Goal: Information Seeking & Learning: Learn about a topic

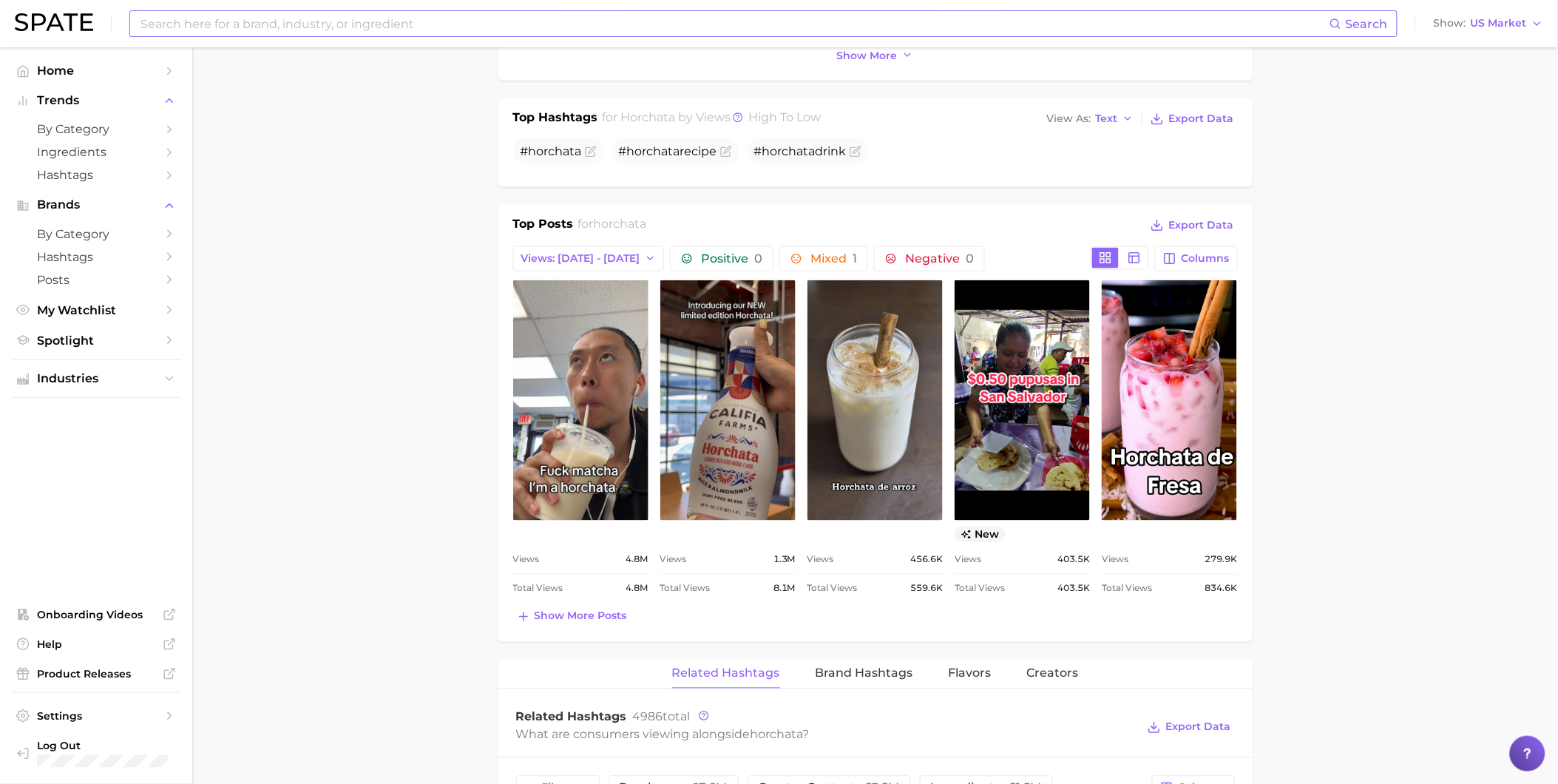
click at [246, 22] on input at bounding box center [735, 23] width 1190 height 25
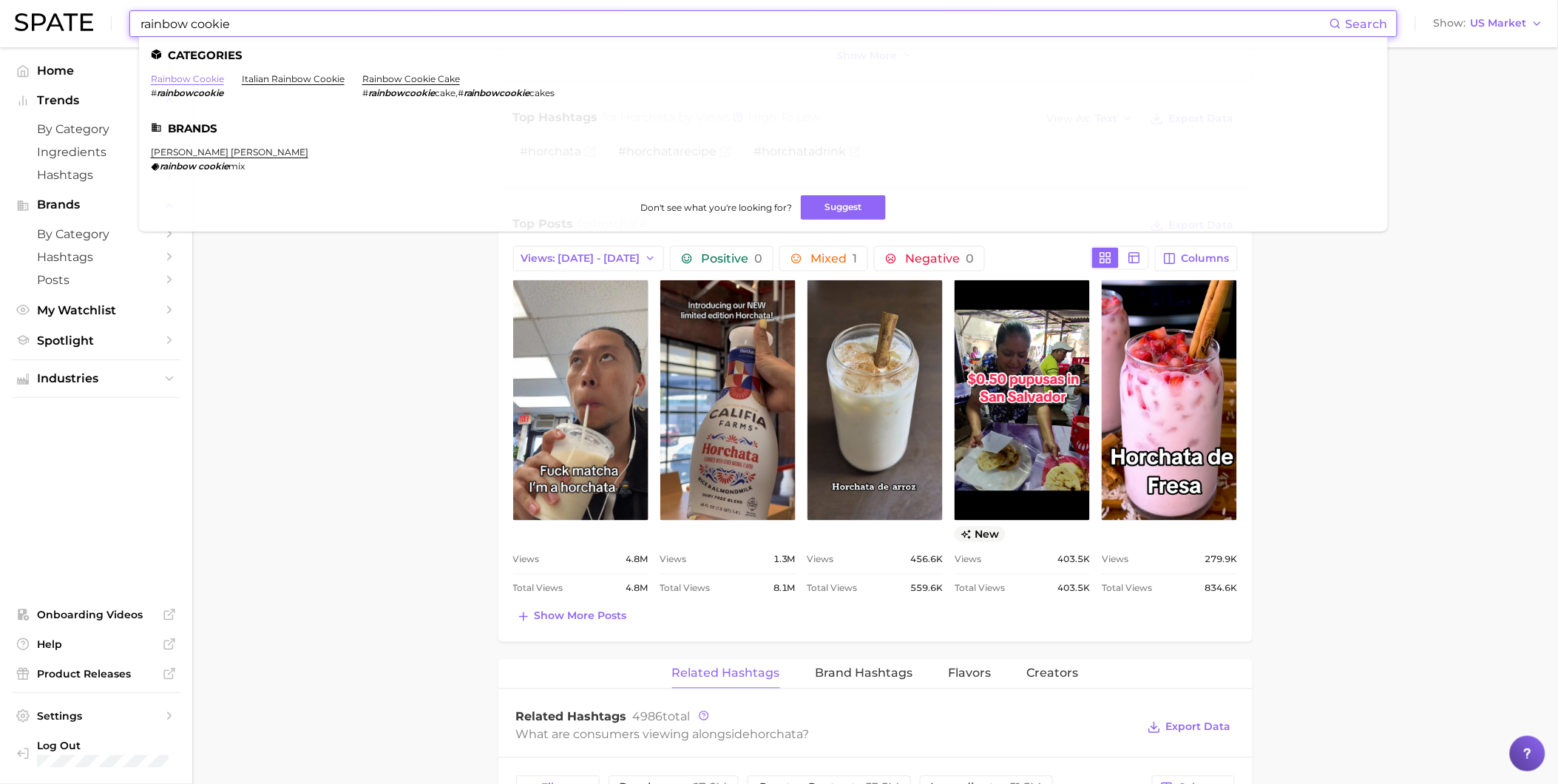
type input "rainbow cookie"
click at [220, 81] on link "rainbow cookie" at bounding box center [187, 79] width 74 height 11
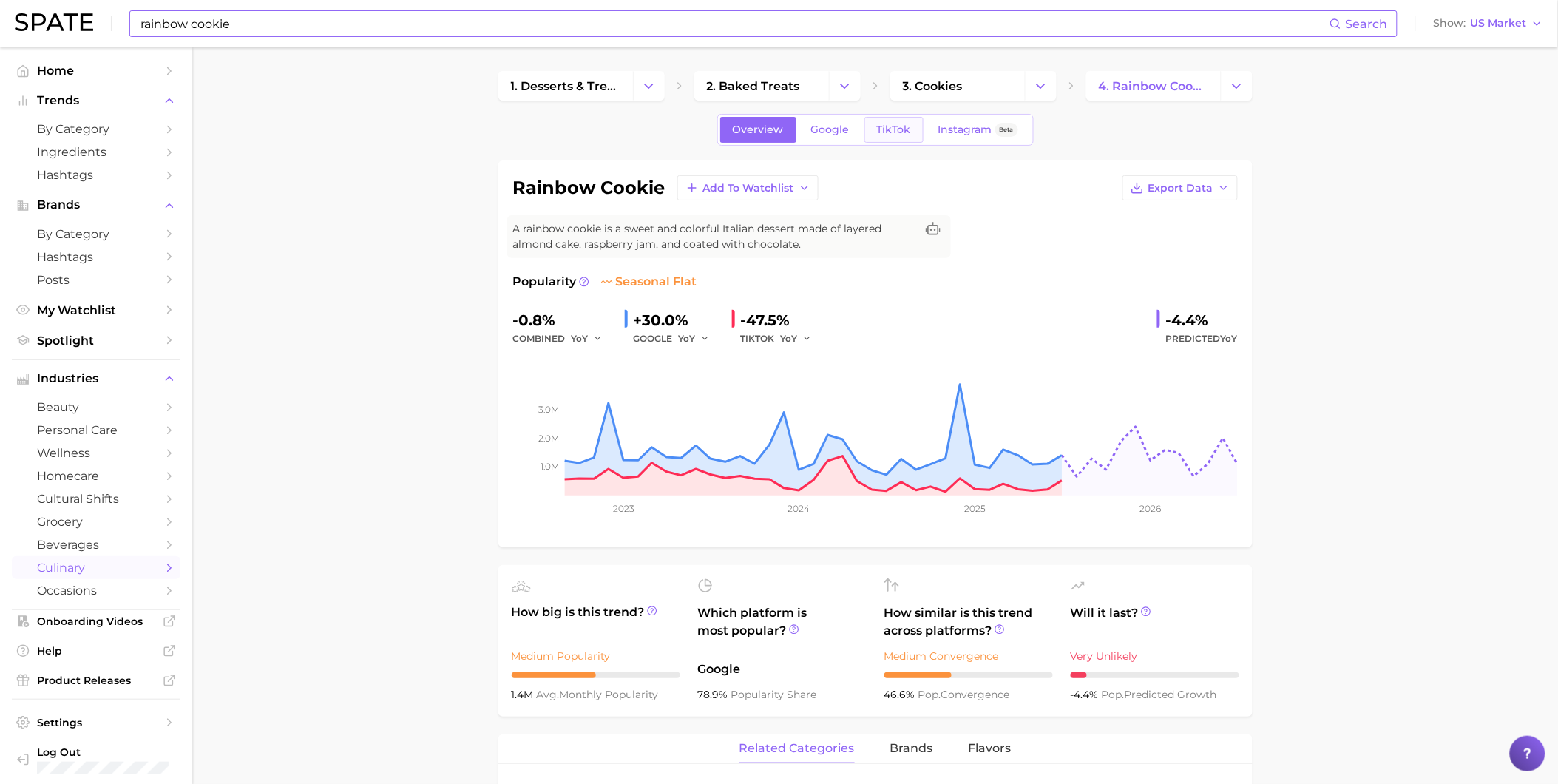
click at [883, 136] on link "TikTok" at bounding box center [894, 130] width 59 height 26
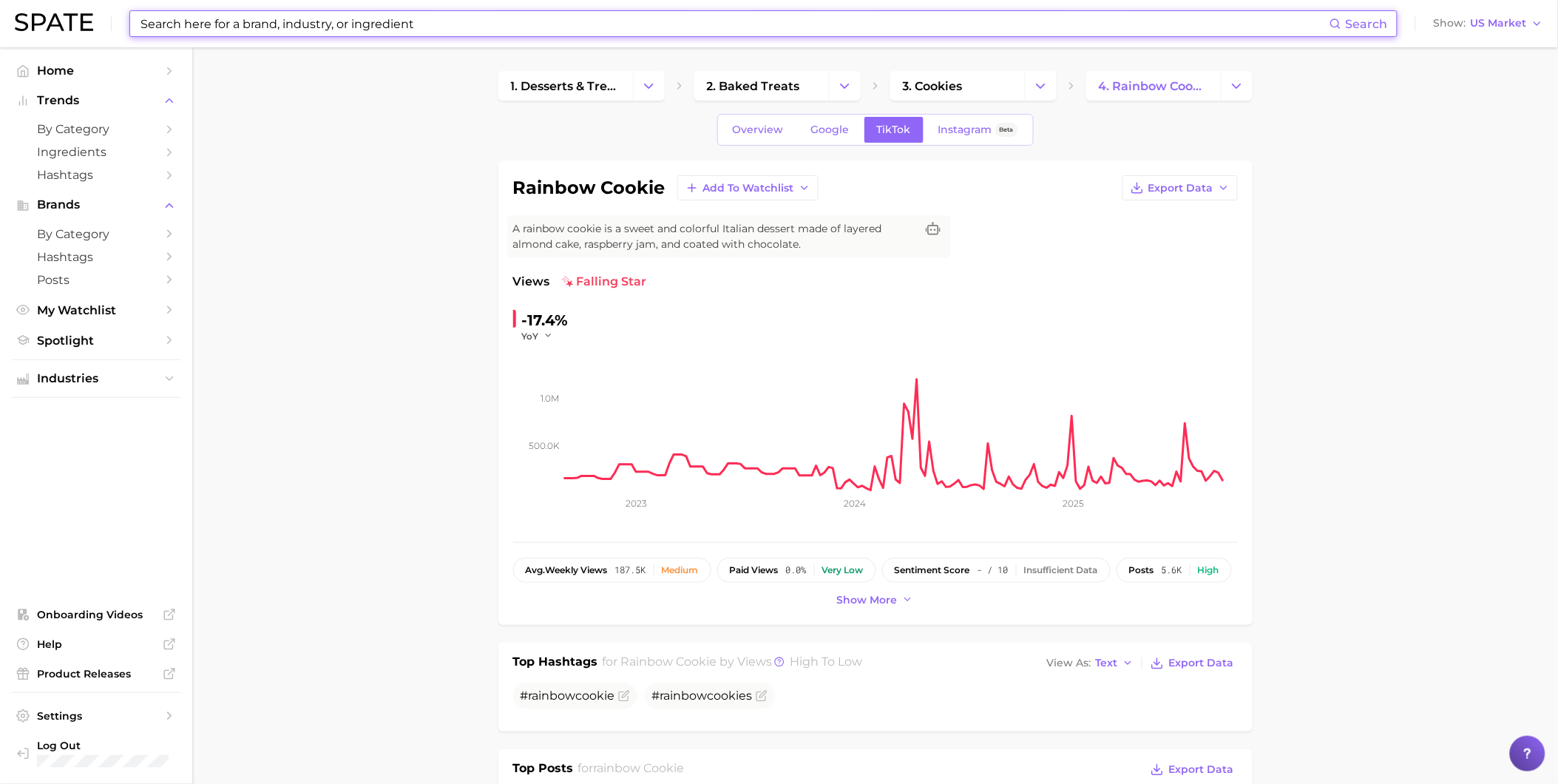
click at [528, 25] on input at bounding box center [735, 23] width 1190 height 25
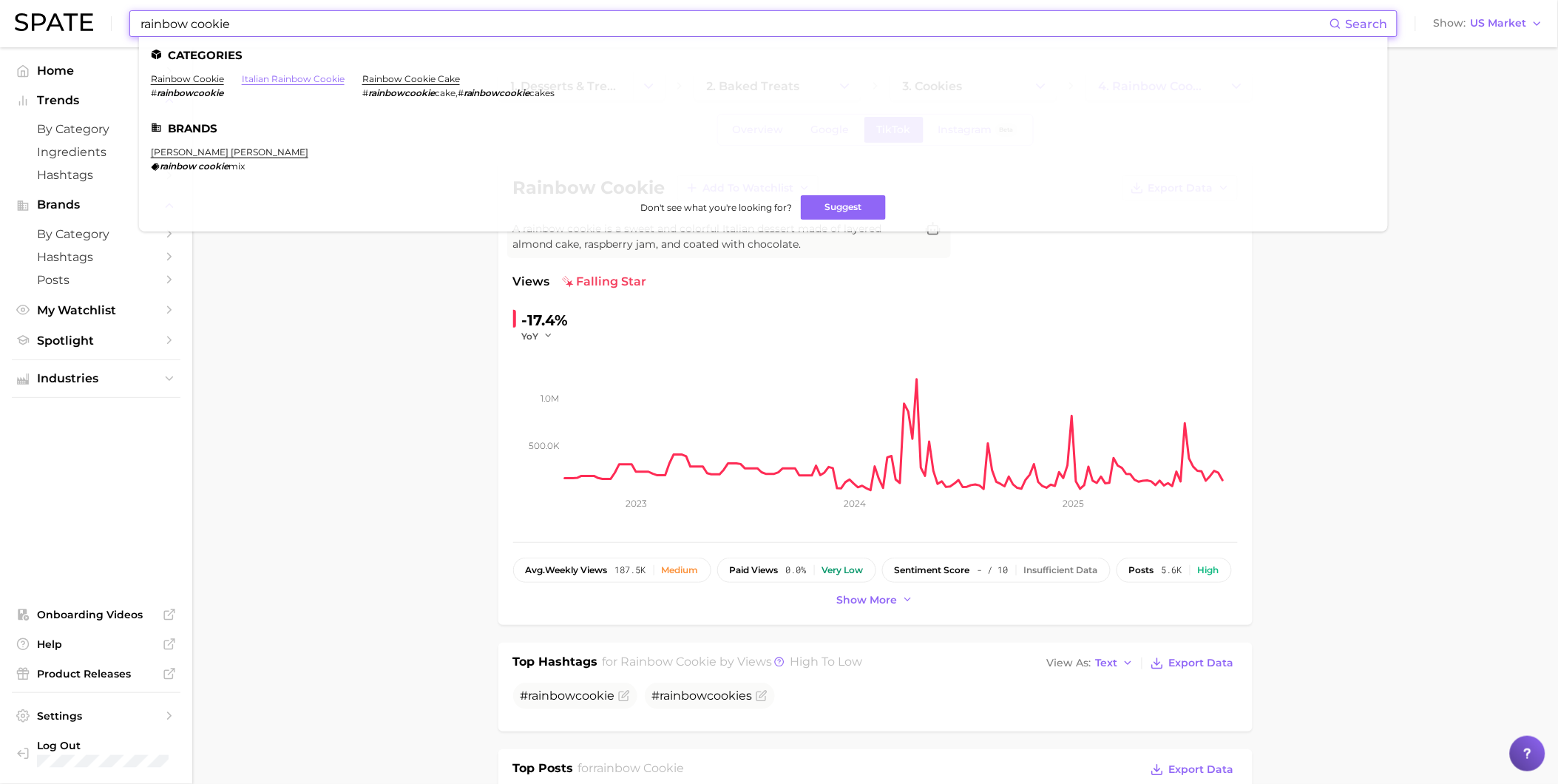
type input "rainbow cookie"
click at [324, 78] on link "italian rainbow cookie" at bounding box center [293, 79] width 103 height 11
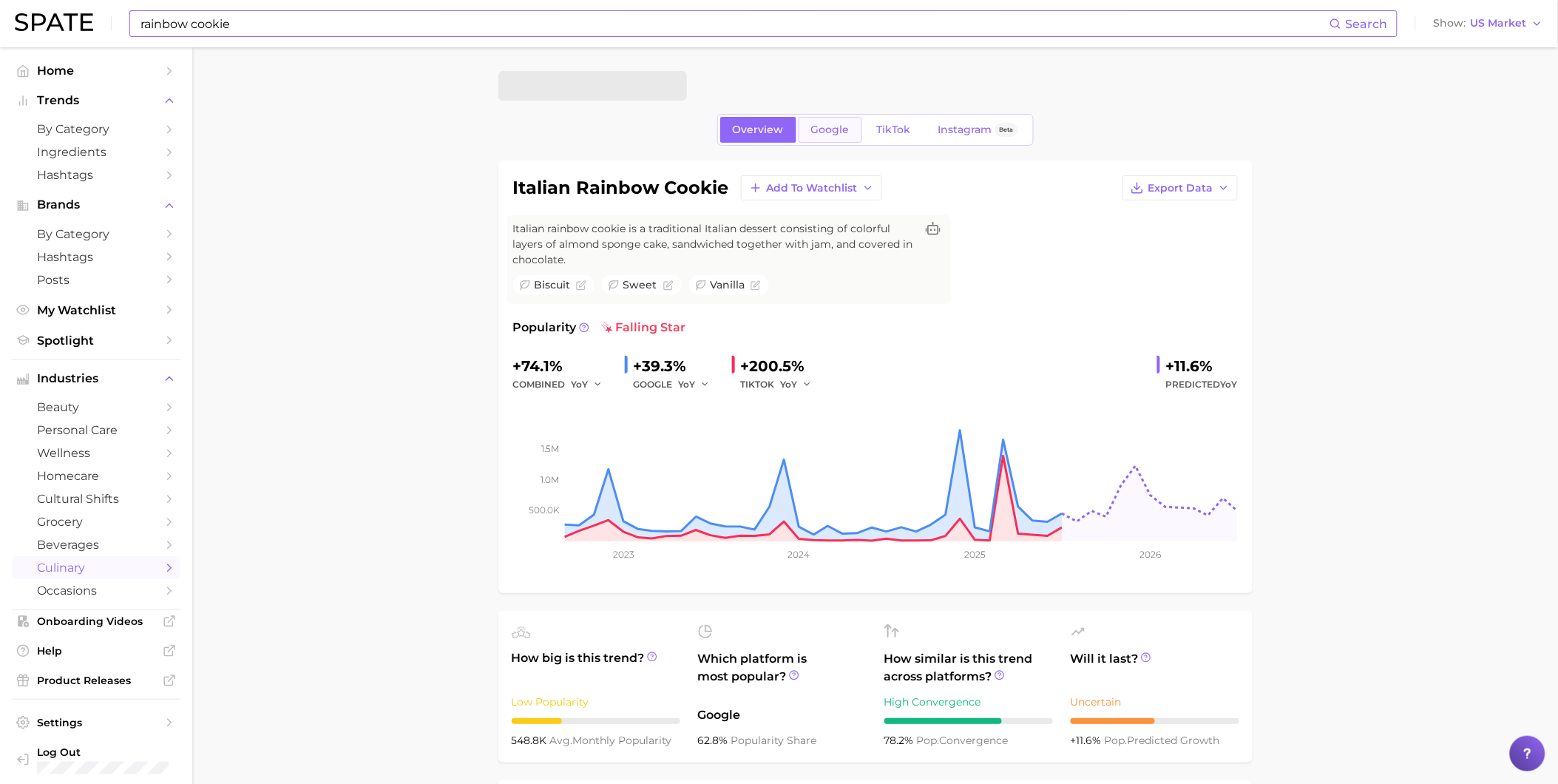
click at [840, 131] on span "Google" at bounding box center [830, 129] width 38 height 13
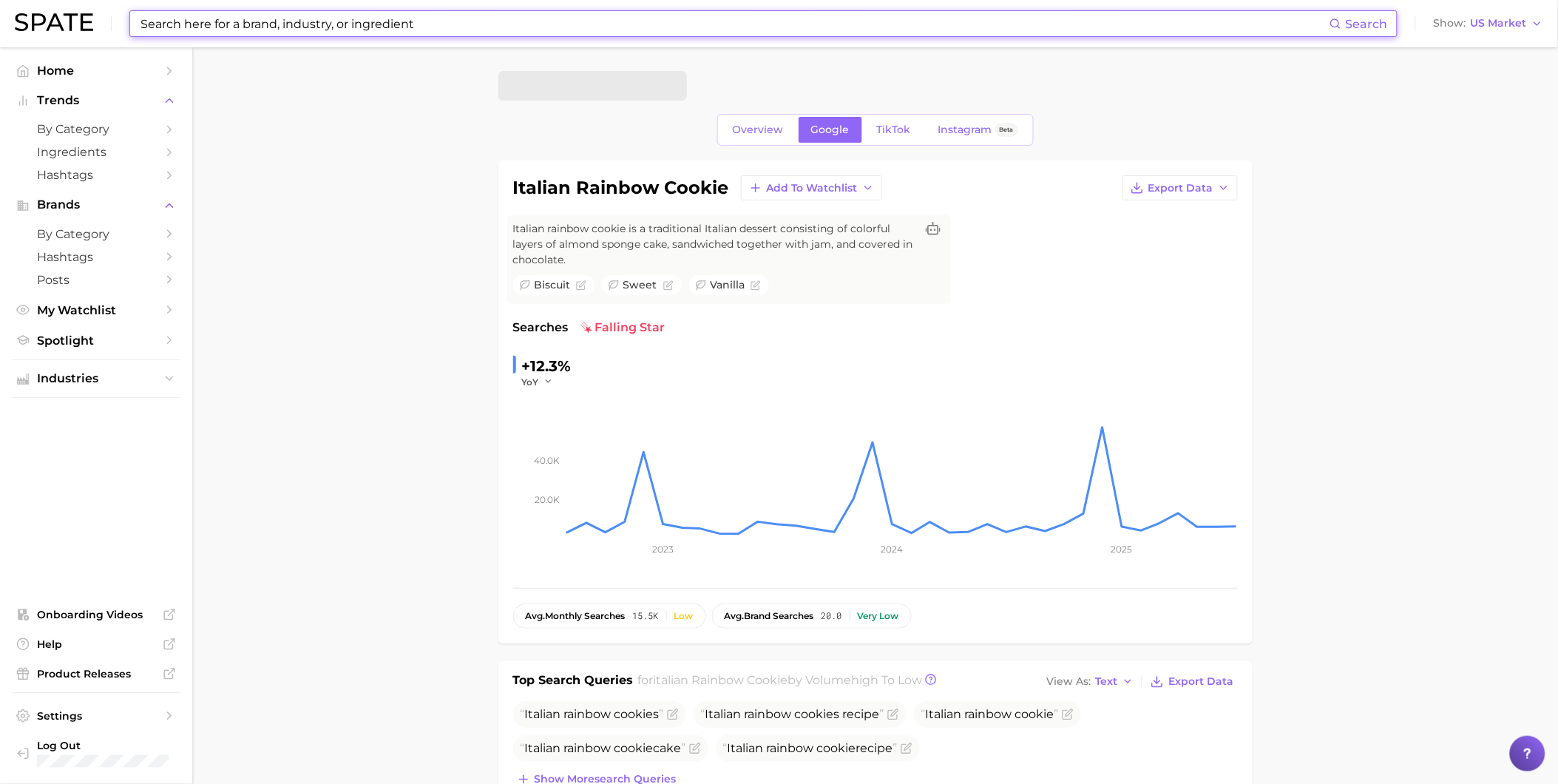
click at [208, 26] on input at bounding box center [735, 23] width 1190 height 25
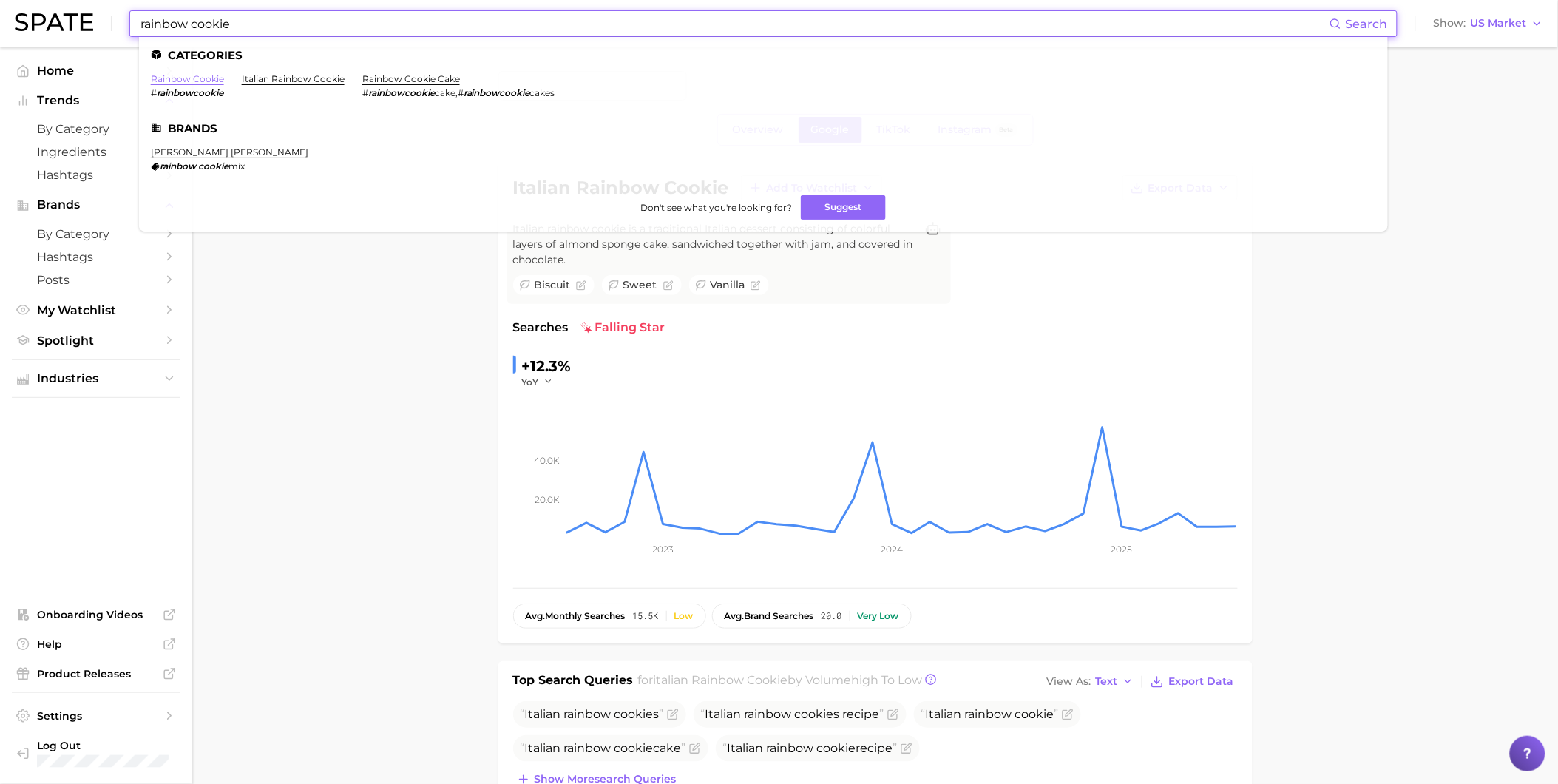
type input "rainbow cookie"
click at [209, 80] on link "rainbow cookie" at bounding box center [187, 79] width 74 height 11
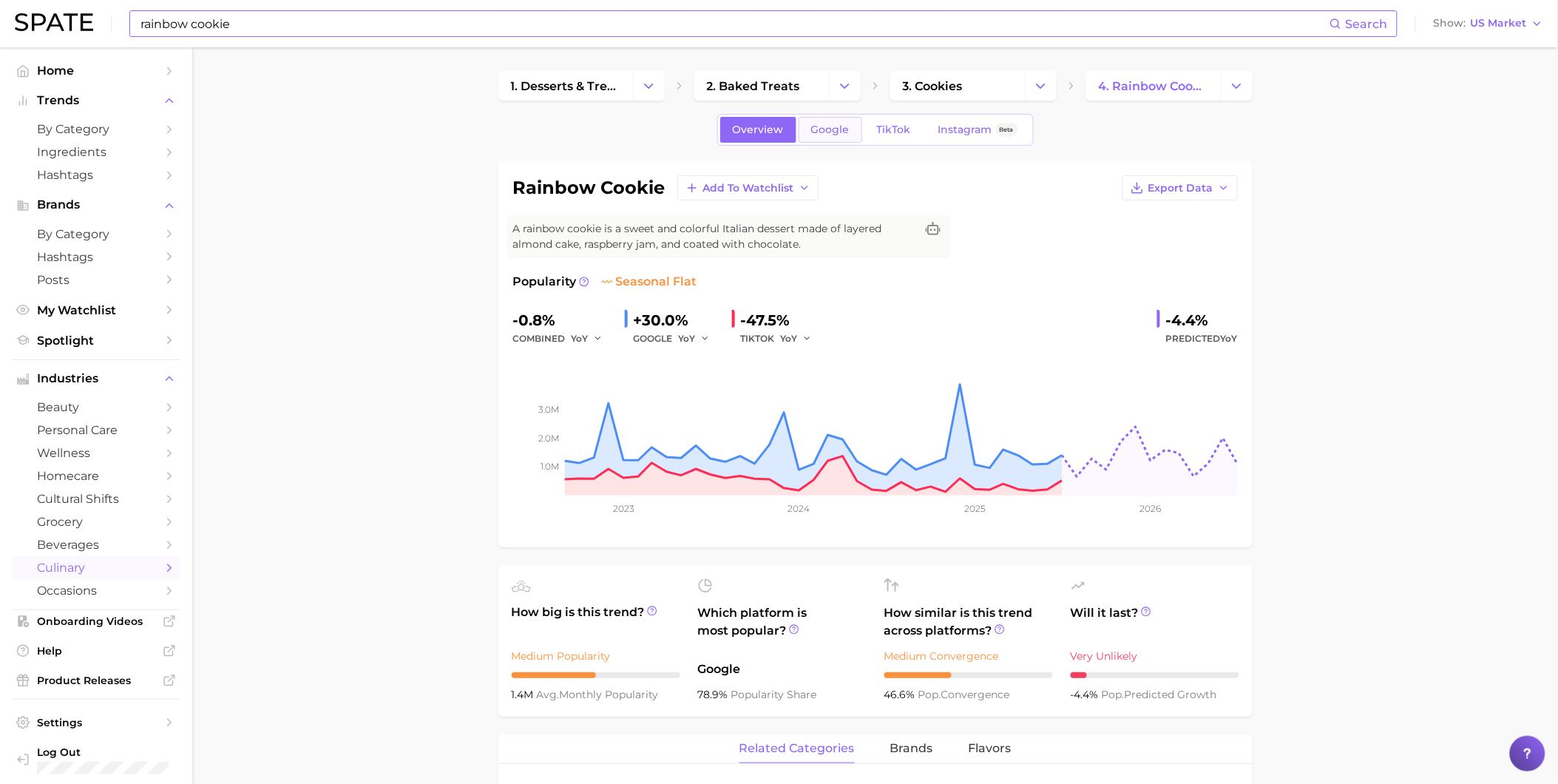
click at [821, 139] on link "Google" at bounding box center [830, 130] width 63 height 26
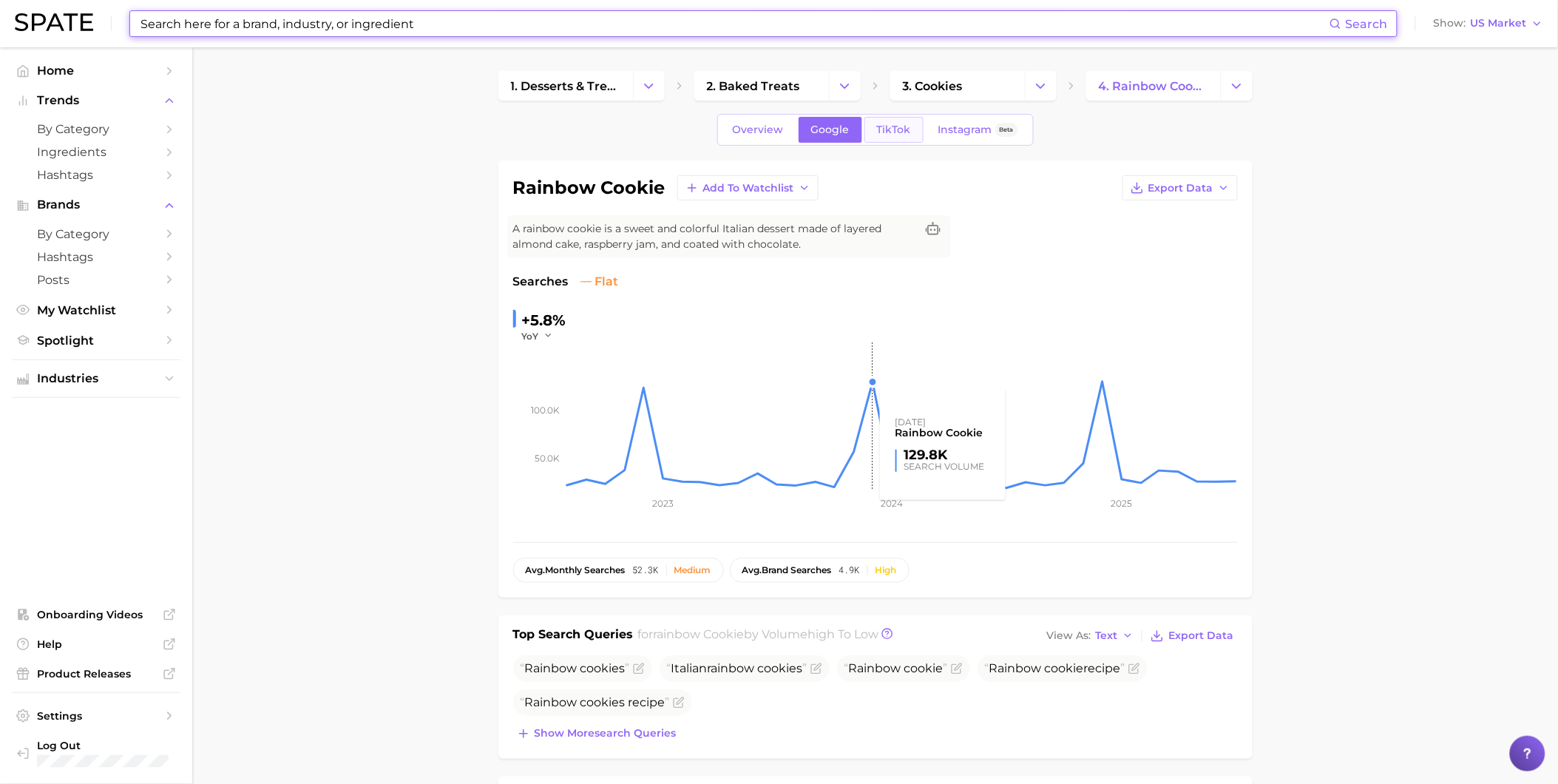
click at [891, 138] on link "TikTok" at bounding box center [894, 130] width 59 height 26
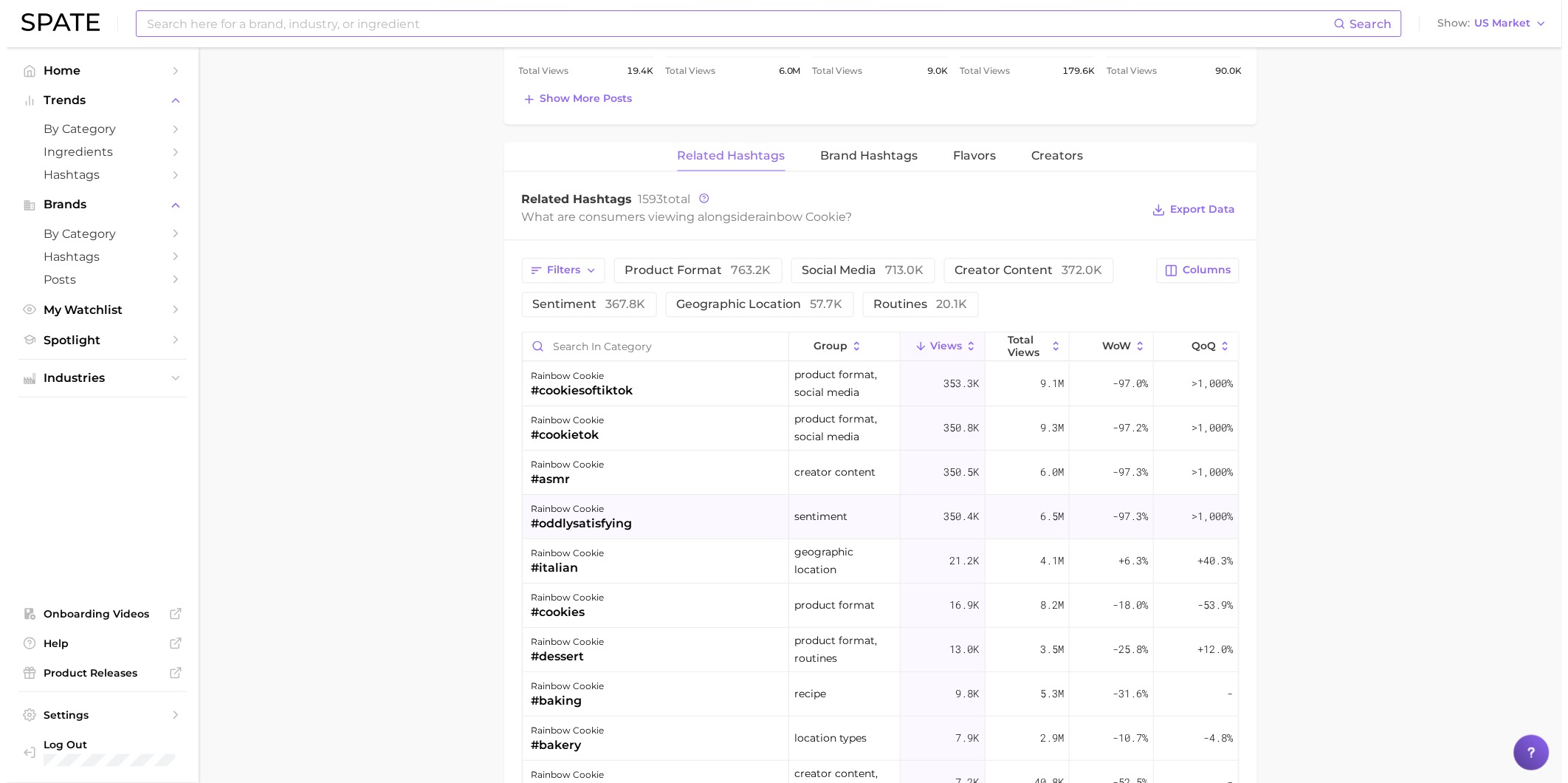
scroll to position [1066, 0]
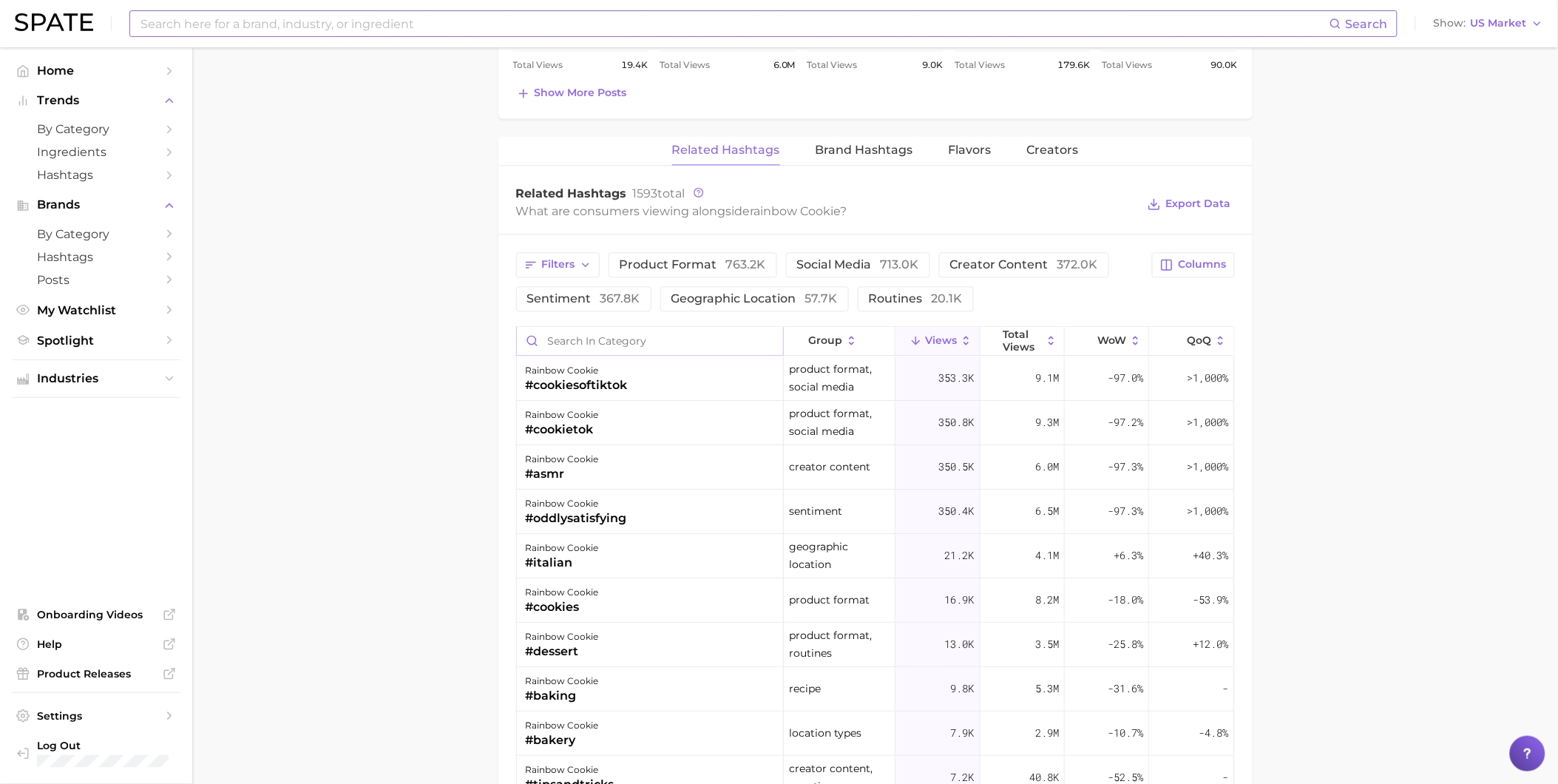
click at [616, 347] on input "Search in category" at bounding box center [649, 340] width 266 height 28
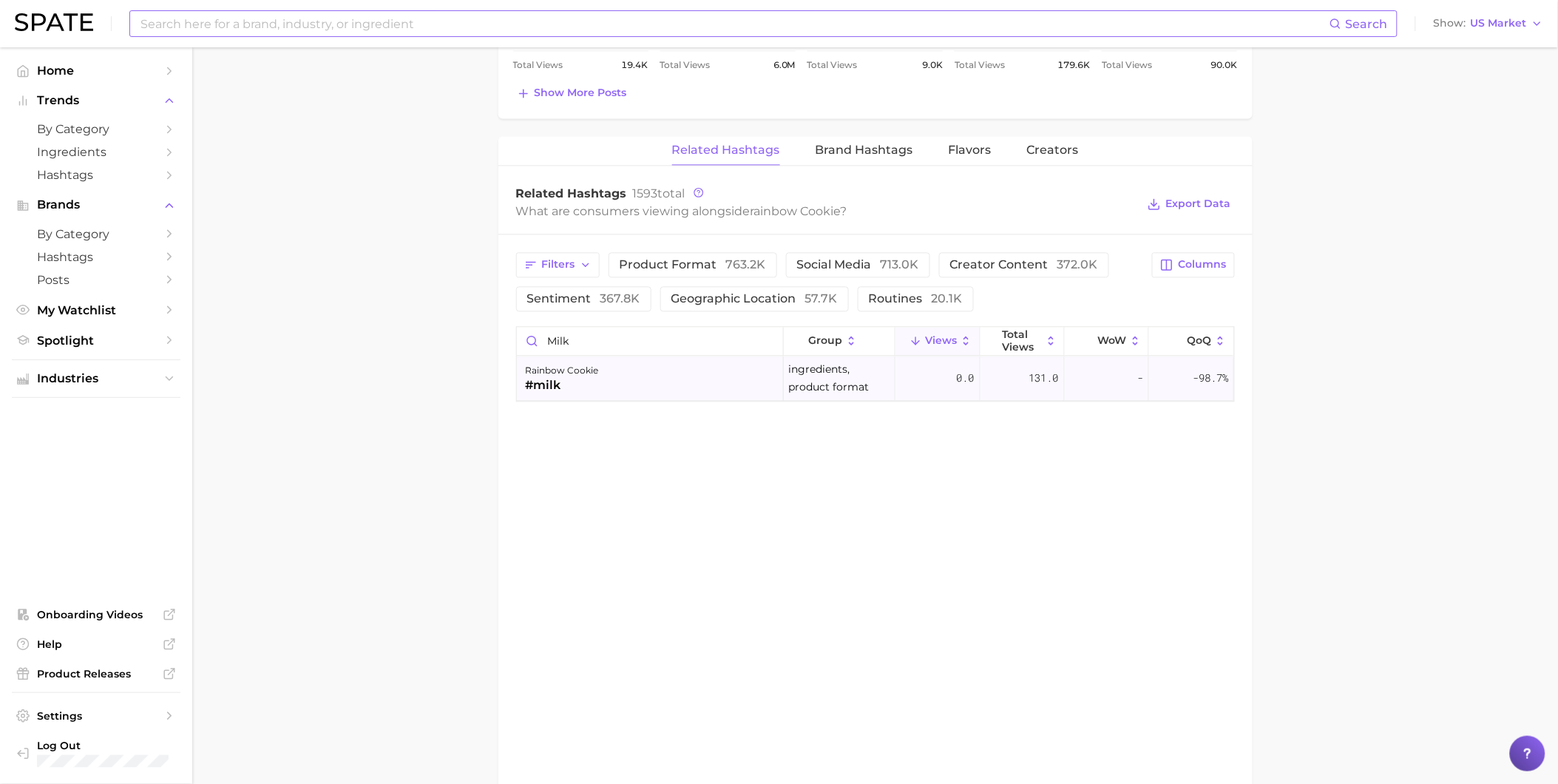
click at [649, 381] on div "rainbow cookie #milk" at bounding box center [650, 379] width 267 height 44
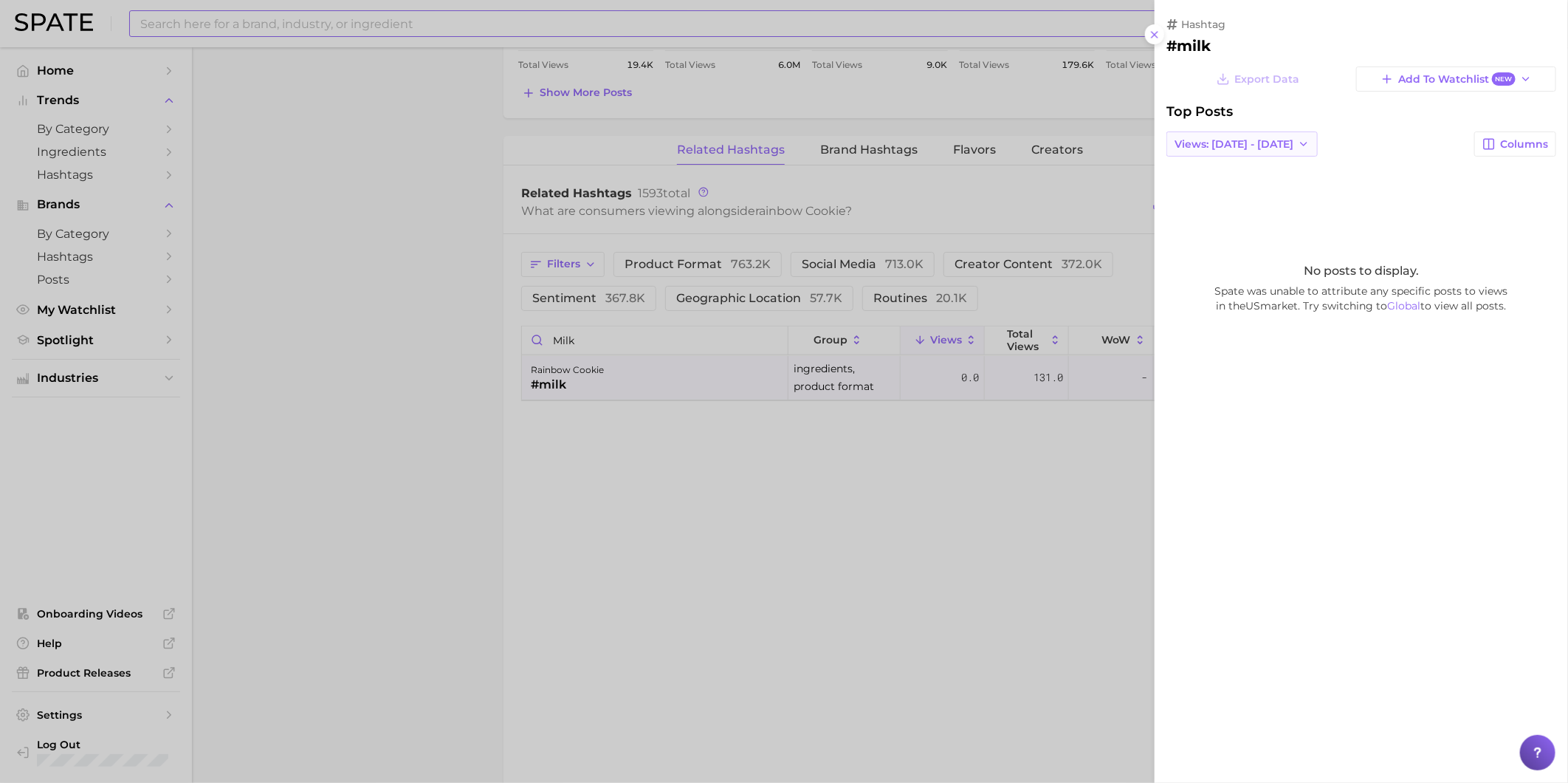
click at [1209, 152] on button "Views: [DATE] - [DATE]" at bounding box center [1241, 143] width 151 height 25
click at [1209, 198] on span "Total Views" at bounding box center [1204, 198] width 61 height 13
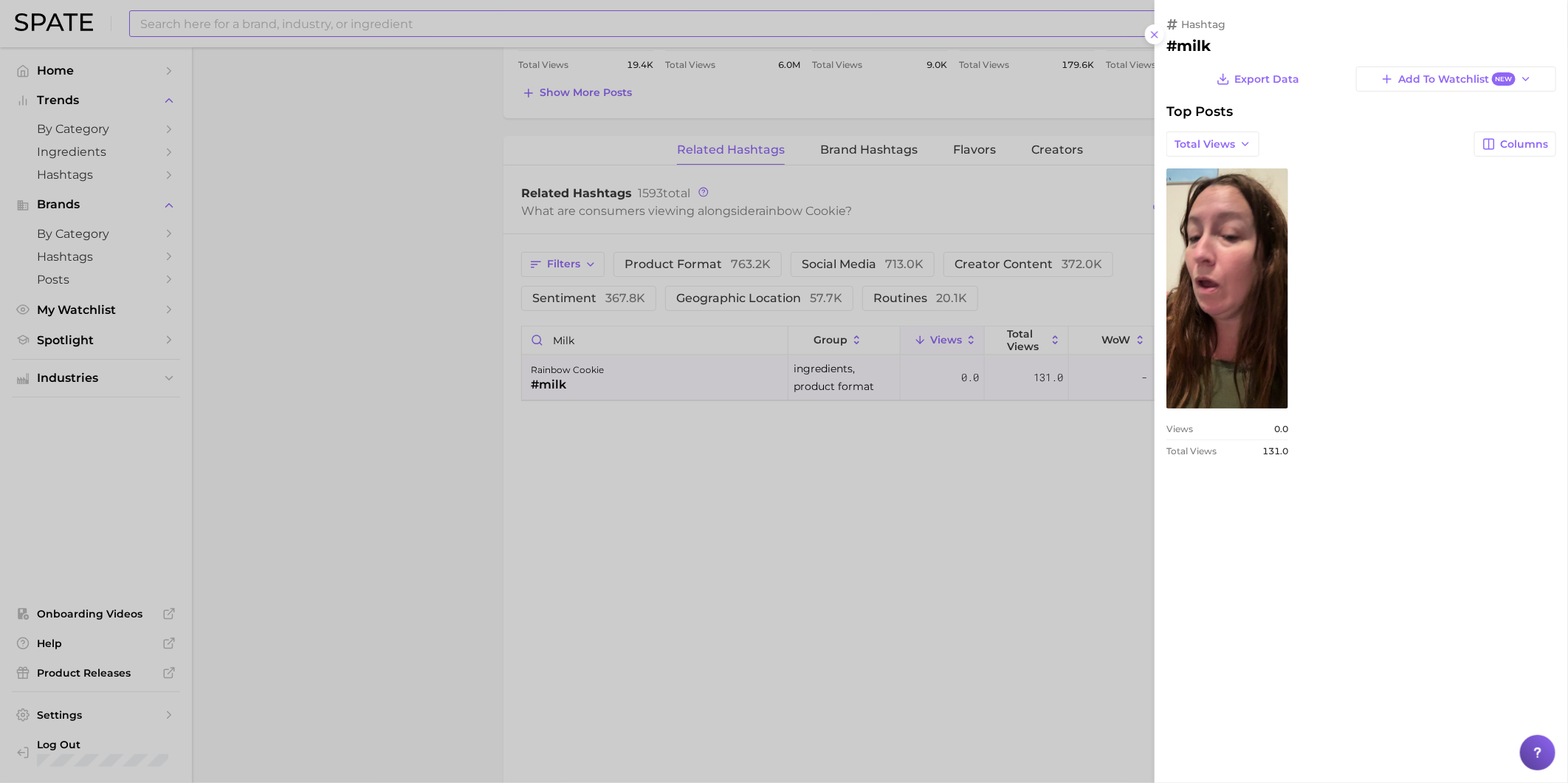
scroll to position [0, 0]
click at [571, 348] on div at bounding box center [784, 391] width 1568 height 783
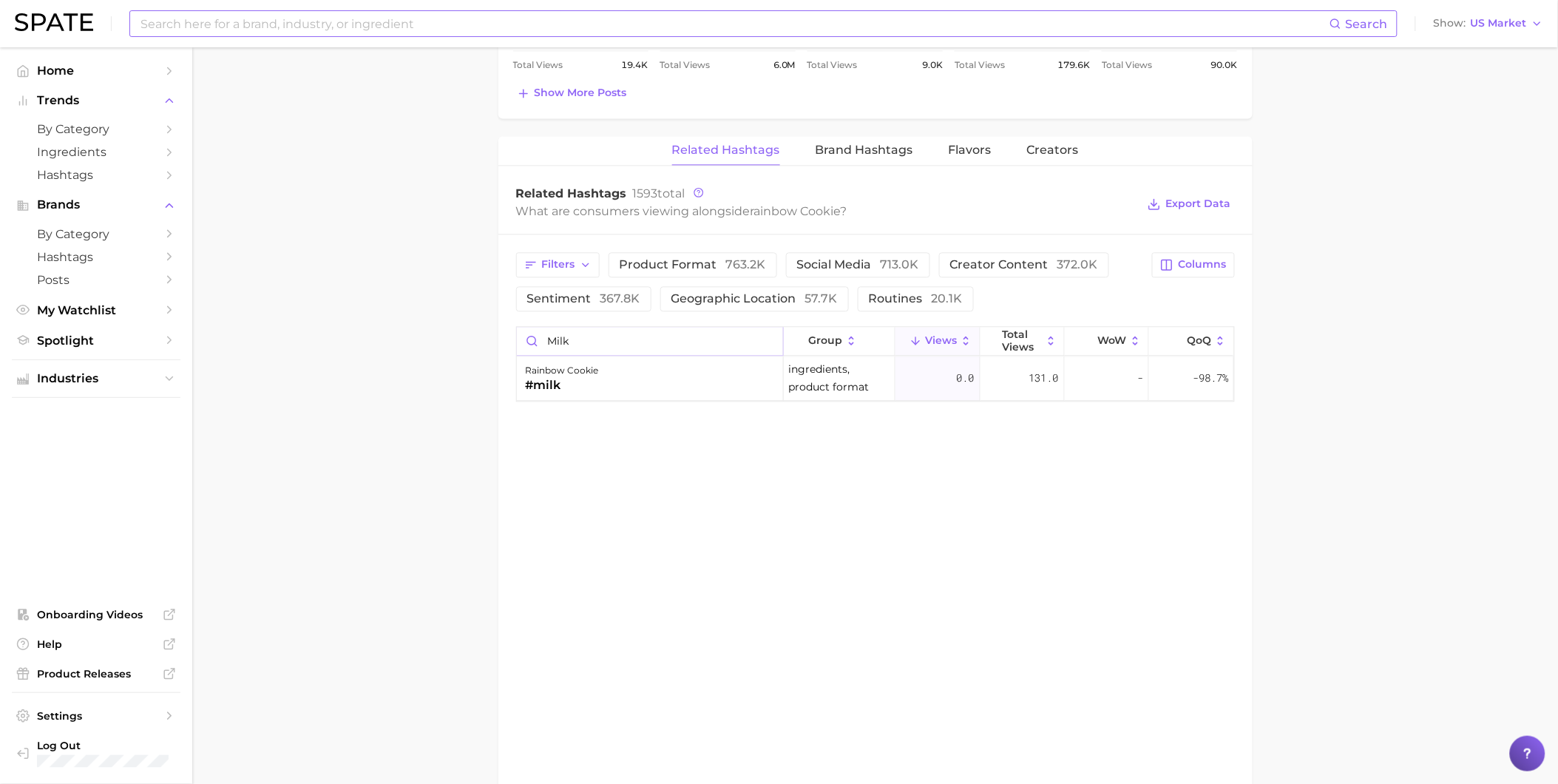
drag, startPoint x: 589, startPoint y: 344, endPoint x: 530, endPoint y: 344, distance: 59.0
click at [530, 344] on input "milk" at bounding box center [649, 340] width 266 height 28
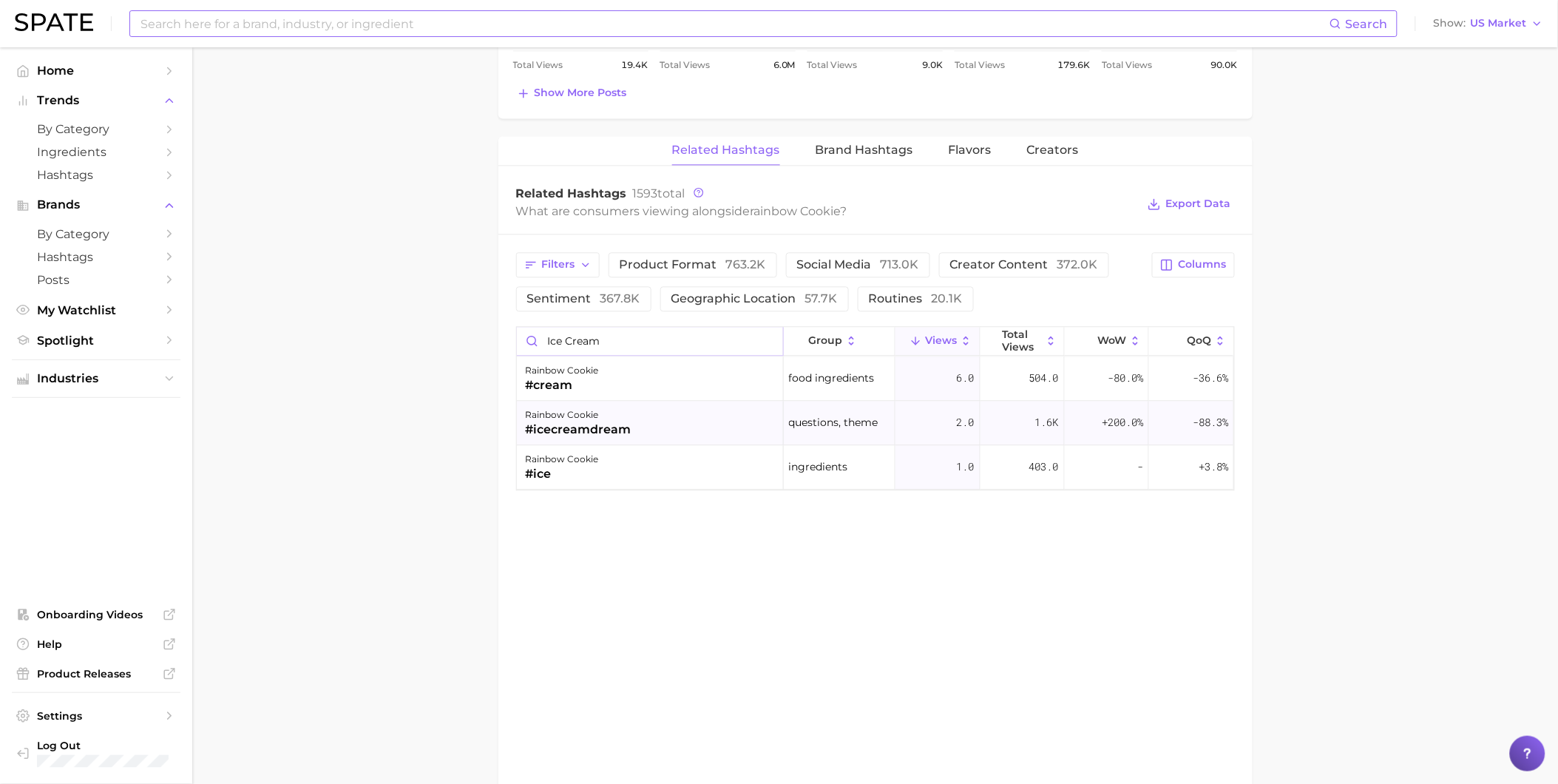
type input "ice cream"
click at [599, 427] on div "#icecreamdream" at bounding box center [579, 429] width 106 height 18
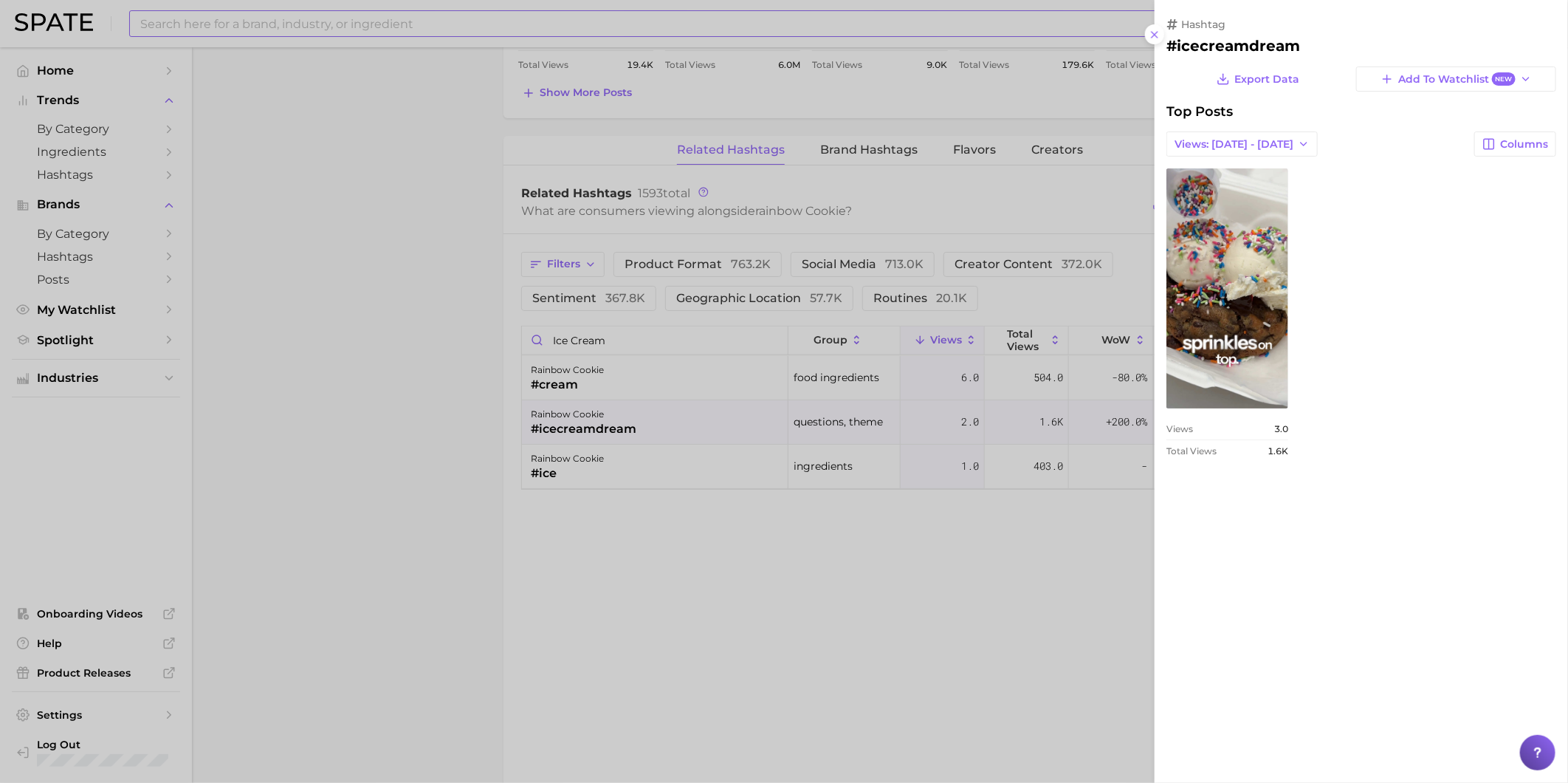
click at [621, 478] on div at bounding box center [784, 391] width 1568 height 783
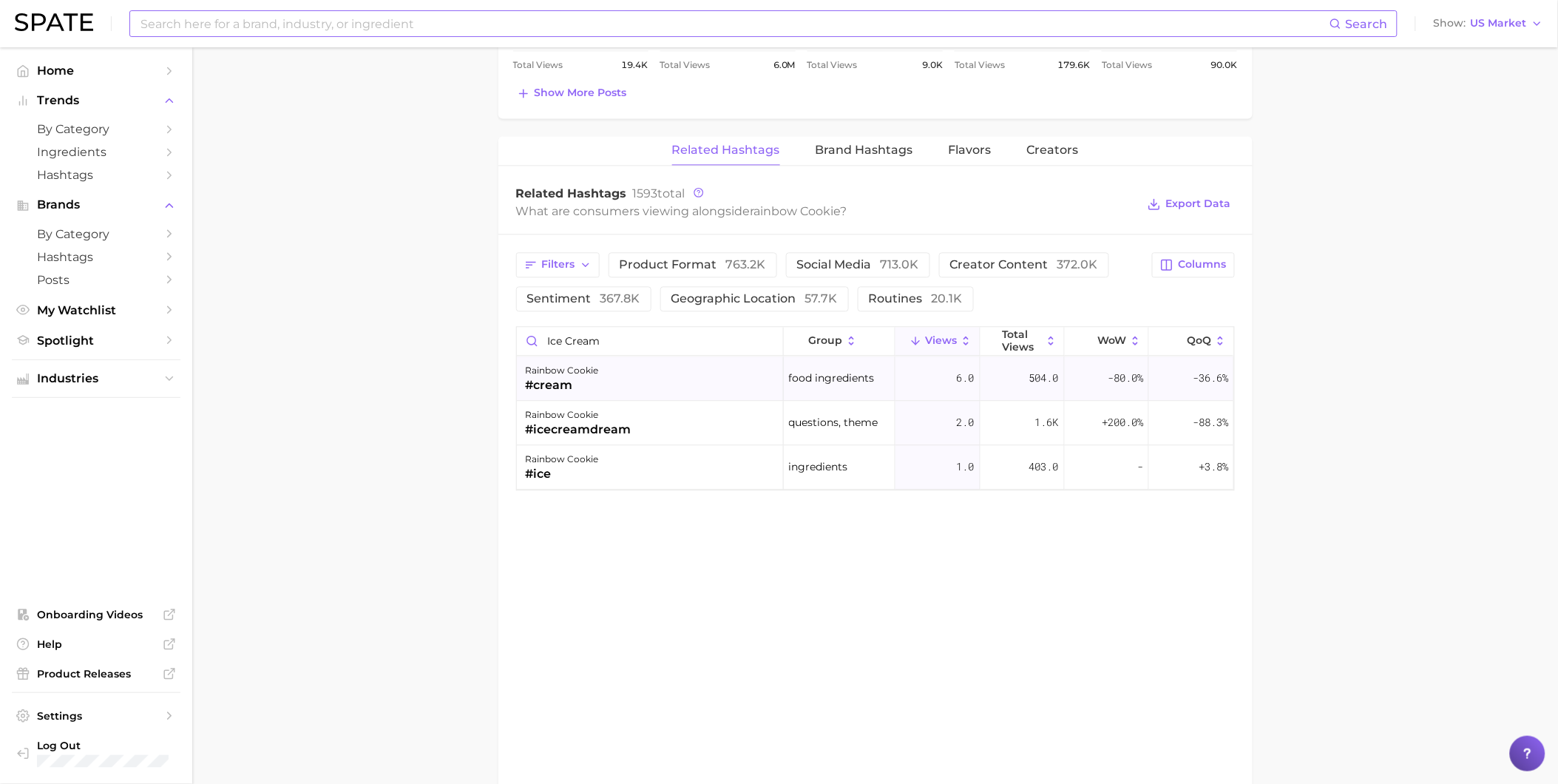
click at [615, 371] on div "rainbow cookie #cream" at bounding box center [650, 379] width 267 height 44
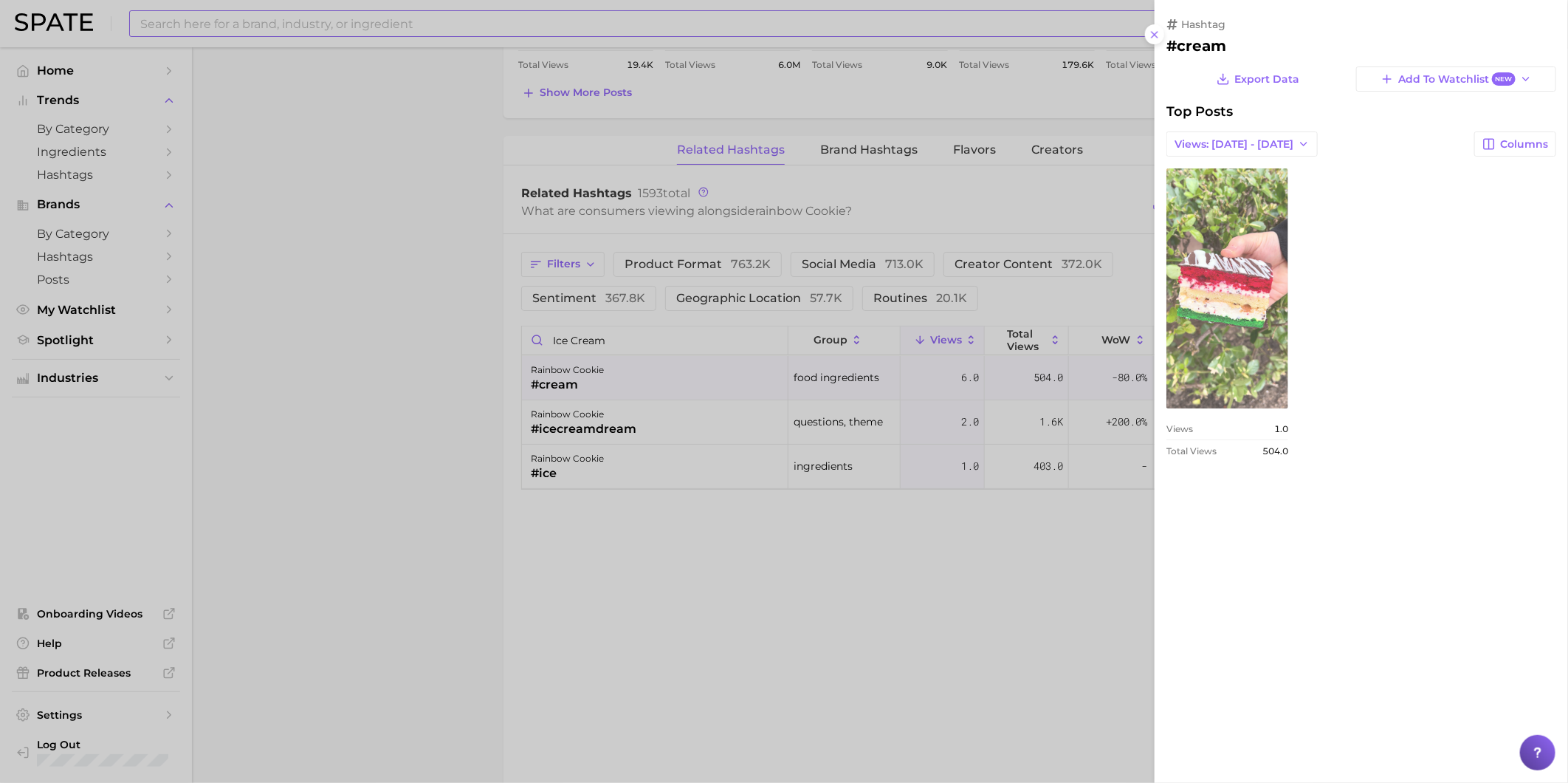
click at [1267, 324] on link "view post on TikTok" at bounding box center [1227, 288] width 122 height 240
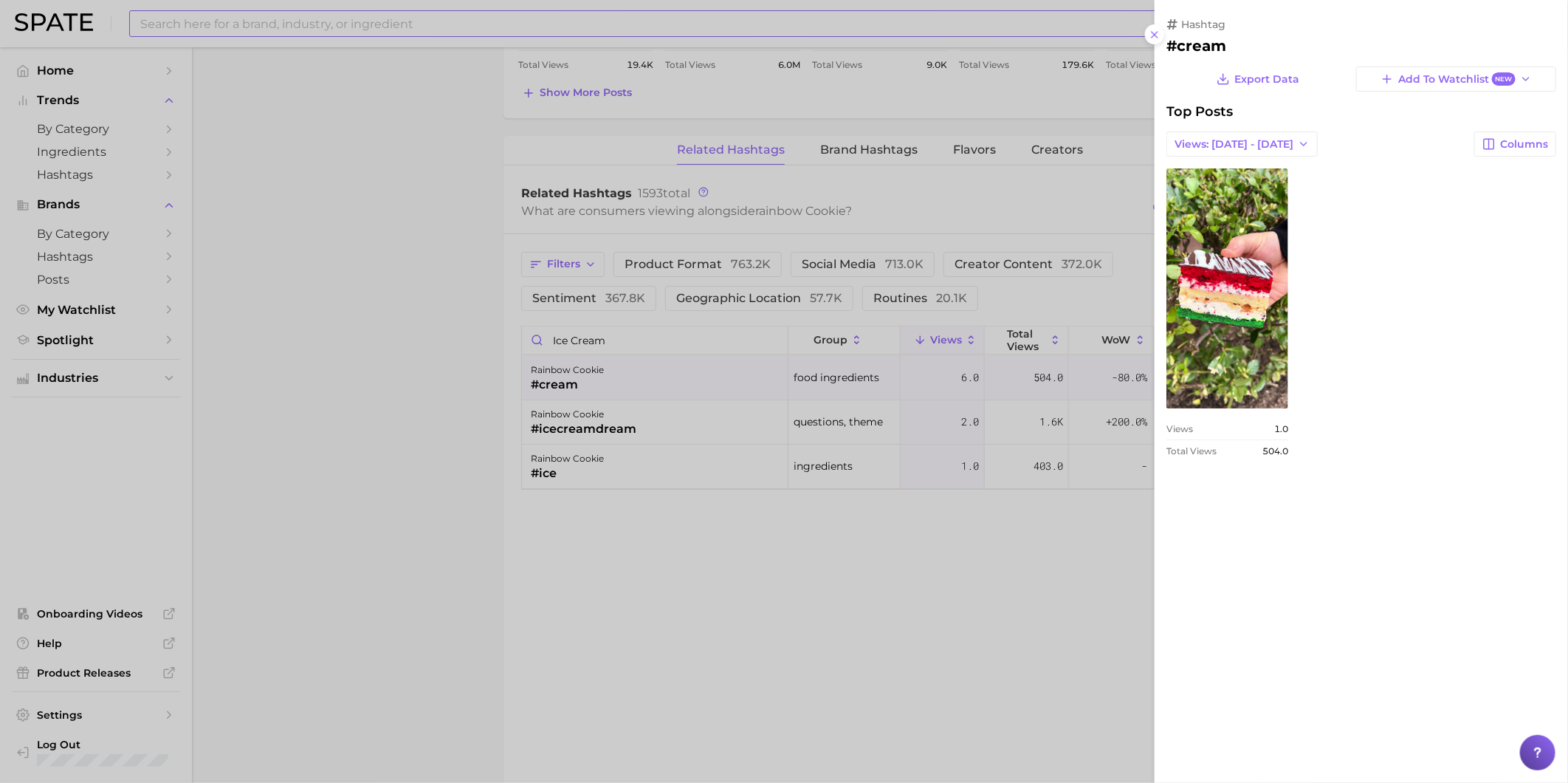
click at [838, 557] on div at bounding box center [784, 391] width 1568 height 783
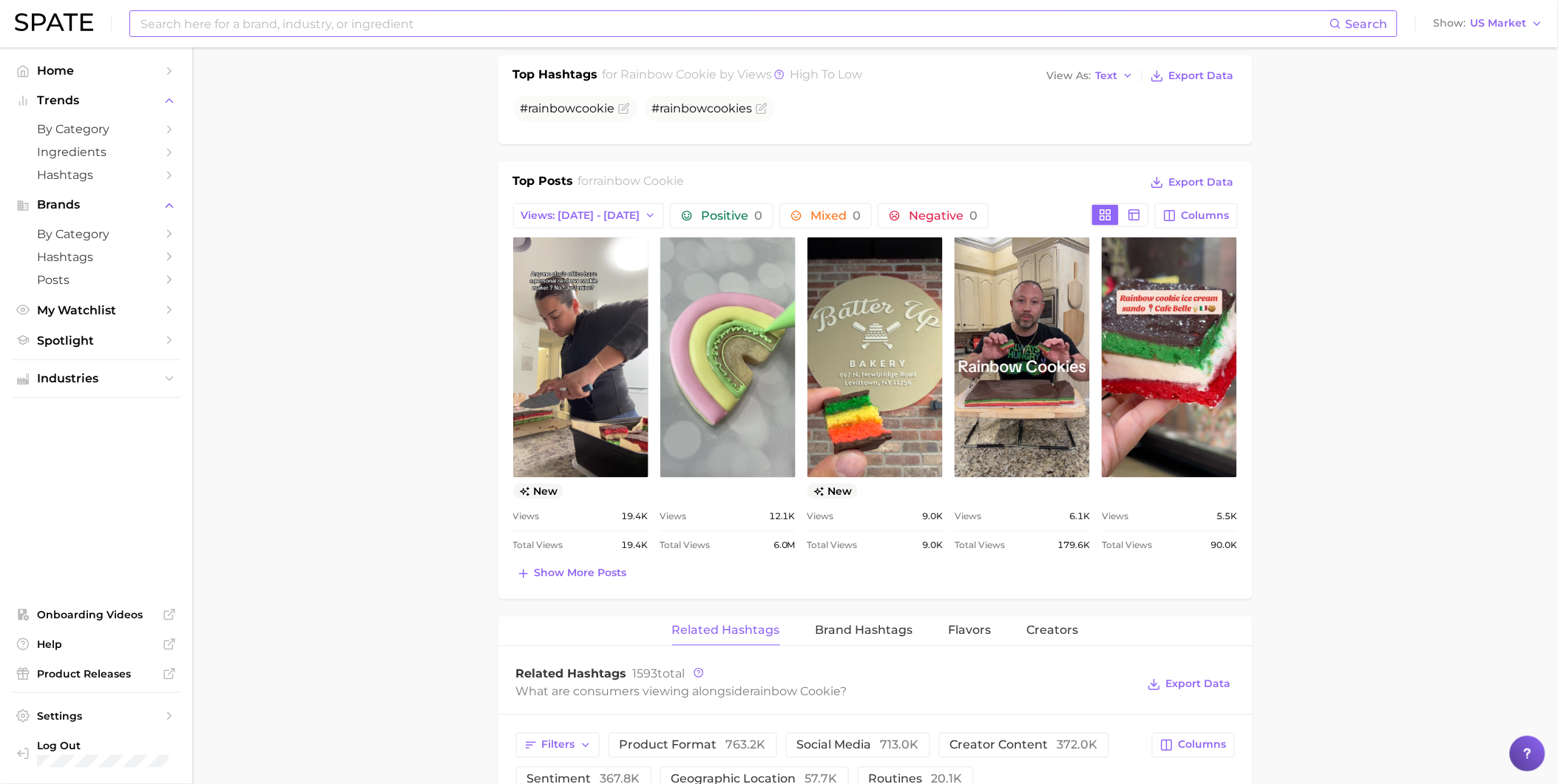
scroll to position [575, 0]
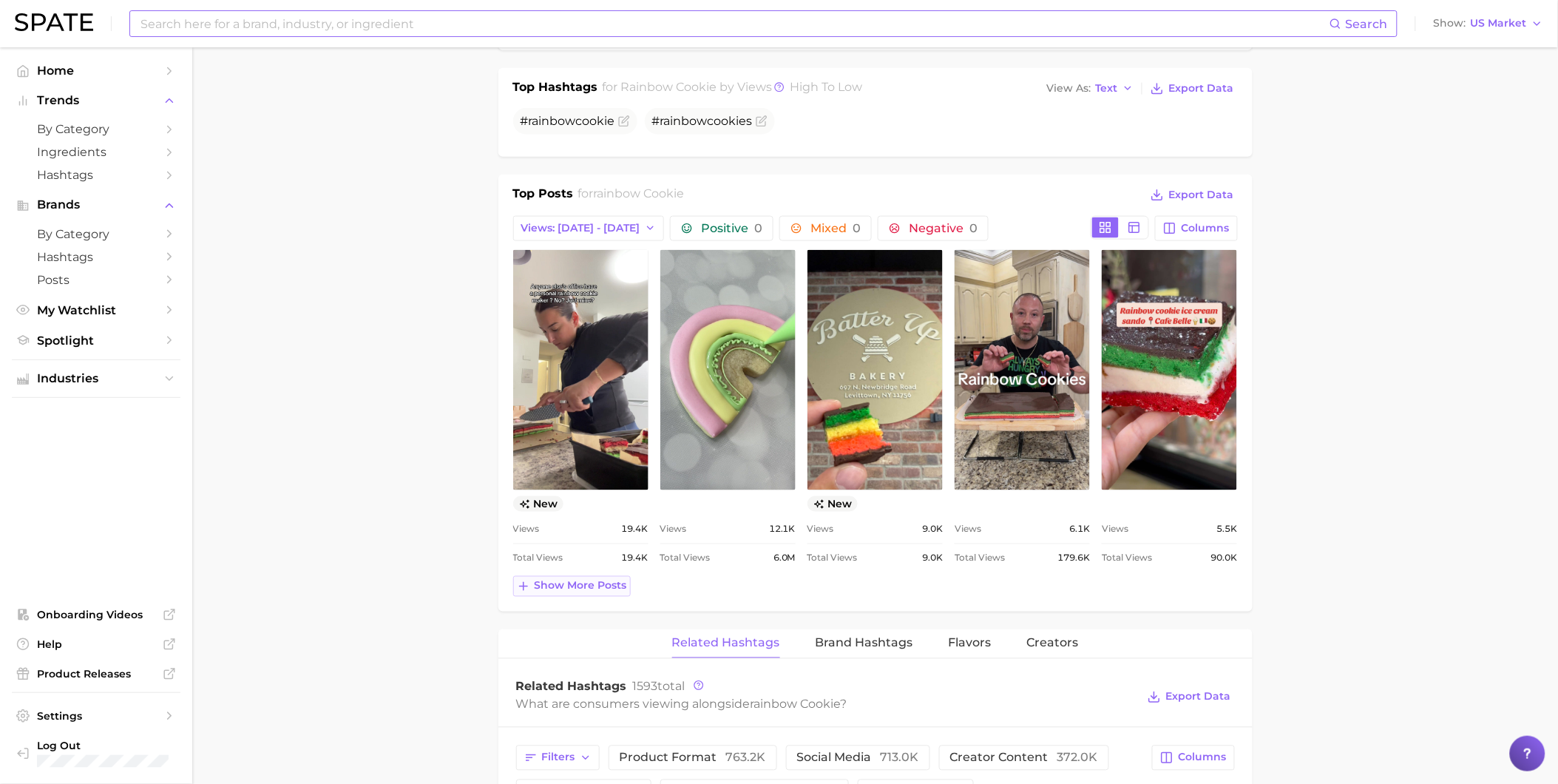
click at [612, 589] on span "Show more posts" at bounding box center [581, 586] width 92 height 13
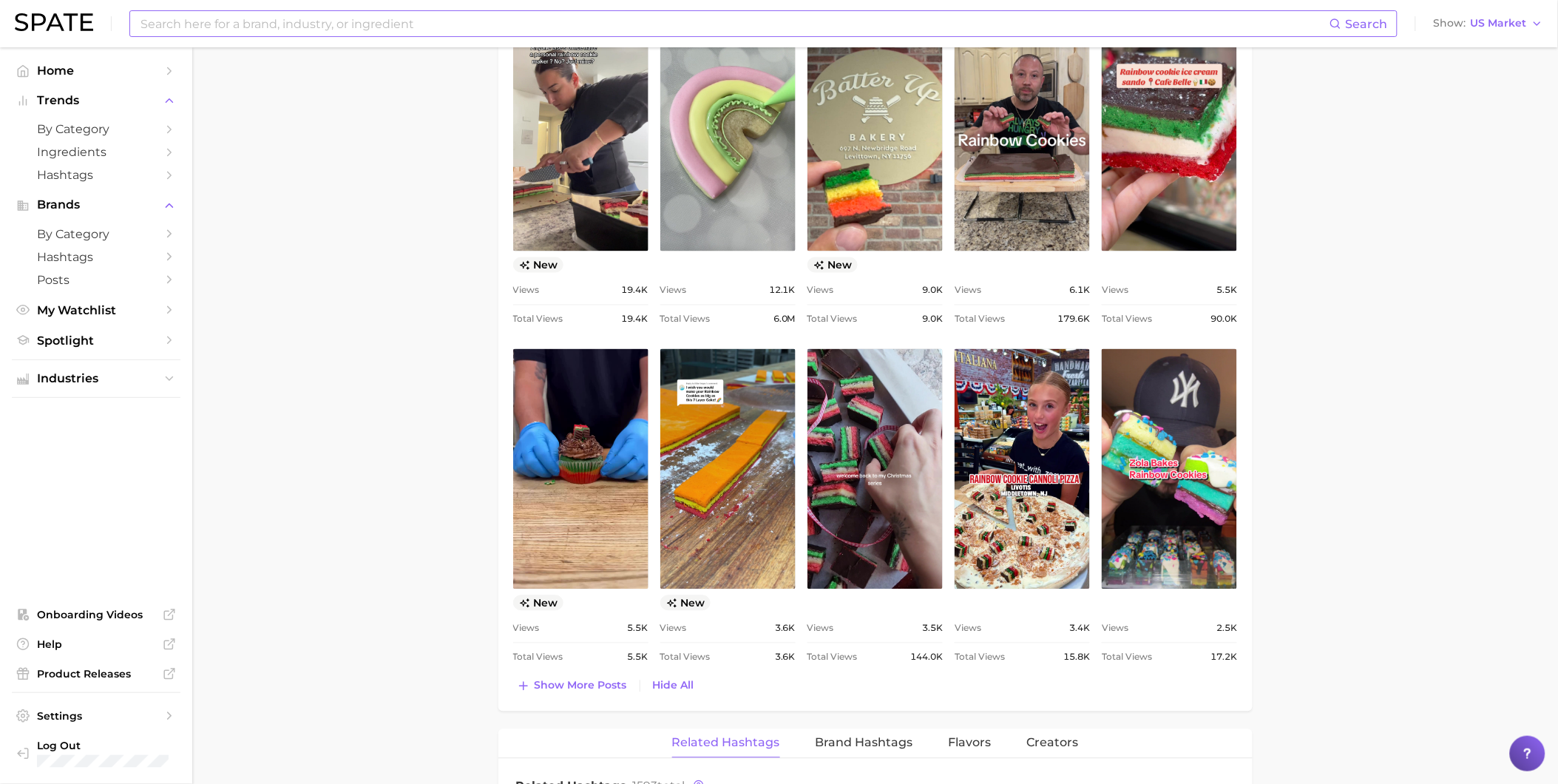
scroll to position [822, 0]
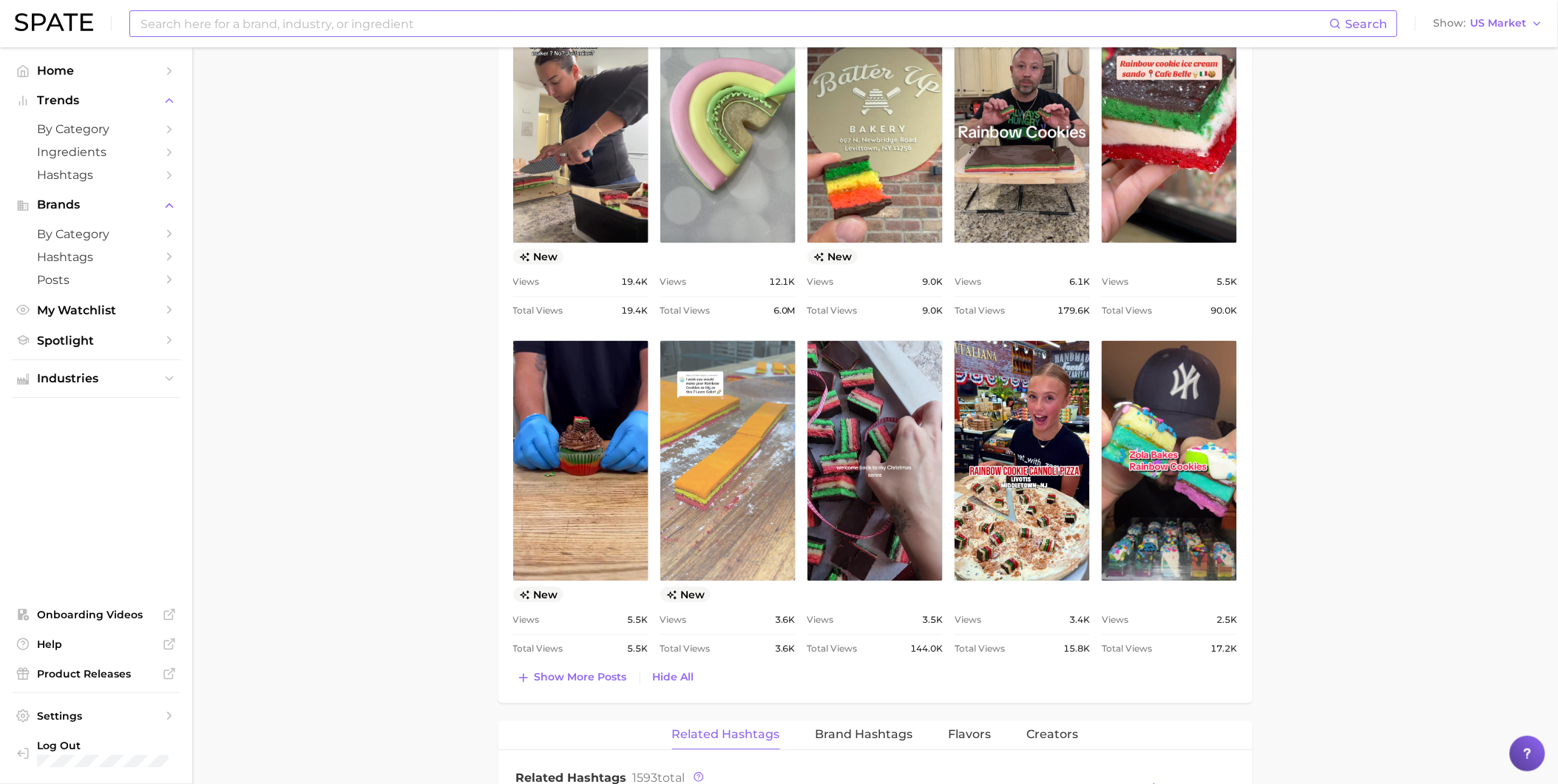
click at [725, 451] on link "view post on TikTok" at bounding box center [728, 461] width 135 height 240
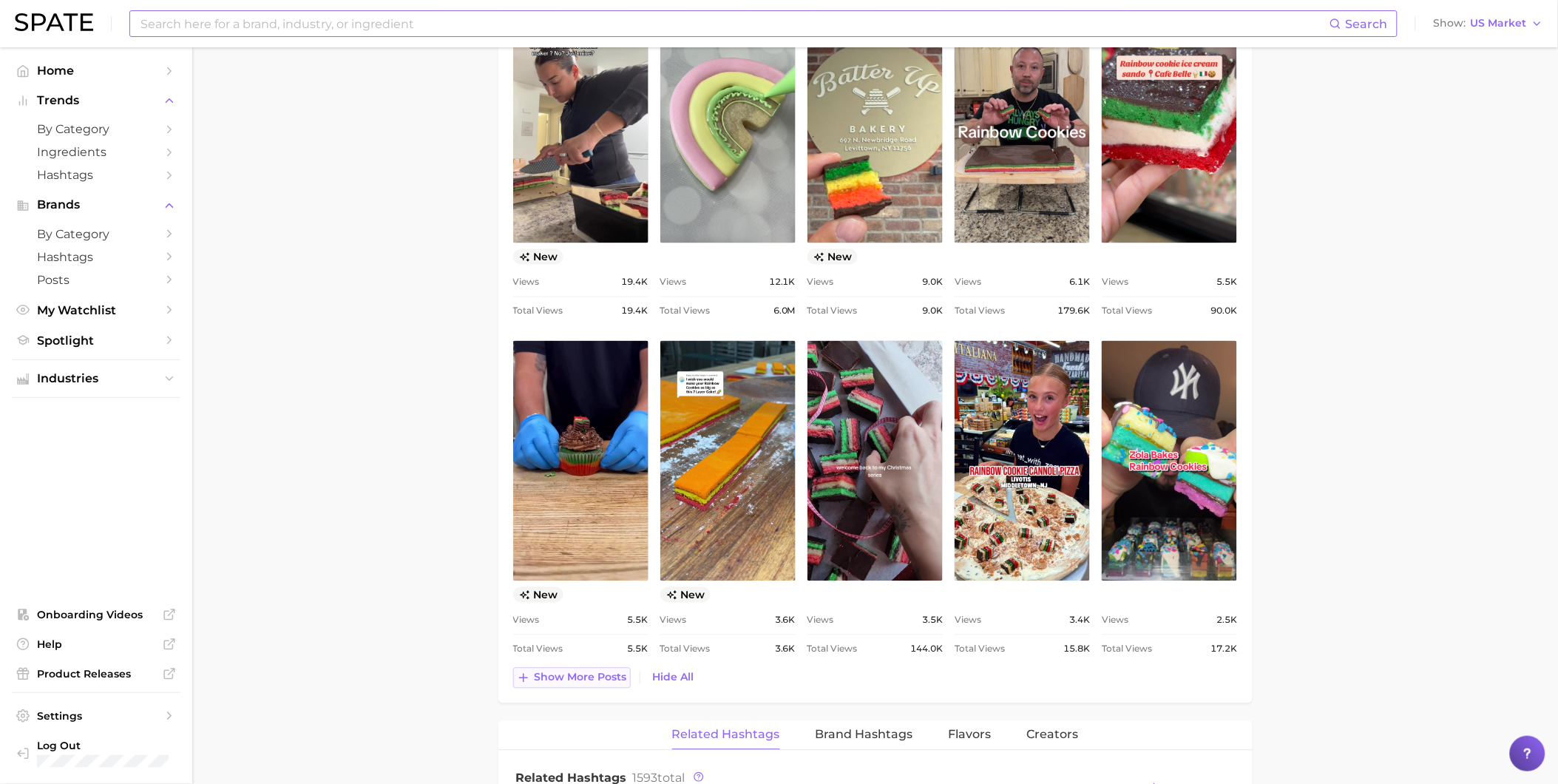
click at [568, 688] on button "Show more posts" at bounding box center [571, 678] width 117 height 21
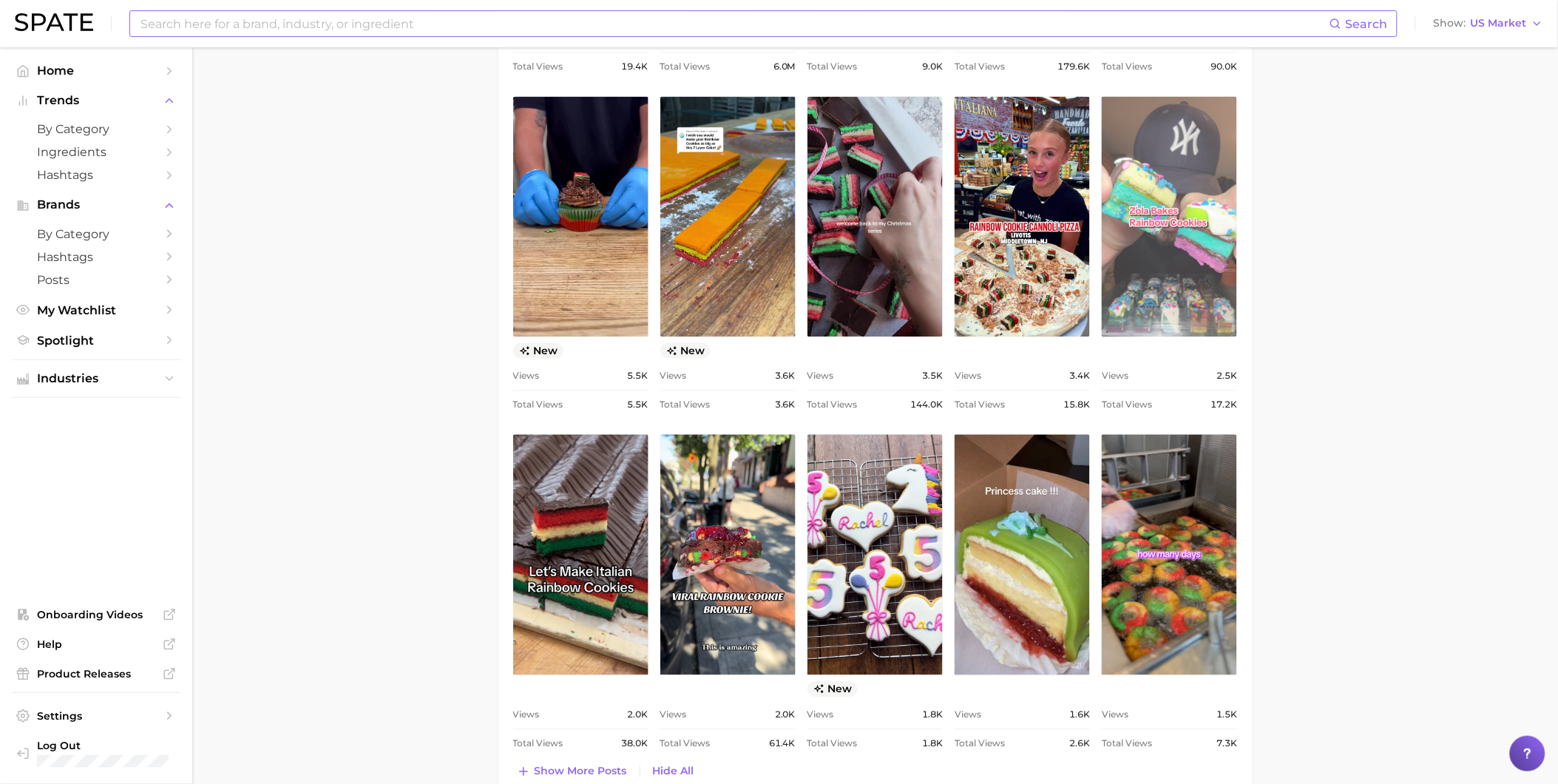
scroll to position [1068, 0]
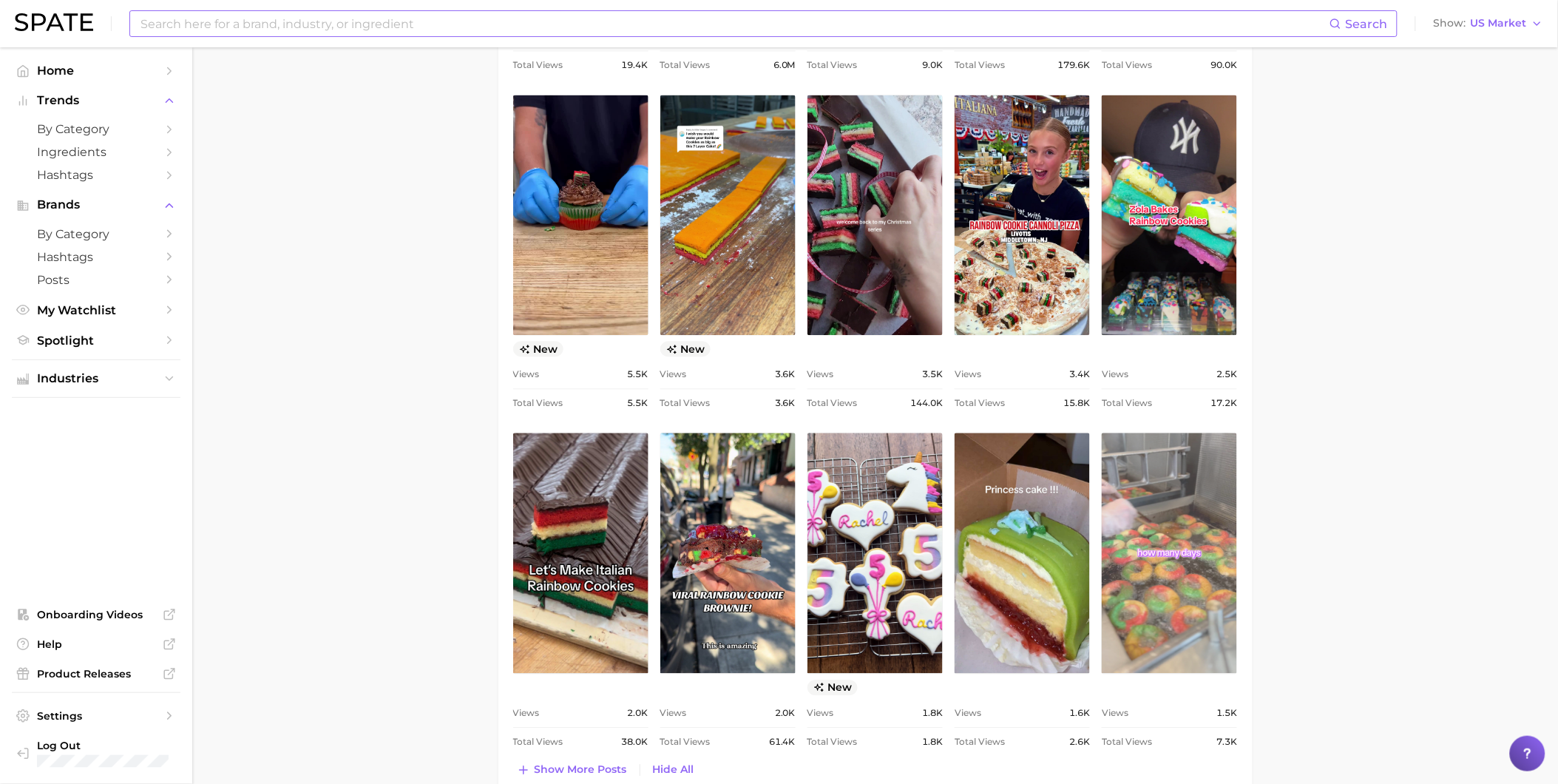
drag, startPoint x: 1202, startPoint y: 526, endPoint x: 1201, endPoint y: 463, distance: 63.0
click at [1201, 463] on link "view post on TikTok" at bounding box center [1169, 552] width 135 height 240
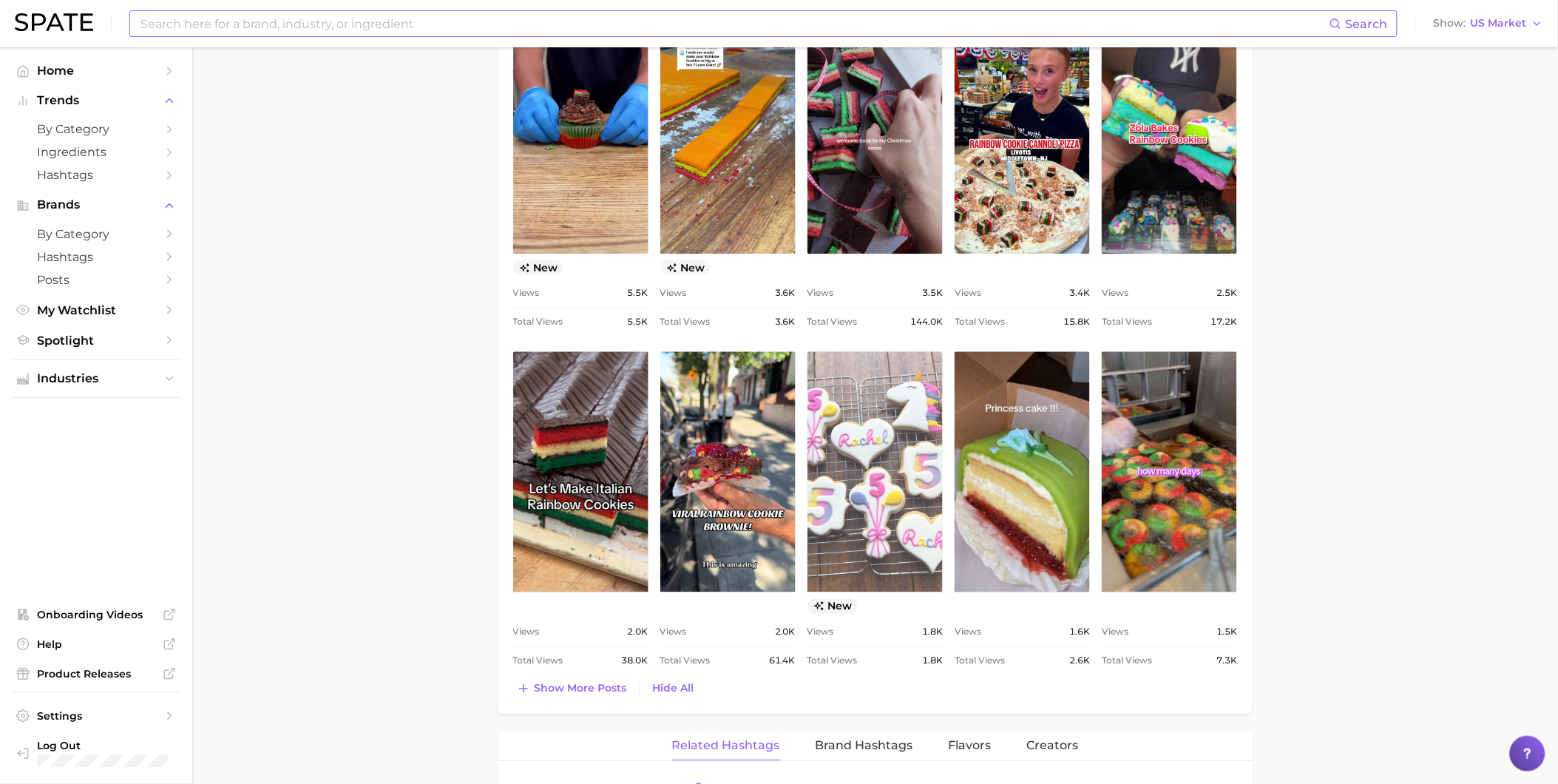
scroll to position [1150, 0]
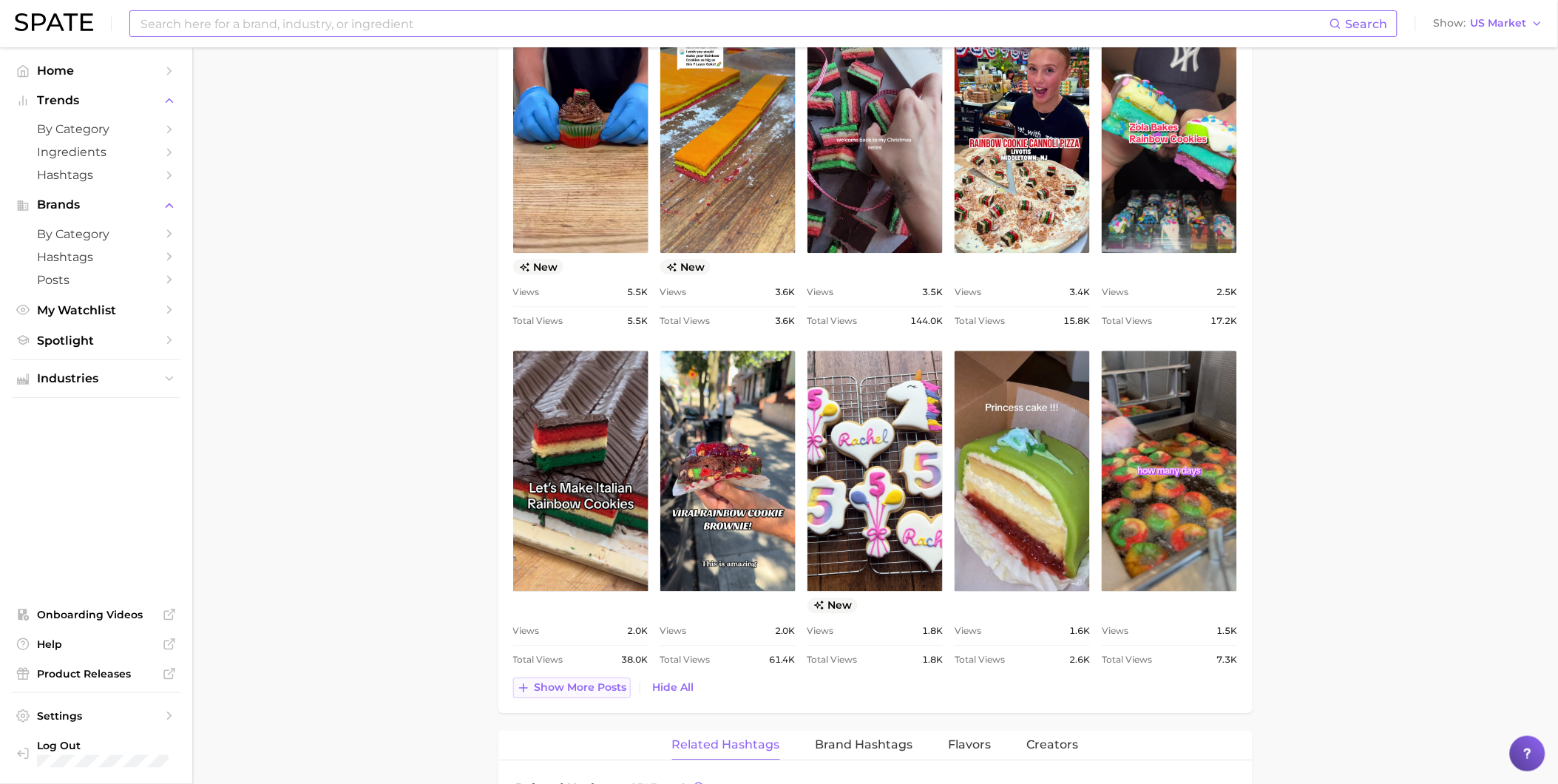
click at [596, 693] on span "Show more posts" at bounding box center [581, 687] width 92 height 13
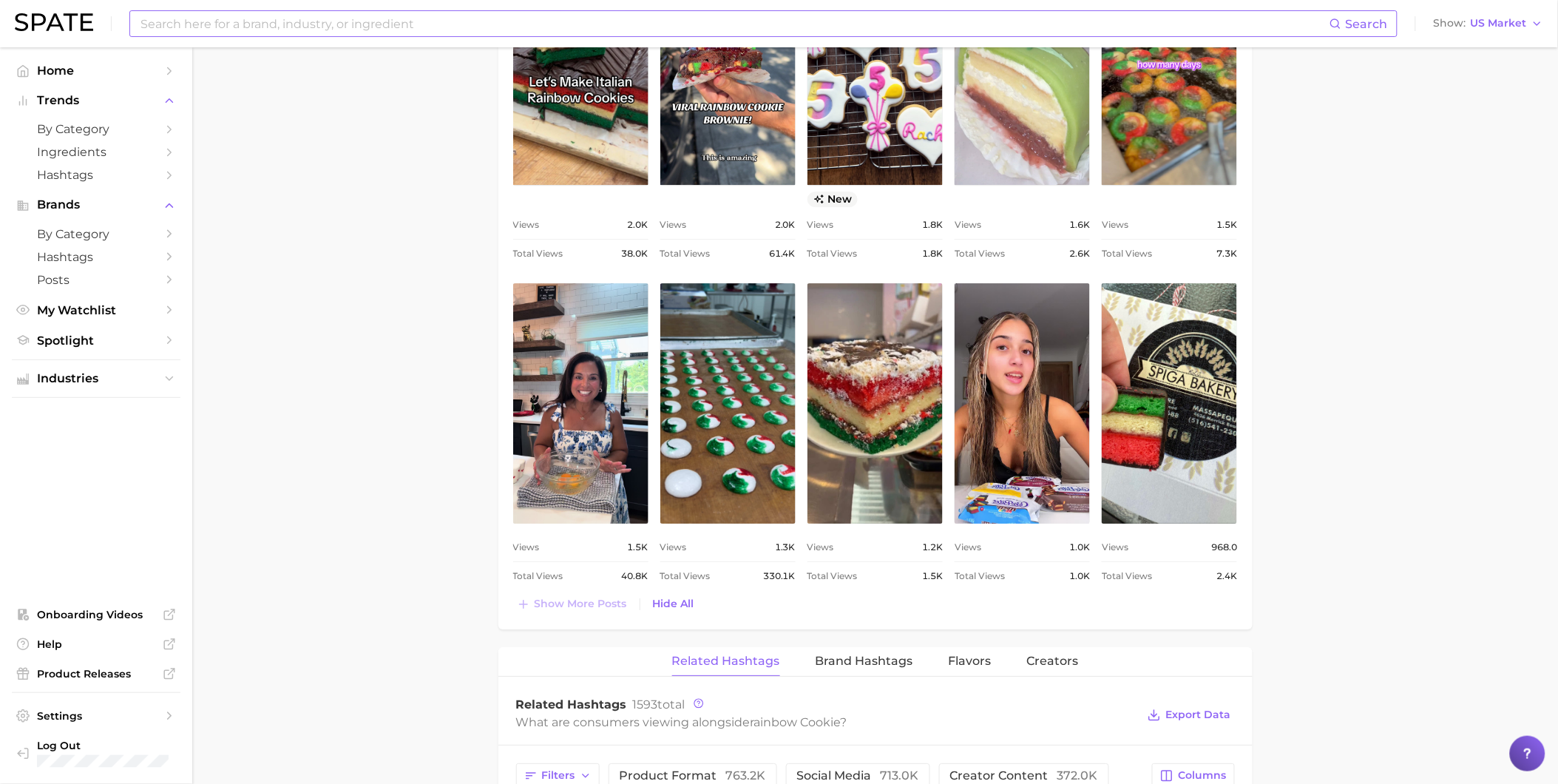
scroll to position [1561, 0]
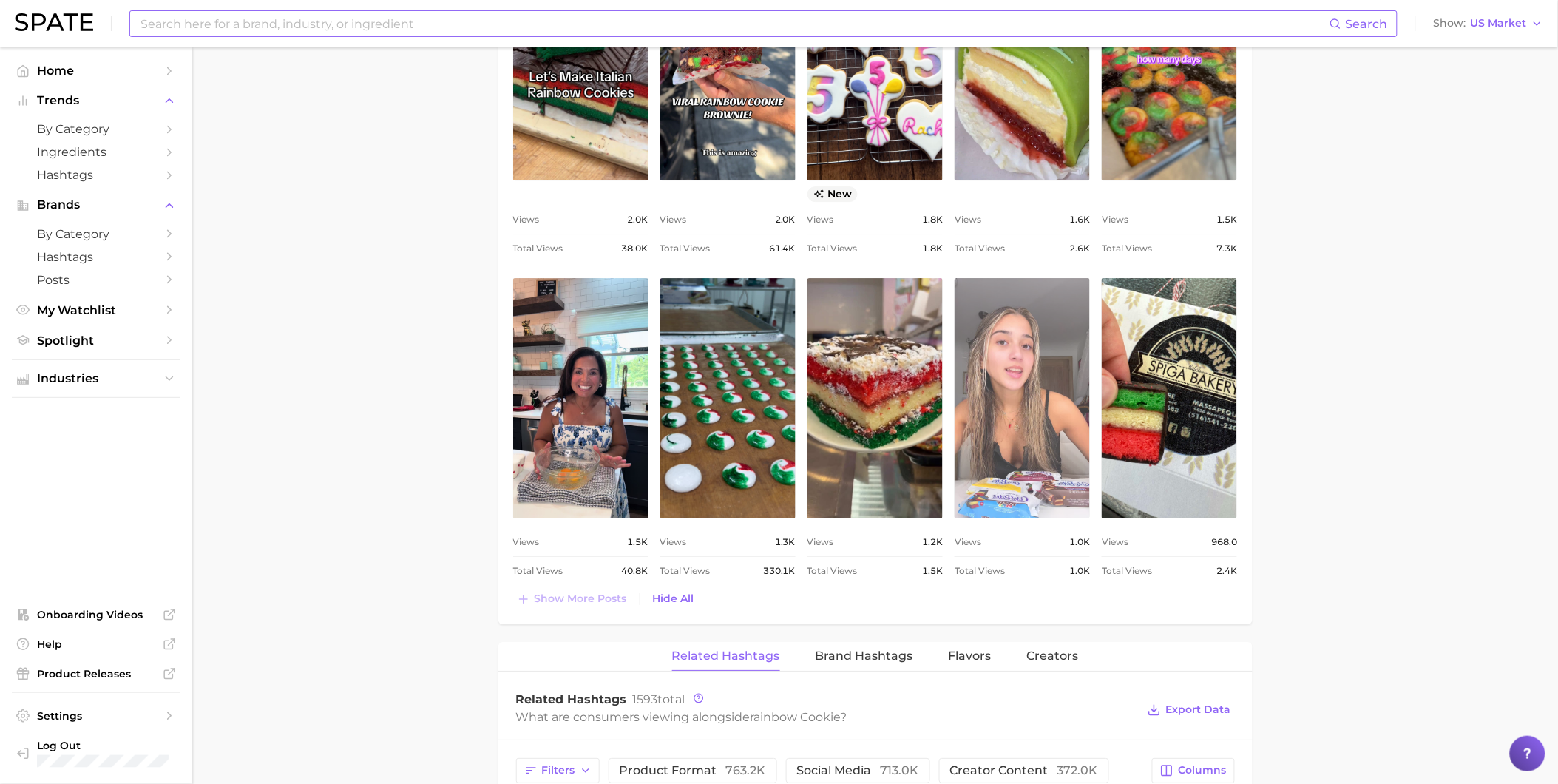
click at [1067, 472] on link "view post on TikTok" at bounding box center [1022, 398] width 135 height 240
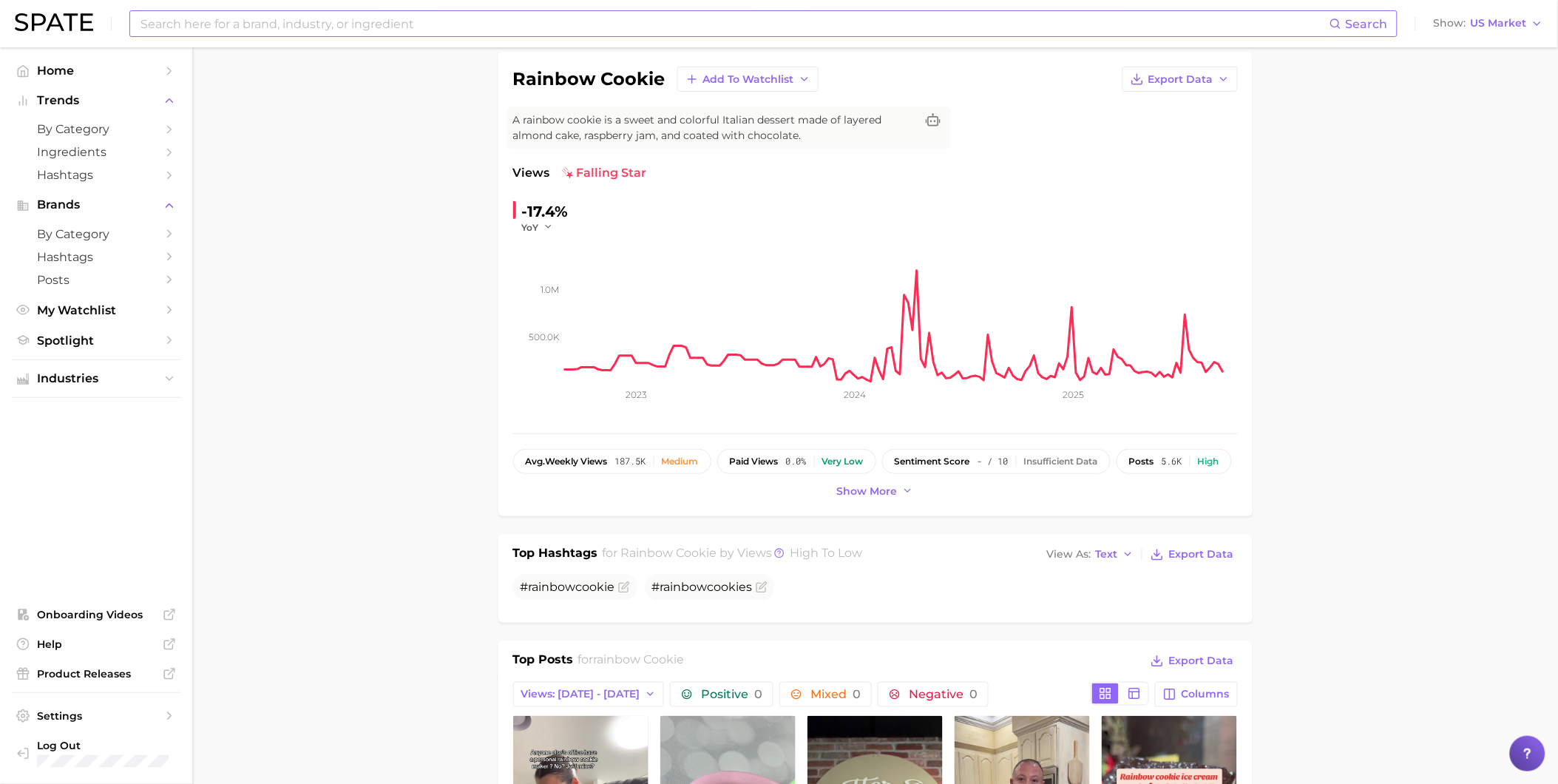
scroll to position [0, 0]
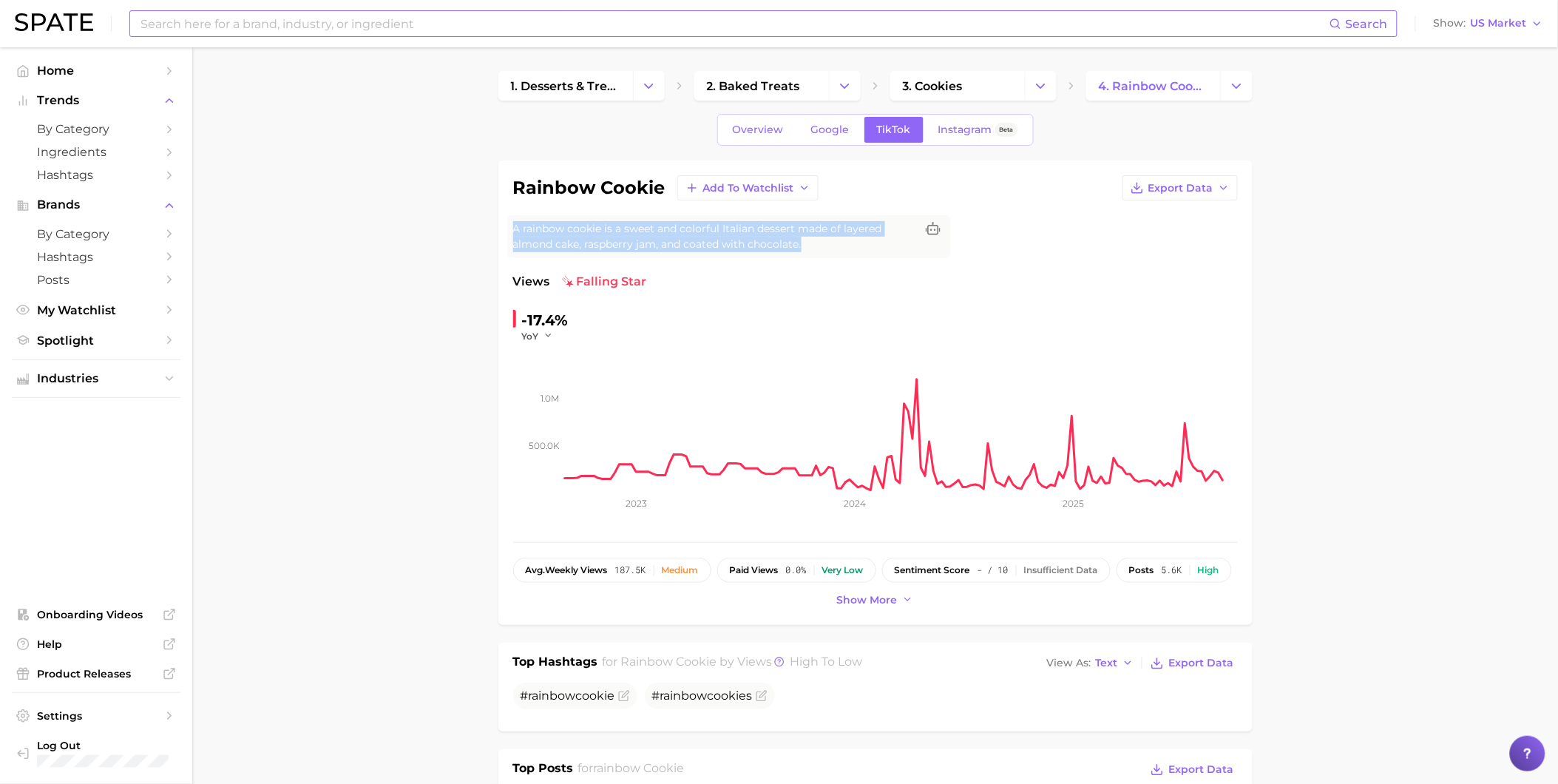
drag, startPoint x: 512, startPoint y: 227, endPoint x: 811, endPoint y: 245, distance: 299.5
click at [811, 245] on span "A rainbow cookie is a sweet and colorful Italian dessert made of layered almond…" at bounding box center [714, 237] width 402 height 31
drag, startPoint x: 811, startPoint y: 245, endPoint x: 685, endPoint y: 233, distance: 126.6
copy span "A rainbow cookie is a sweet and colorful Italian dessert made of layered almond…"
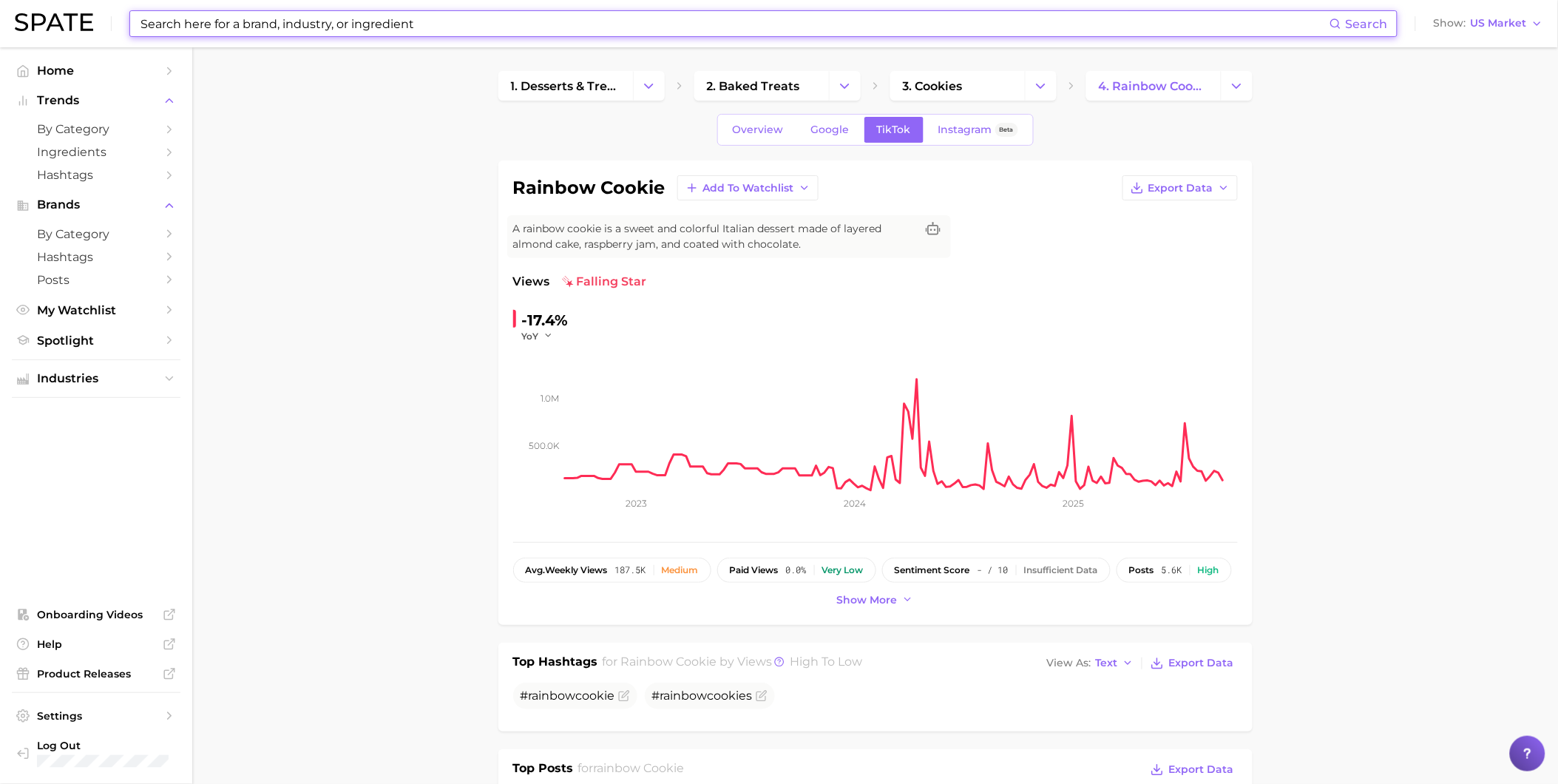
click at [370, 26] on input at bounding box center [735, 23] width 1190 height 25
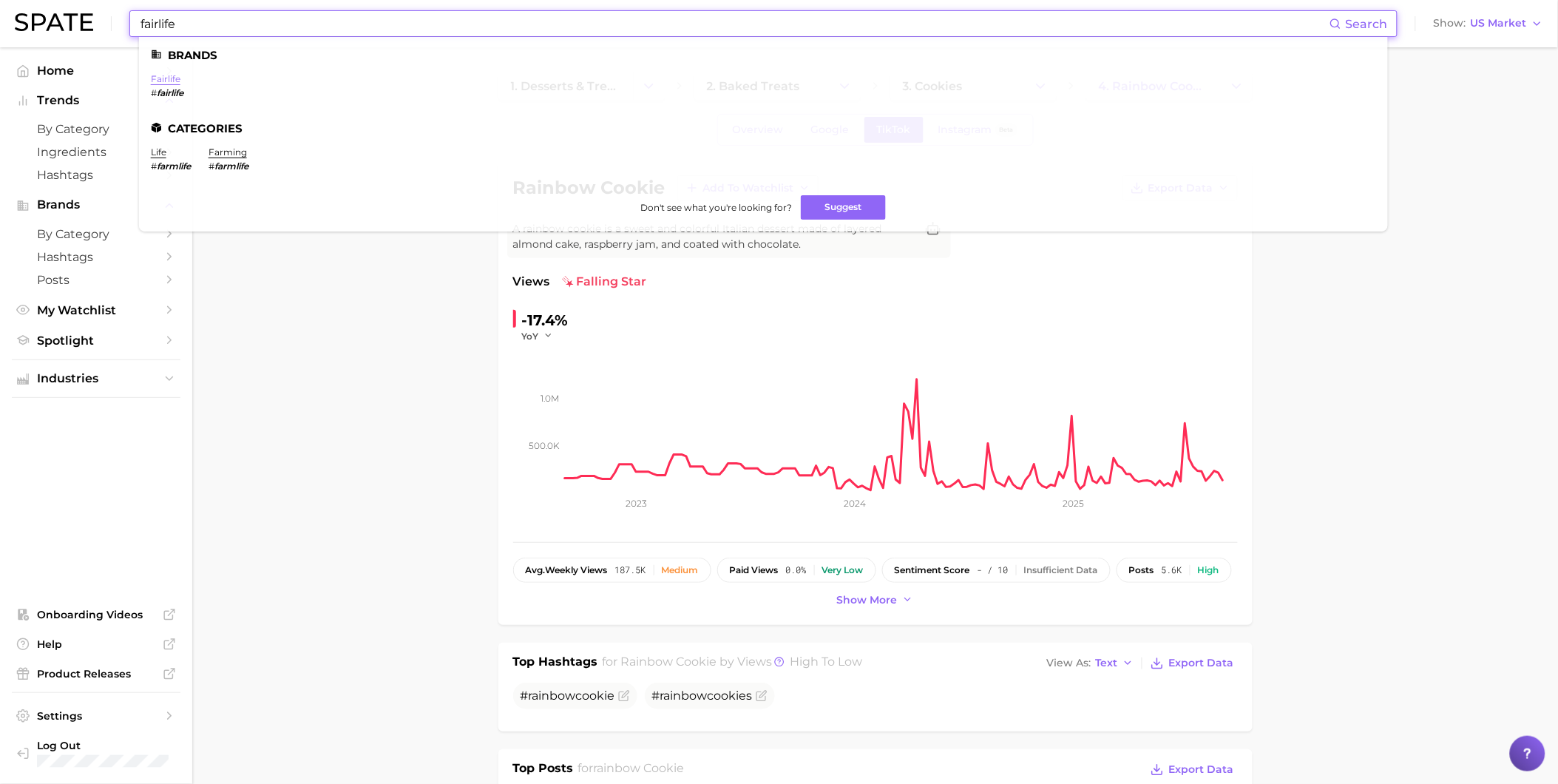
type input "fairlife"
click at [163, 78] on link "fairlife" at bounding box center [165, 79] width 30 height 11
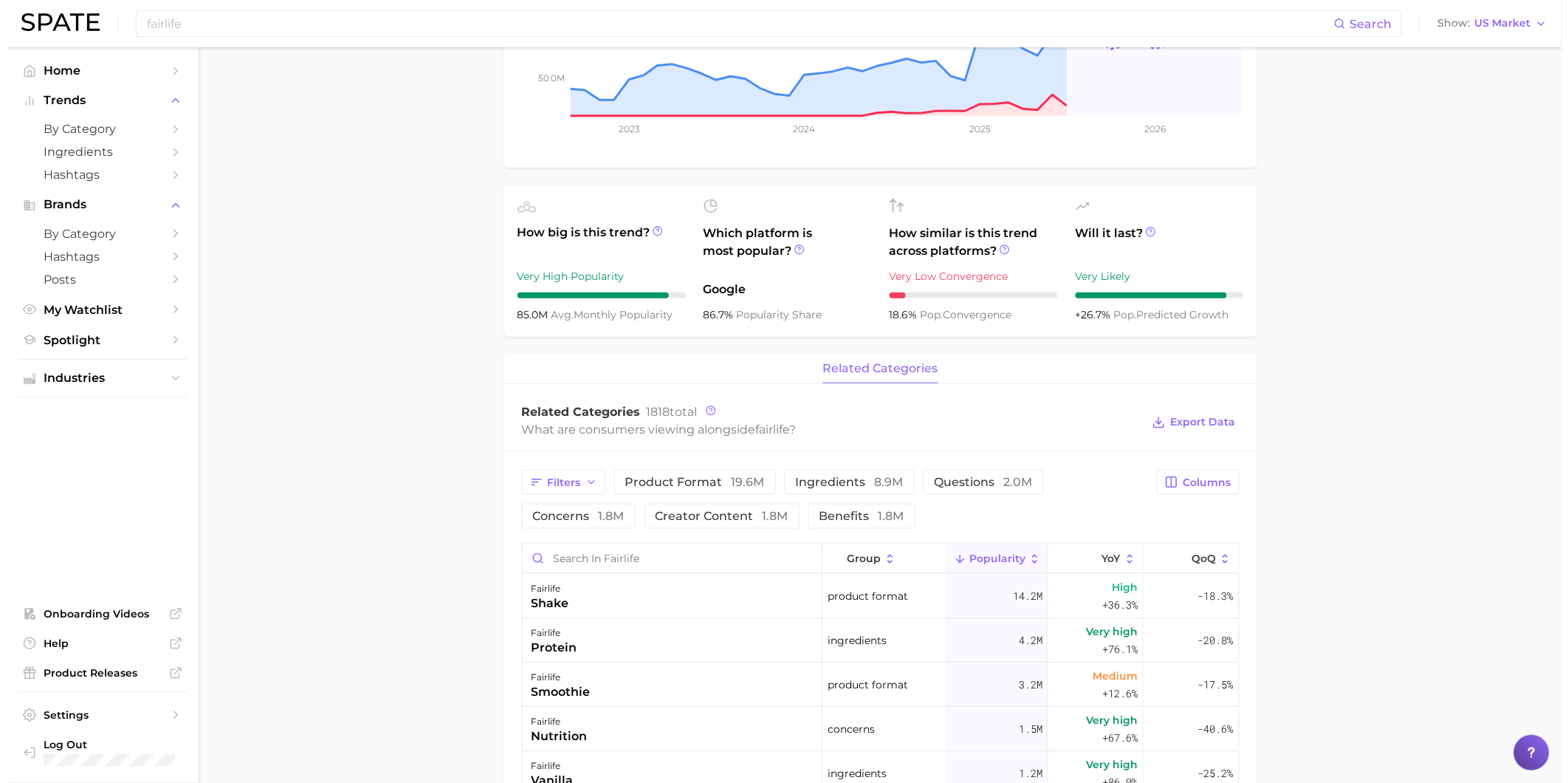
scroll to position [410, 0]
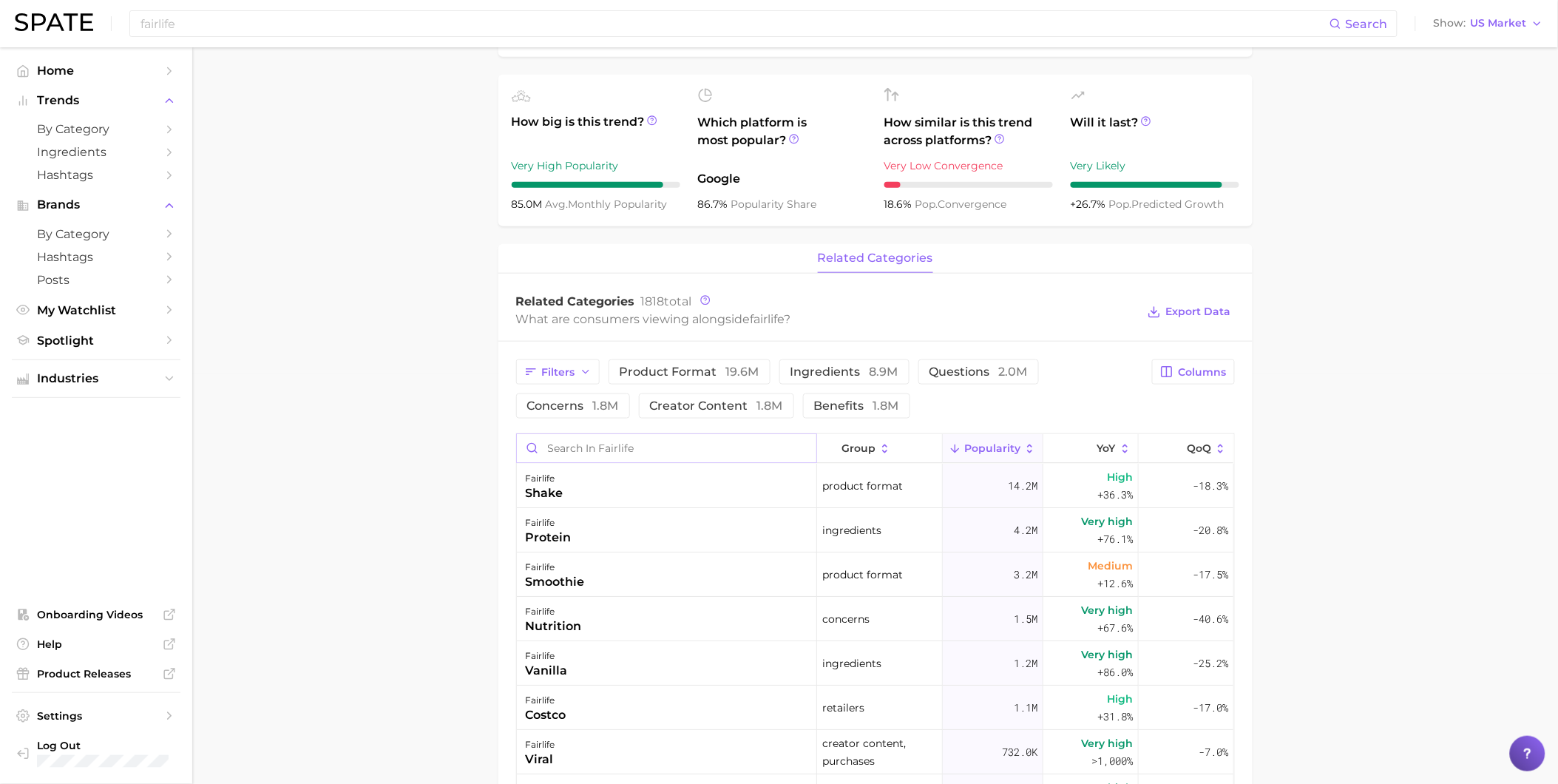
click at [745, 457] on input "Search in fairlife" at bounding box center [666, 448] width 299 height 28
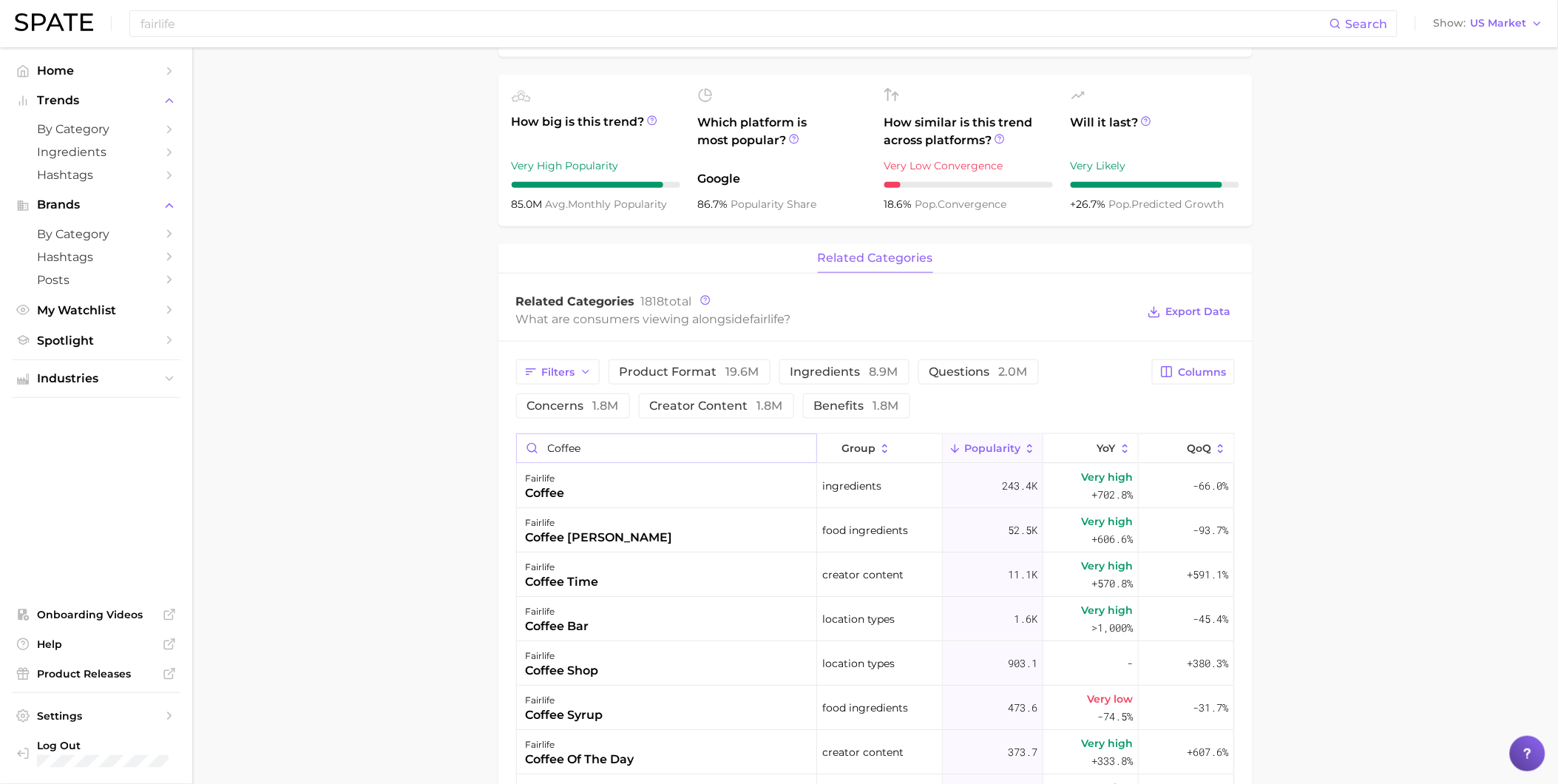
type input "coffee"
click at [727, 482] on div "fairlife coffee" at bounding box center [666, 486] width 300 height 44
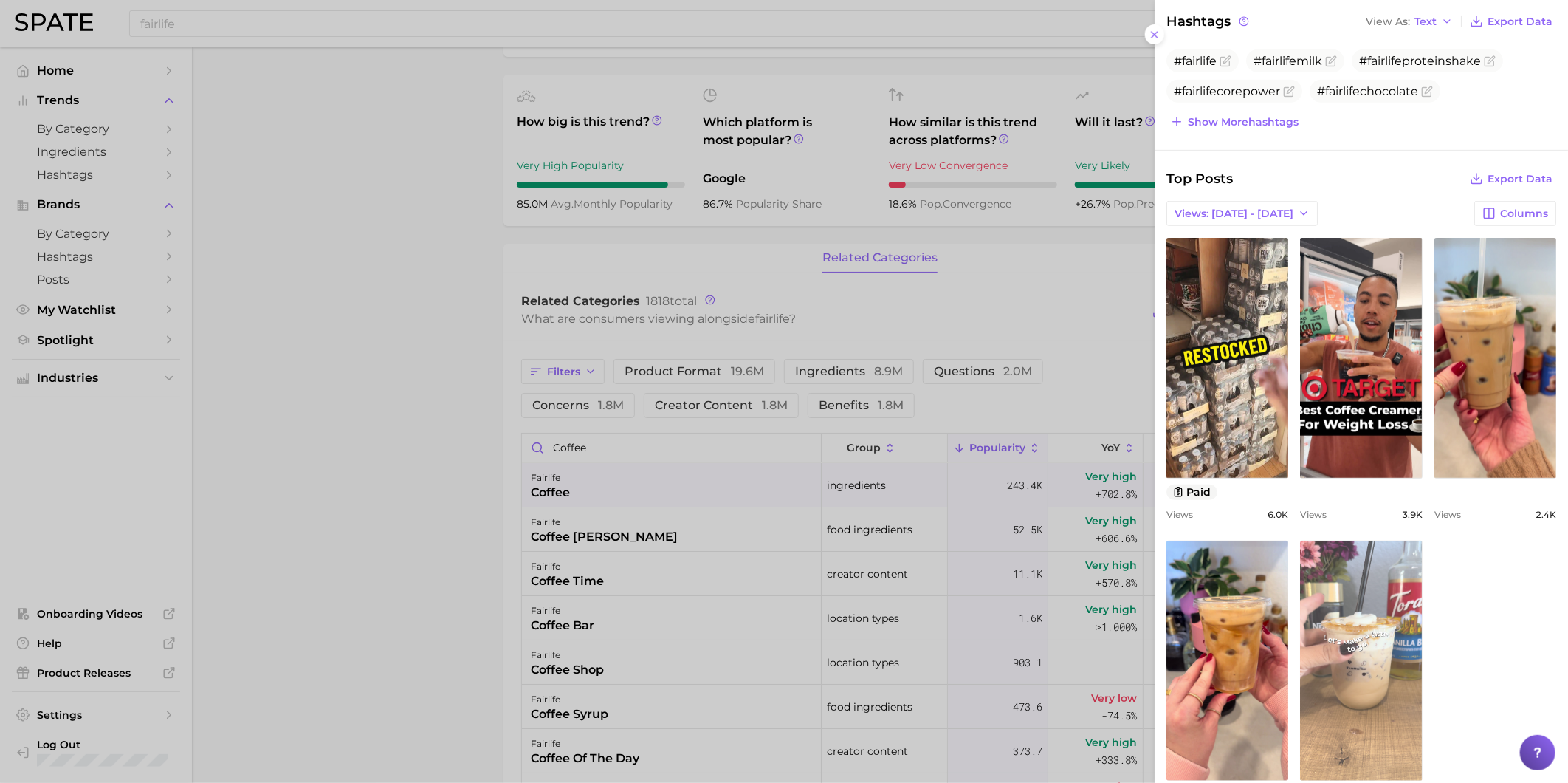
scroll to position [394, 0]
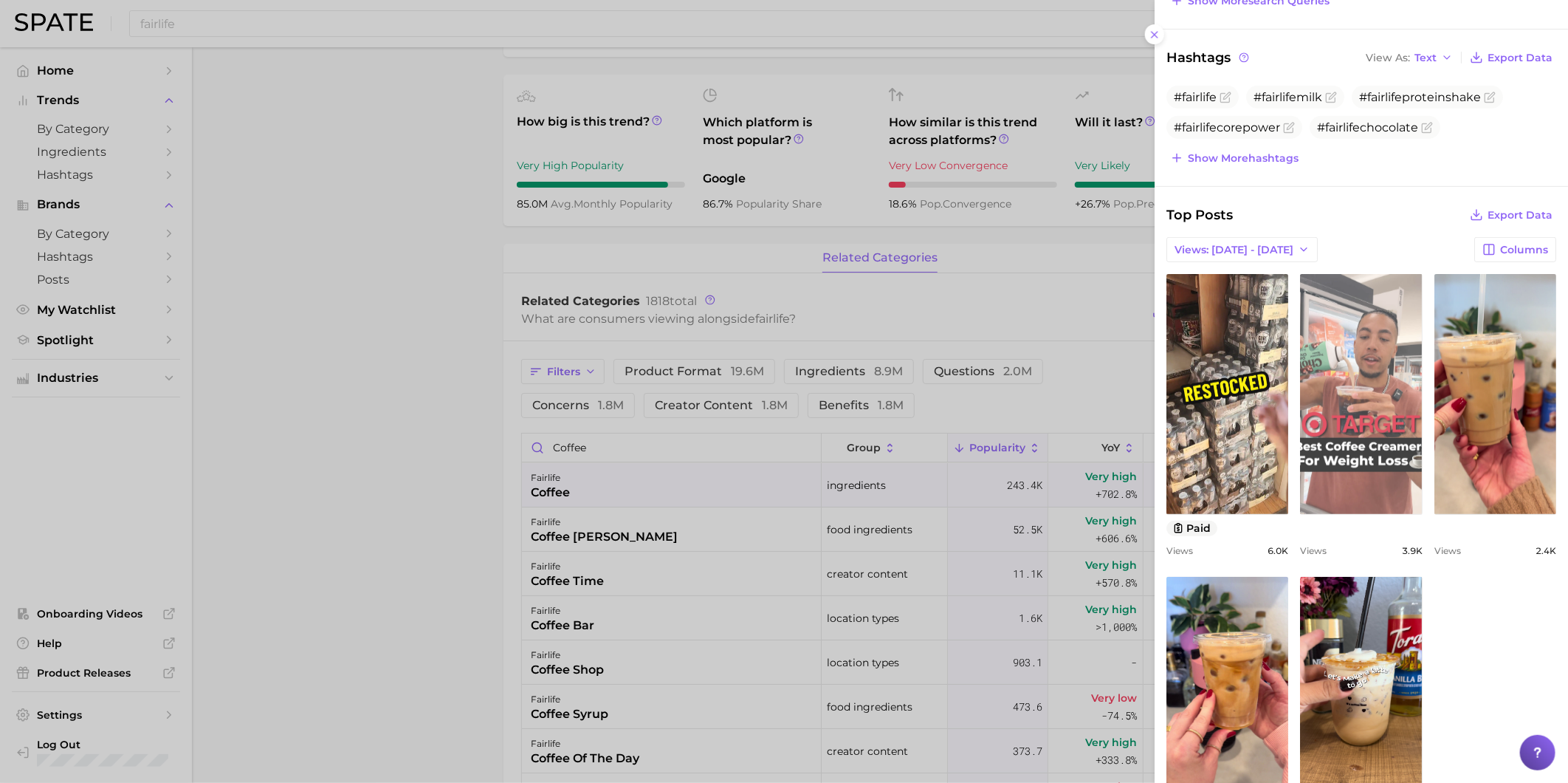
click at [1422, 482] on link "view post on TikTok" at bounding box center [1361, 394] width 122 height 240
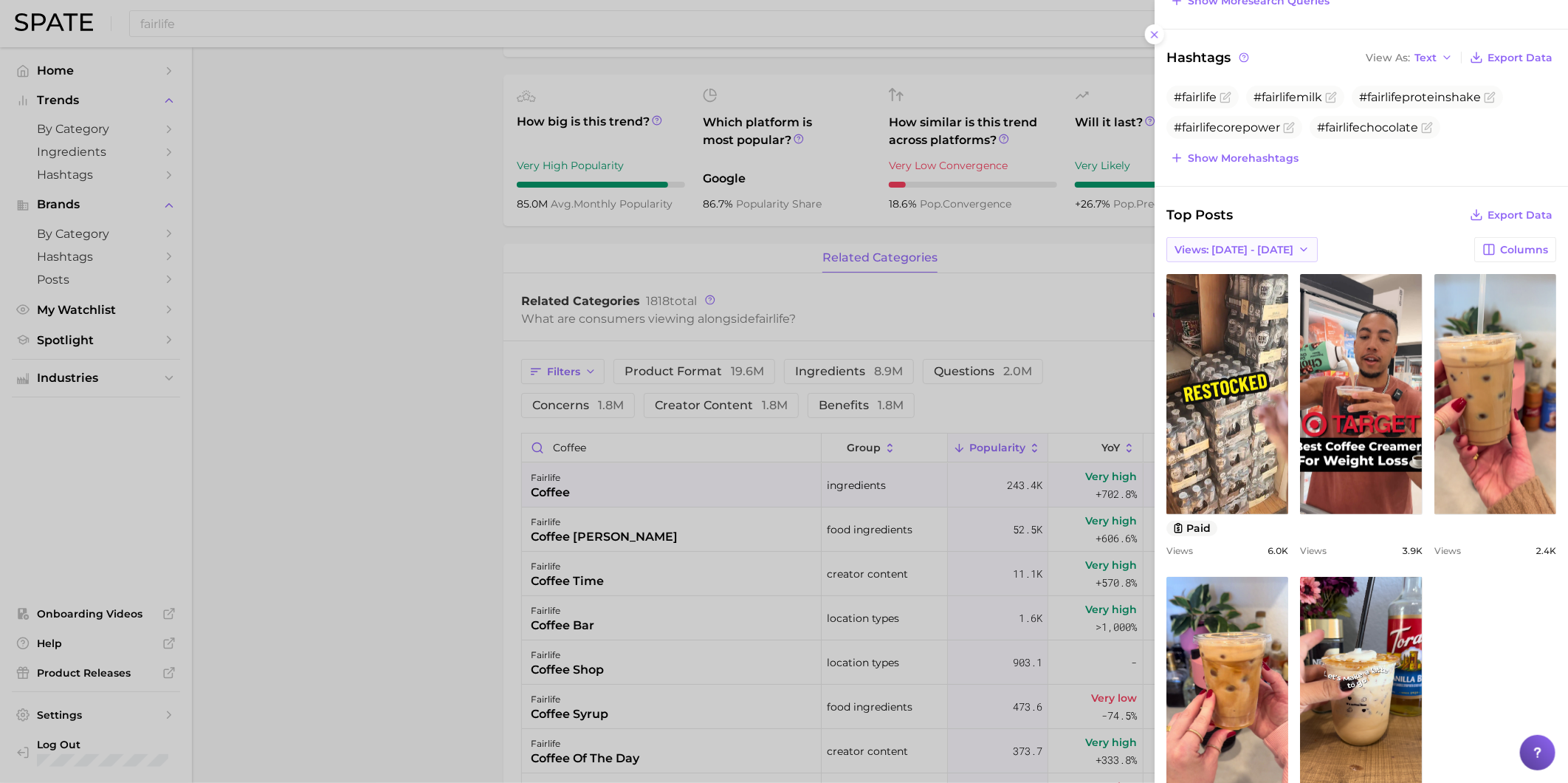
click at [1274, 238] on button "Views: [DATE] - [DATE]" at bounding box center [1241, 249] width 151 height 25
click at [1250, 306] on button "Total Views" at bounding box center [1247, 303] width 162 height 26
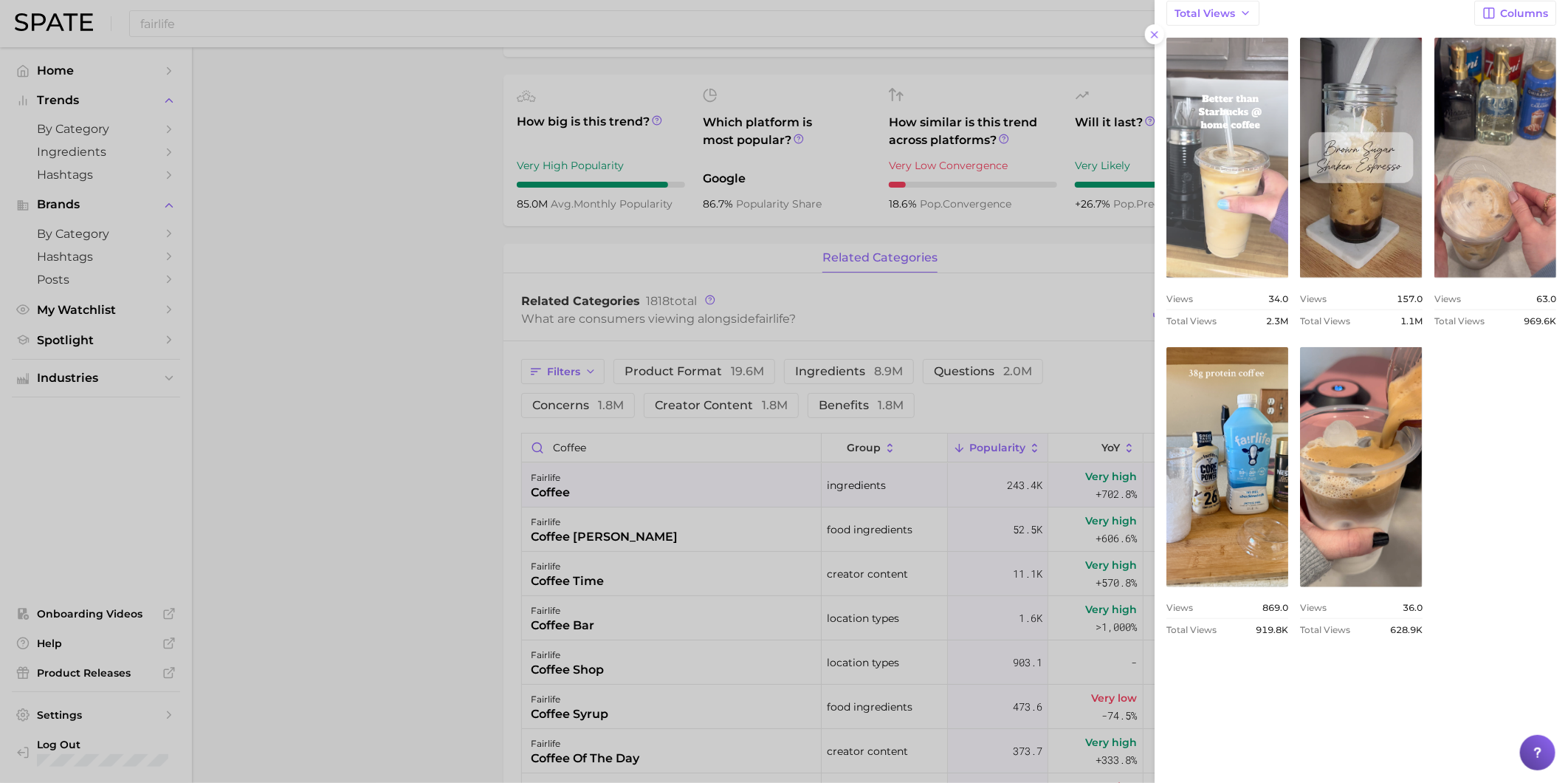
scroll to position [640, 0]
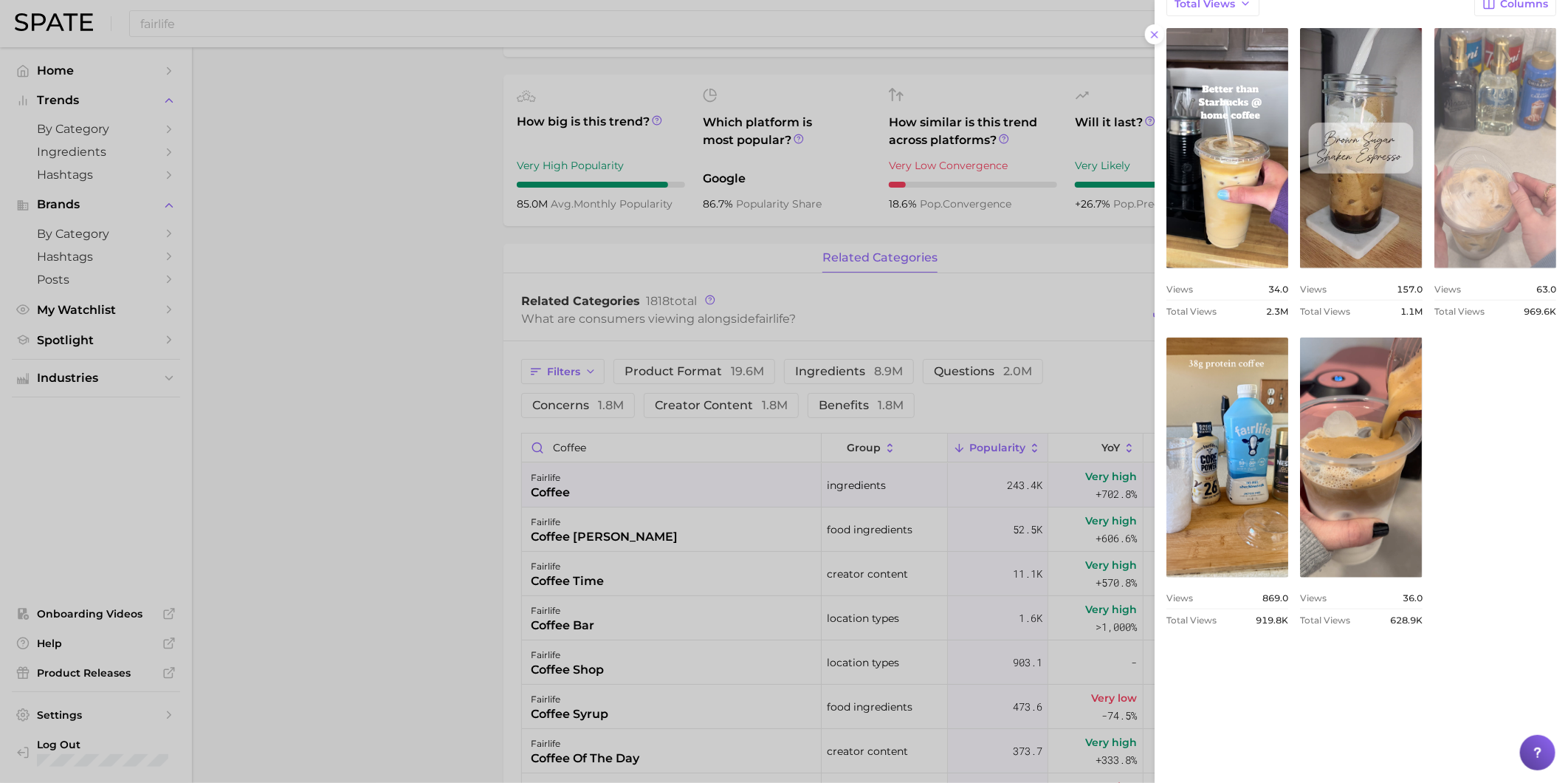
click at [1434, 268] on link "view post on TikTok" at bounding box center [1495, 148] width 122 height 240
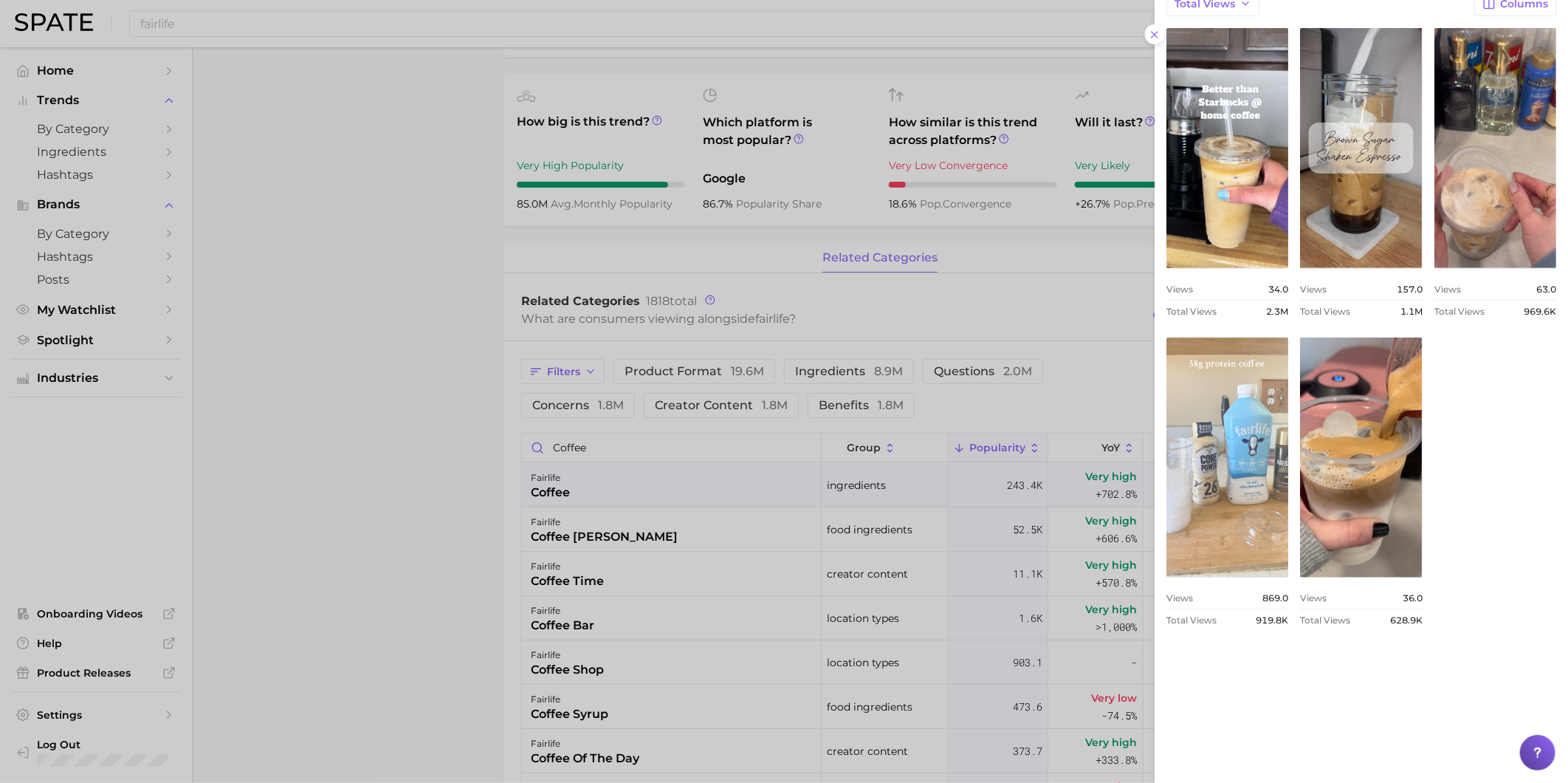
click at [1288, 467] on link "view post on TikTok" at bounding box center [1227, 457] width 122 height 240
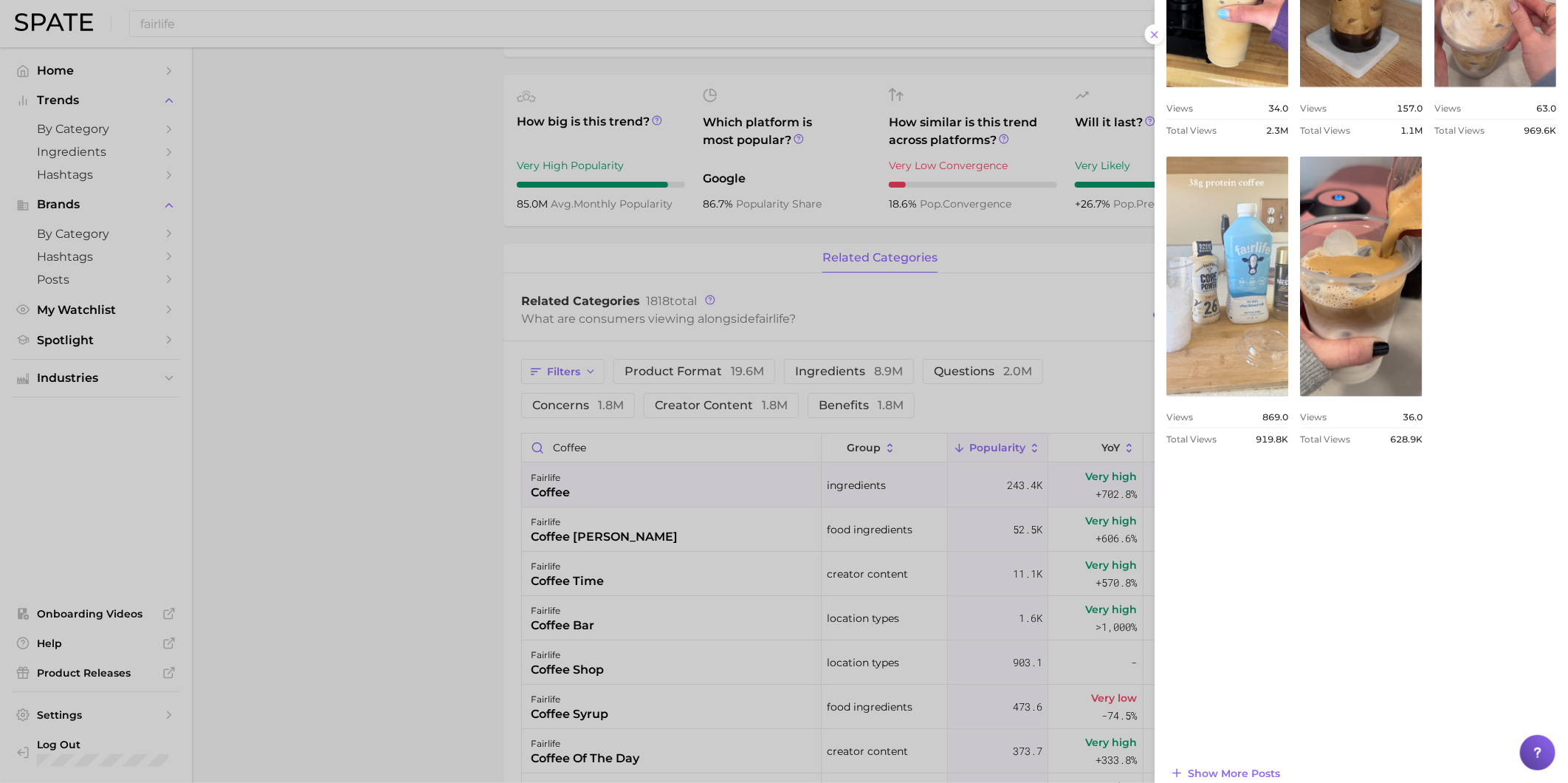
scroll to position [839, 0]
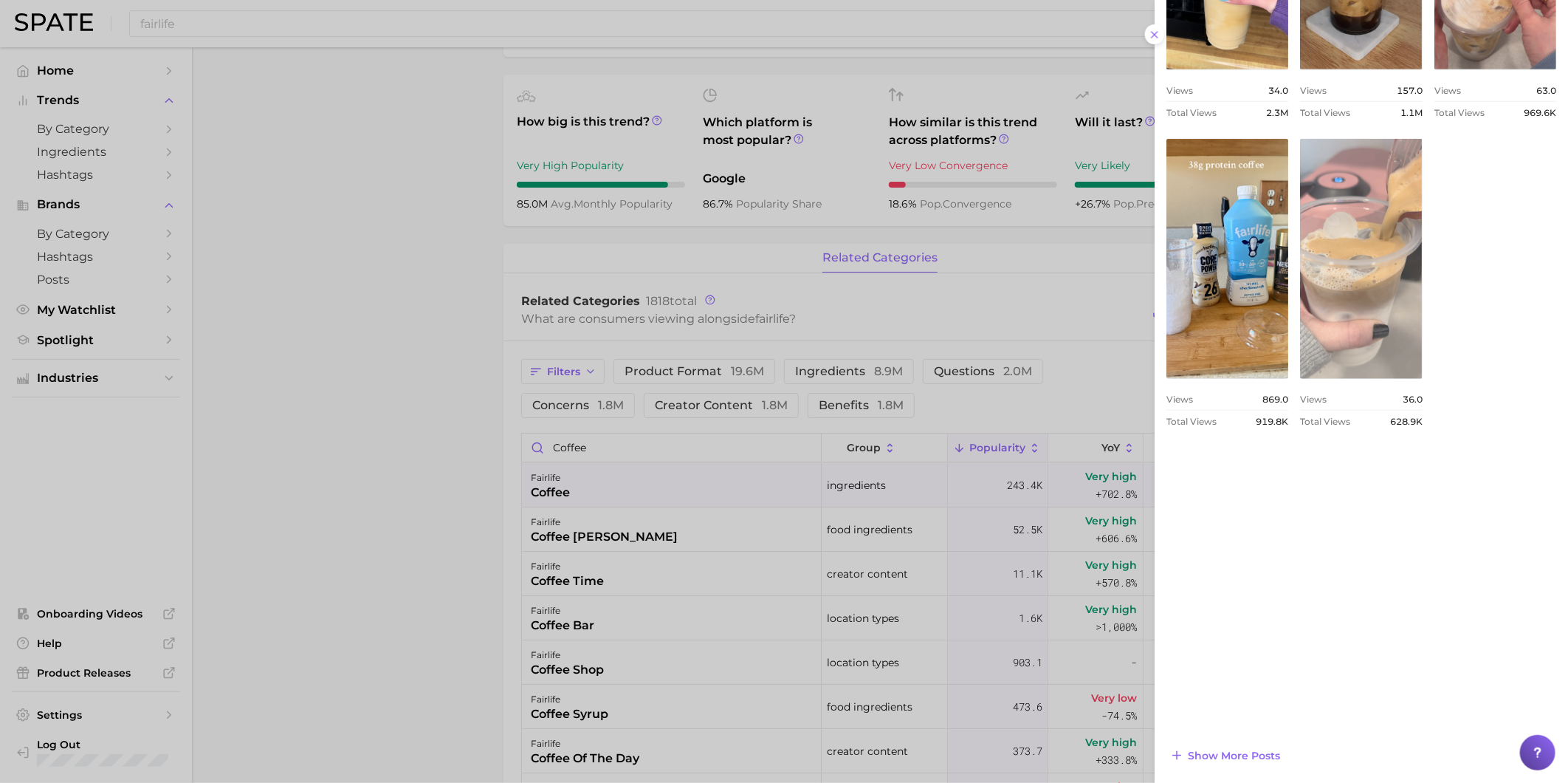
click at [1303, 379] on link "view post on TikTok" at bounding box center [1361, 259] width 122 height 240
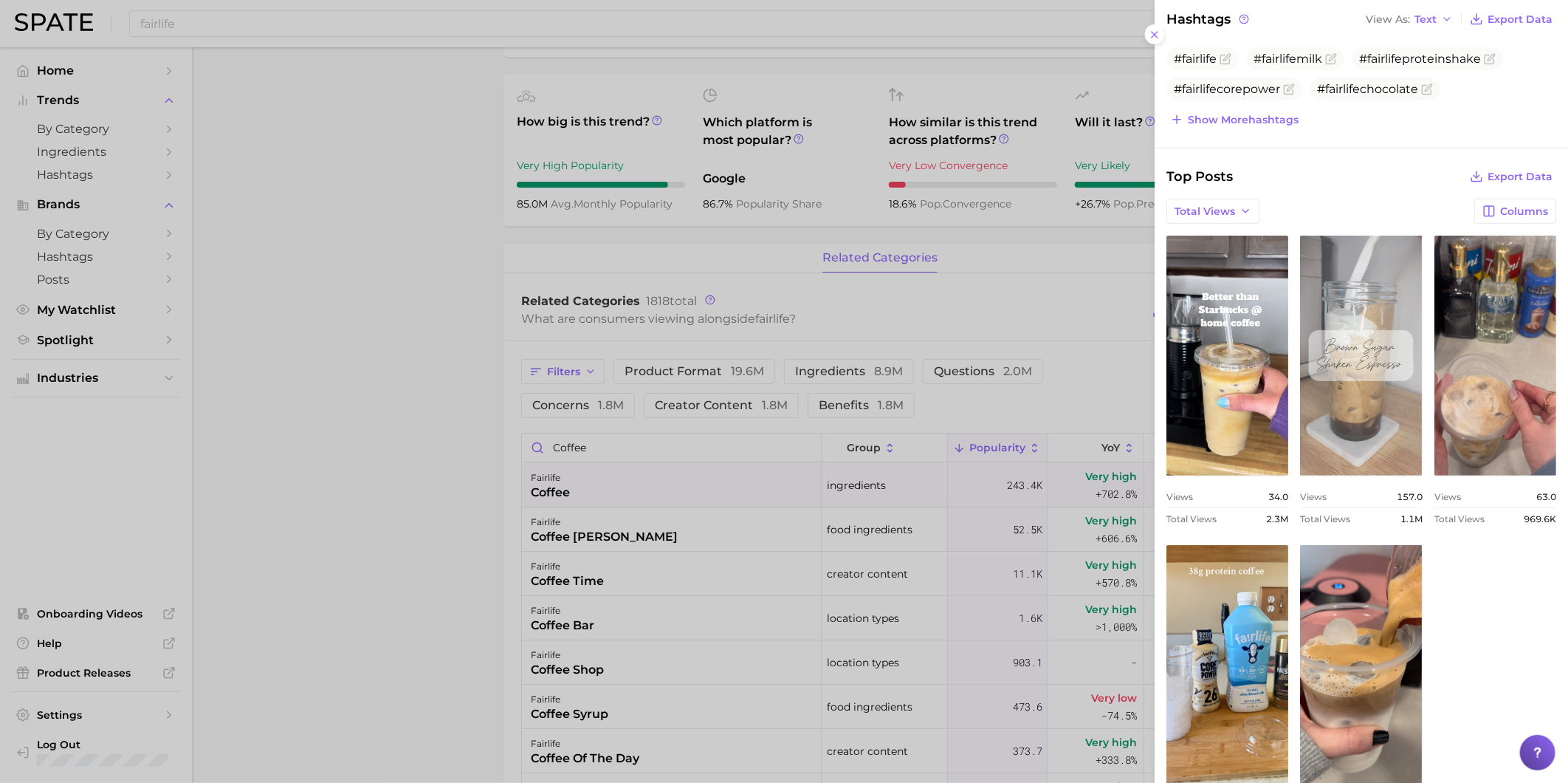
scroll to position [429, 0]
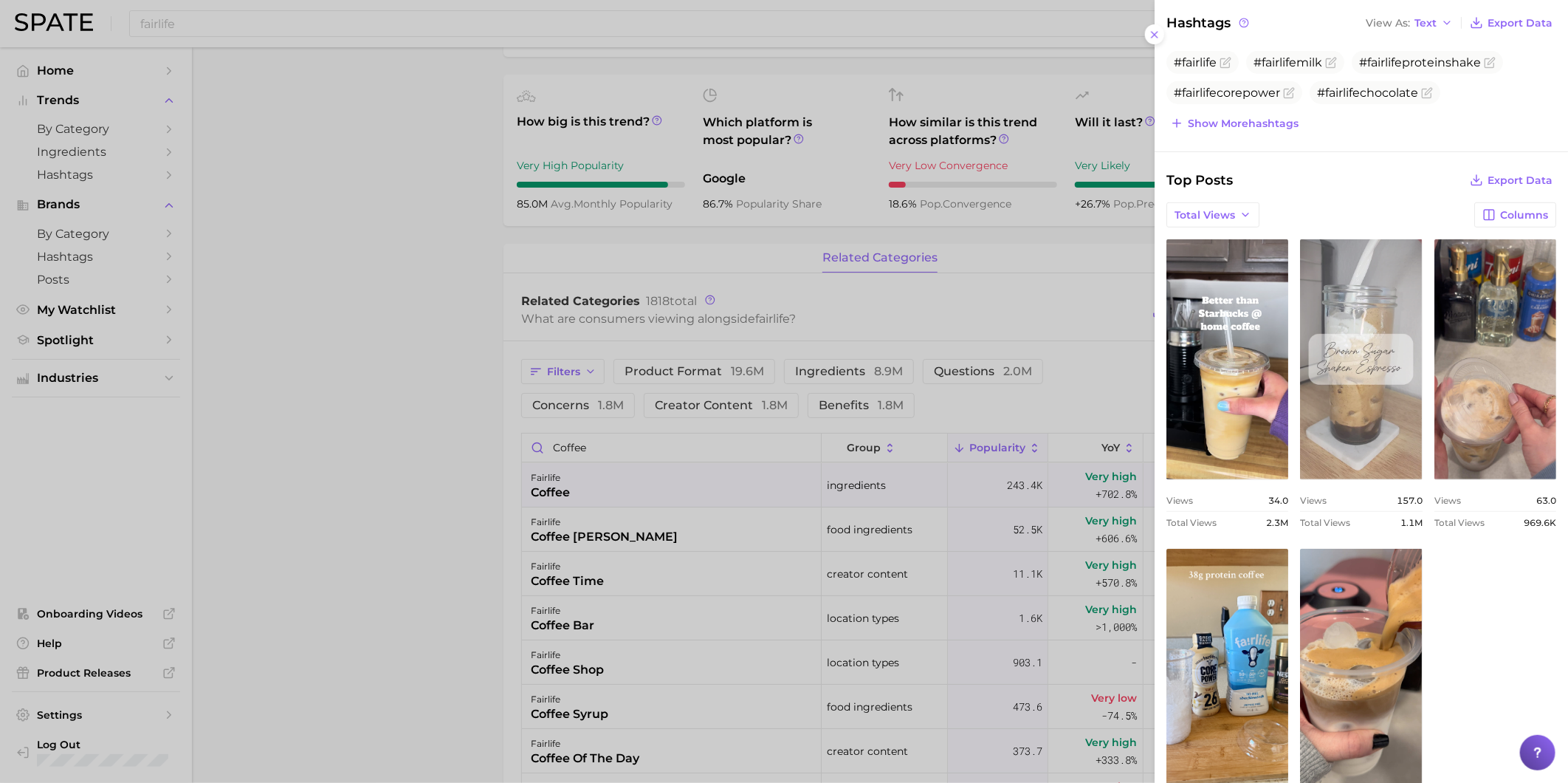
click at [1422, 386] on link "view post on TikTok" at bounding box center [1361, 359] width 122 height 240
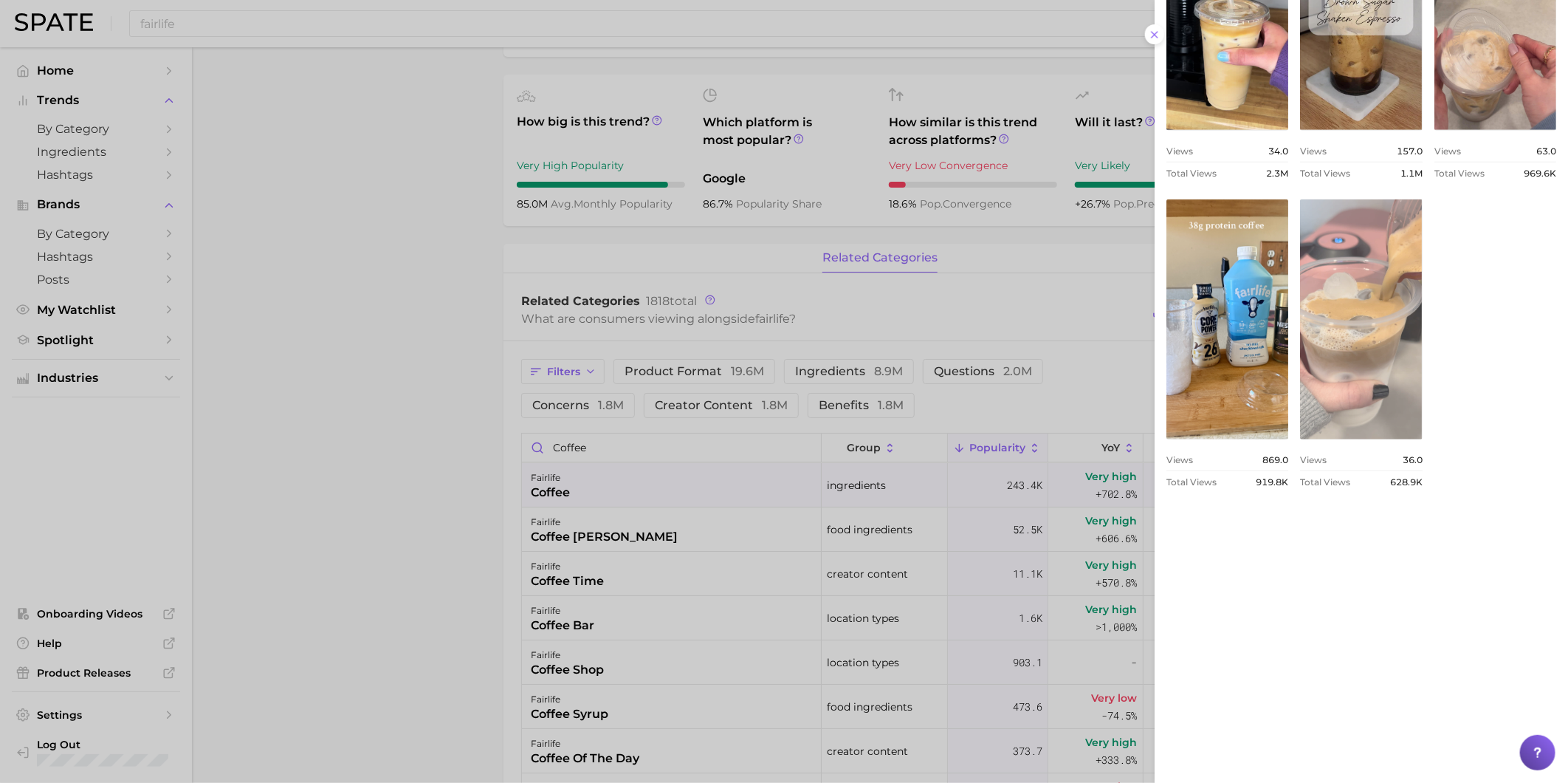
scroll to position [839, 0]
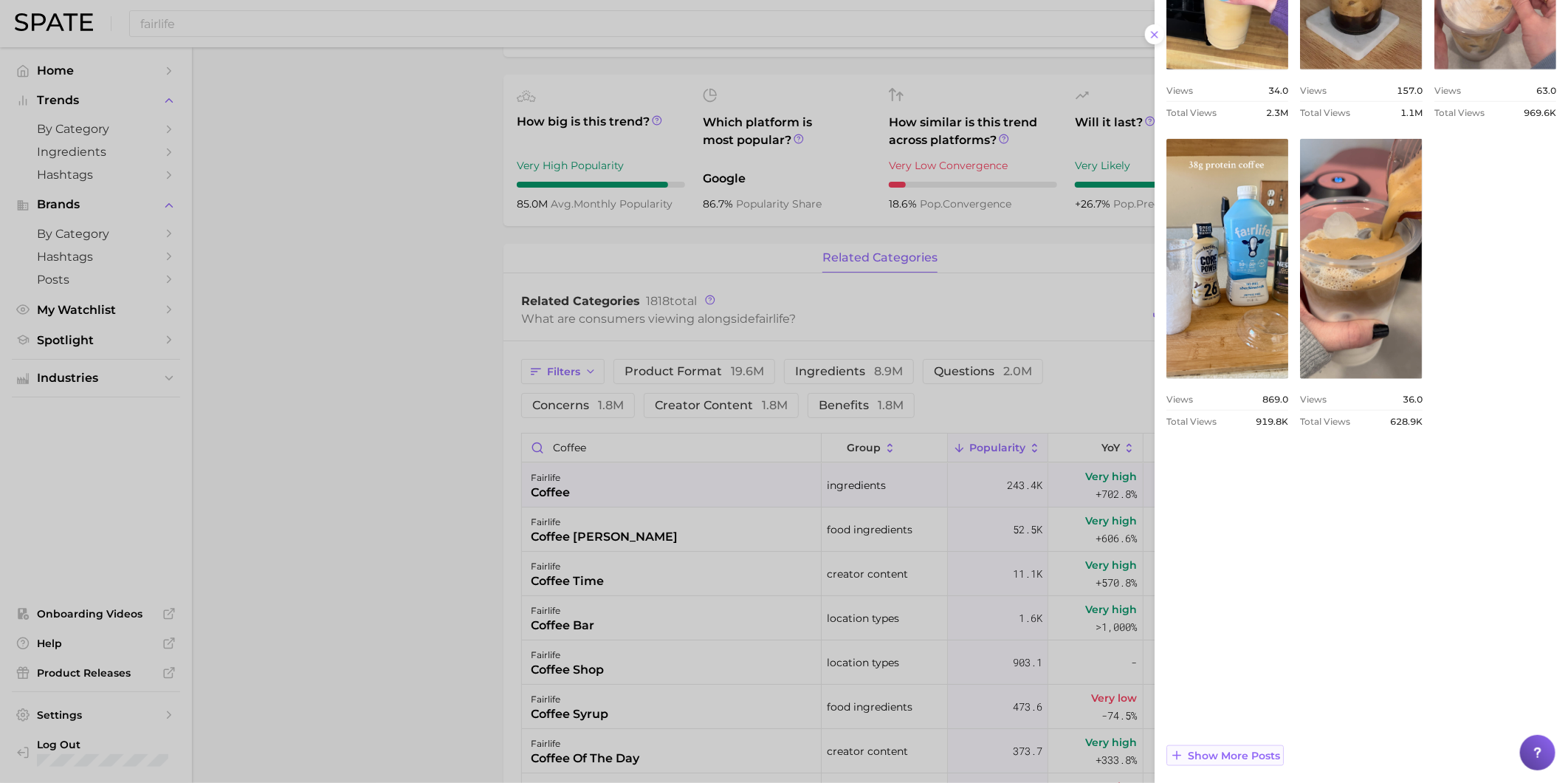
click at [1250, 763] on button "Show more posts" at bounding box center [1224, 756] width 117 height 20
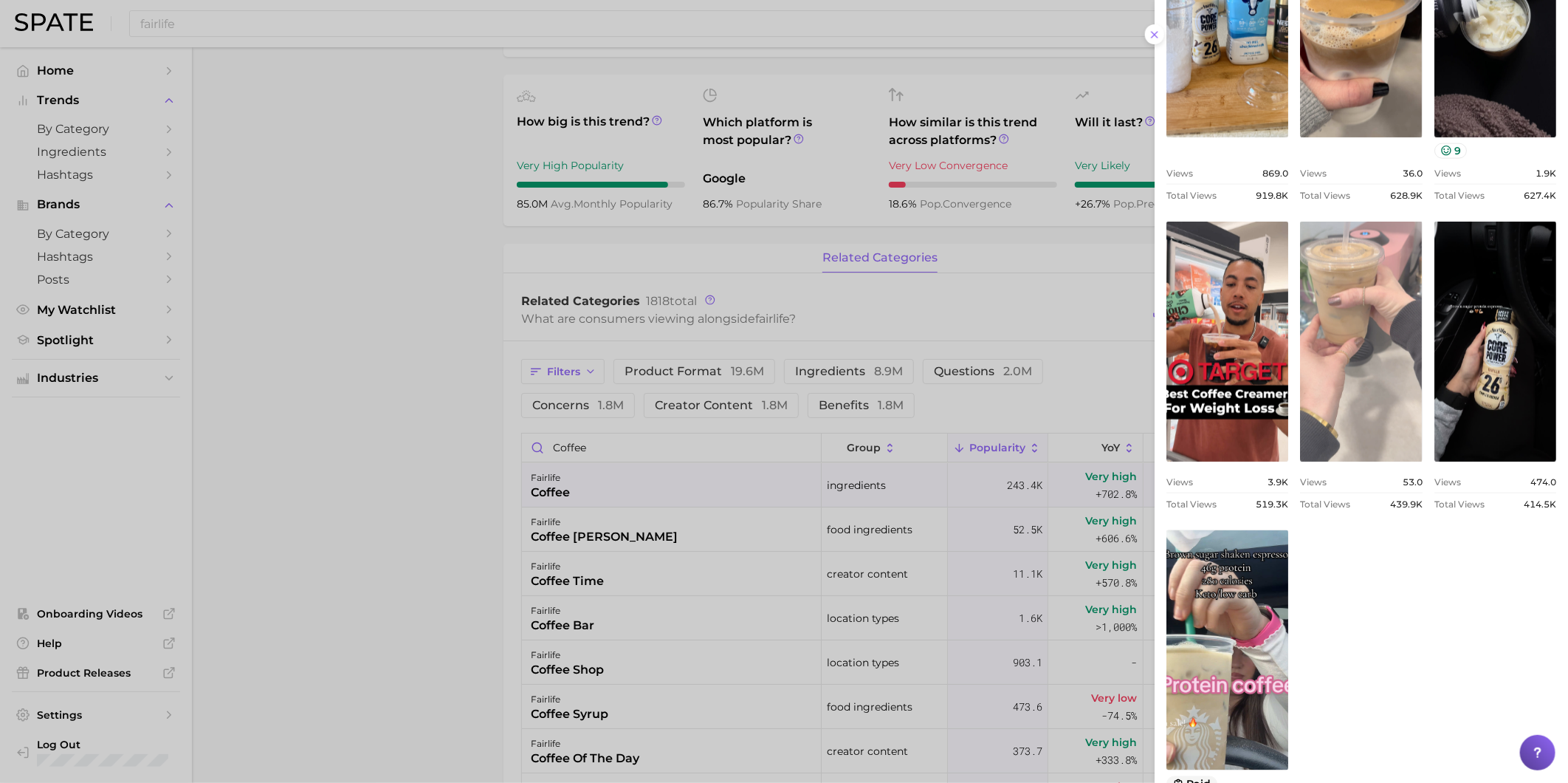
scroll to position [1166, 0]
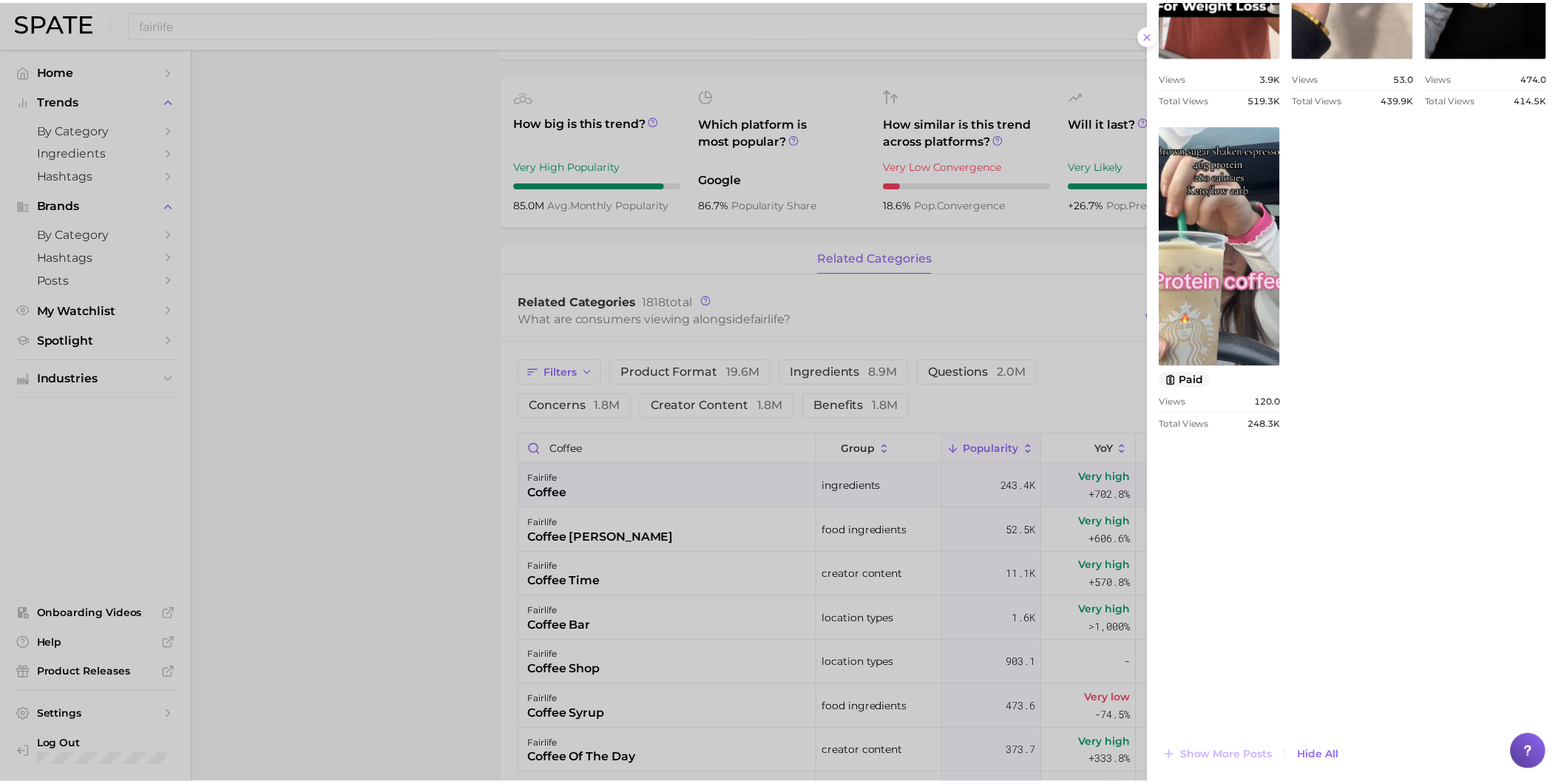
scroll to position [1488, 0]
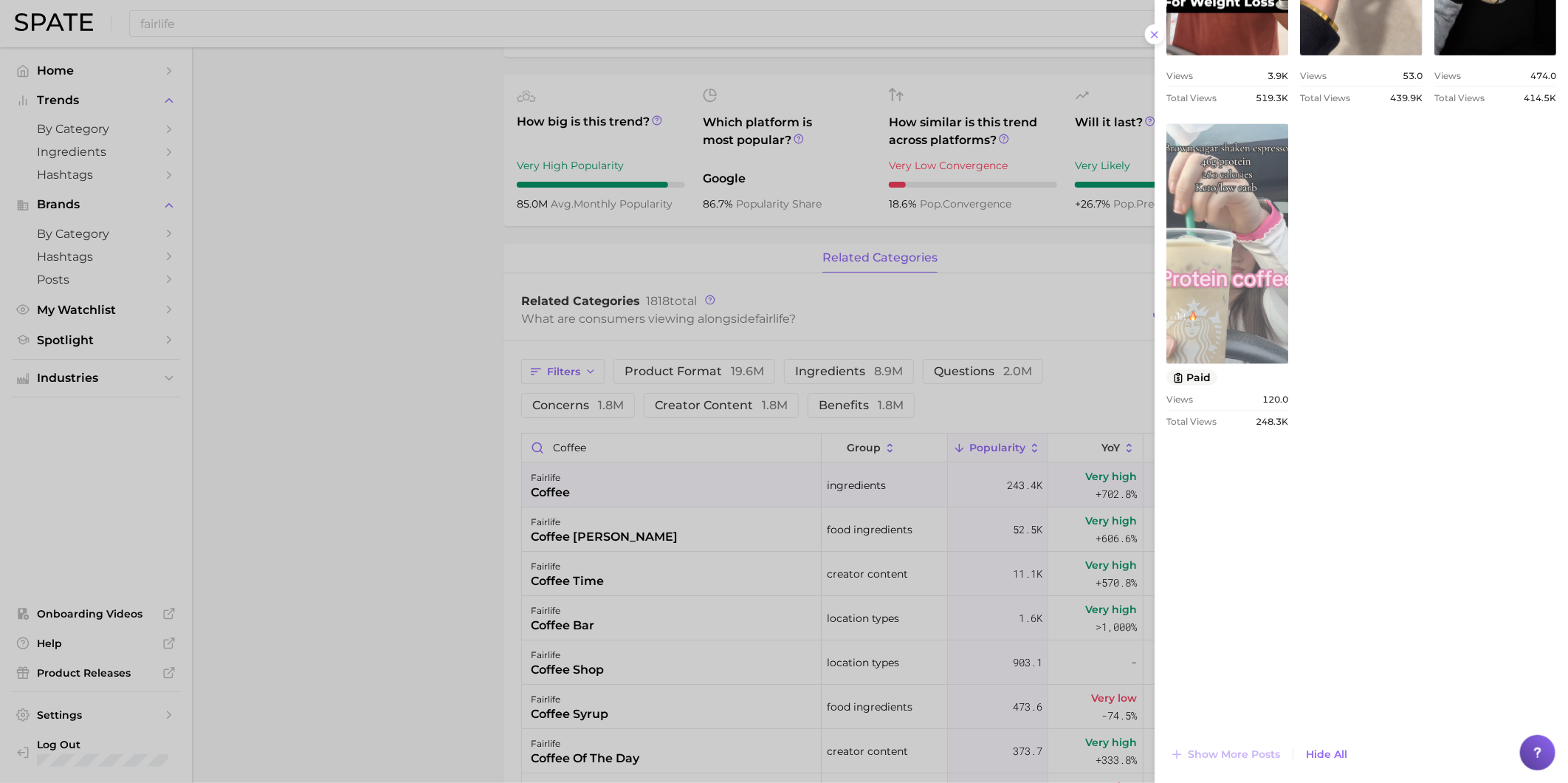
click at [1288, 364] on link "view post on TikTok" at bounding box center [1227, 243] width 122 height 240
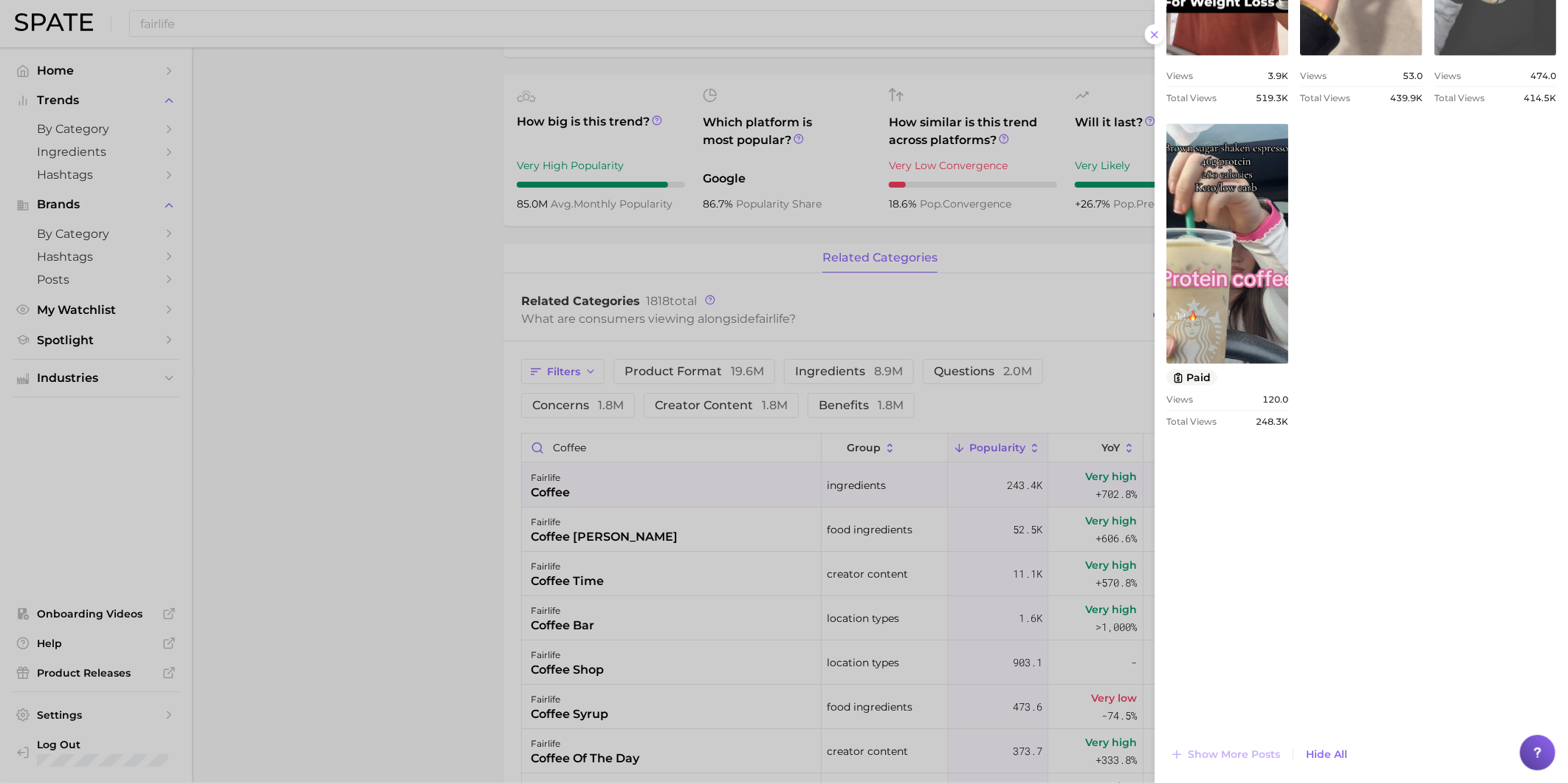
click at [350, 194] on div at bounding box center [784, 391] width 1568 height 783
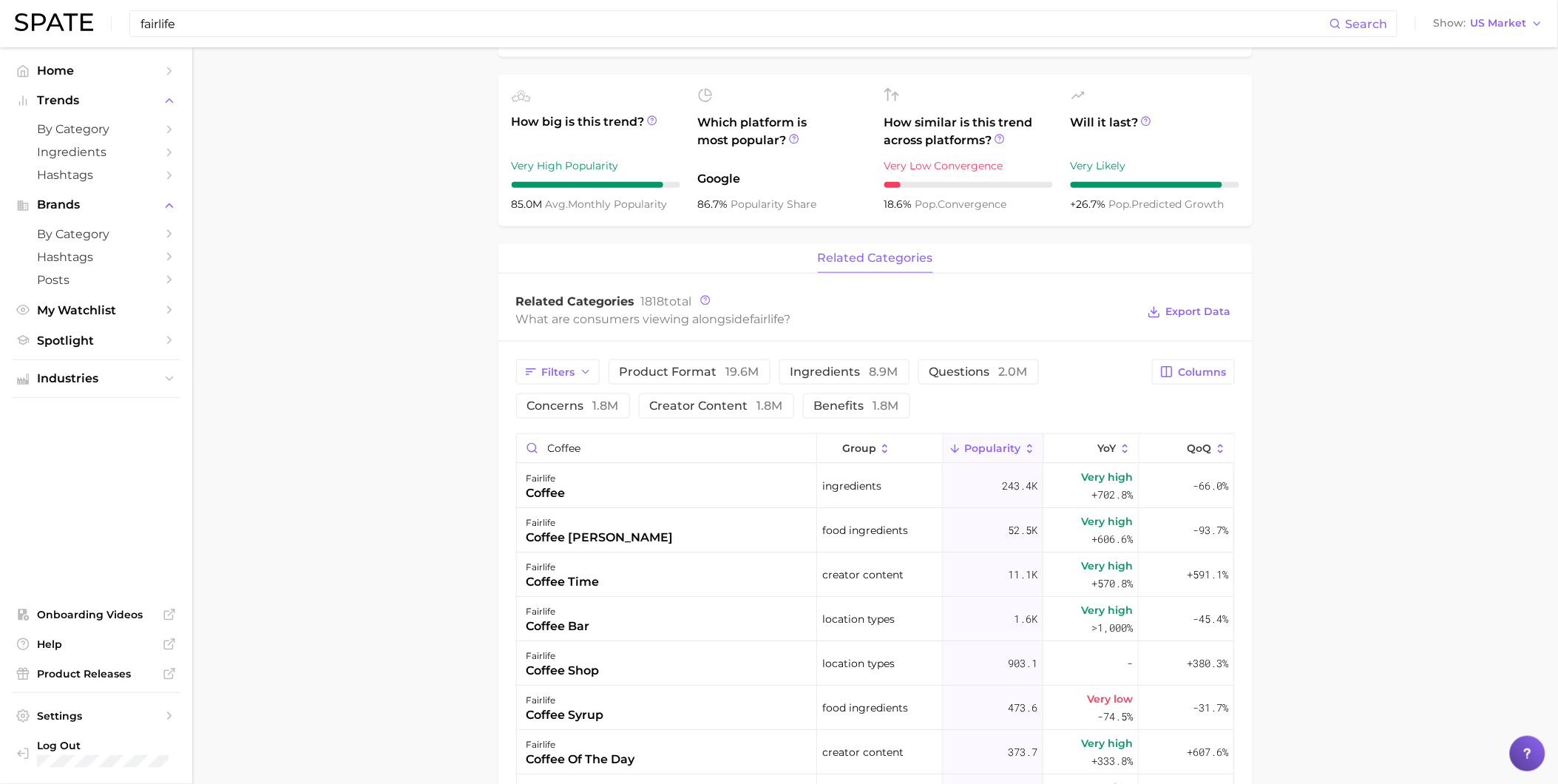
click at [238, 16] on input "fairlife" at bounding box center [735, 23] width 1190 height 25
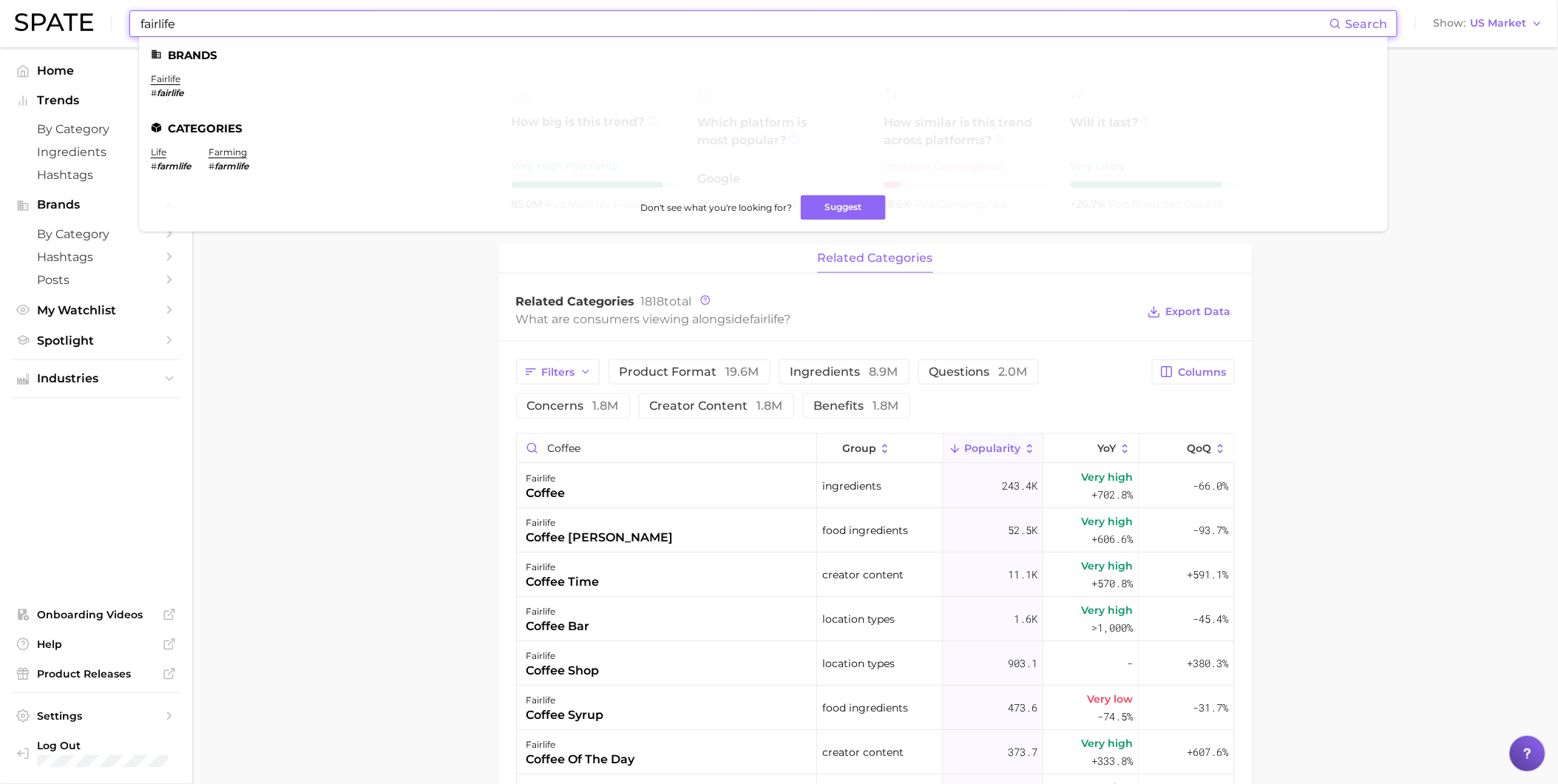
drag, startPoint x: 163, startPoint y: 22, endPoint x: 136, endPoint y: 22, distance: 27.0
click at [136, 22] on div "fairlife Search Brands fairlife # fairlife Categories life # farmlife farming #…" at bounding box center [763, 23] width 1268 height 27
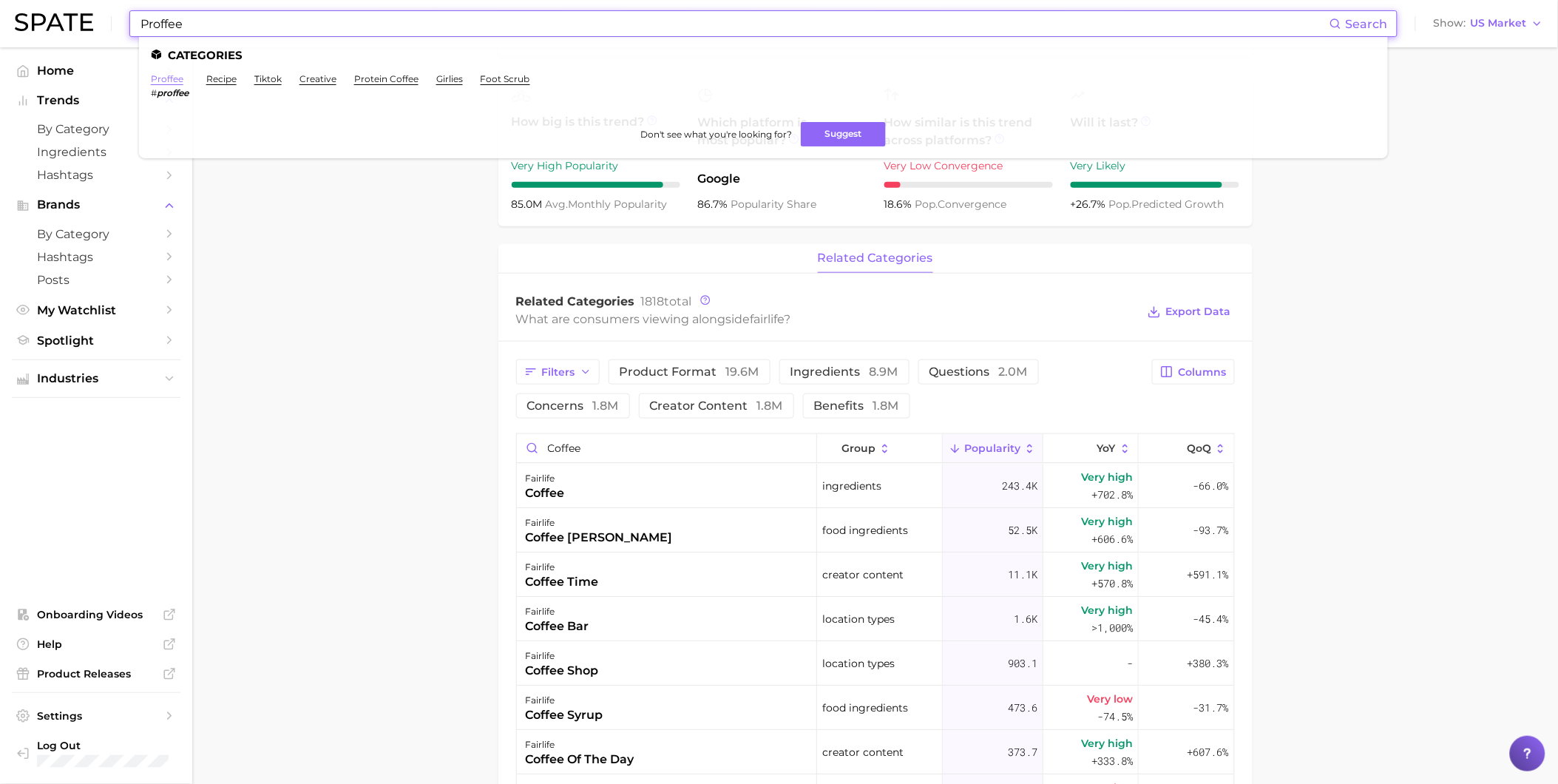
type input "Proffee"
click at [176, 83] on link "proffee" at bounding box center [167, 79] width 32 height 11
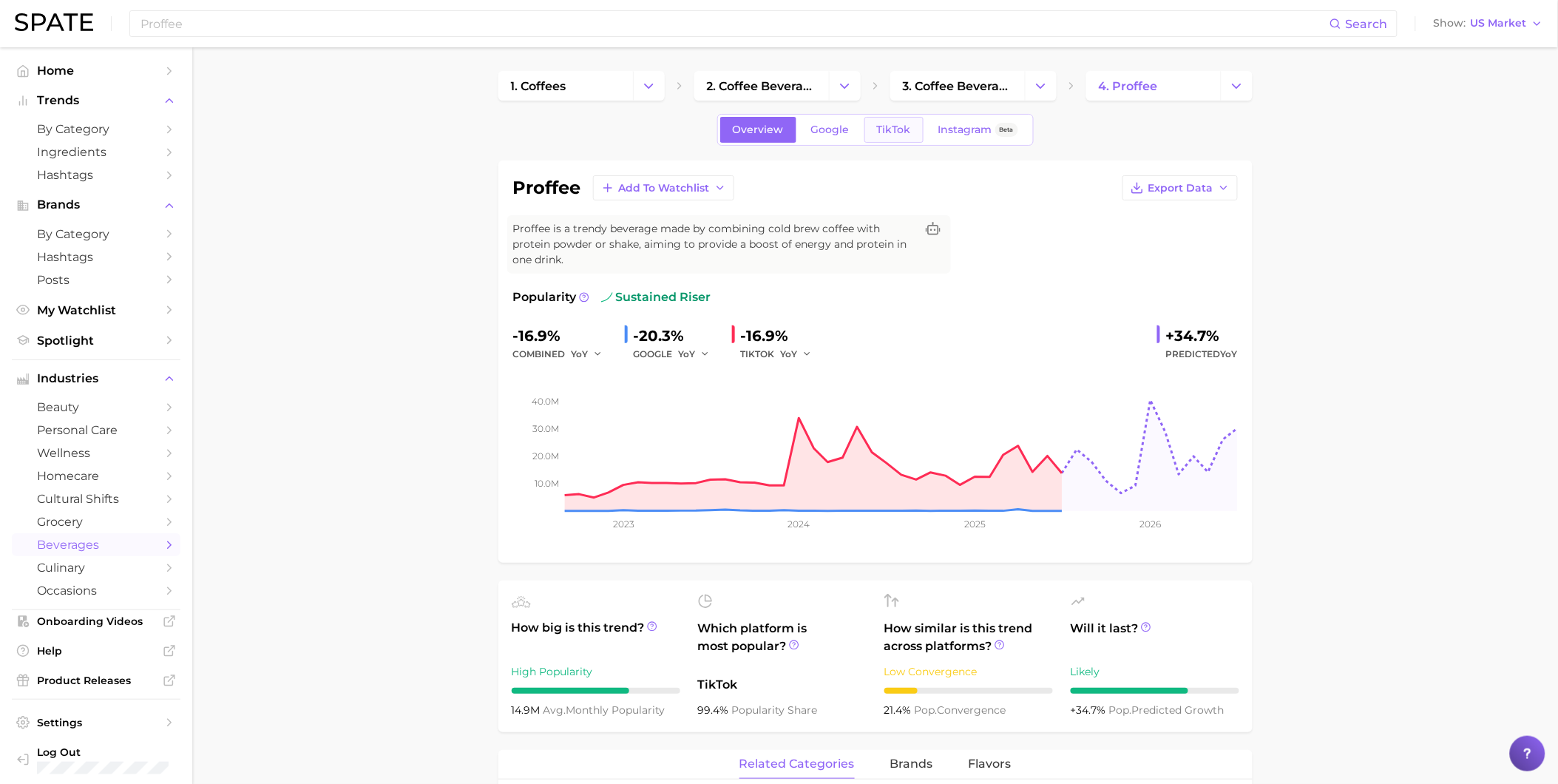
click at [871, 127] on link "TikTok" at bounding box center [894, 130] width 59 height 26
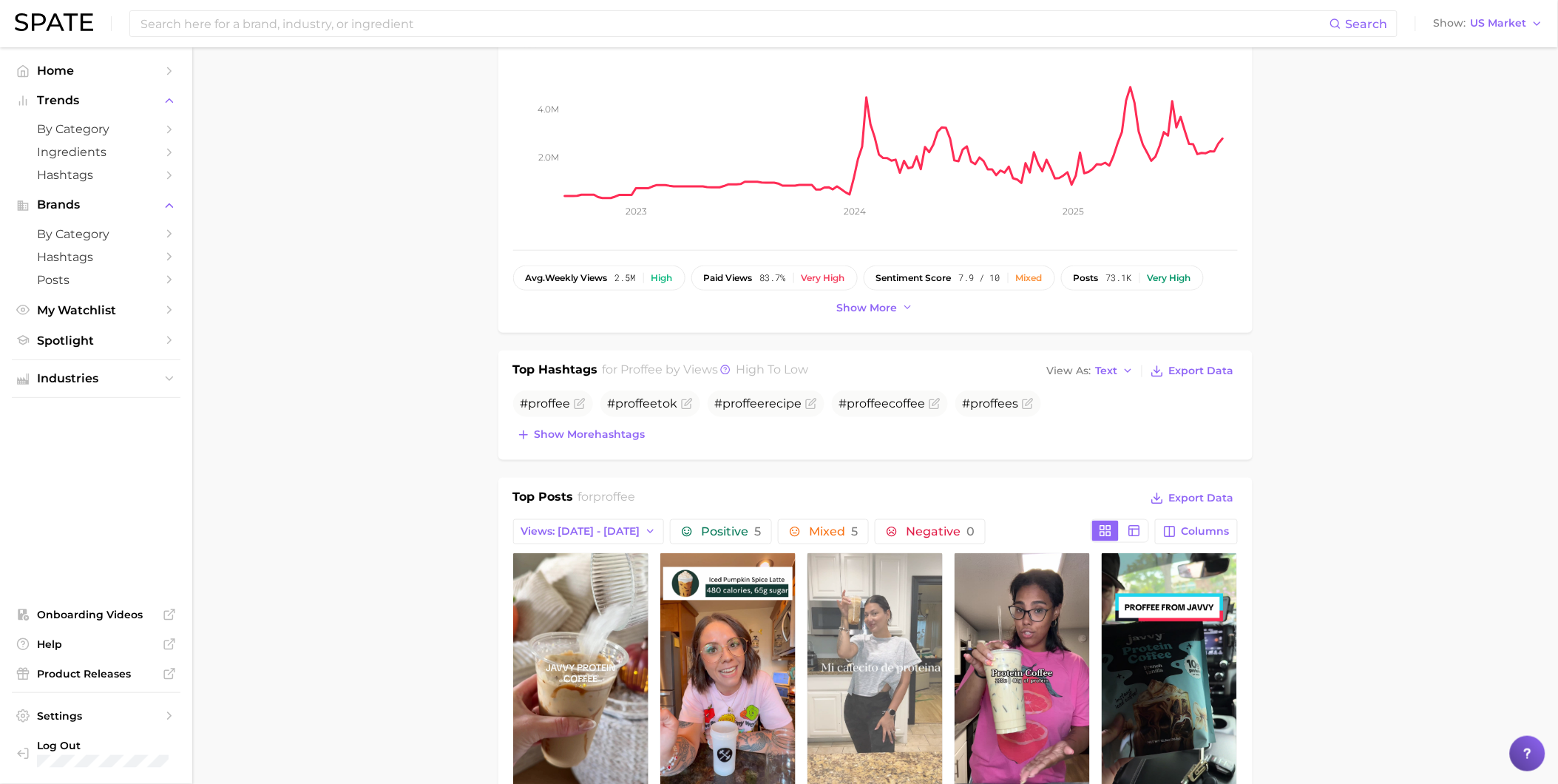
scroll to position [575, 0]
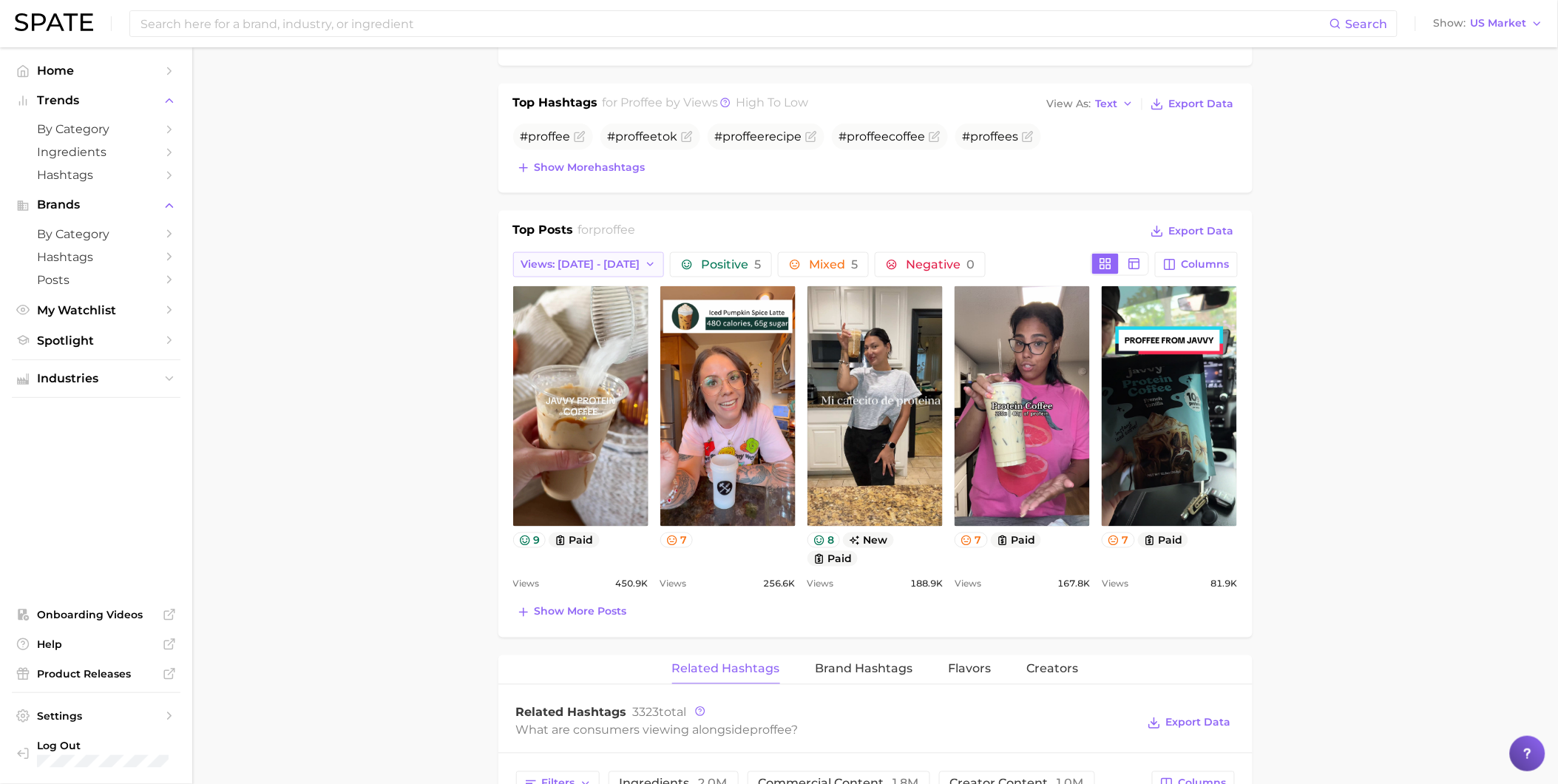
click at [564, 268] on span "Views: [DATE] - [DATE]" at bounding box center [581, 264] width 119 height 13
click at [541, 344] on span "Total Views" at bounding box center [551, 345] width 61 height 13
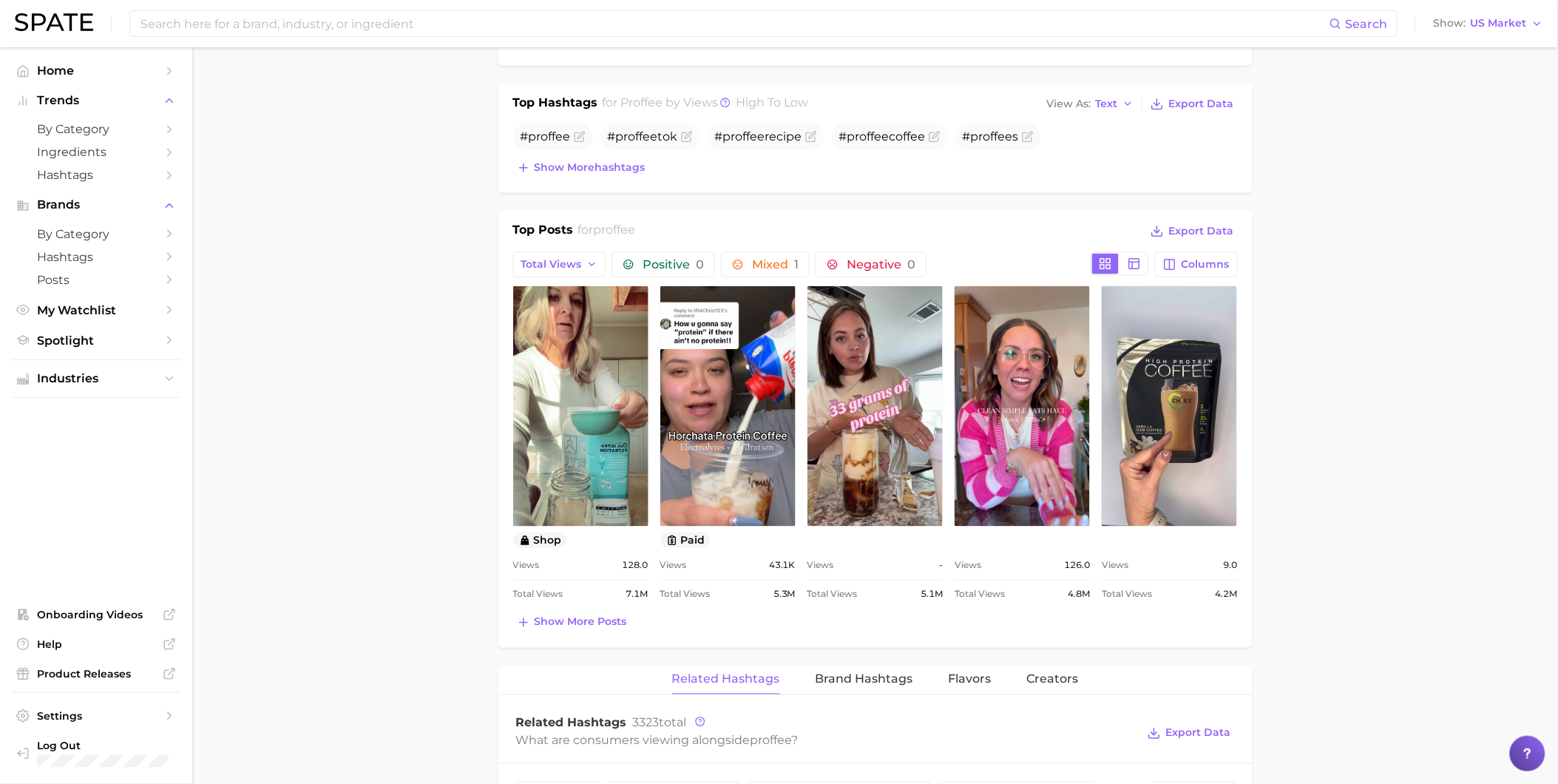
scroll to position [164, 0]
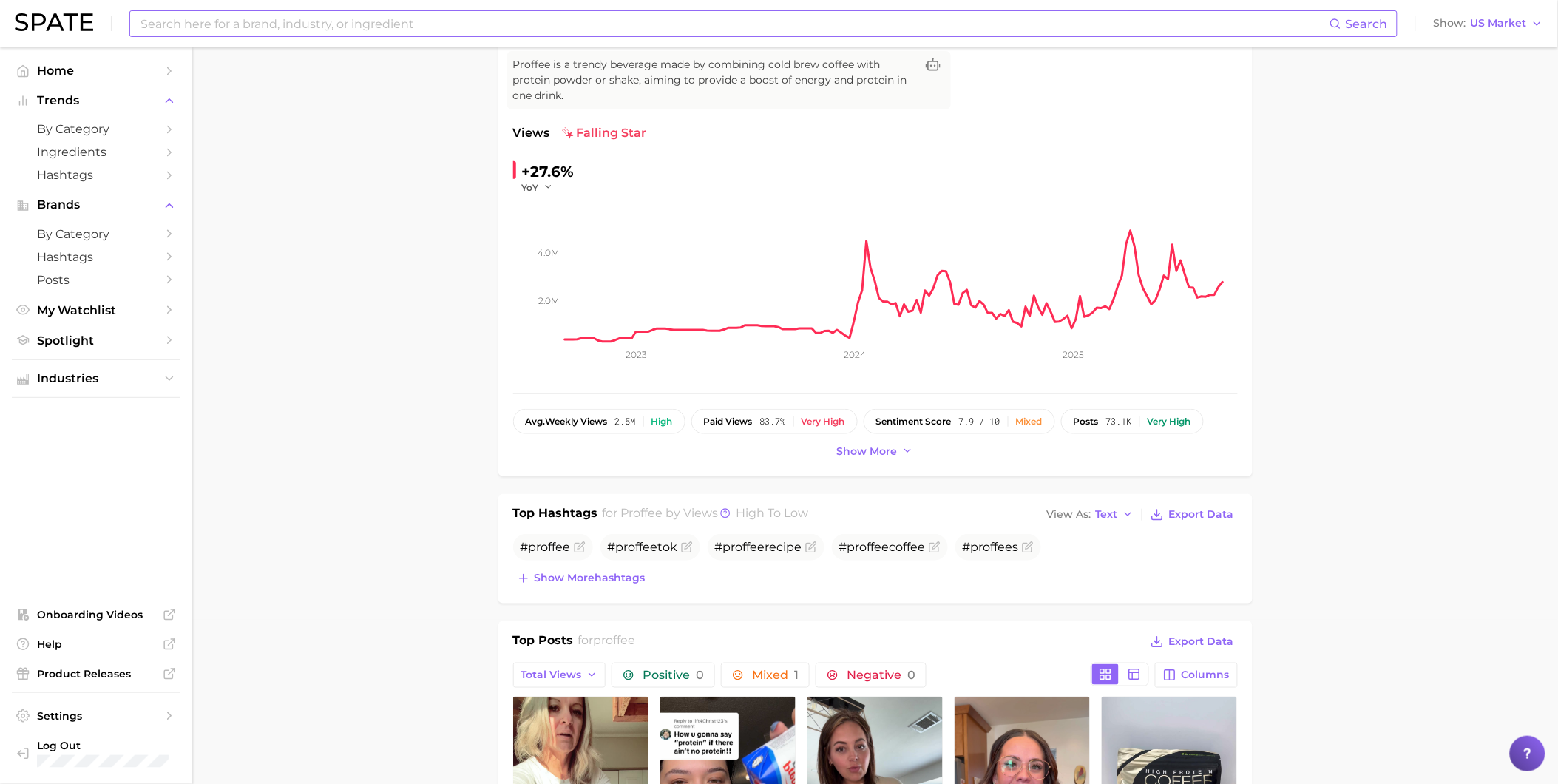
click at [403, 34] on input at bounding box center [735, 23] width 1190 height 25
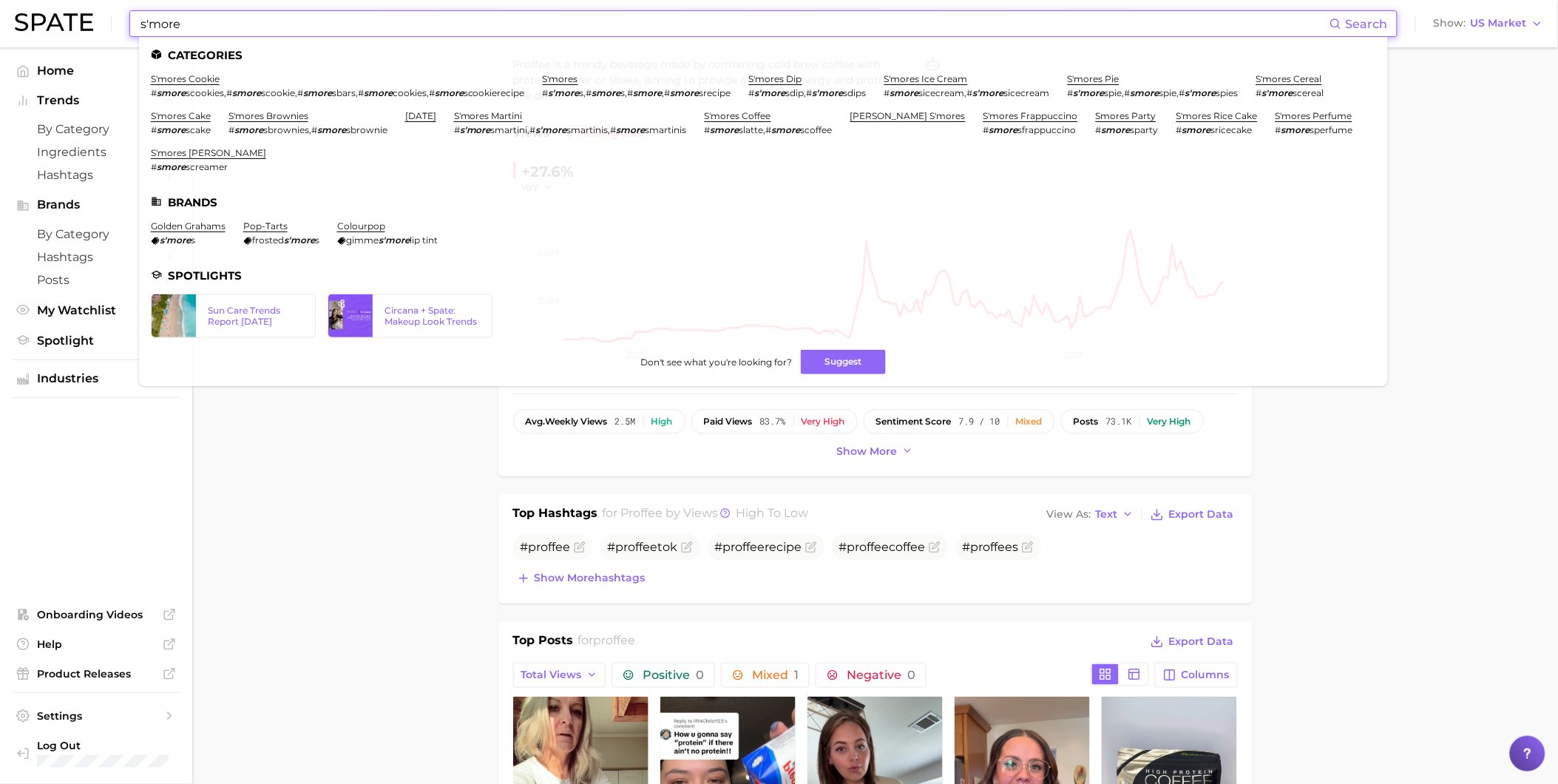
type input "s'more"
click at [563, 71] on ul "Categories s'mores cookie # smore scookies , # smore scookie , # smore sbars , …" at bounding box center [764, 211] width 1249 height 349
click at [565, 77] on link "s'mores" at bounding box center [561, 79] width 36 height 11
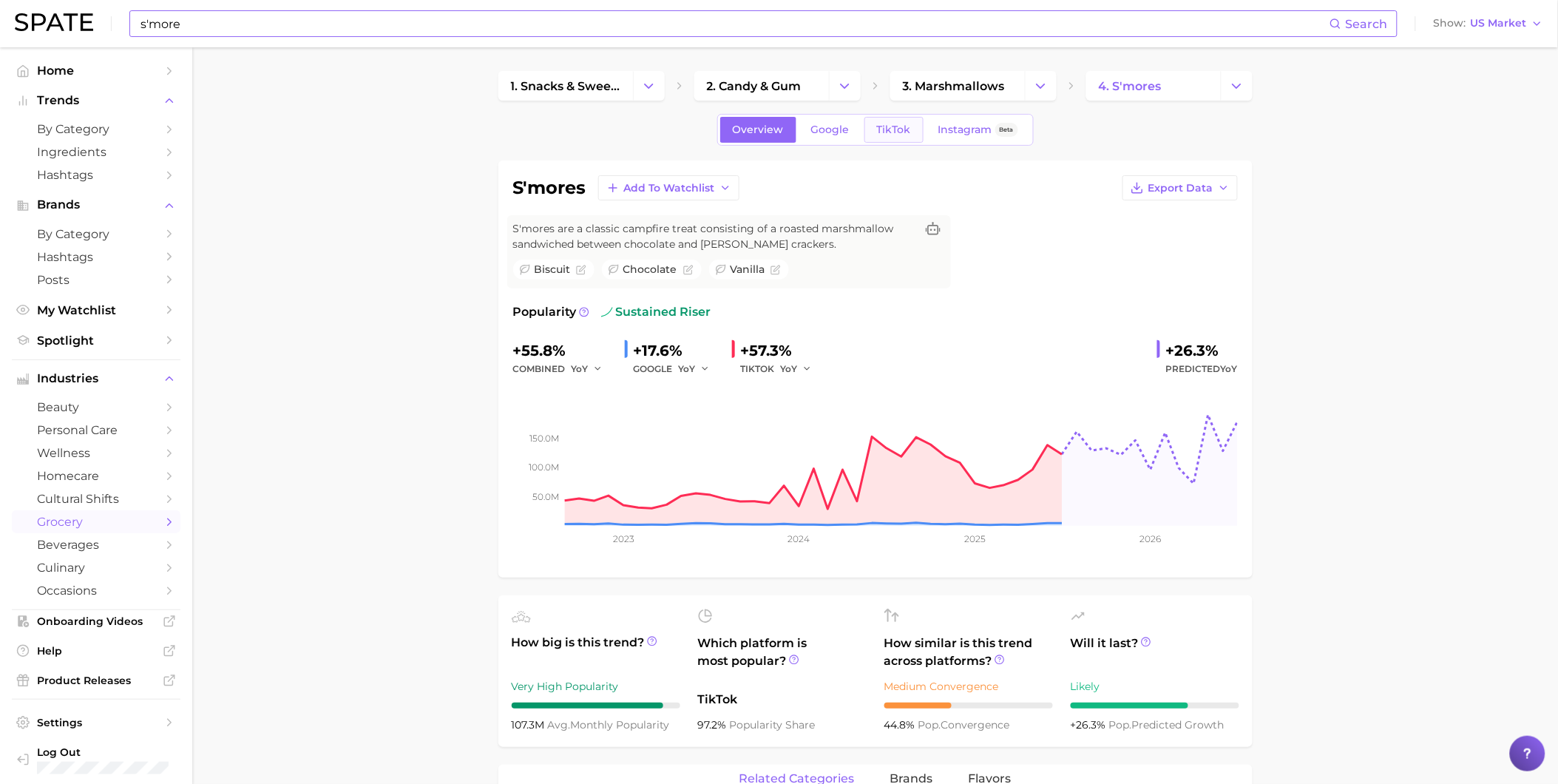
click at [880, 128] on span "TikTok" at bounding box center [894, 129] width 34 height 13
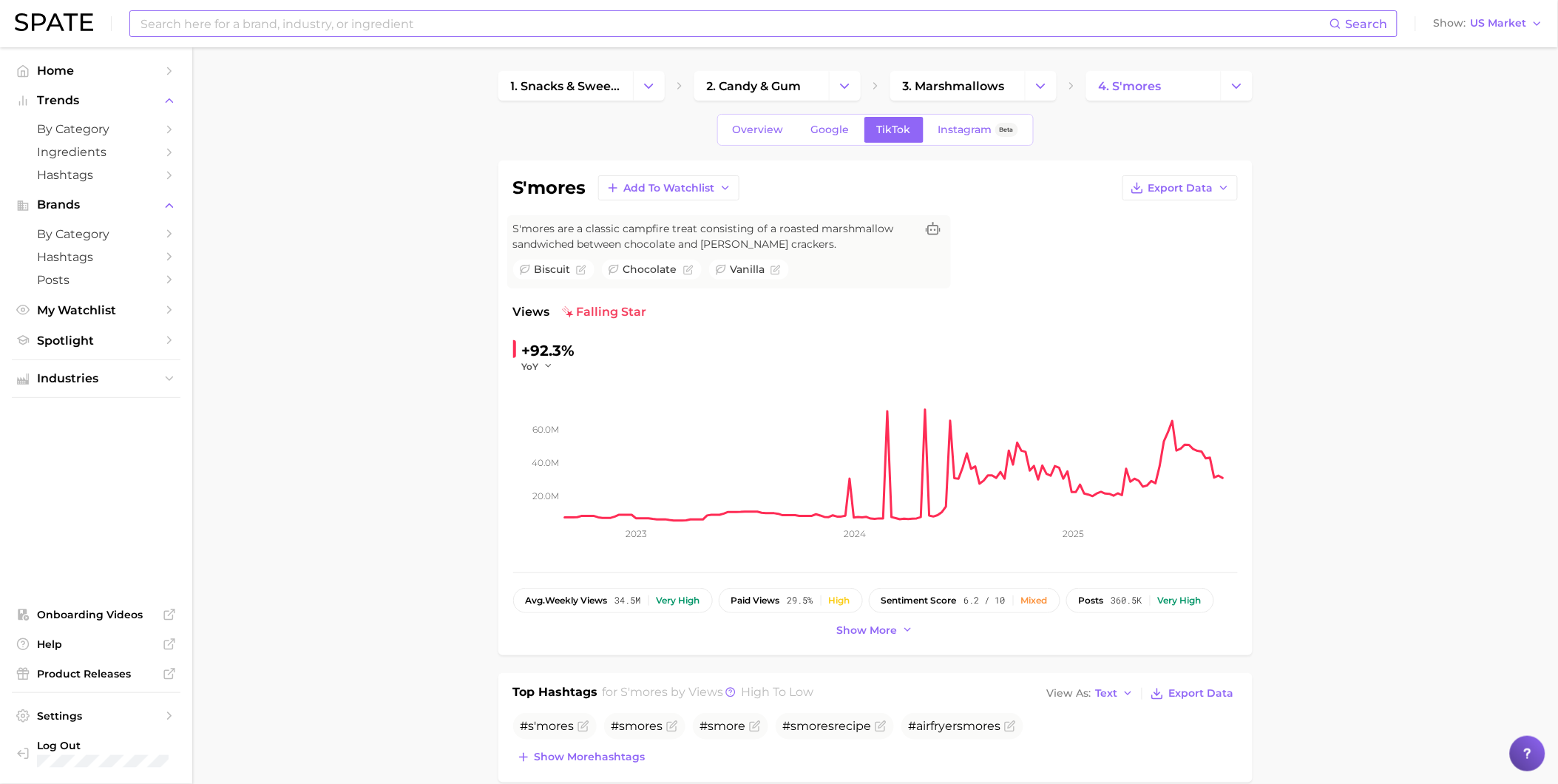
click at [509, 333] on div "s'mores Add to Watchlist Export Data S'mores are a classic campfire treat consi…" at bounding box center [876, 408] width 754 height 495
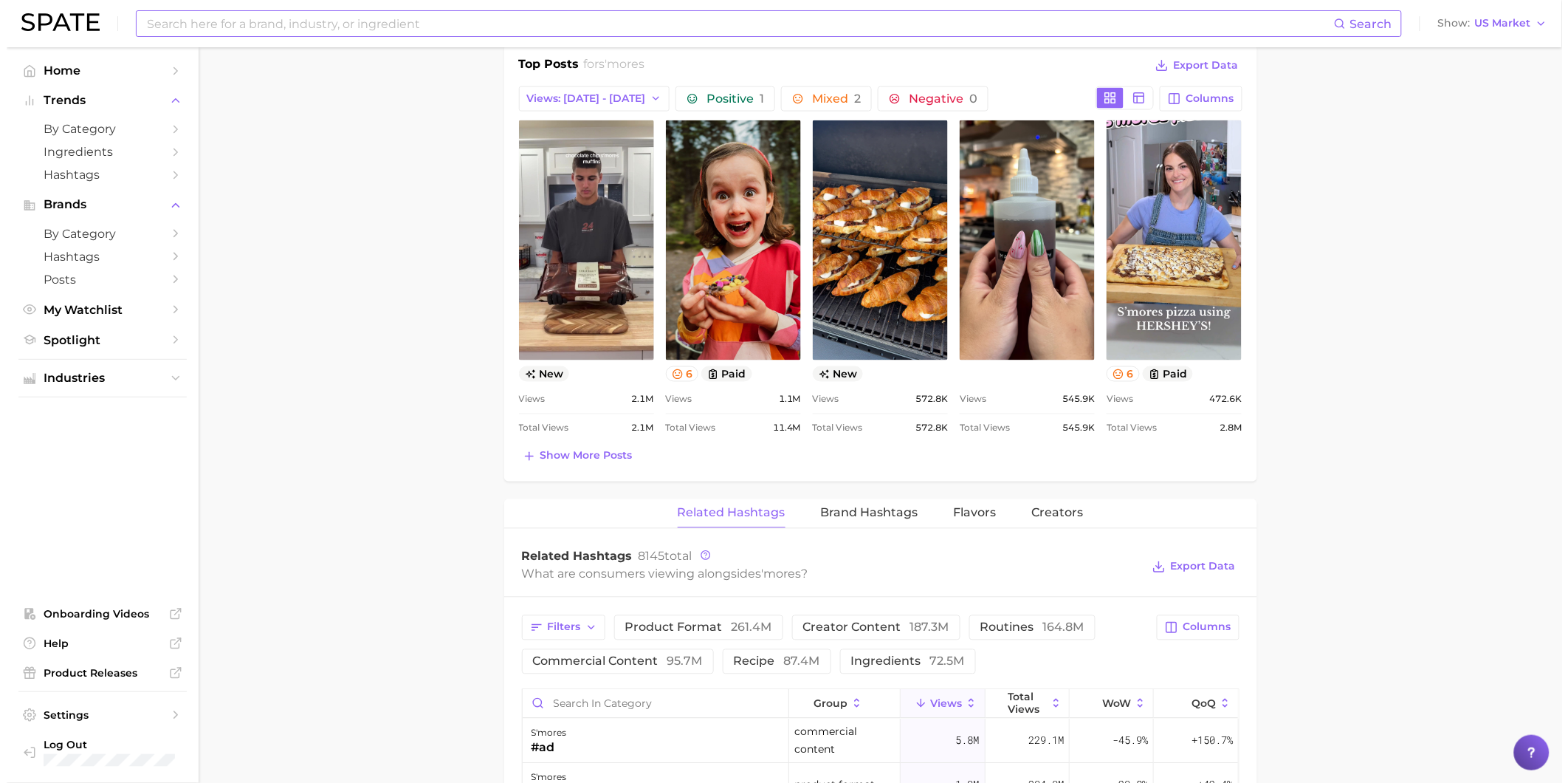
scroll to position [985, 0]
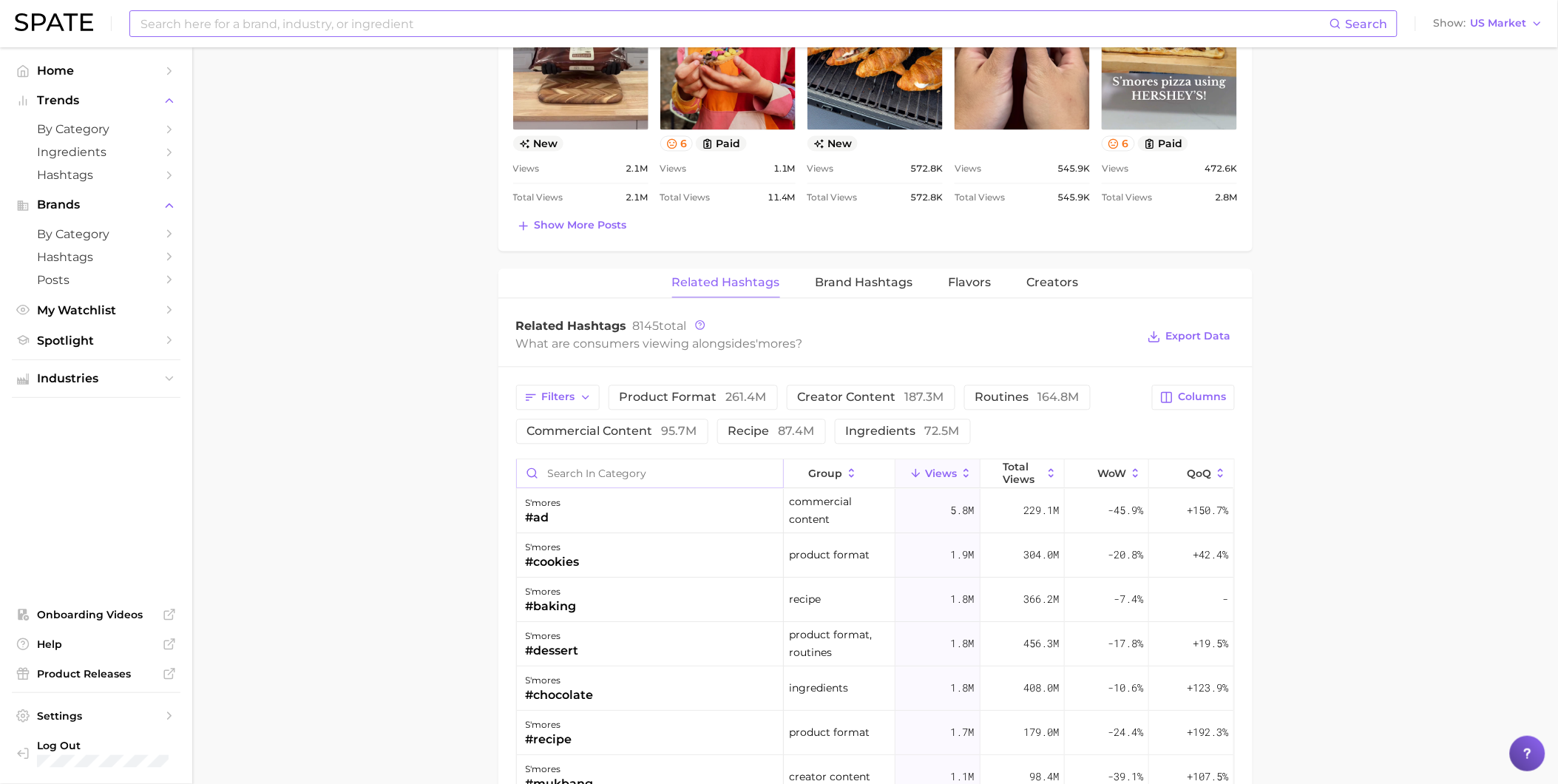
click at [651, 474] on input "Search in category" at bounding box center [649, 474] width 266 height 28
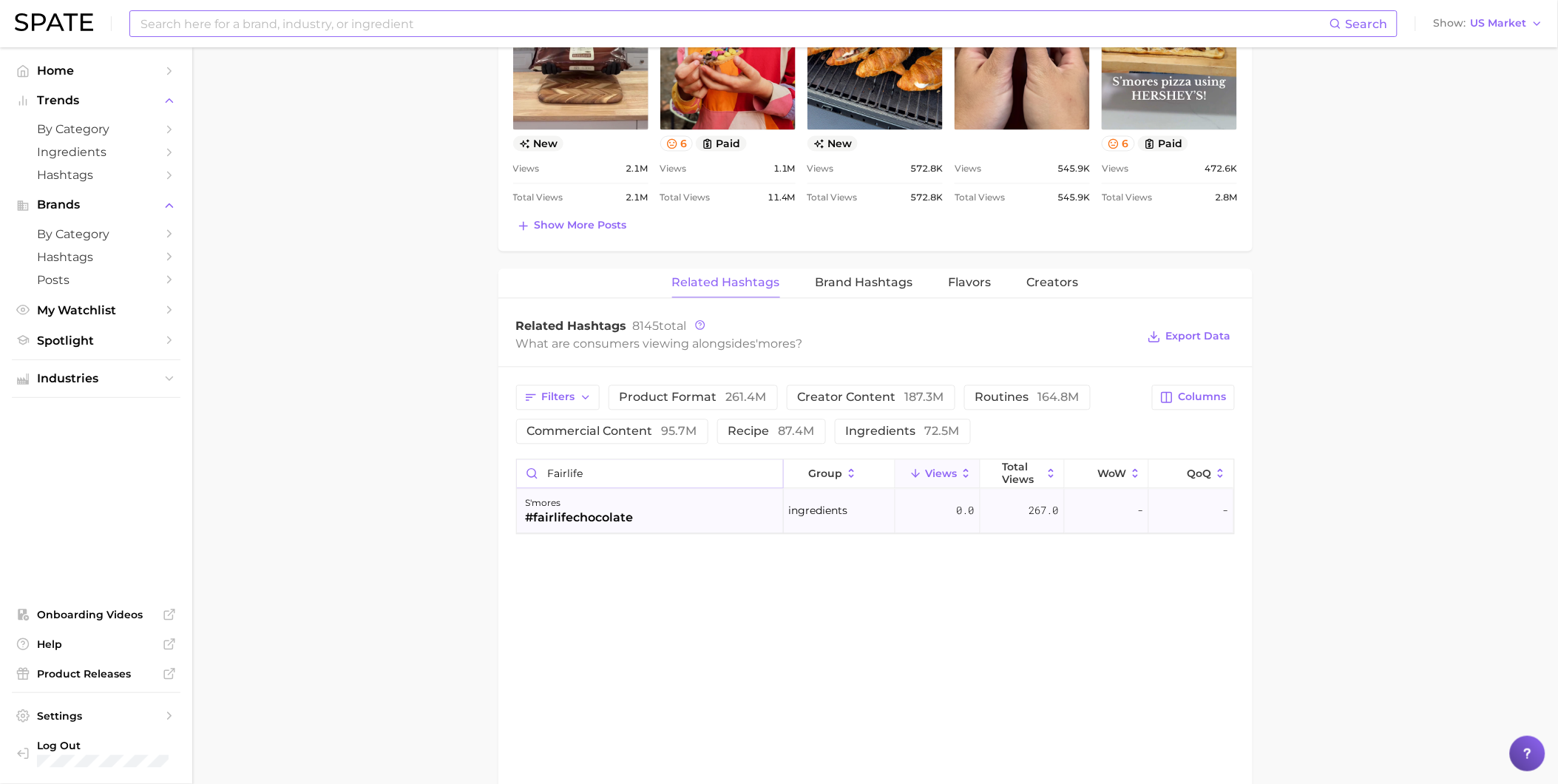
type input "fairlife"
click at [656, 516] on div "s'mores #fairlifechocolate" at bounding box center [650, 511] width 267 height 44
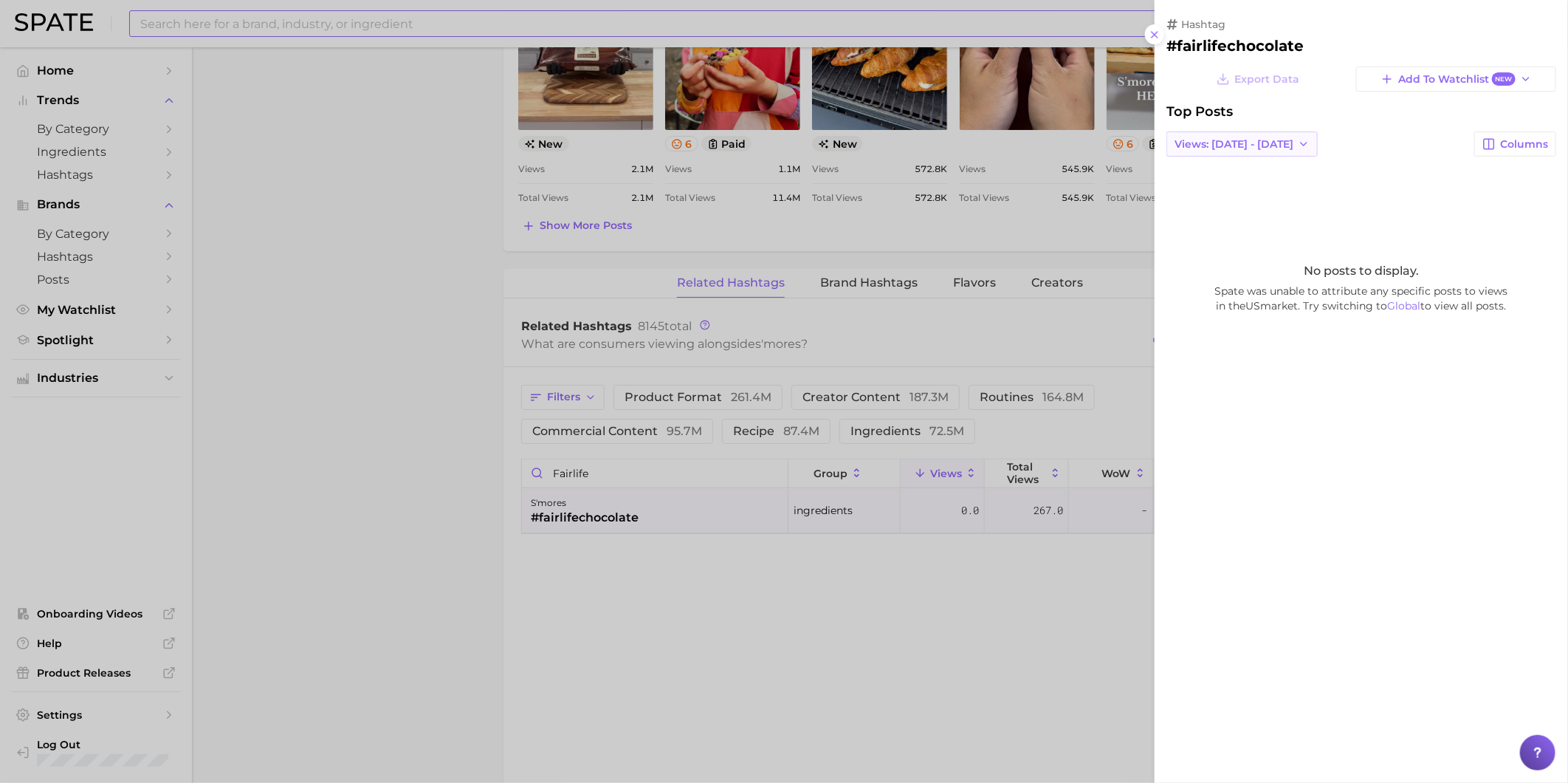
click at [1209, 133] on button "Views: [DATE] - [DATE]" at bounding box center [1241, 143] width 151 height 25
click at [1220, 189] on button "Total Views" at bounding box center [1247, 197] width 162 height 26
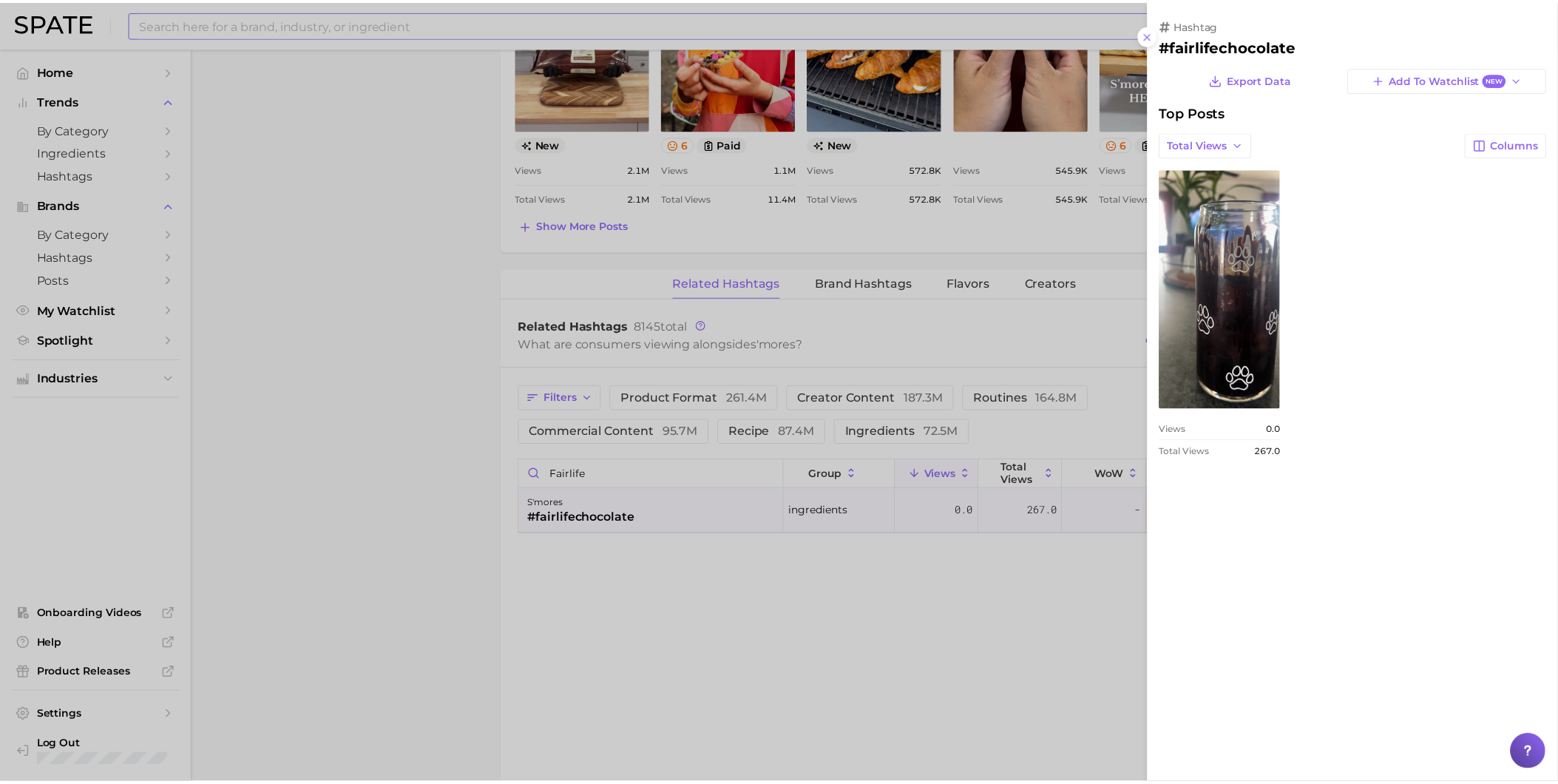
scroll to position [0, 0]
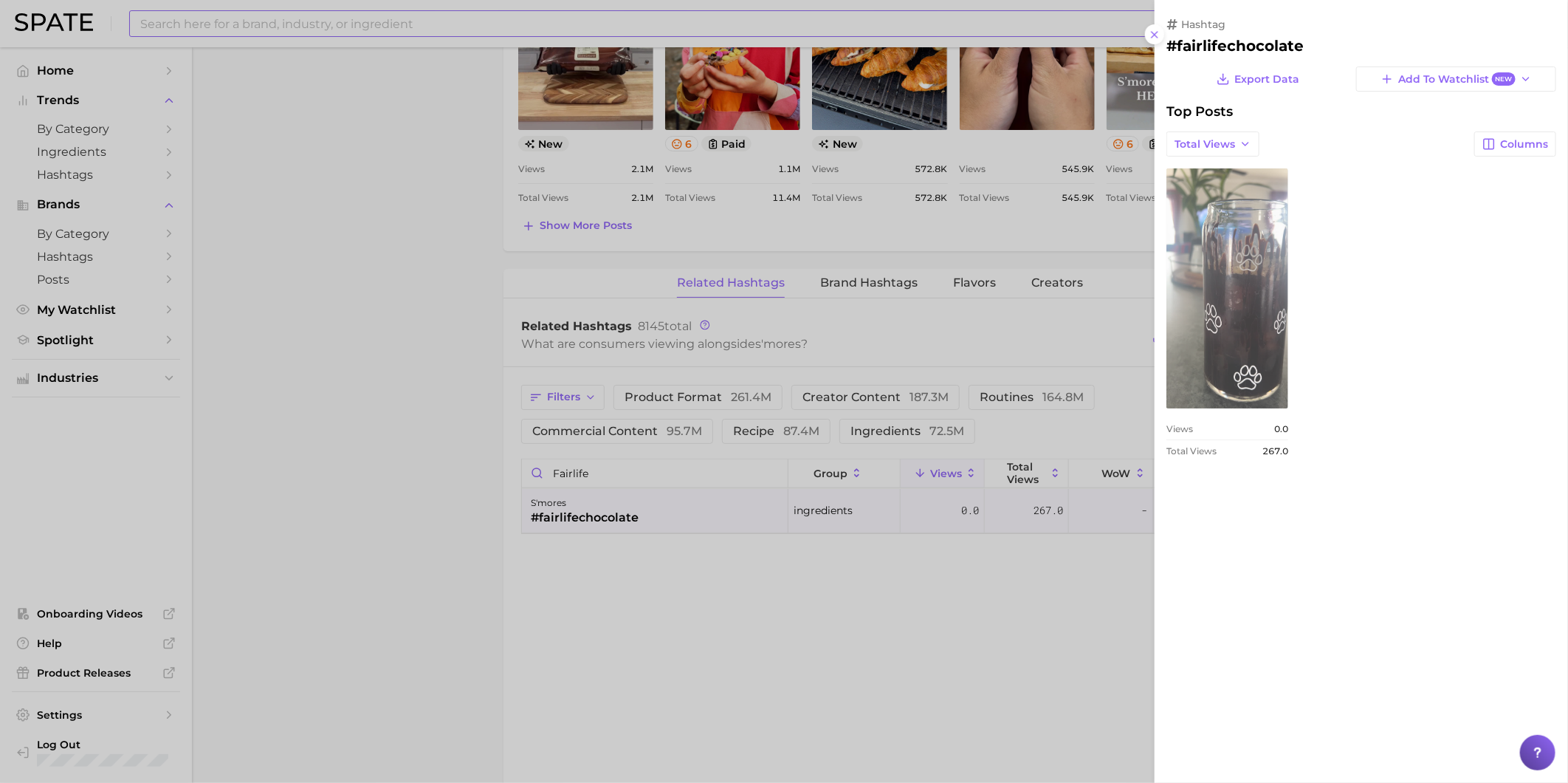
click at [1267, 278] on link "view post on TikTok" at bounding box center [1227, 288] width 122 height 240
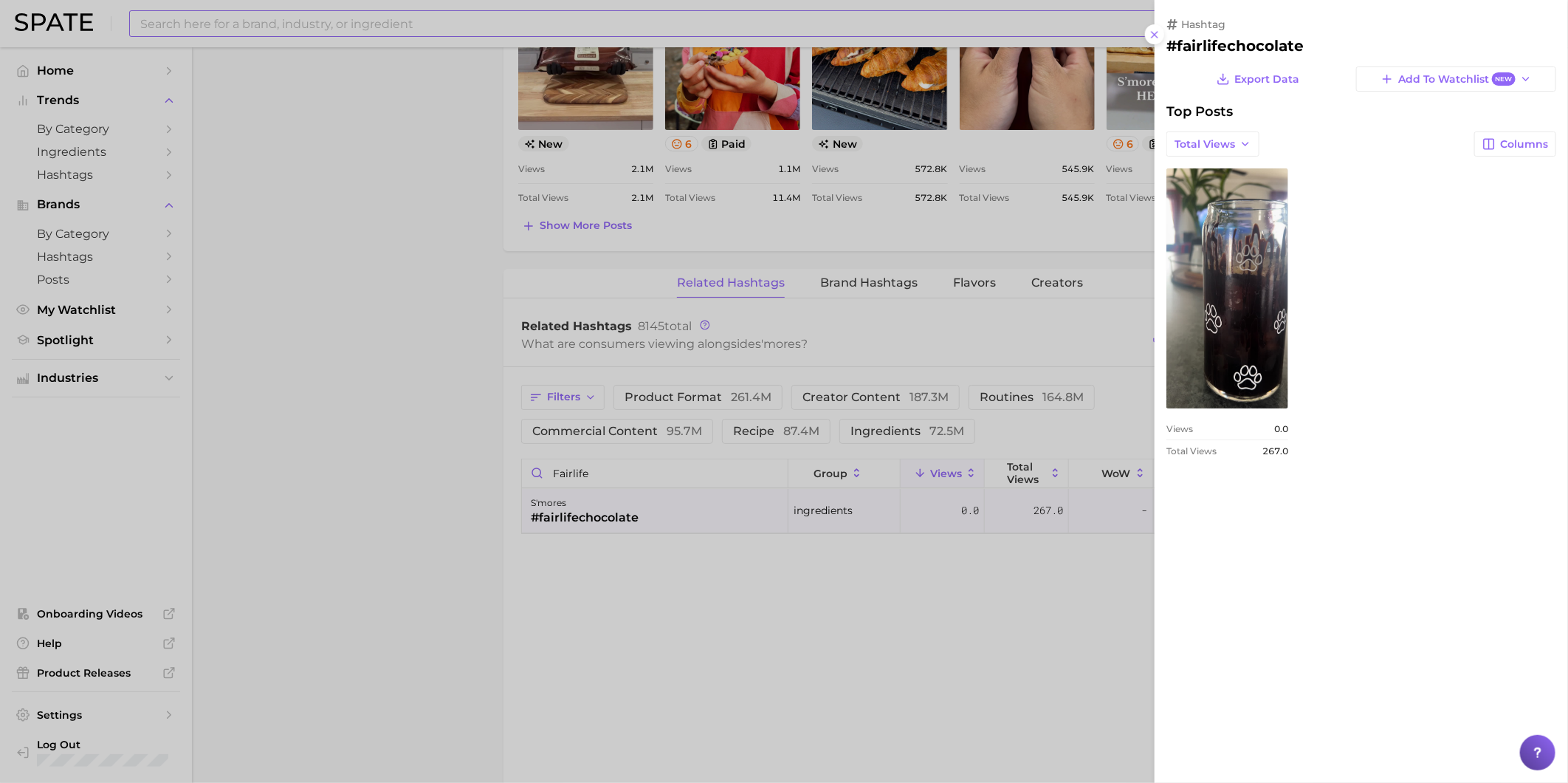
click at [881, 603] on div at bounding box center [784, 391] width 1568 height 783
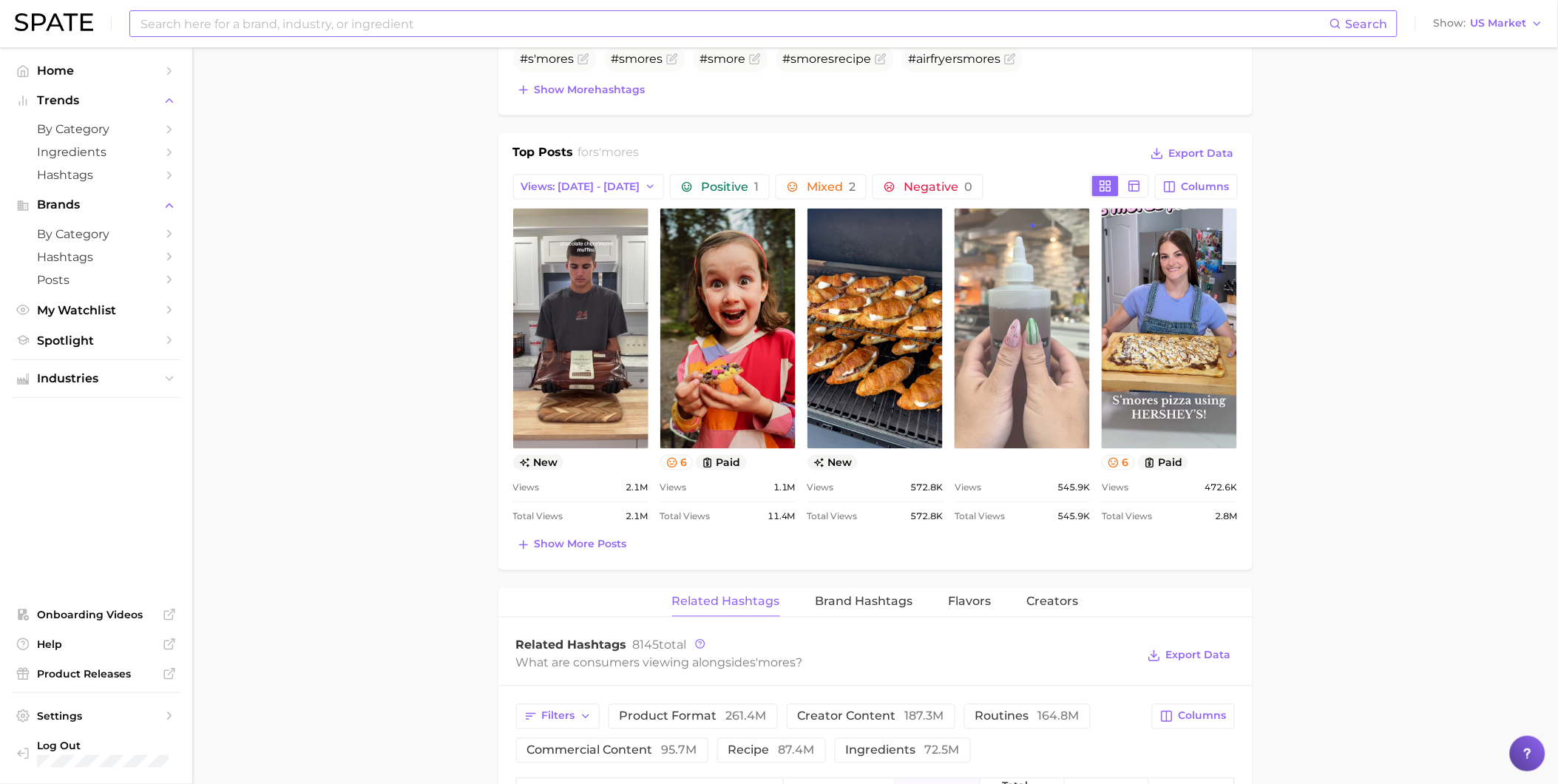
scroll to position [657, 0]
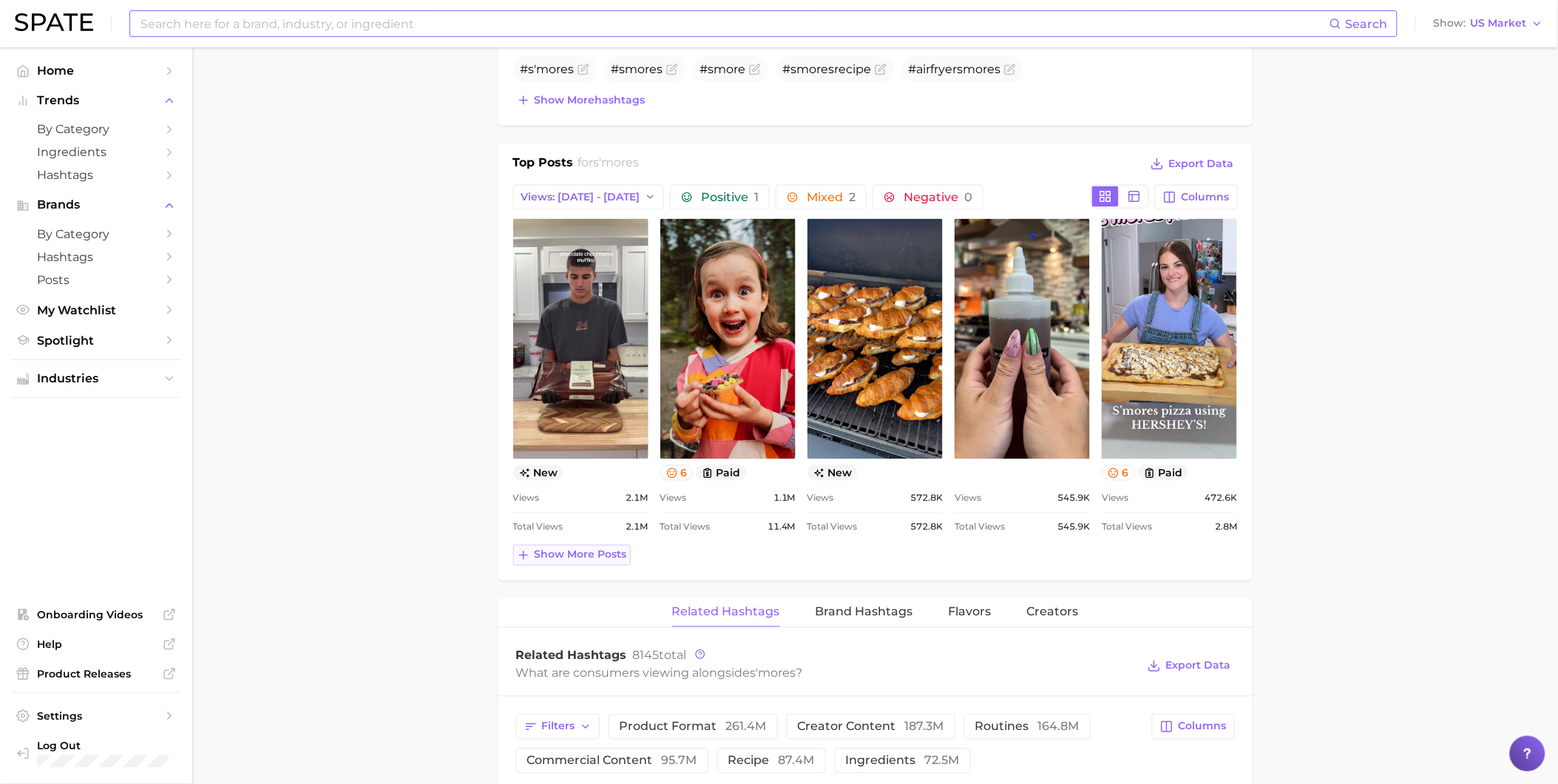
click at [607, 550] on span "Show more posts" at bounding box center [581, 555] width 92 height 13
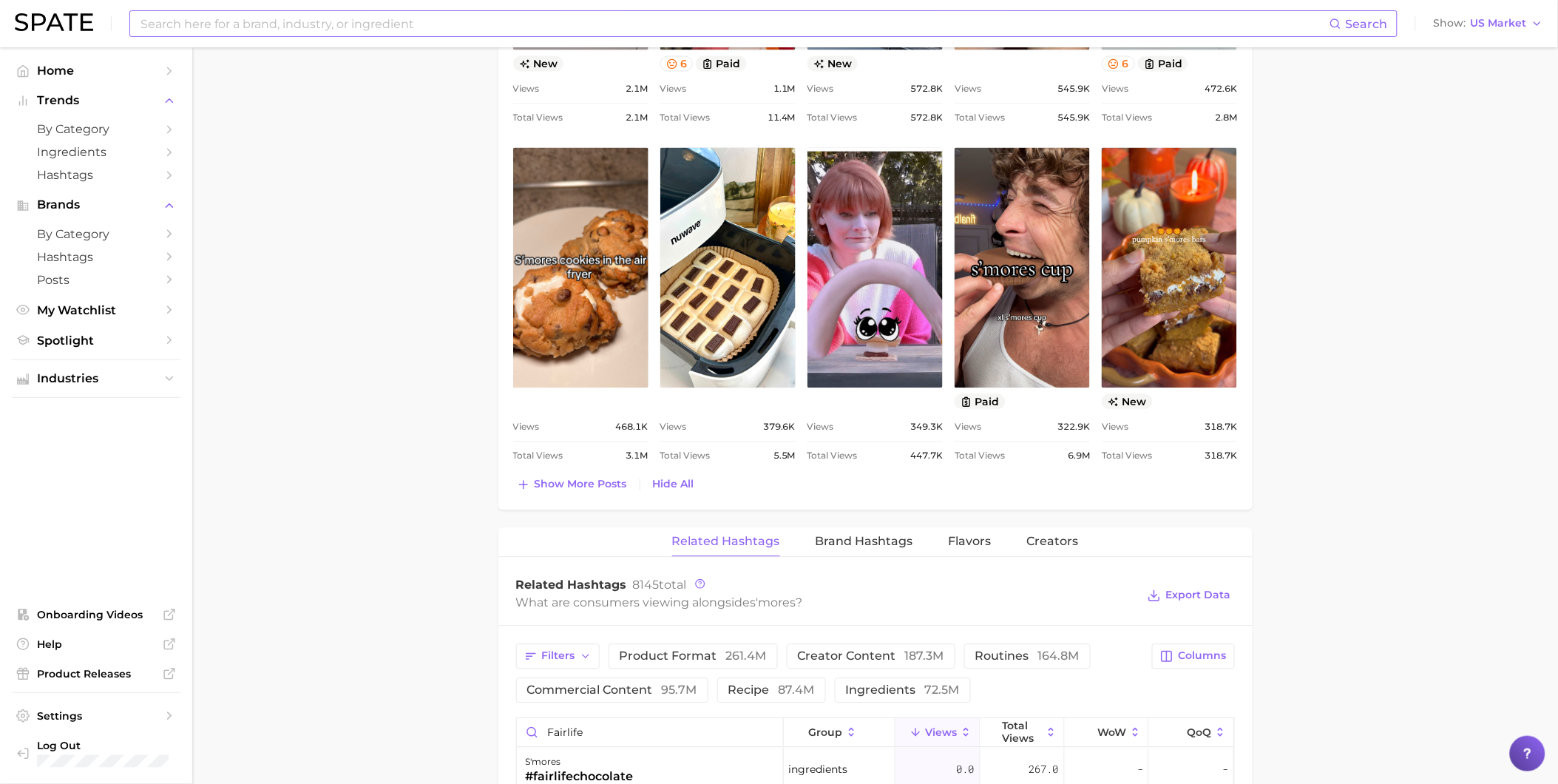
scroll to position [1068, 0]
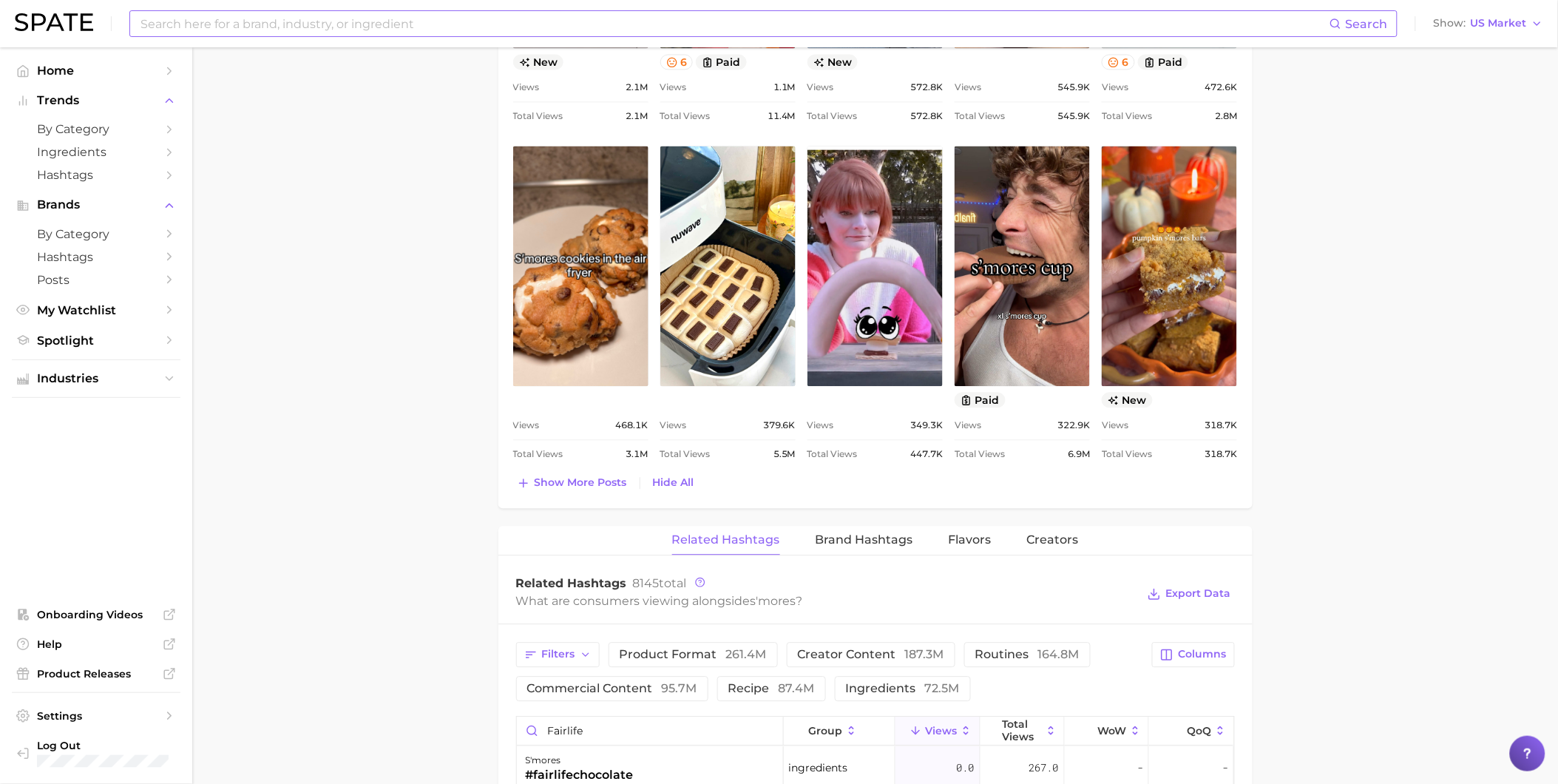
click at [392, 19] on input at bounding box center [735, 23] width 1190 height 25
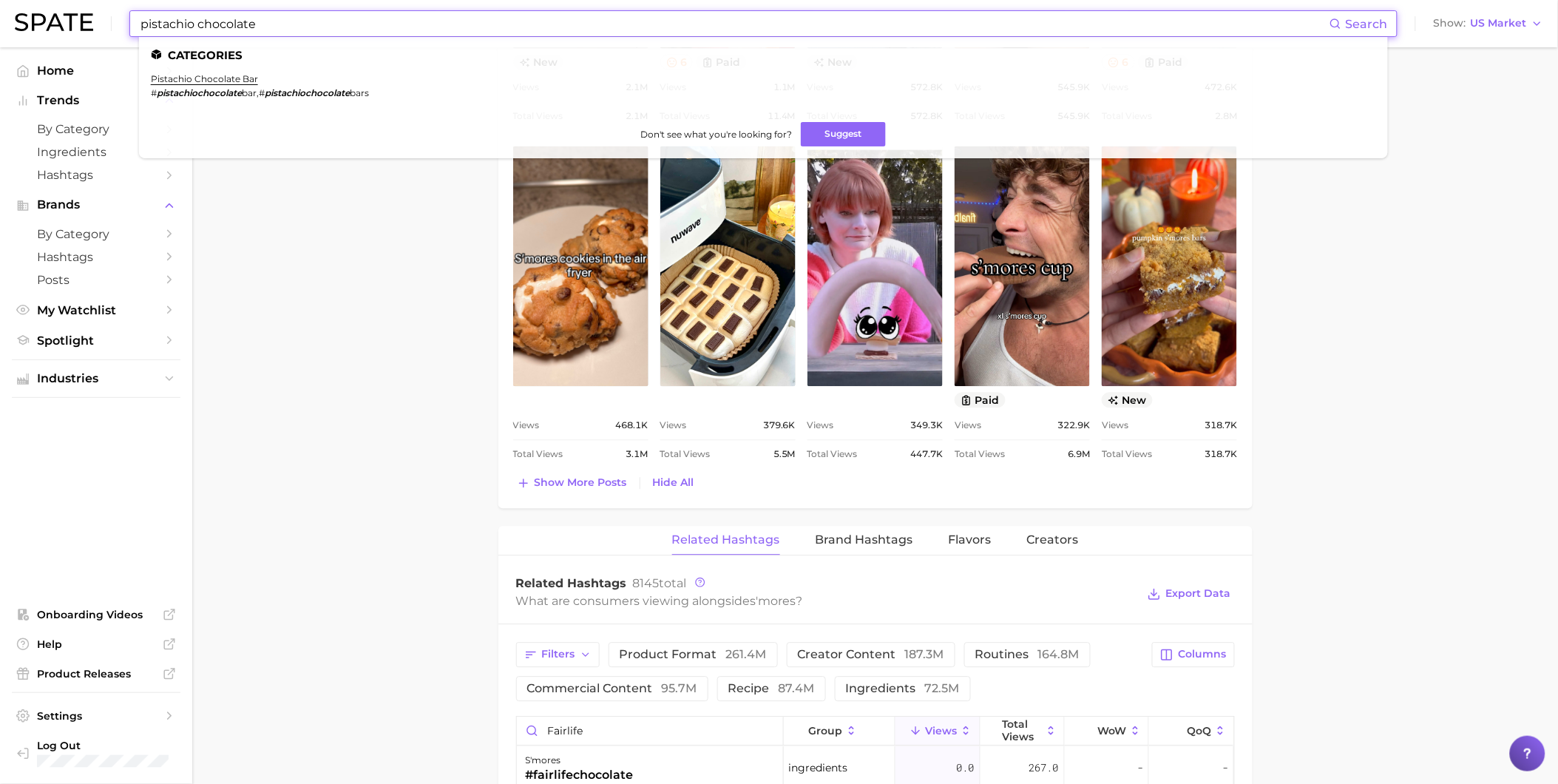
drag, startPoint x: 324, startPoint y: 23, endPoint x: 198, endPoint y: 23, distance: 126.0
click at [198, 23] on input "pistachio chocolate" at bounding box center [735, 23] width 1190 height 25
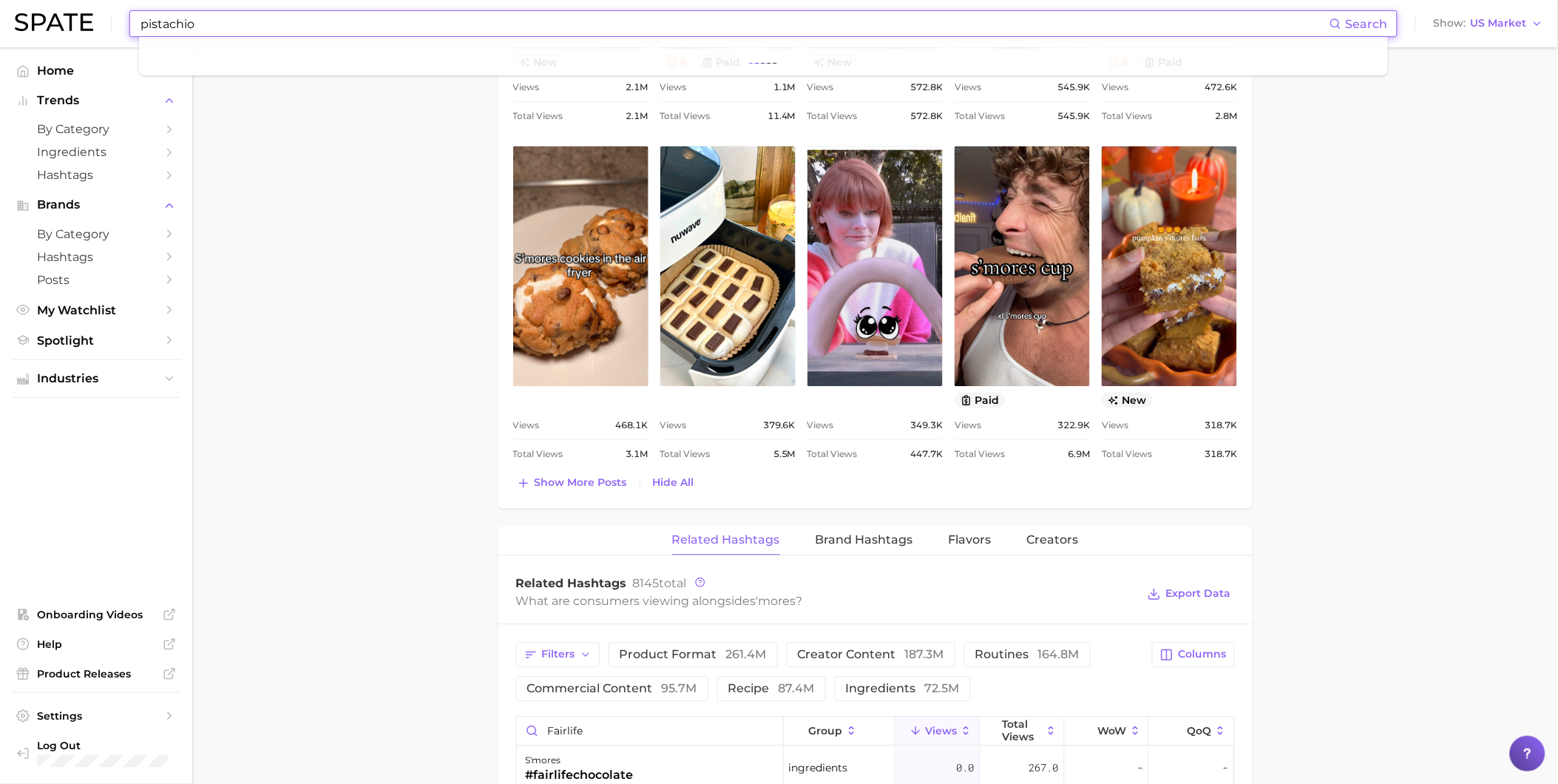
type input "pistachio"
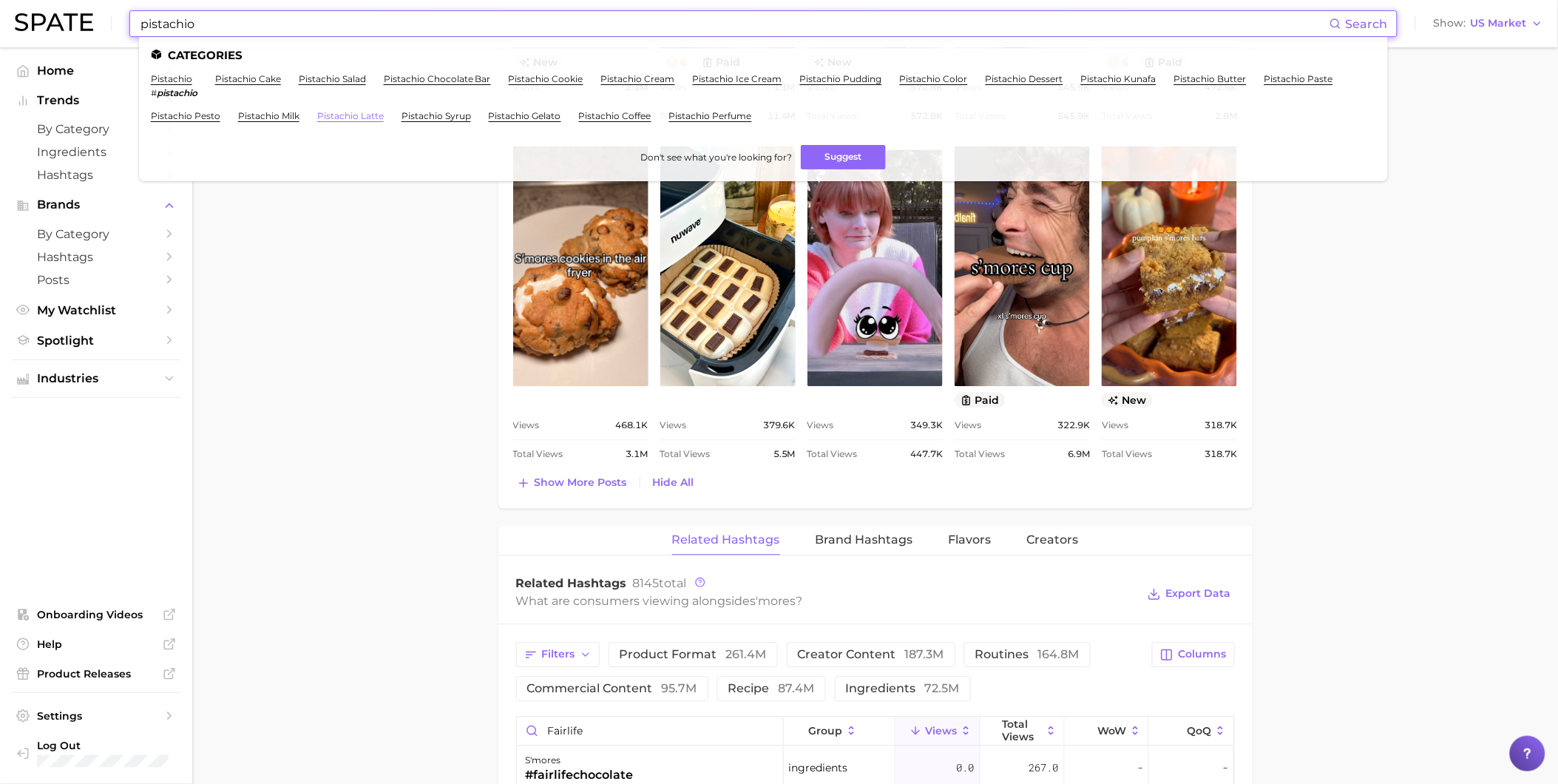
click at [373, 116] on link "pistachio latte" at bounding box center [351, 115] width 67 height 11
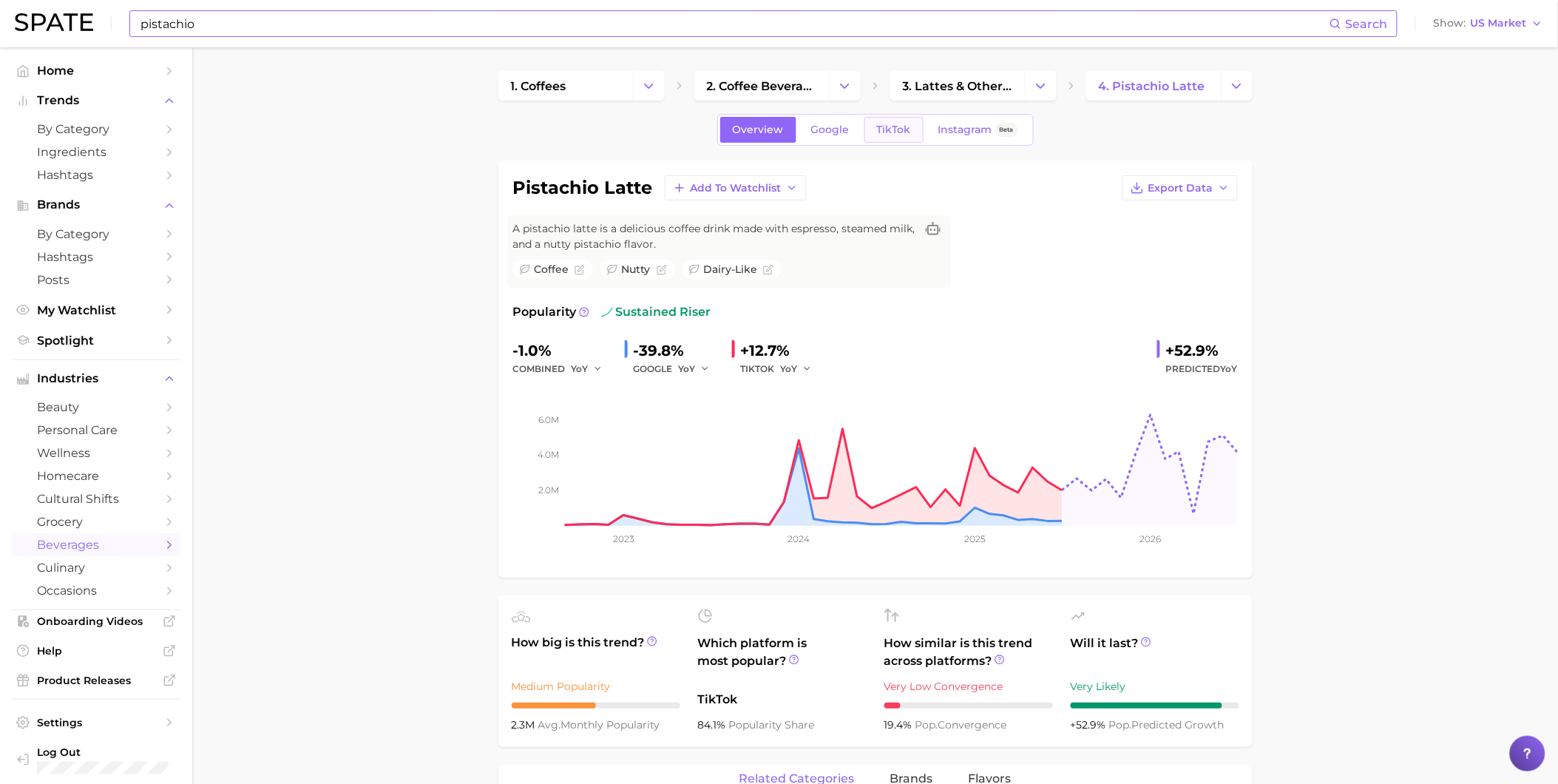
click at [893, 132] on span "TikTok" at bounding box center [894, 129] width 34 height 13
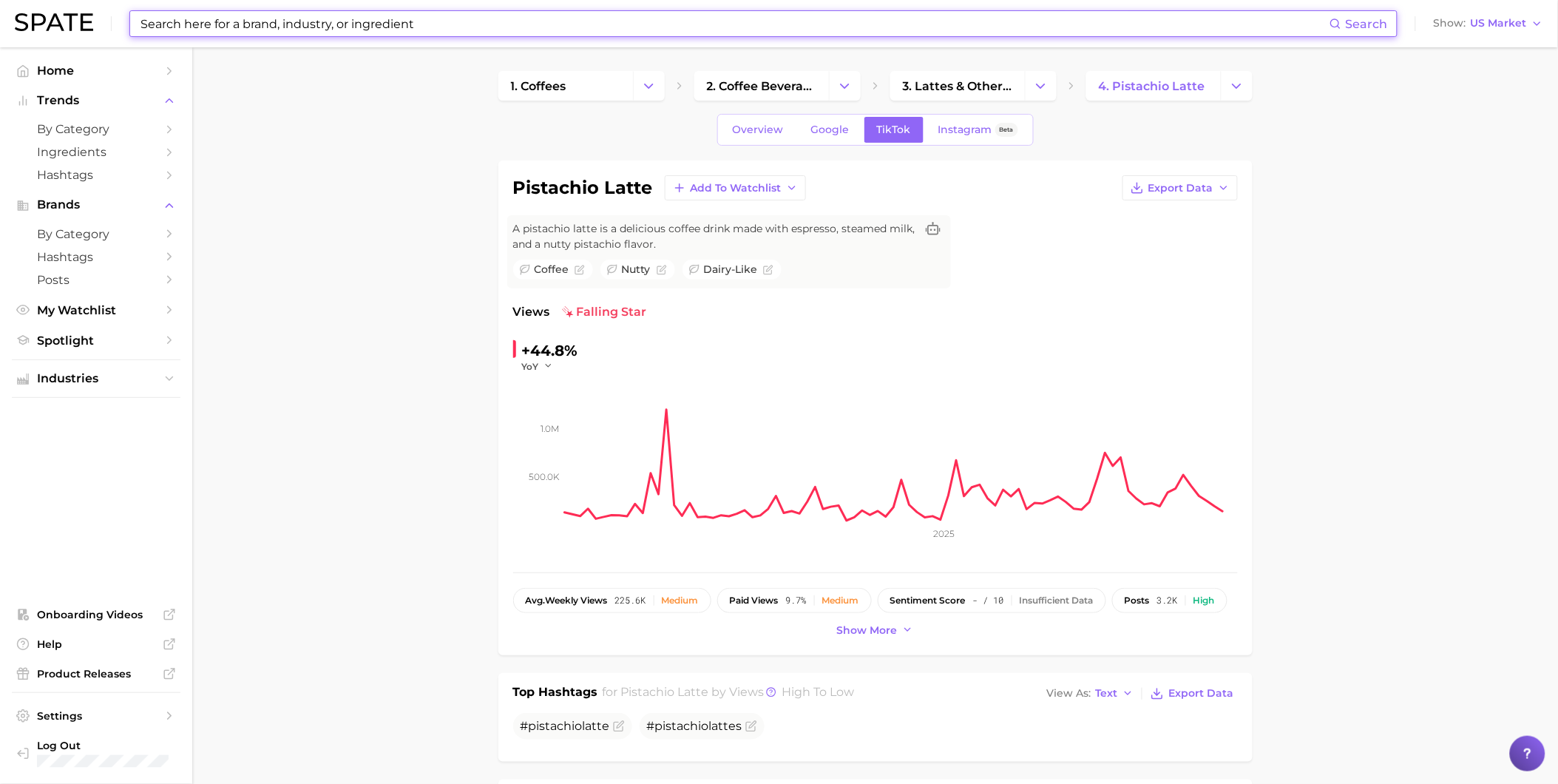
click at [393, 26] on input at bounding box center [735, 23] width 1190 height 25
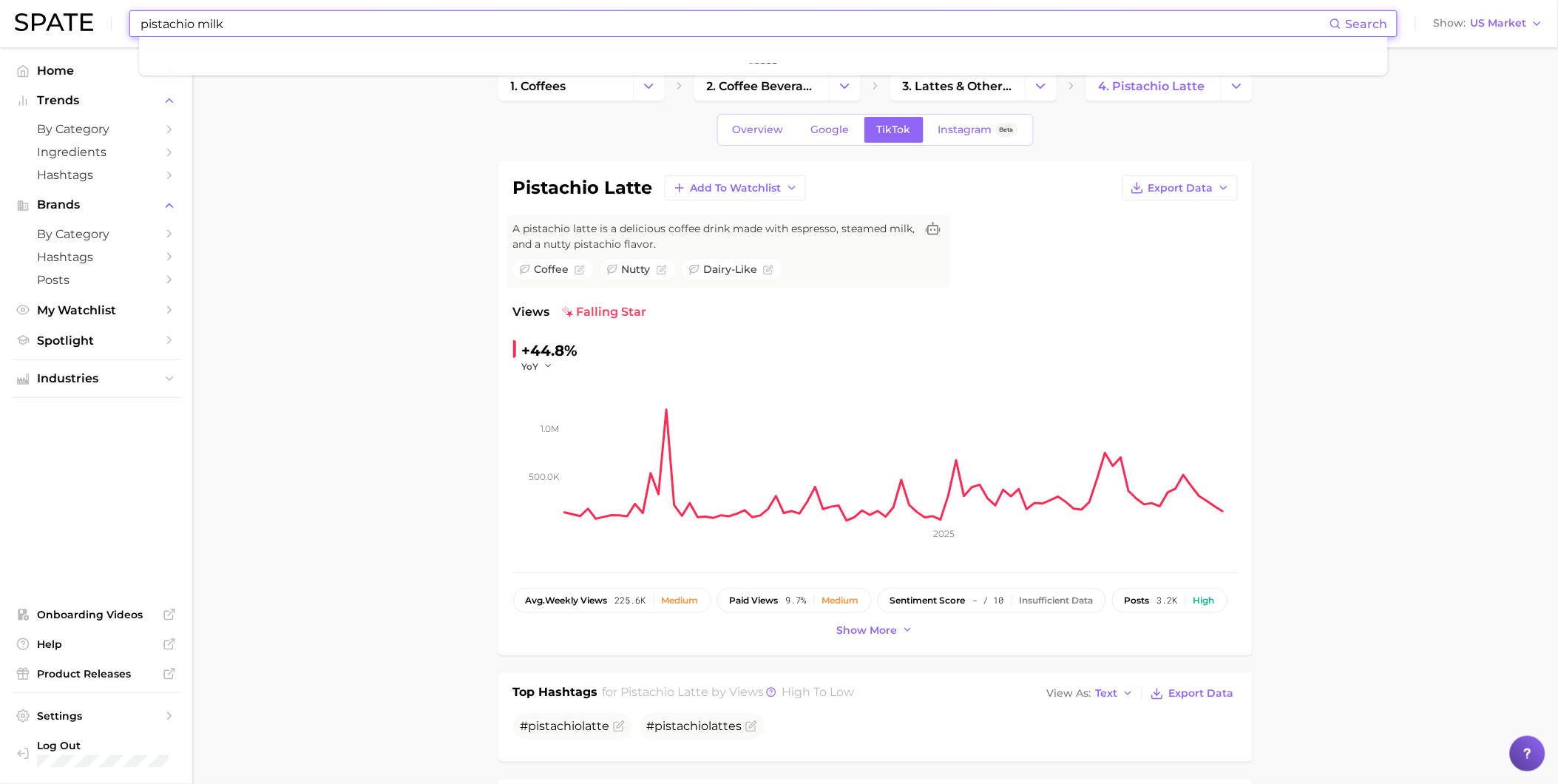
type input "pistachio milk"
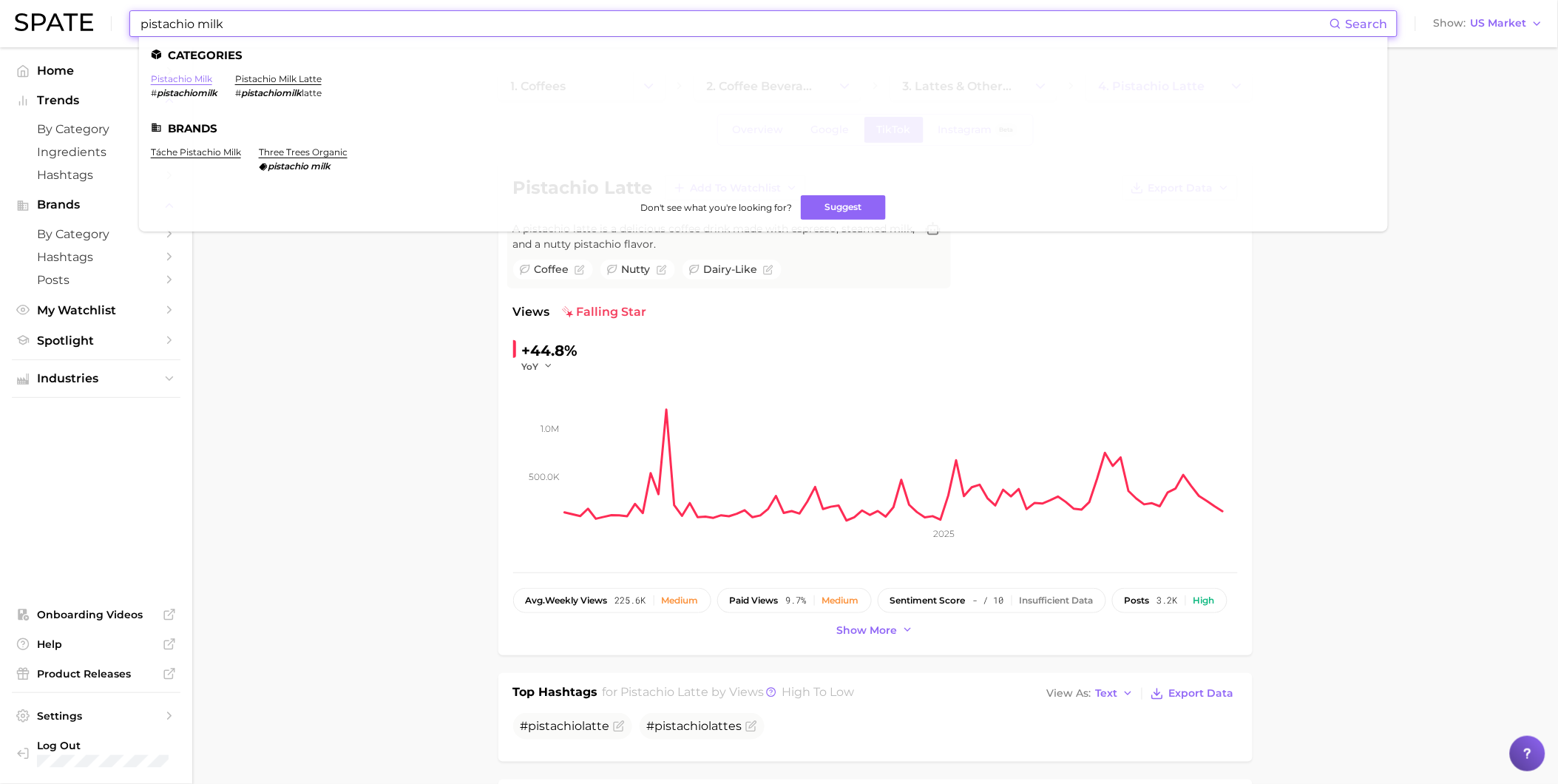
click at [167, 79] on link "pistachio milk" at bounding box center [181, 79] width 62 height 11
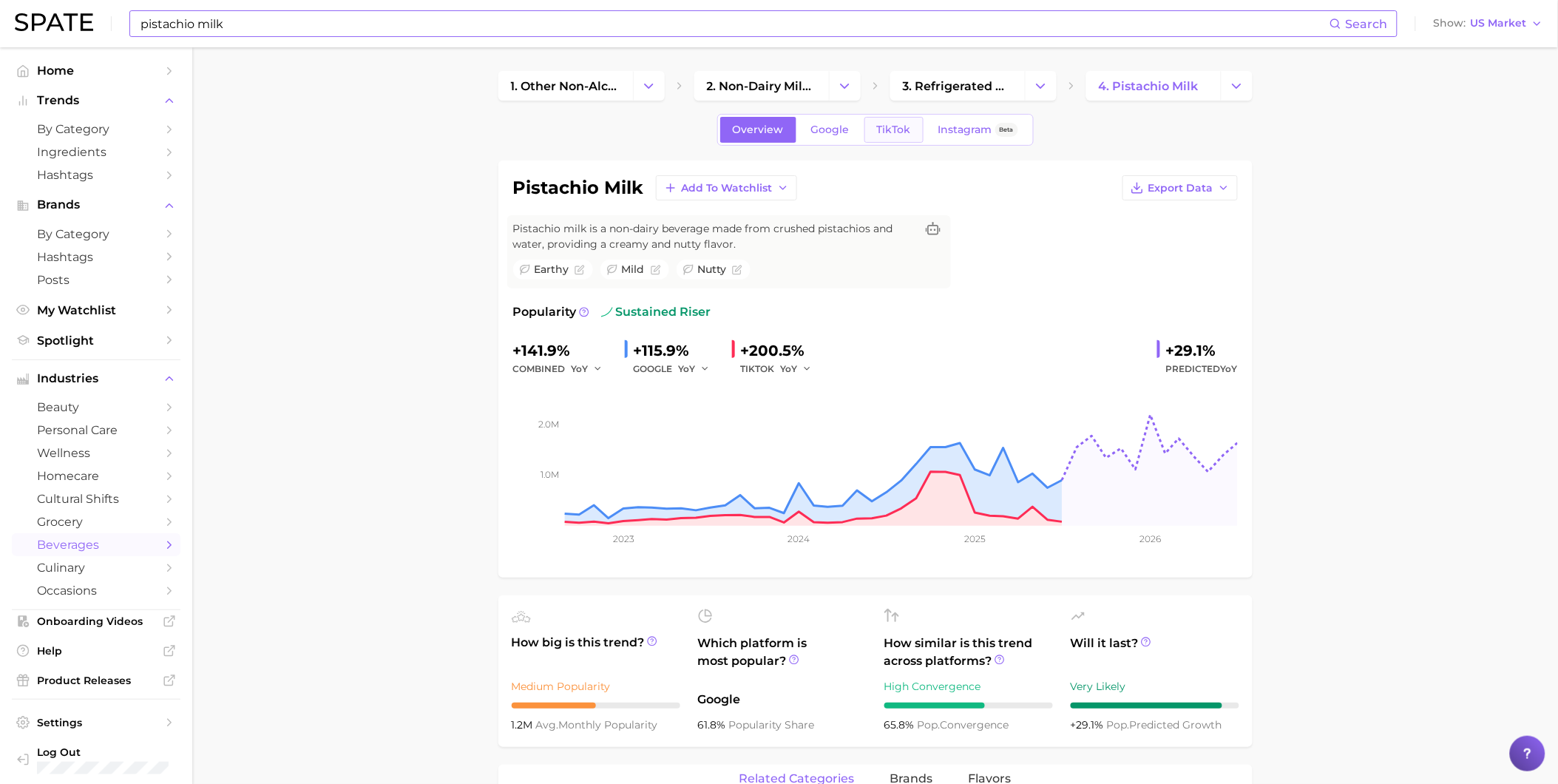
click at [884, 136] on link "TikTok" at bounding box center [894, 130] width 59 height 26
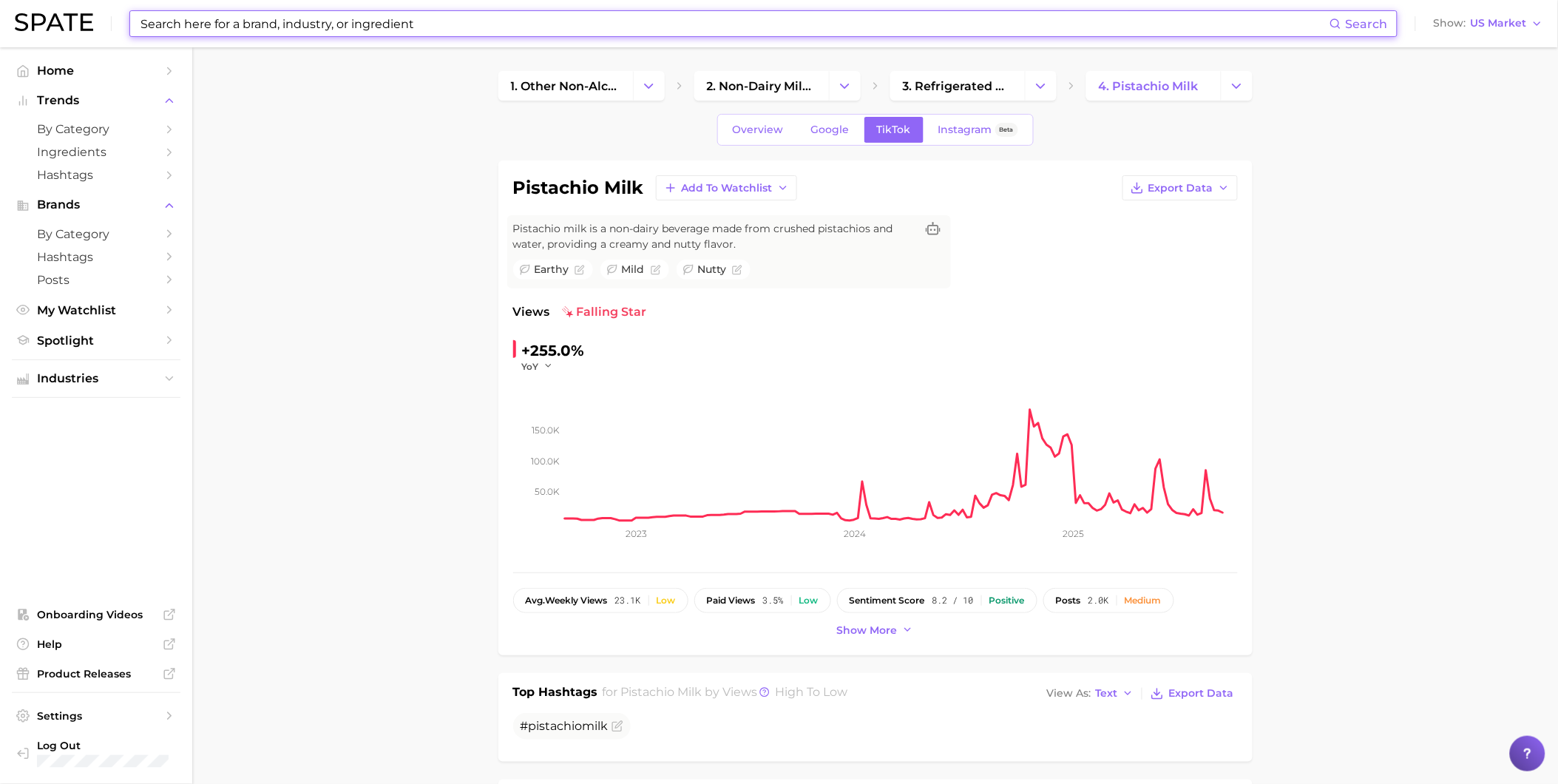
click at [242, 32] on input at bounding box center [735, 23] width 1190 height 25
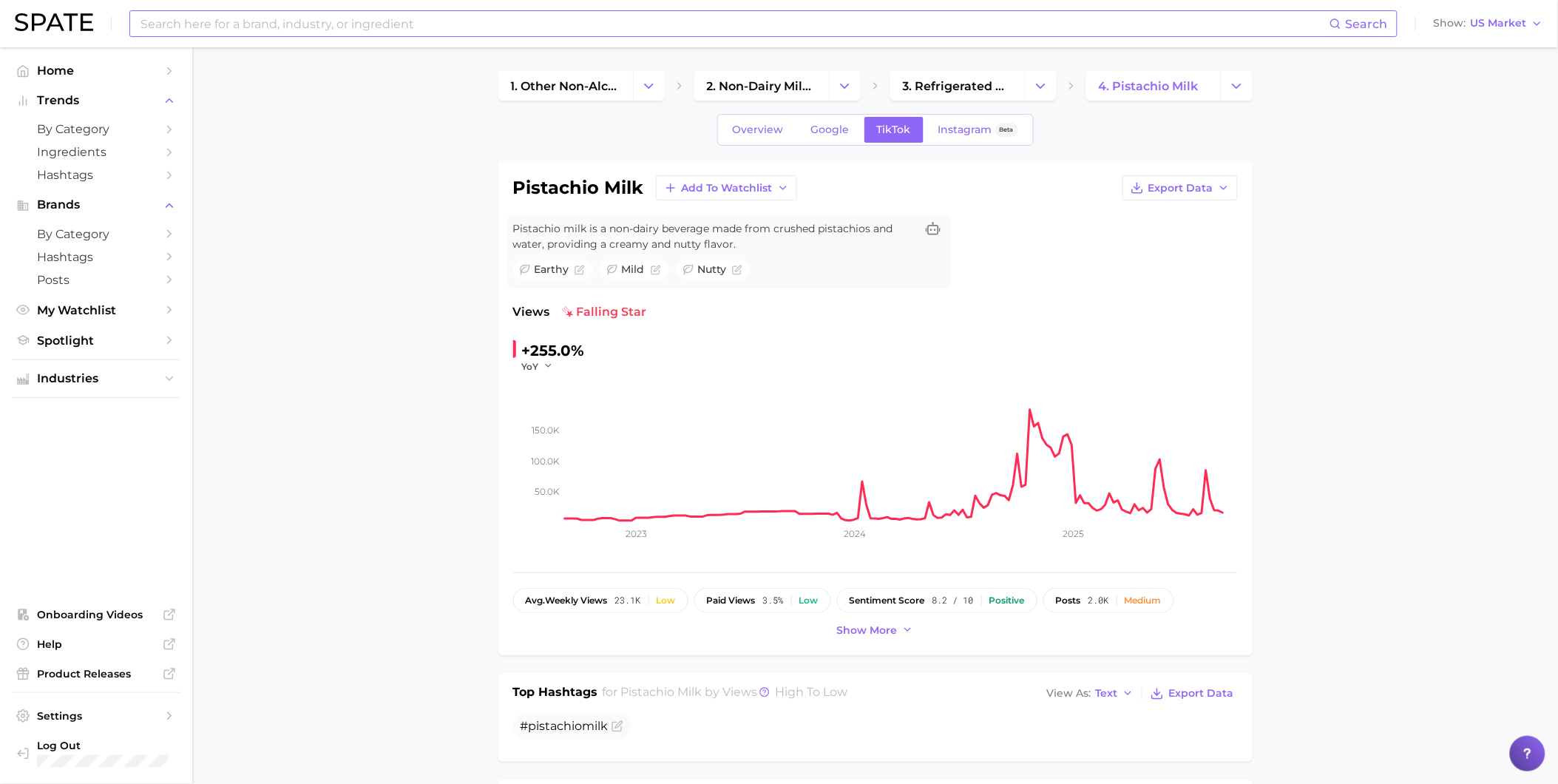
click at [379, 32] on input at bounding box center [735, 23] width 1190 height 25
type input "pistachio"
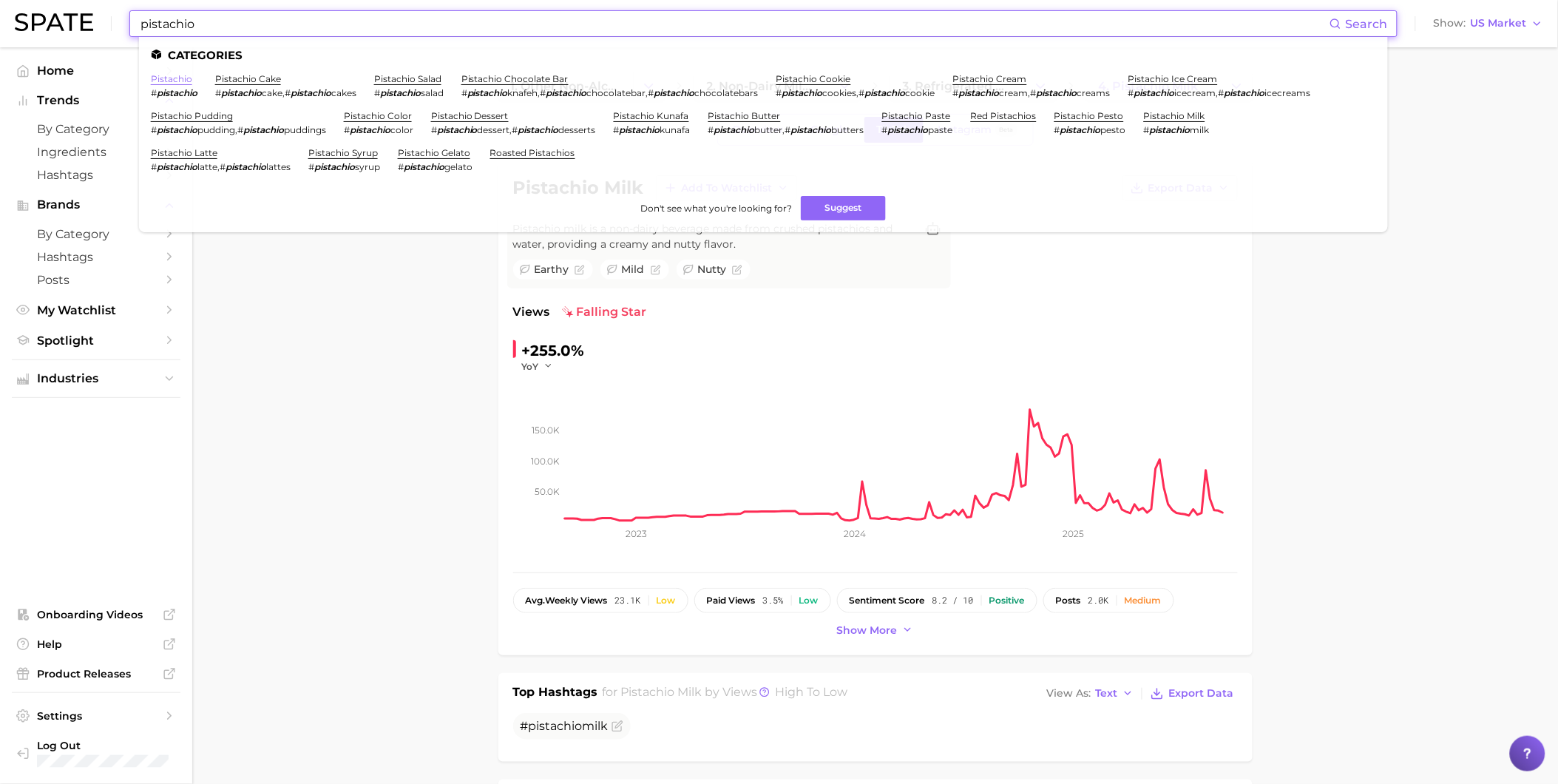
click at [173, 81] on link "pistachio" at bounding box center [171, 79] width 41 height 11
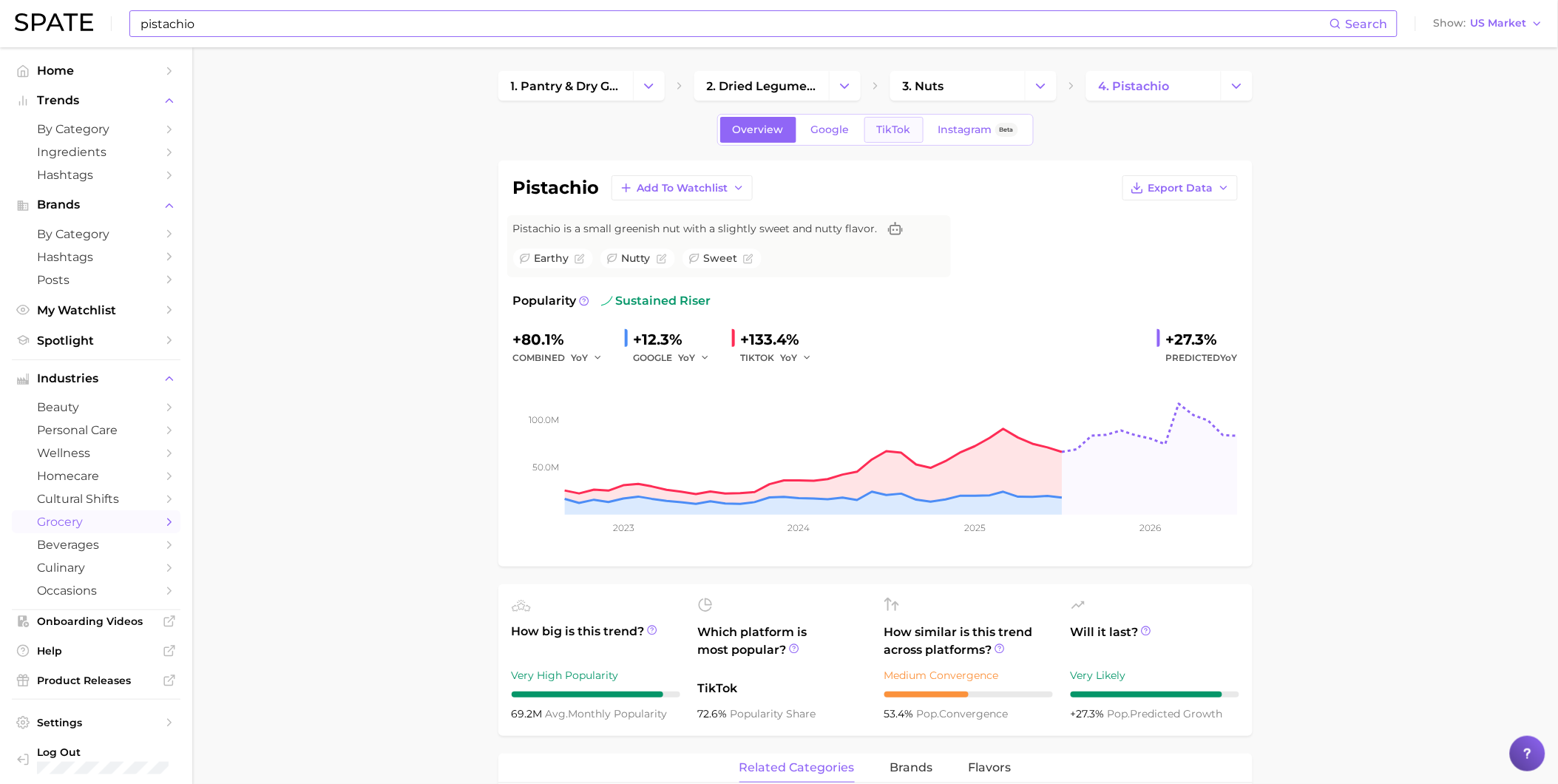
click at [895, 139] on link "TikTok" at bounding box center [894, 130] width 59 height 26
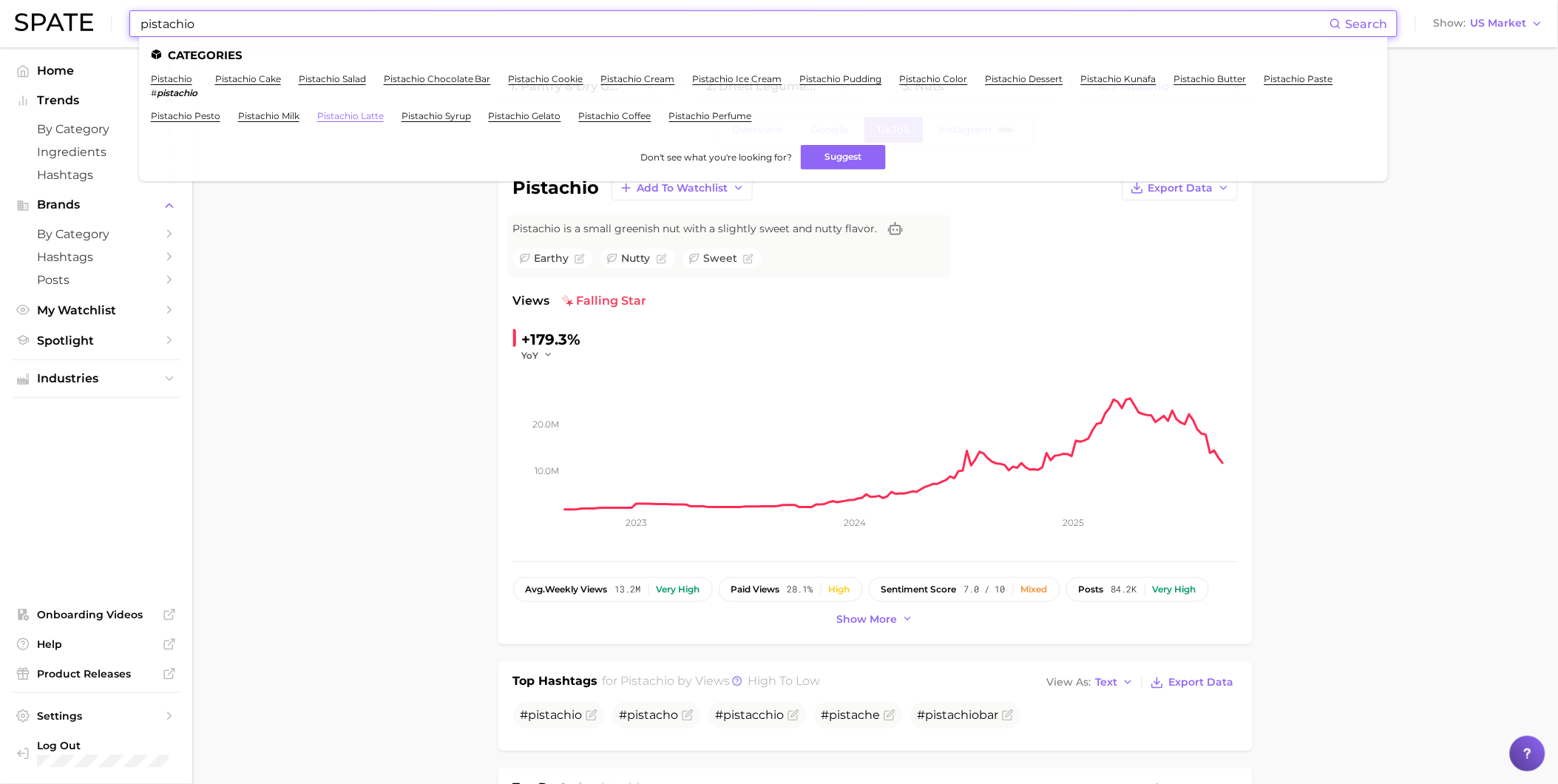
type input "pistachio"
click at [353, 117] on link "pistachio latte" at bounding box center [351, 115] width 67 height 11
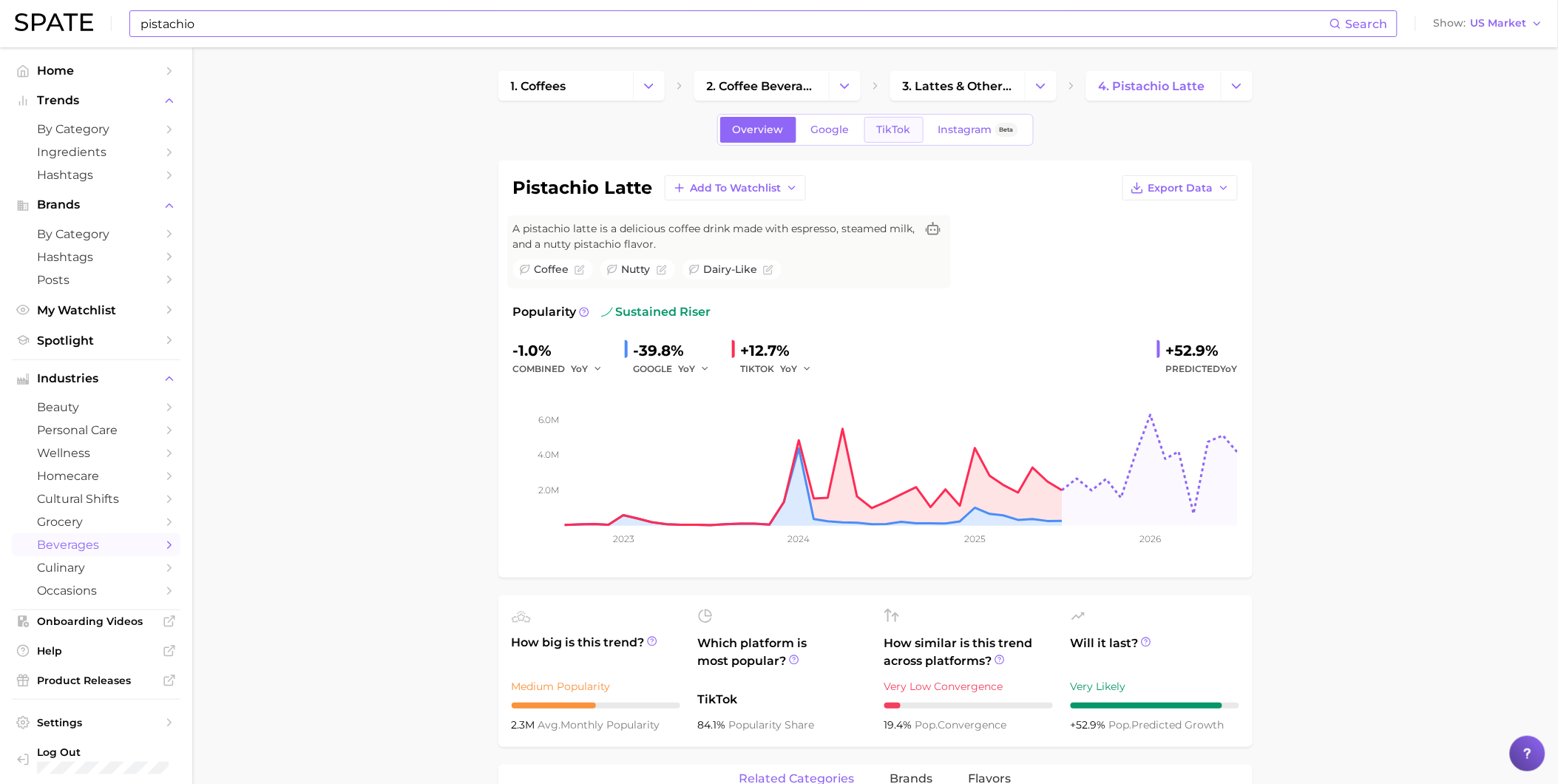
click at [875, 131] on link "TikTok" at bounding box center [894, 130] width 59 height 26
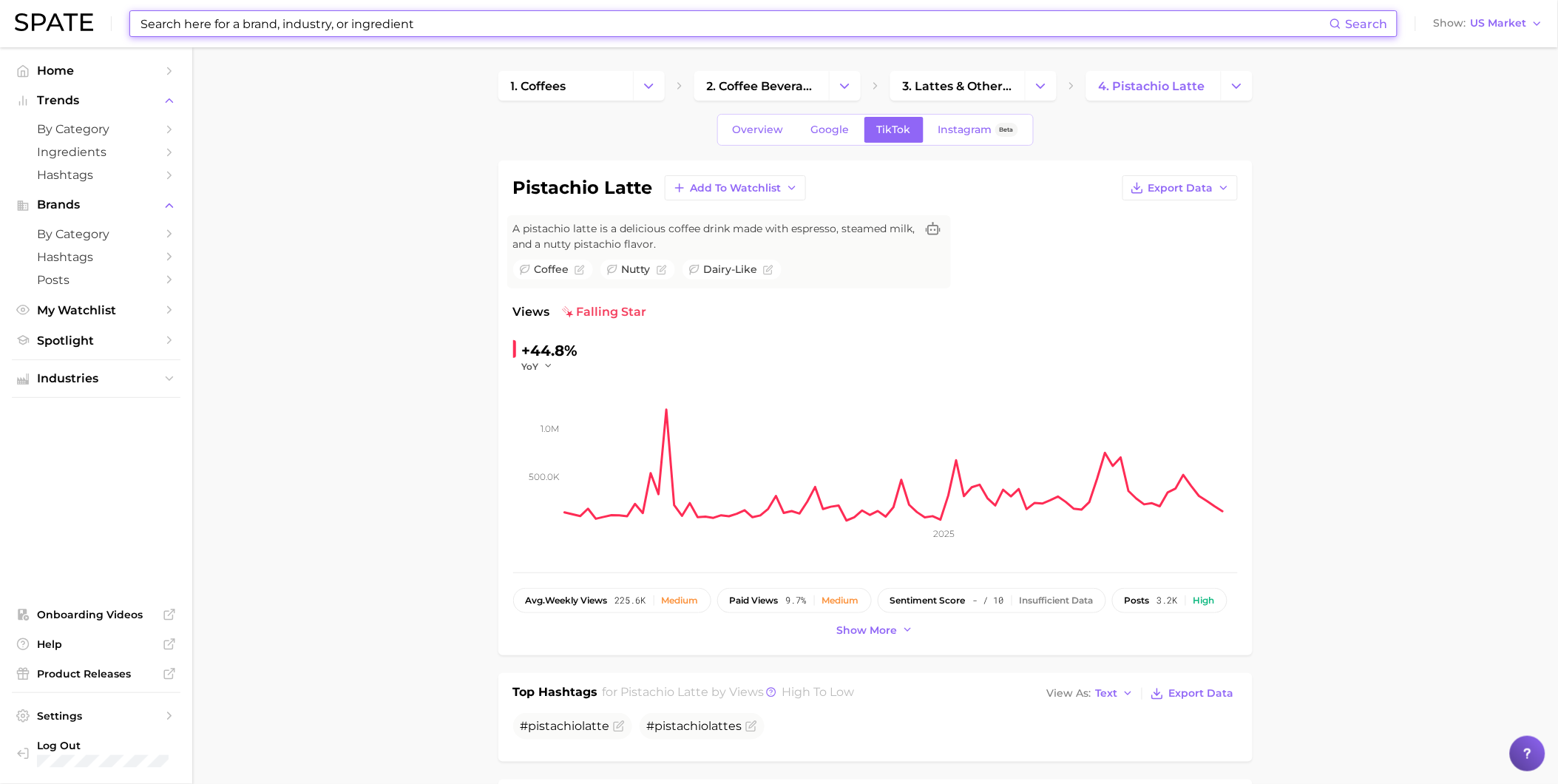
click at [440, 34] on input at bounding box center [735, 23] width 1190 height 25
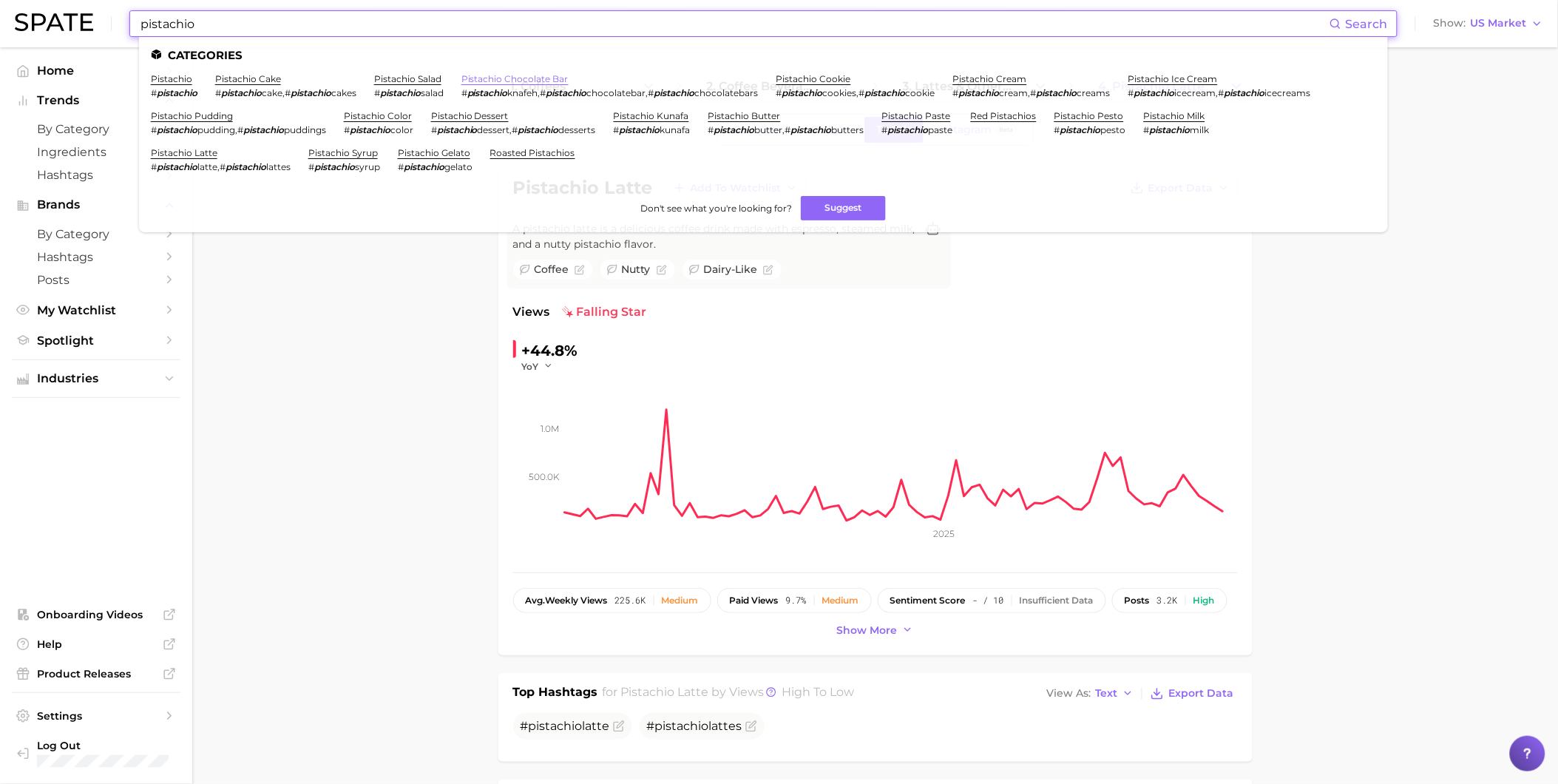
type input "pistachio"
click at [534, 82] on link "pistachio chocolate bar" at bounding box center [515, 79] width 107 height 11
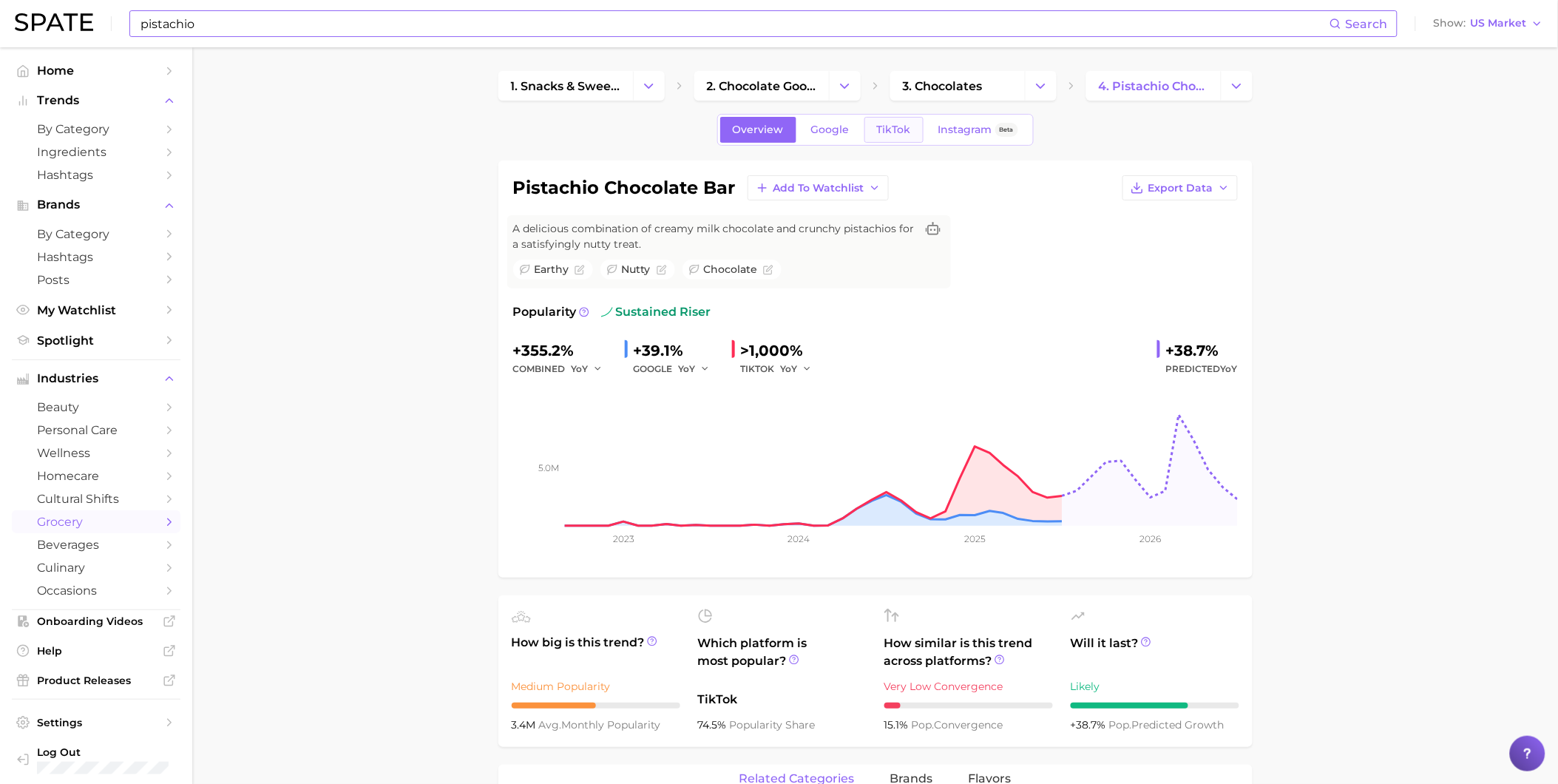
click at [877, 136] on link "TikTok" at bounding box center [894, 130] width 59 height 26
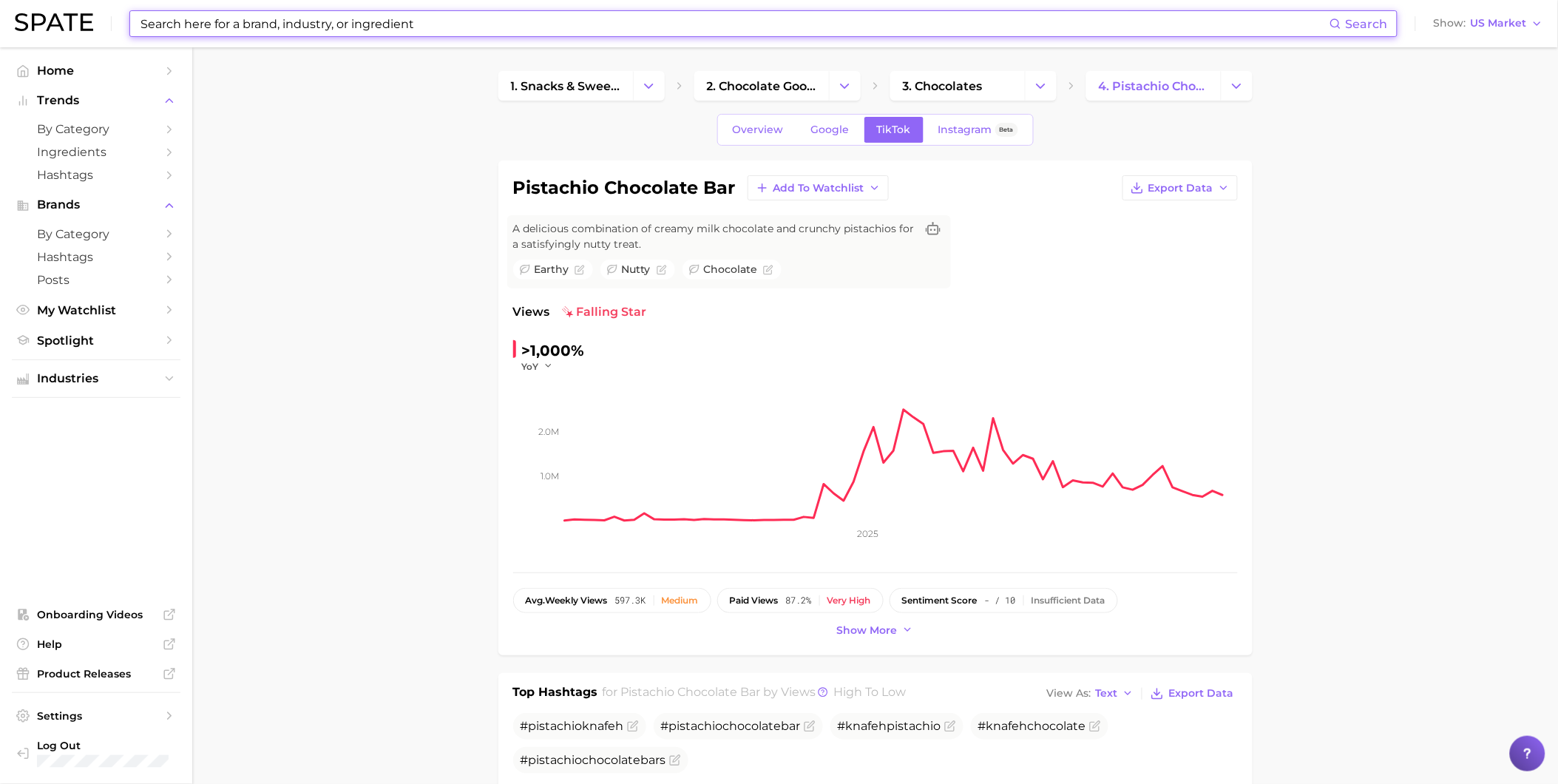
click at [213, 30] on input at bounding box center [735, 23] width 1190 height 25
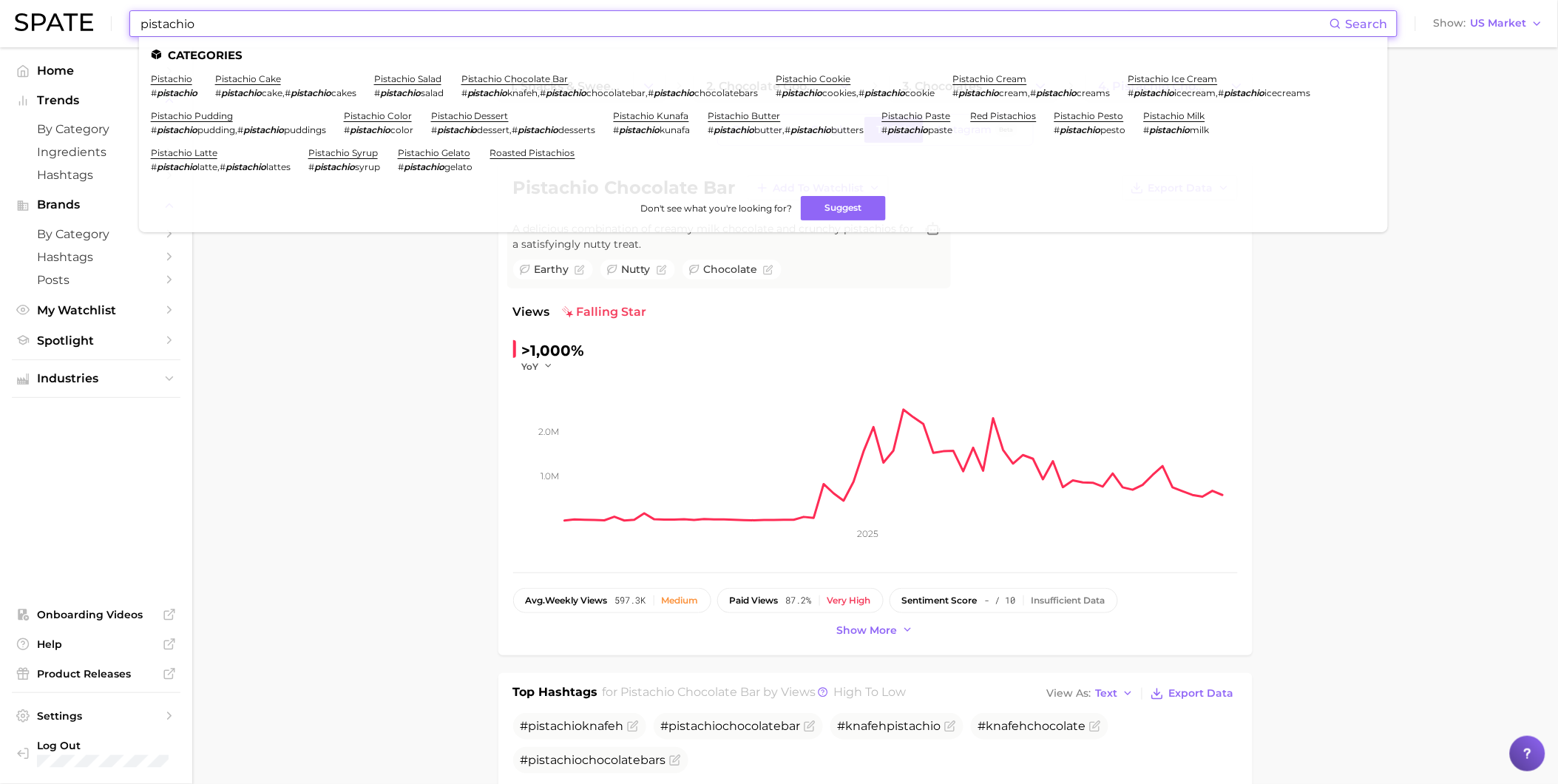
type input "pistachio"
click at [189, 74] on link "pistachio" at bounding box center [171, 79] width 41 height 11
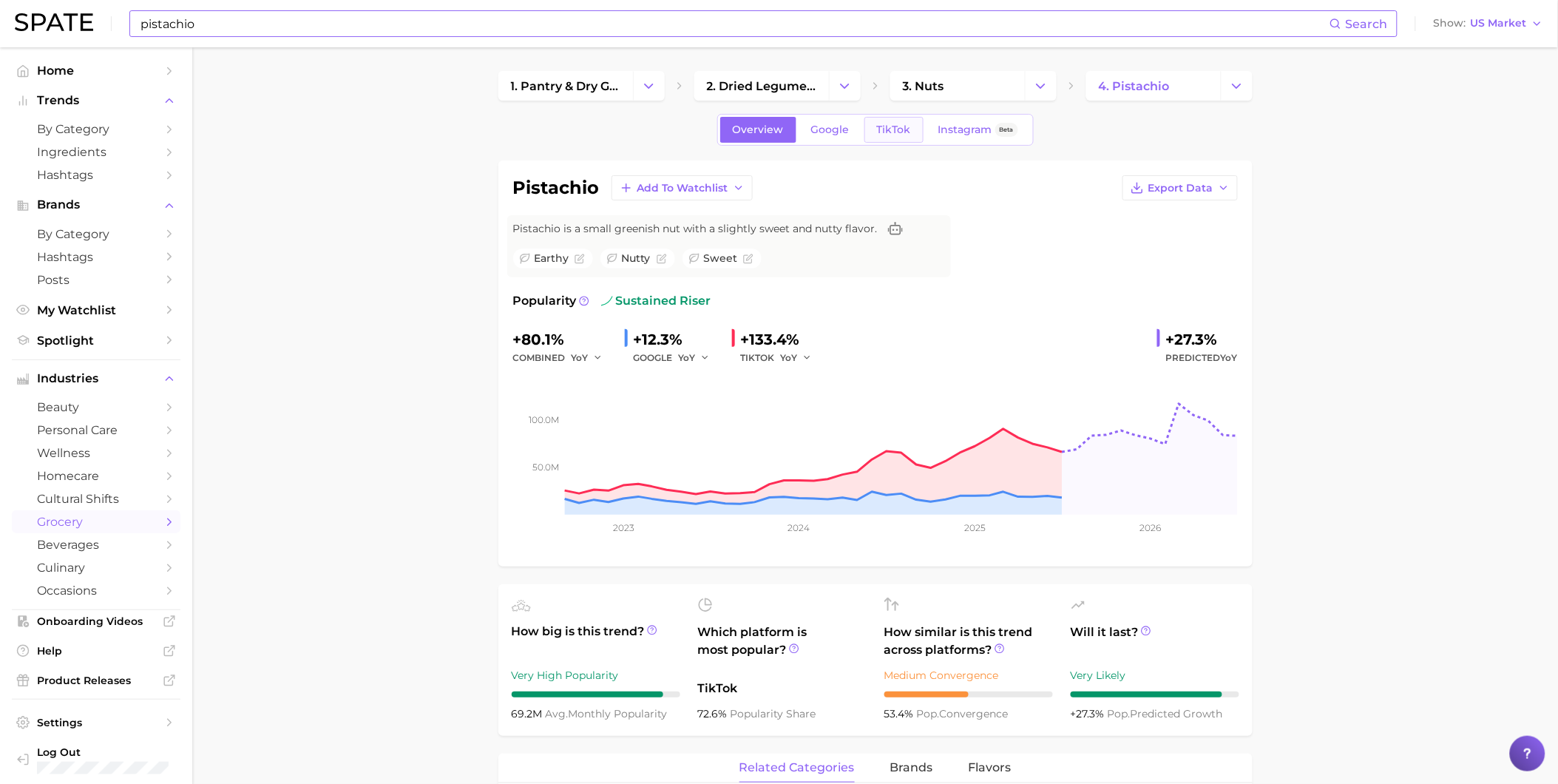
click at [895, 138] on link "TikTok" at bounding box center [894, 130] width 59 height 26
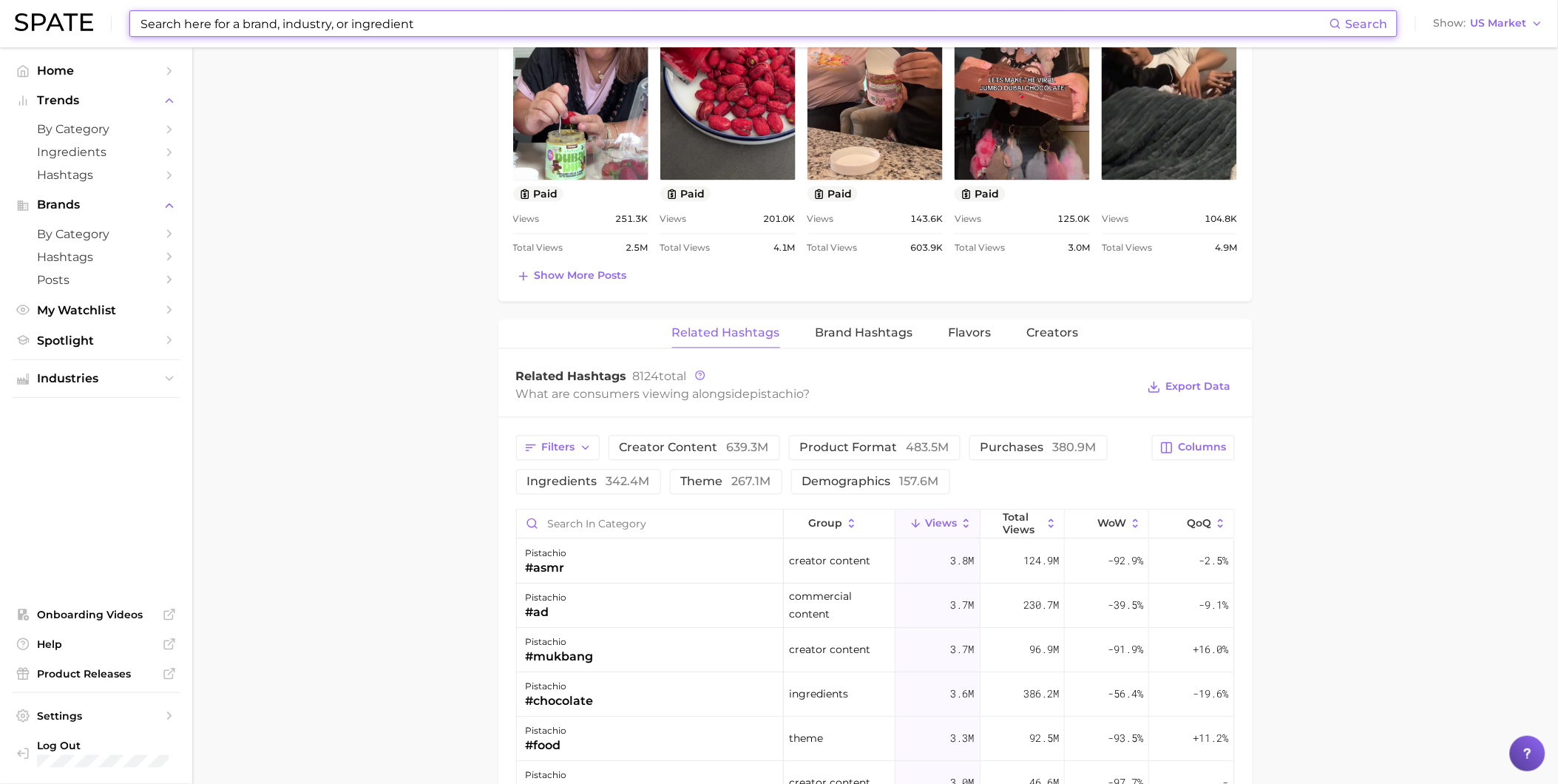
drag, startPoint x: 455, startPoint y: 32, endPoint x: 117, endPoint y: 32, distance: 338.0
click at [4, 32] on header "Search Show US Market" at bounding box center [779, 23] width 1558 height 47
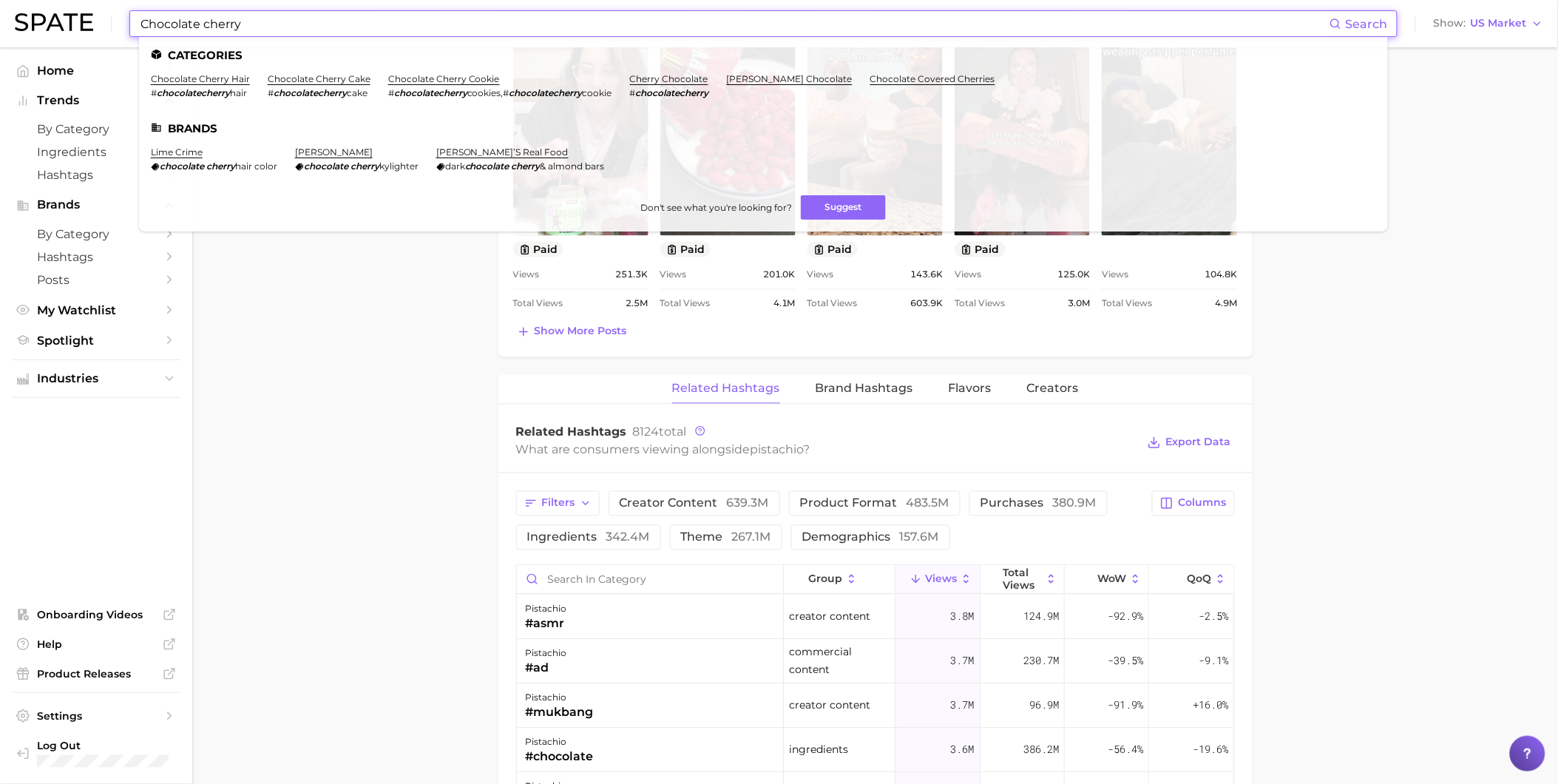
scroll to position [822, 0]
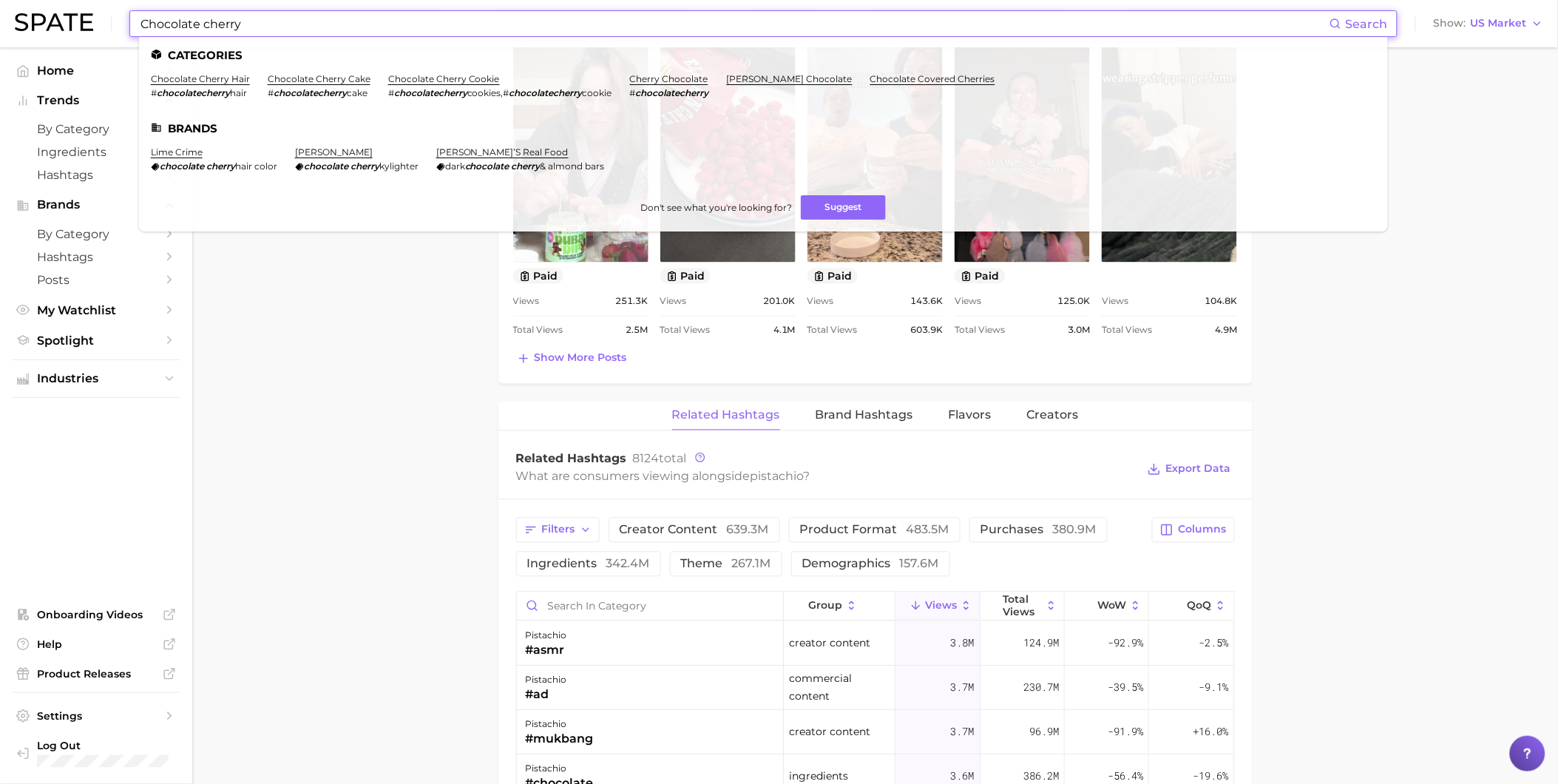
type input "Chocolate cherry"
click at [696, 81] on link "cherry chocolate" at bounding box center [670, 79] width 79 height 11
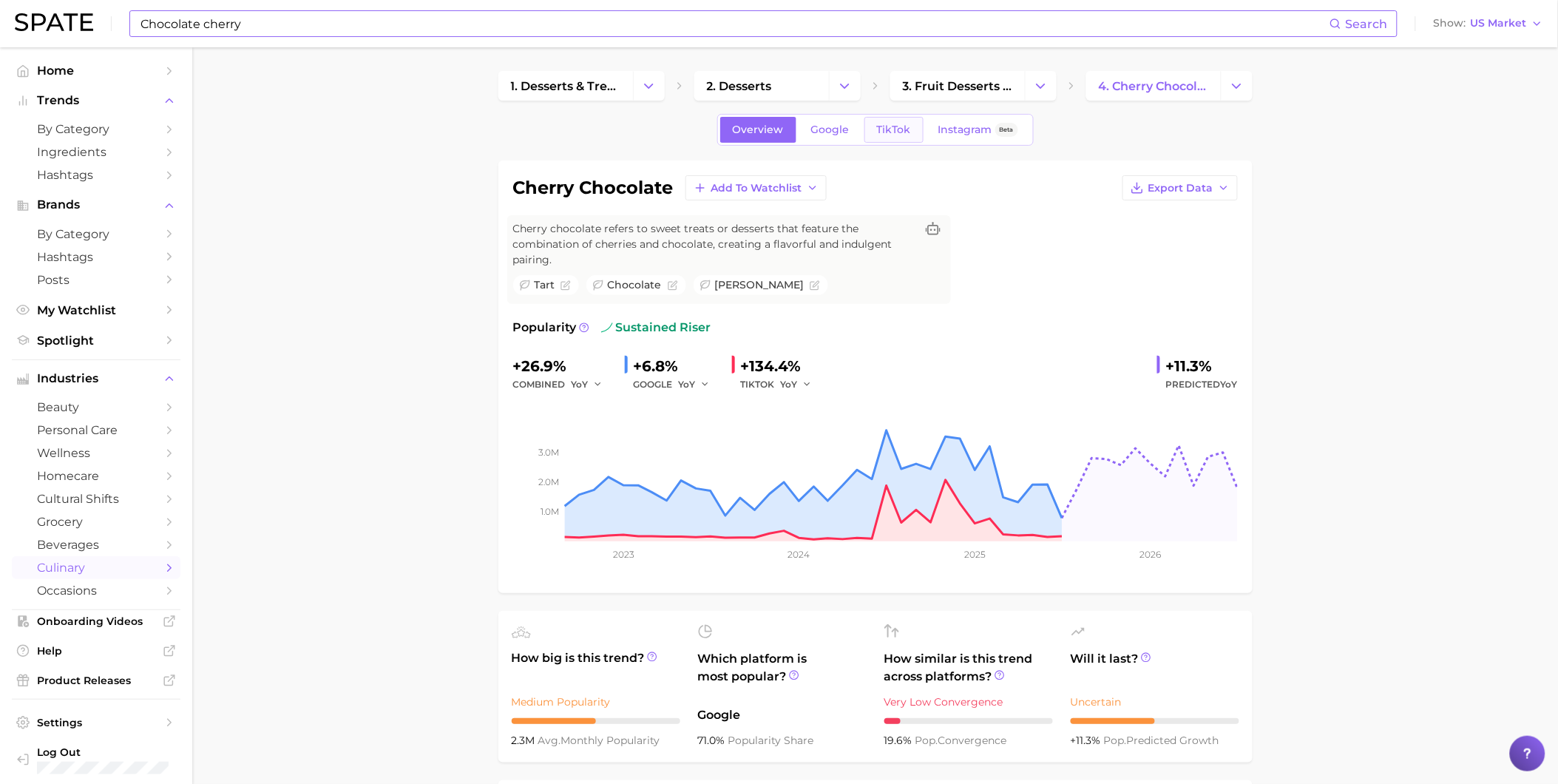
click at [894, 129] on span "TikTok" at bounding box center [894, 129] width 34 height 13
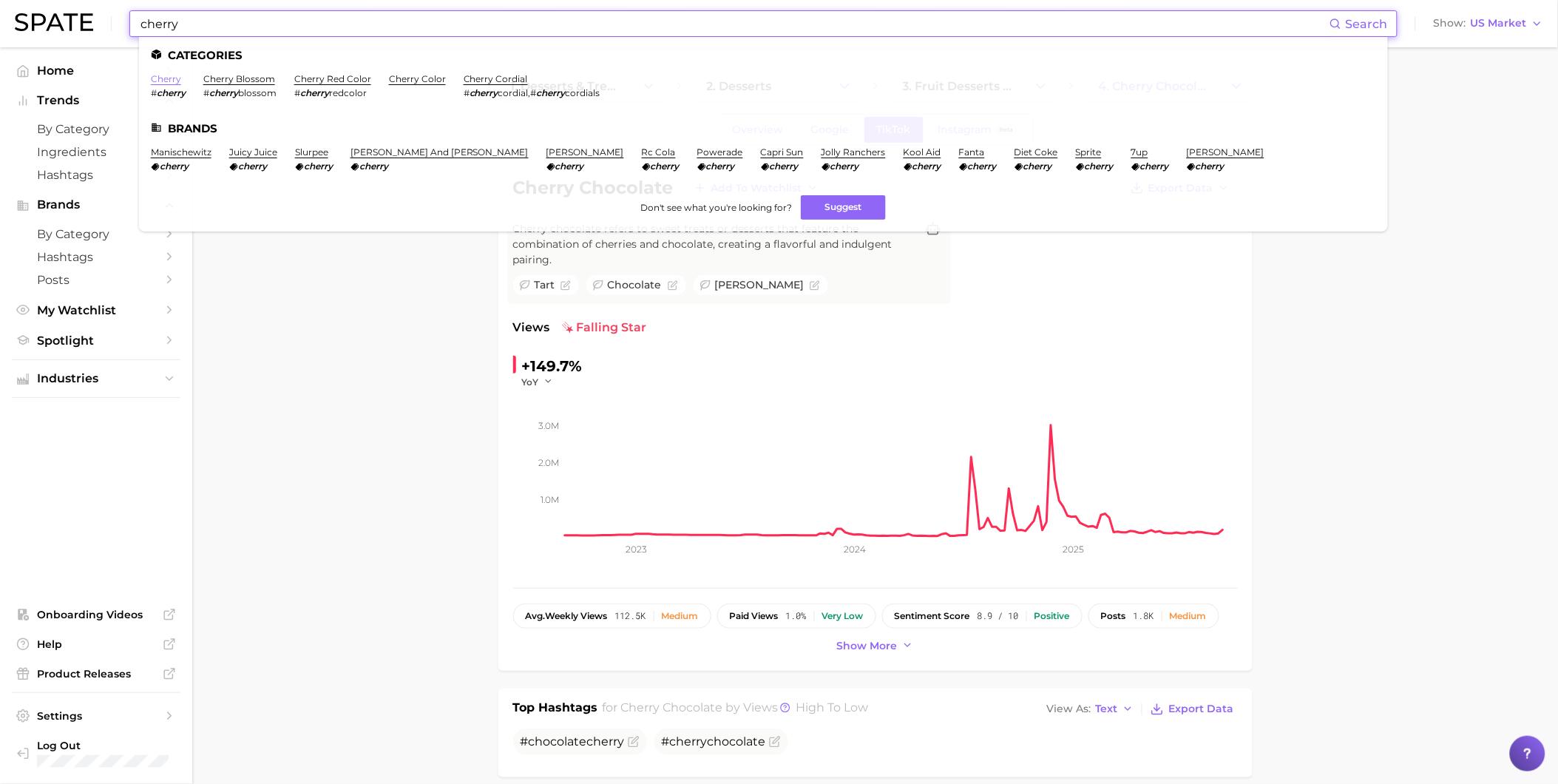
type input "cherry"
click at [162, 81] on link "cherry" at bounding box center [165, 79] width 30 height 11
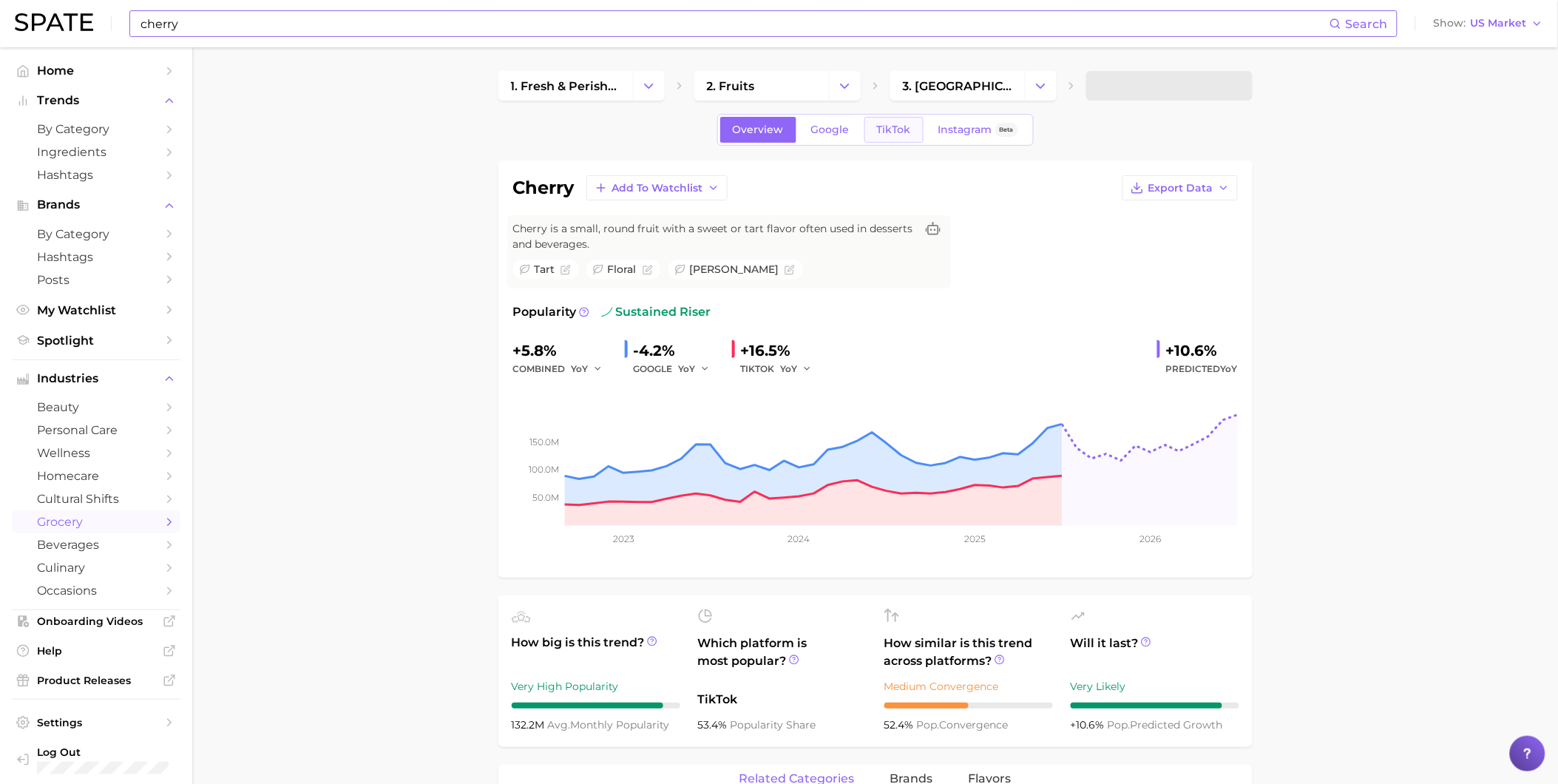
click at [908, 123] on span "TikTok" at bounding box center [894, 129] width 34 height 13
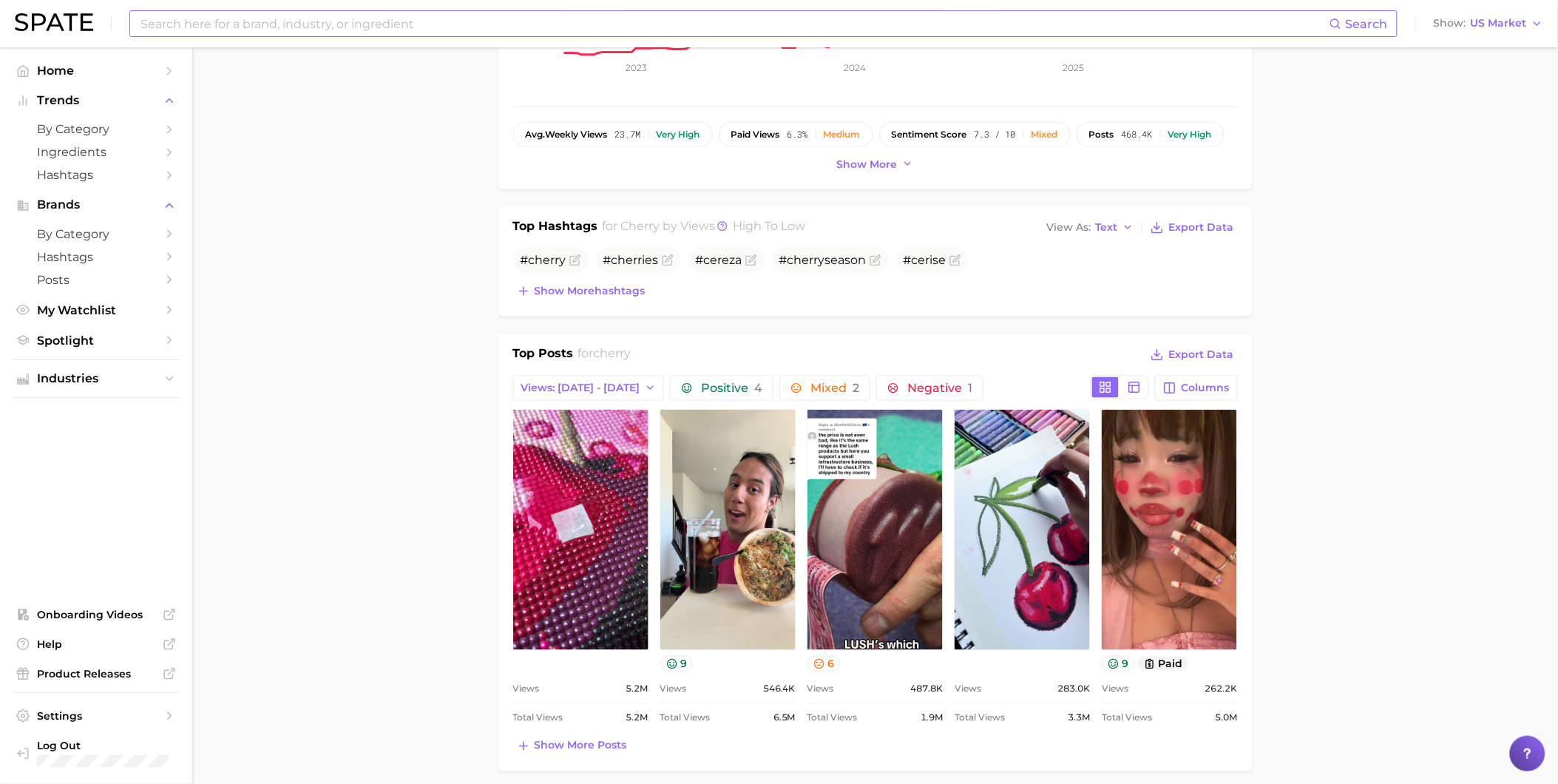
scroll to position [575, 0]
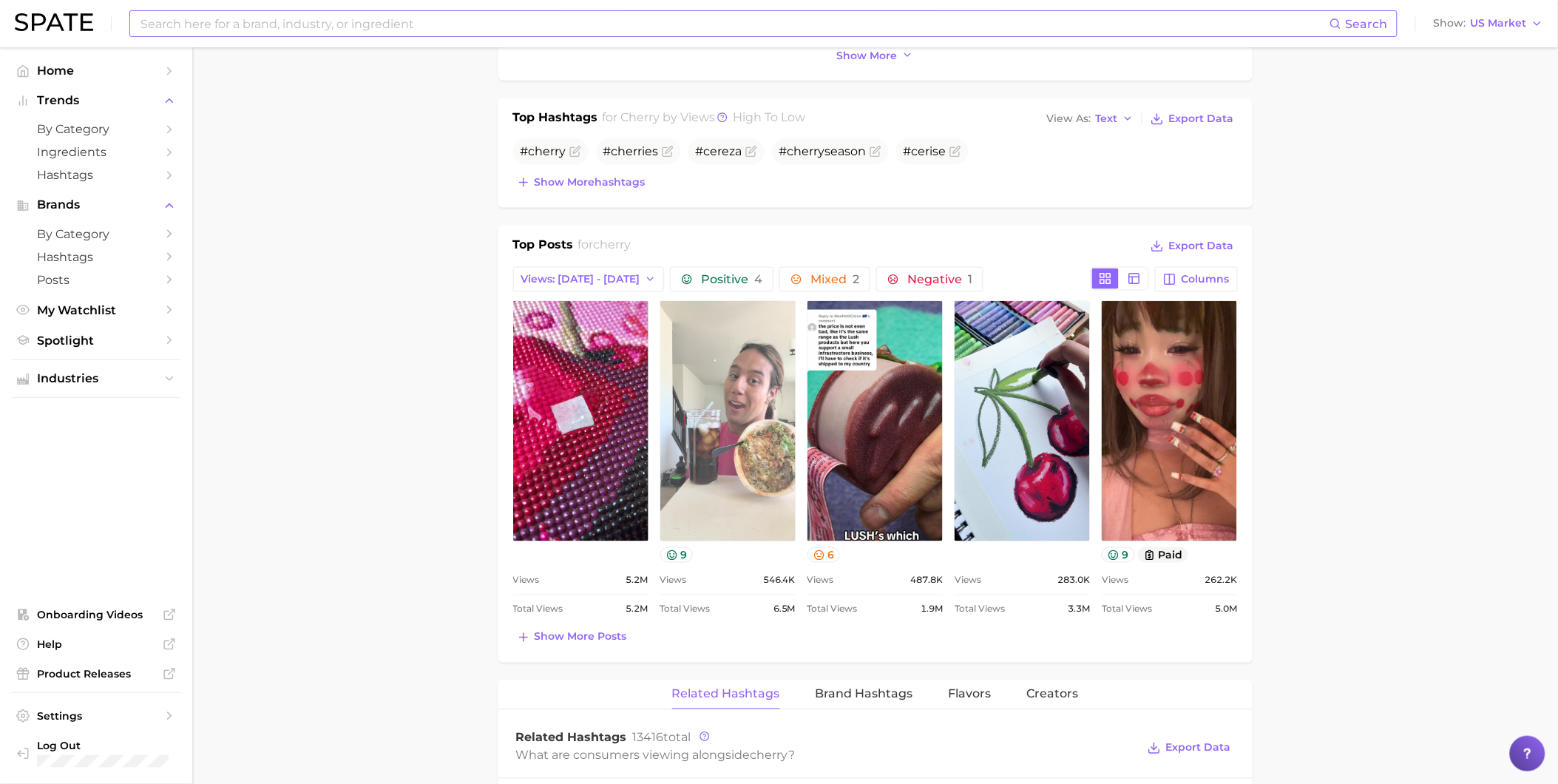
click at [752, 457] on link "view post on TikTok" at bounding box center [728, 421] width 135 height 240
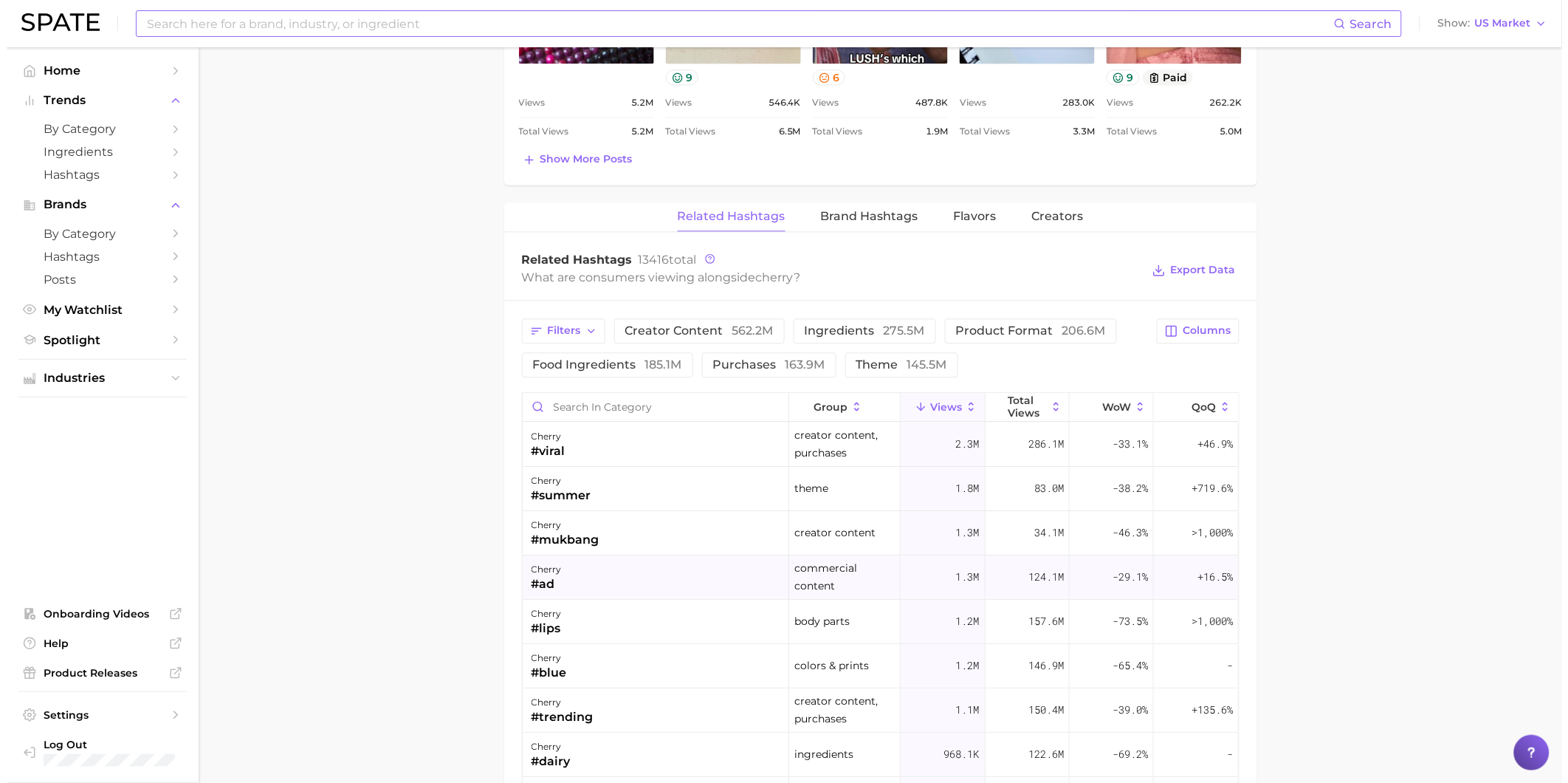
scroll to position [1066, 0]
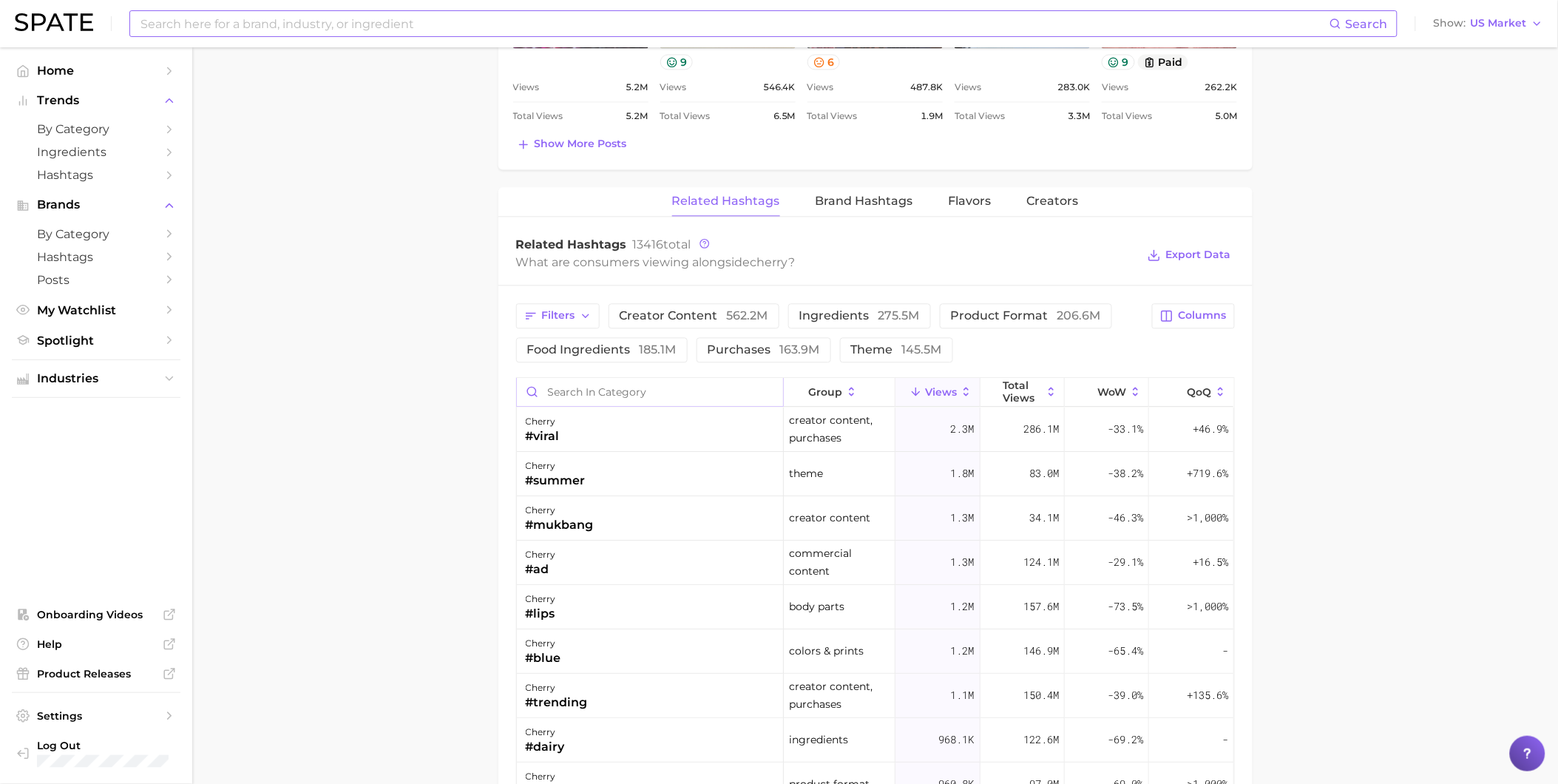
click at [644, 397] on input "Search in category" at bounding box center [649, 392] width 266 height 28
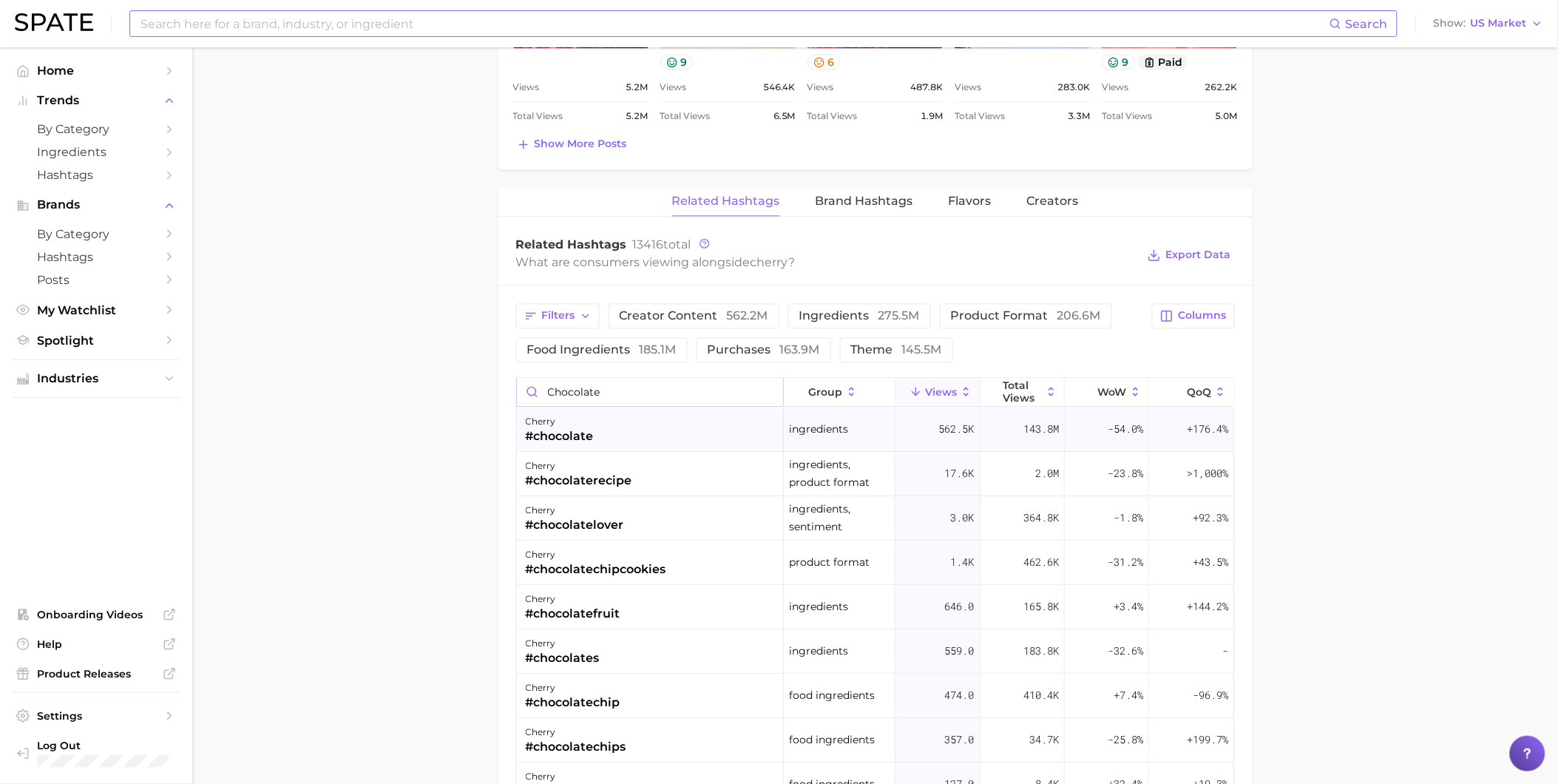
type input "Chocolate"
click at [637, 439] on div "cherry #chocolate" at bounding box center [650, 429] width 267 height 44
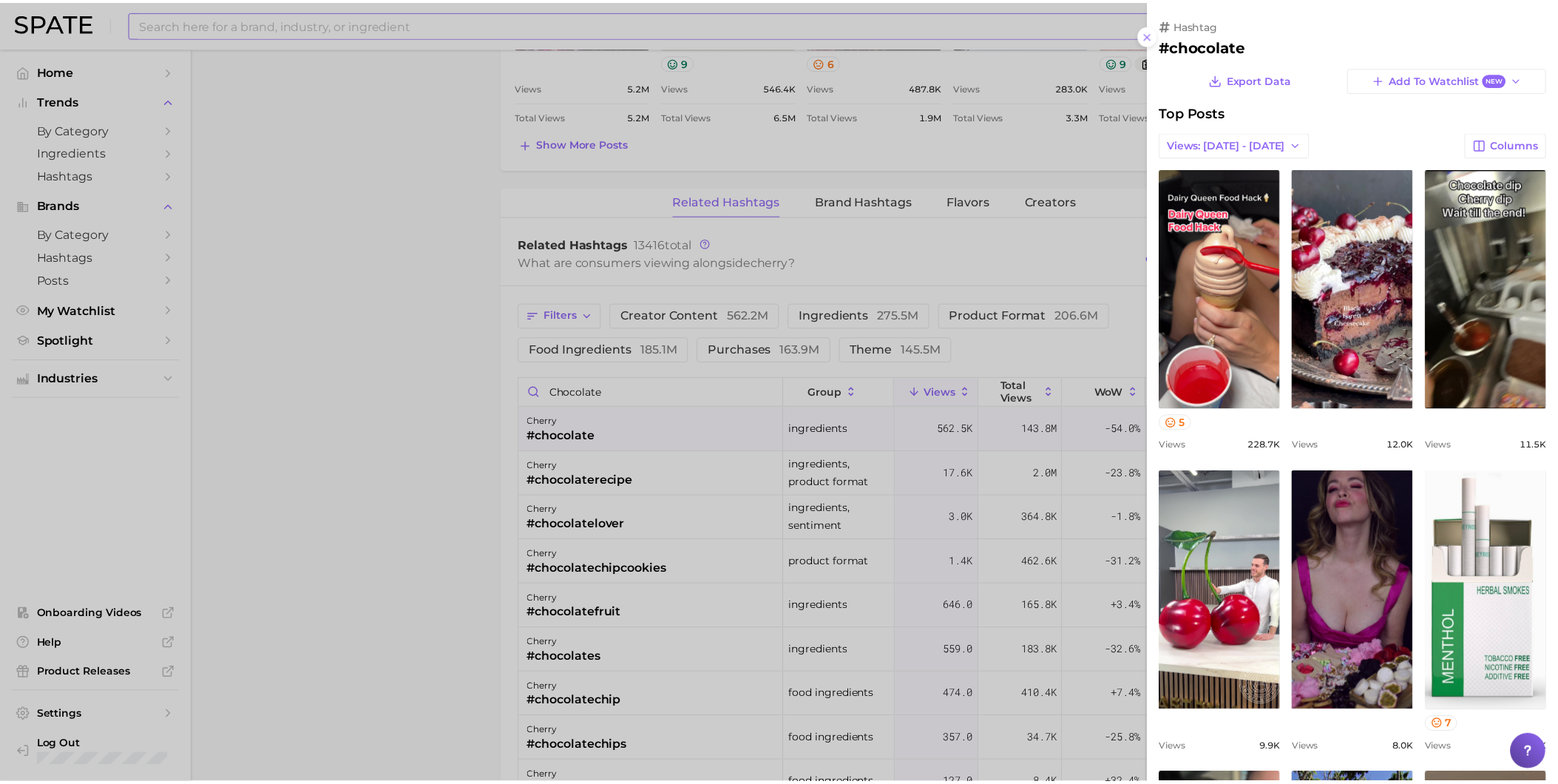
scroll to position [0, 0]
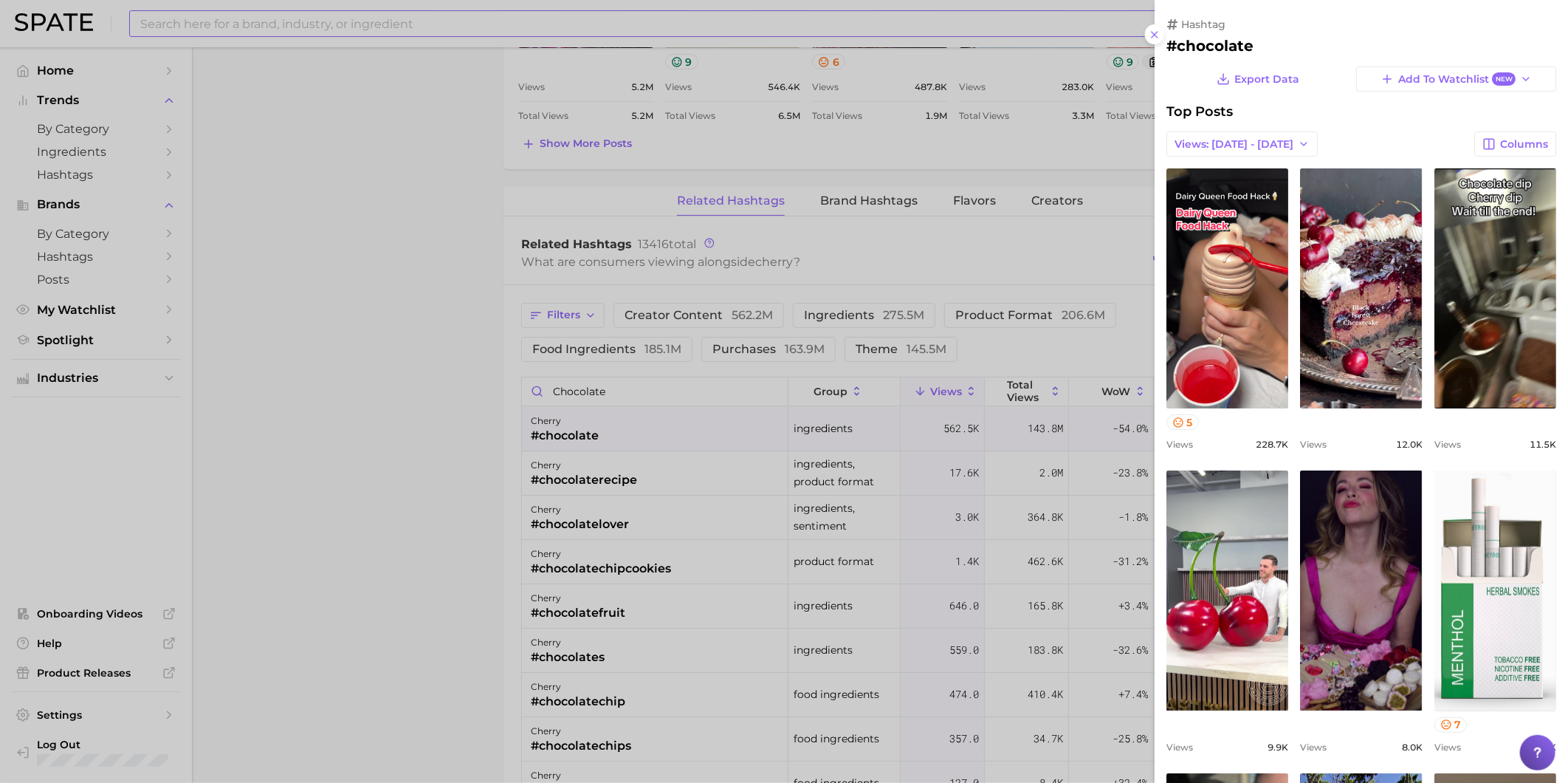
click at [324, 25] on div at bounding box center [784, 391] width 1568 height 783
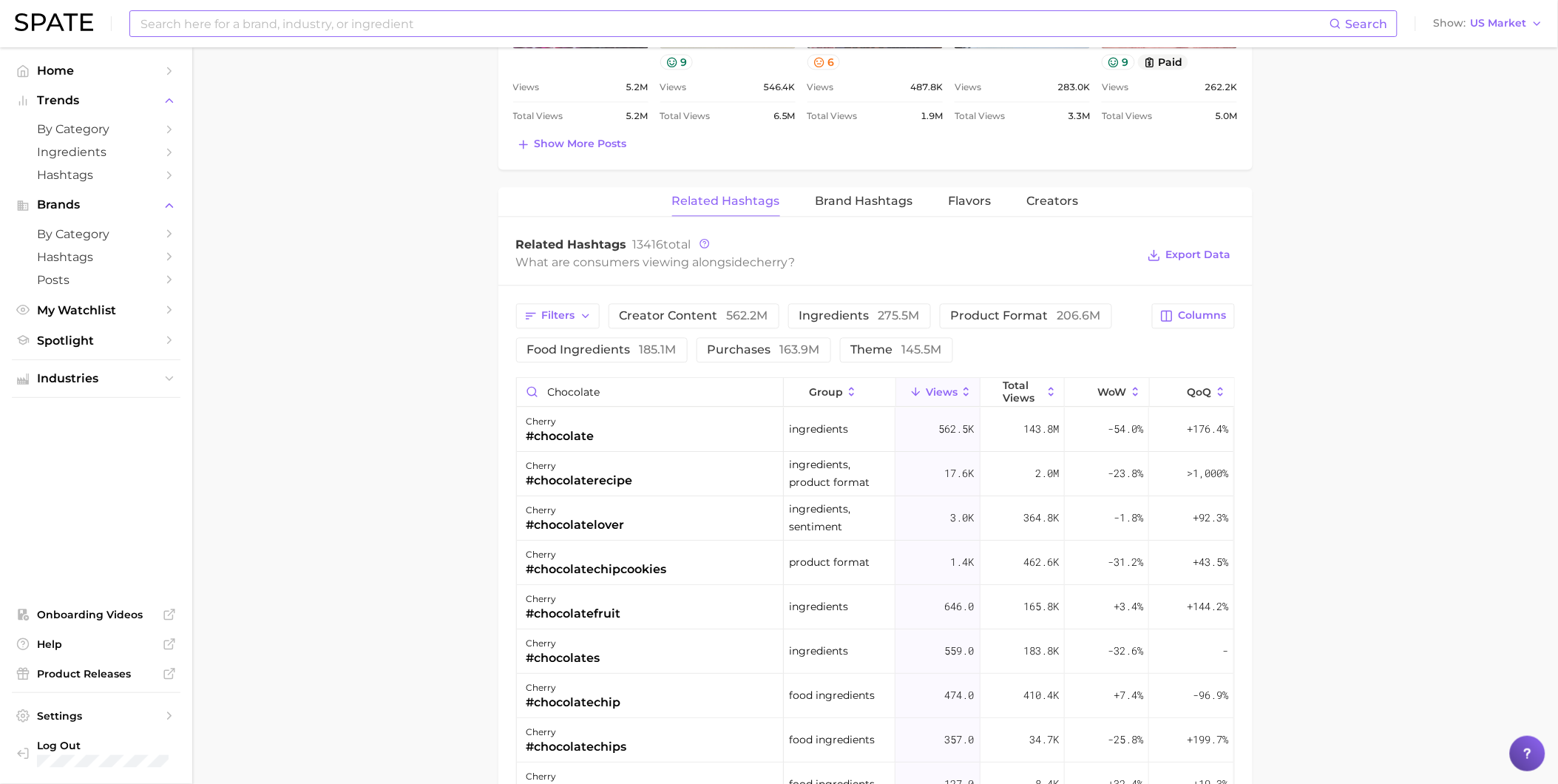
click at [324, 25] on input at bounding box center [735, 23] width 1190 height 25
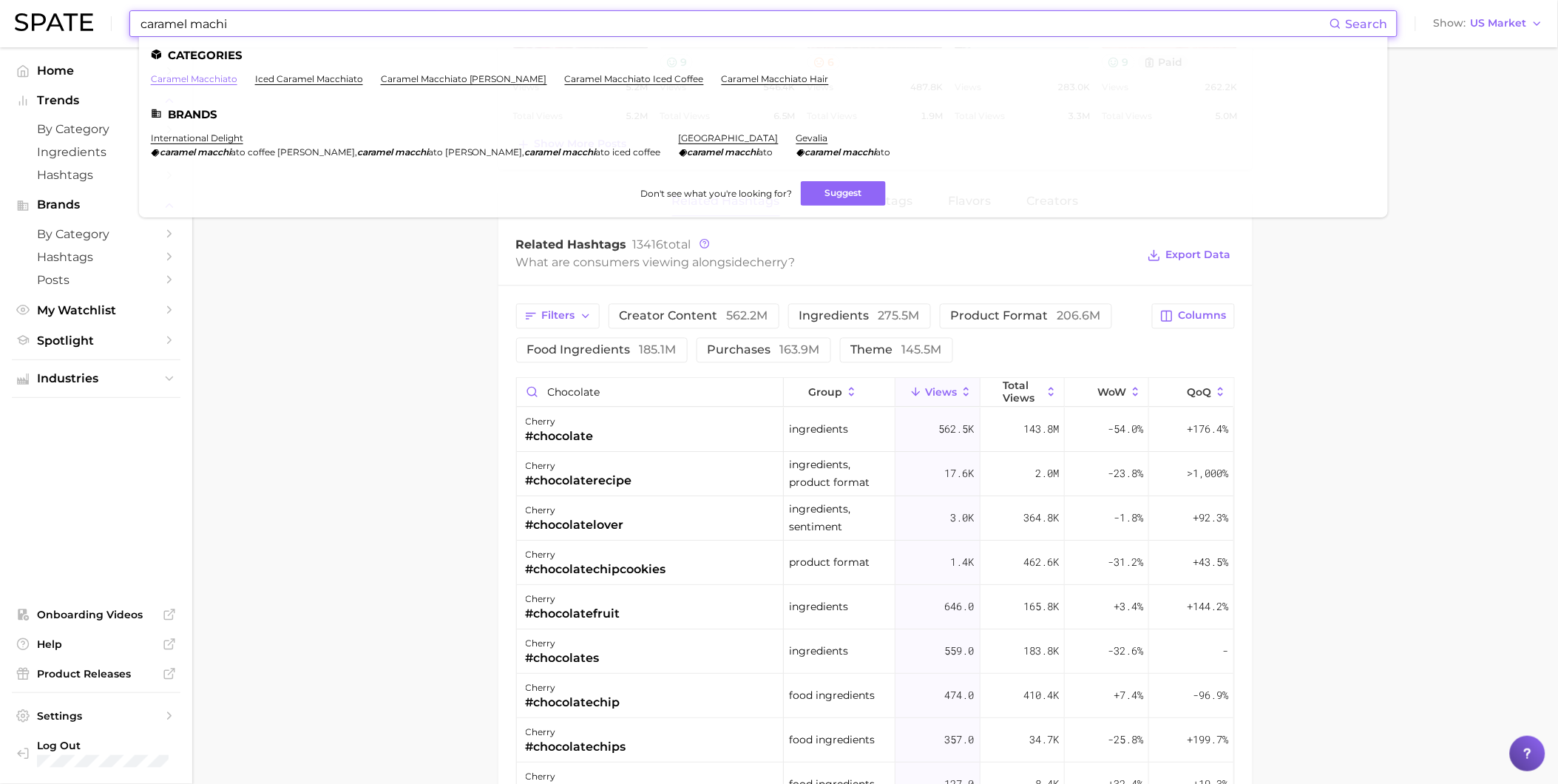
type input "caramel machi"
click at [225, 74] on link "caramel macchiato" at bounding box center [193, 79] width 86 height 11
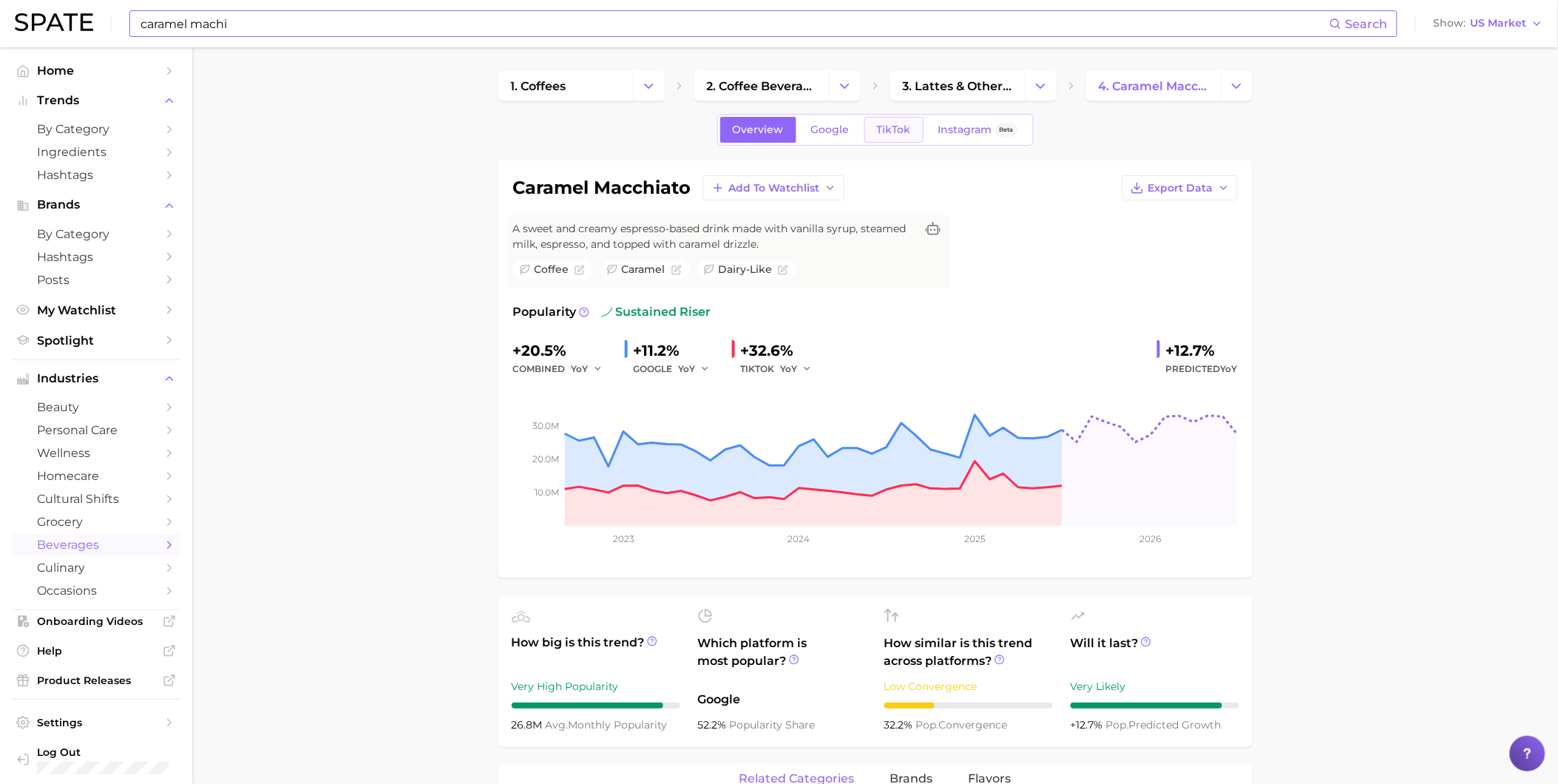
click at [883, 132] on span "TikTok" at bounding box center [894, 129] width 34 height 13
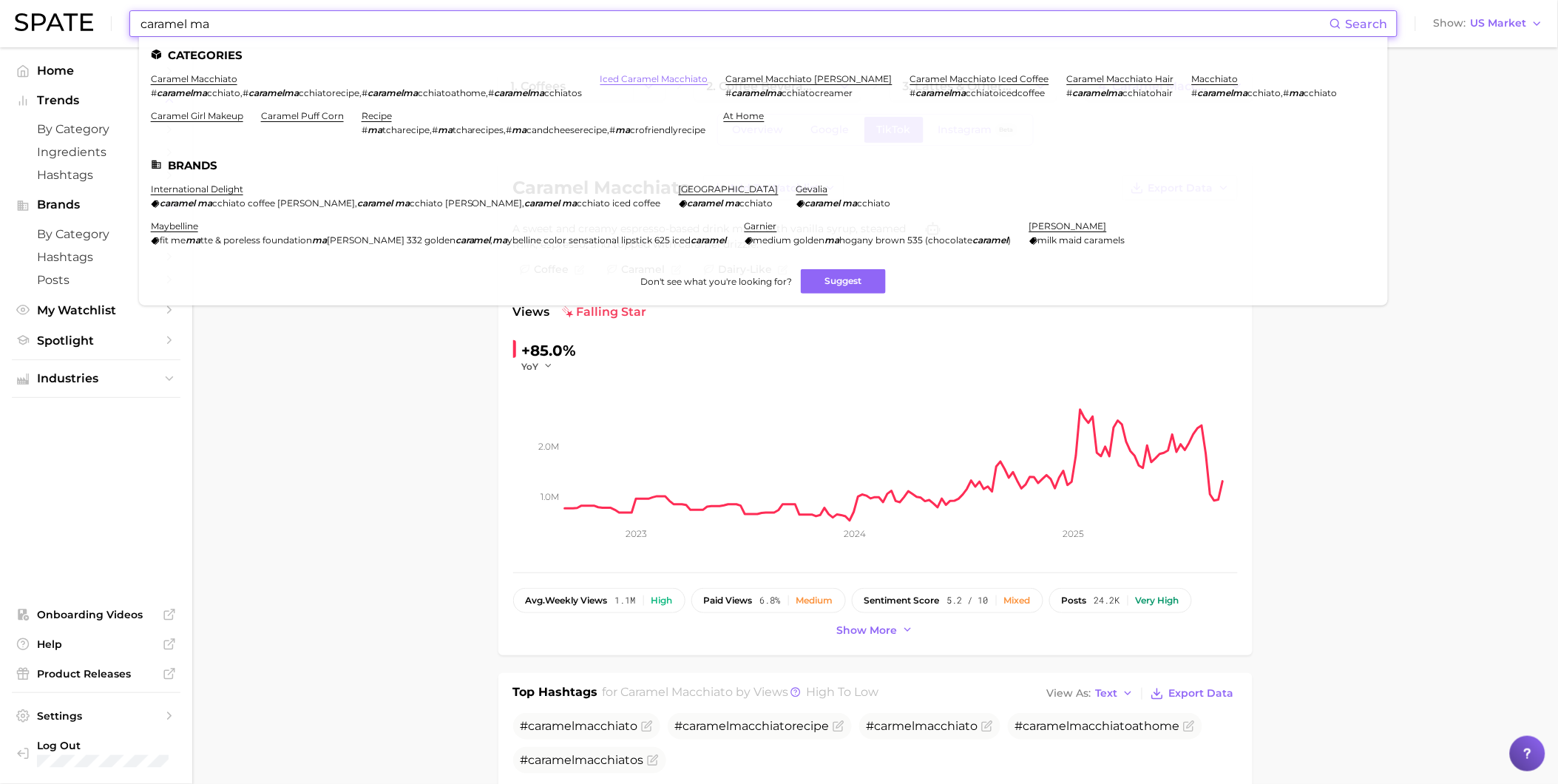
type input "caramel ma"
click at [679, 75] on link "iced caramel macchiato" at bounding box center [654, 79] width 108 height 11
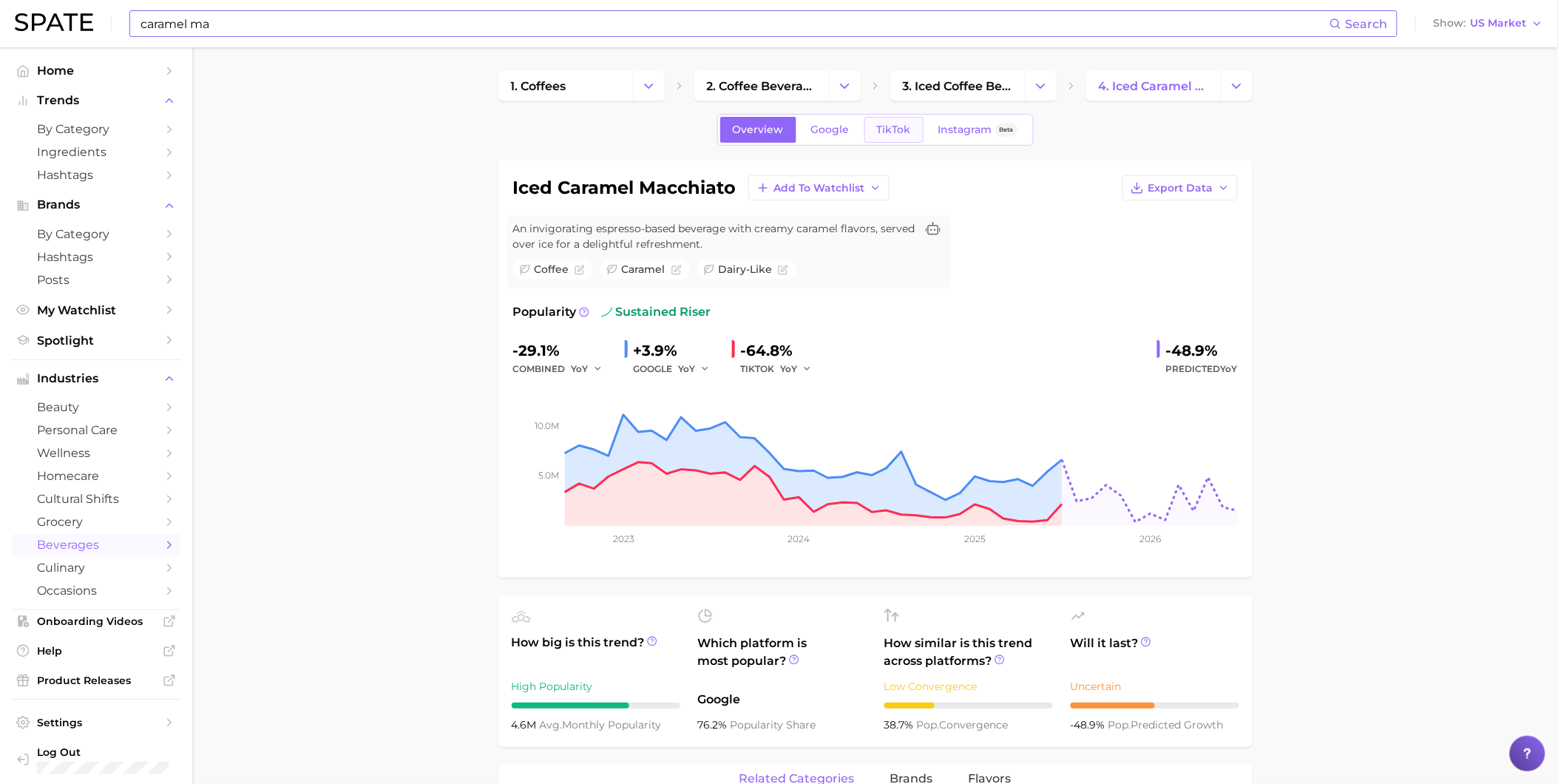
click at [895, 122] on link "TikTok" at bounding box center [894, 130] width 59 height 26
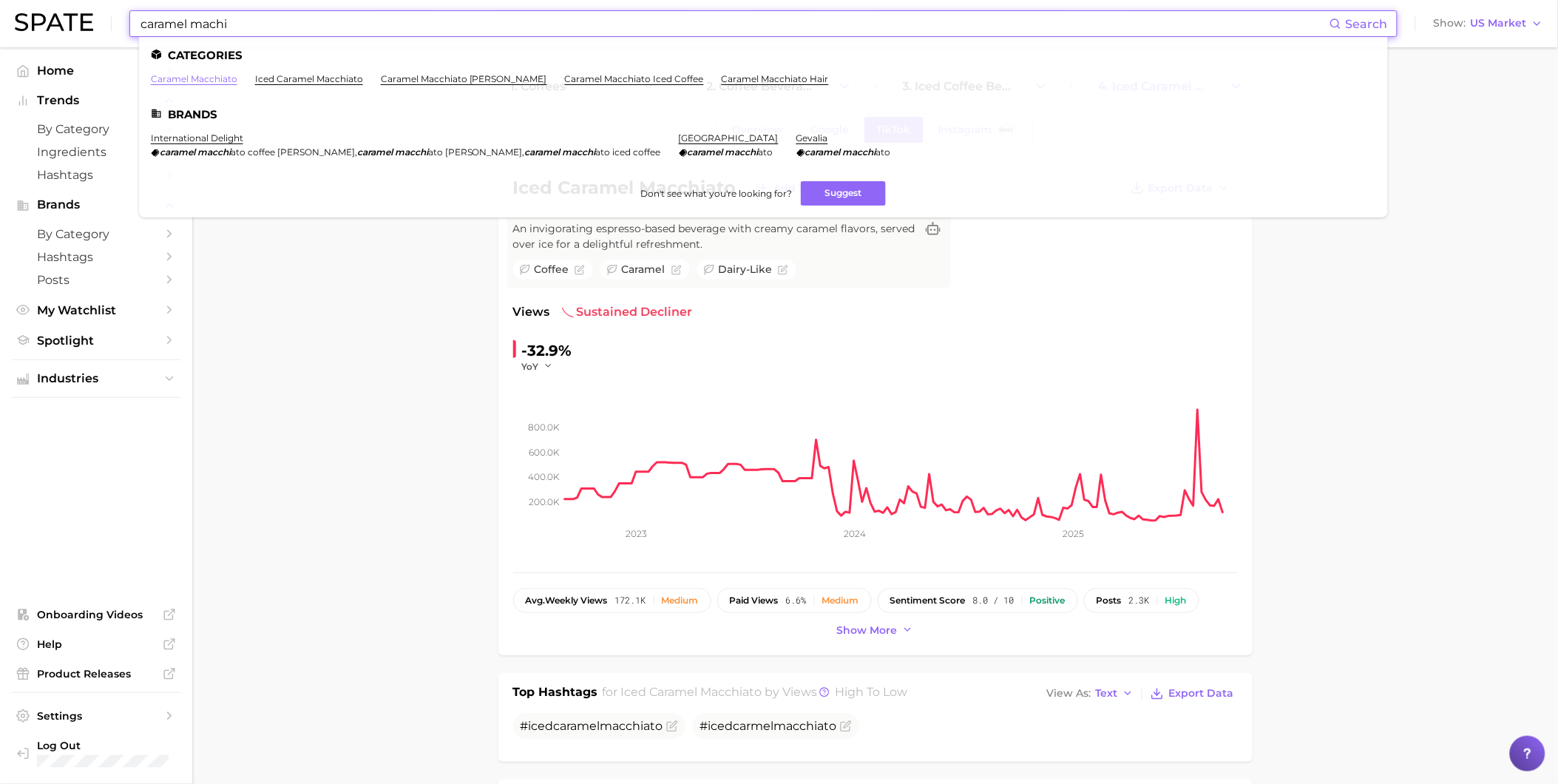
type input "caramel machi"
click at [225, 76] on link "caramel macchiato" at bounding box center [193, 79] width 86 height 11
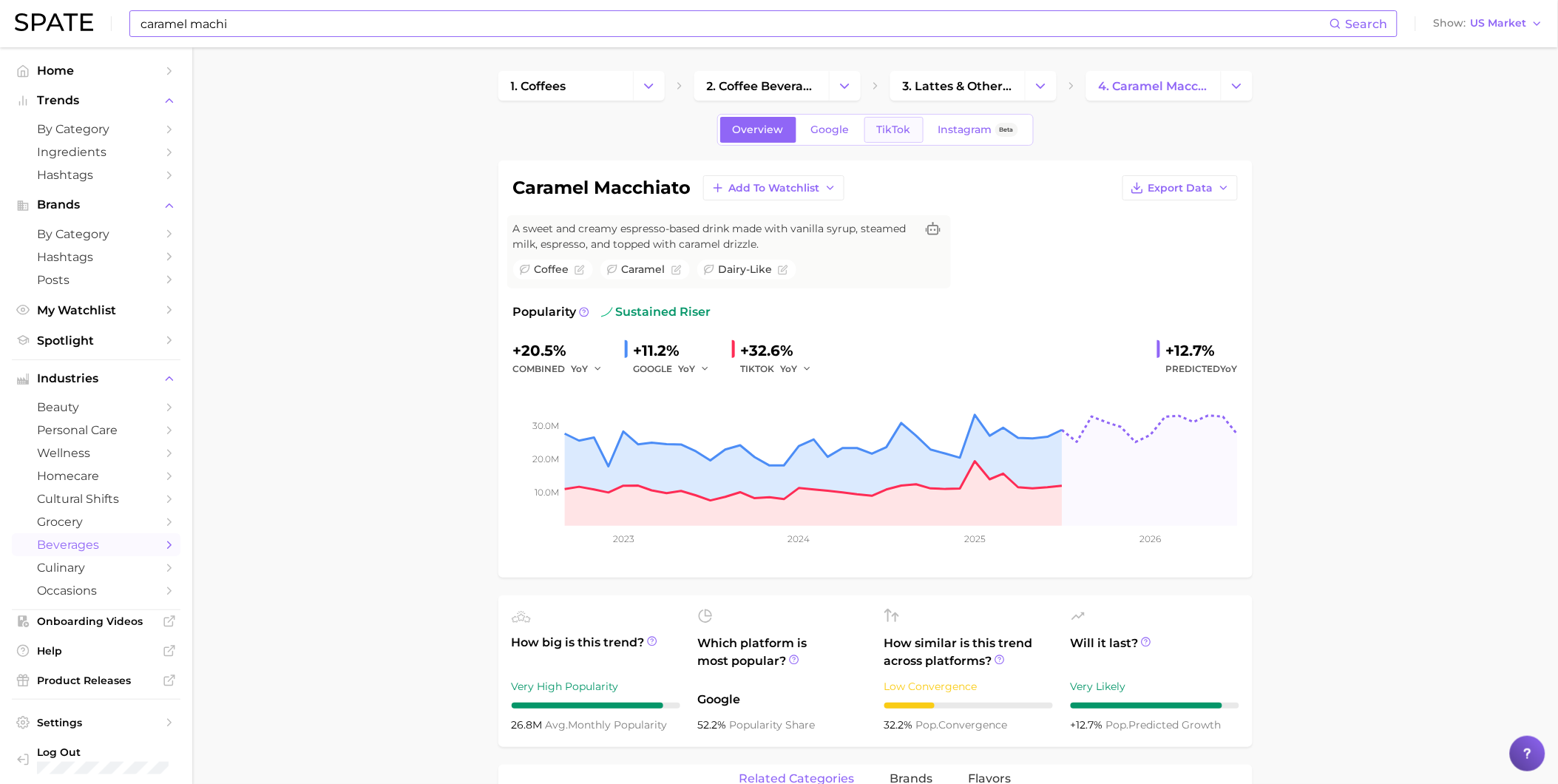
click at [898, 123] on span "TikTok" at bounding box center [894, 129] width 34 height 13
